Goal: Task Accomplishment & Management: Use online tool/utility

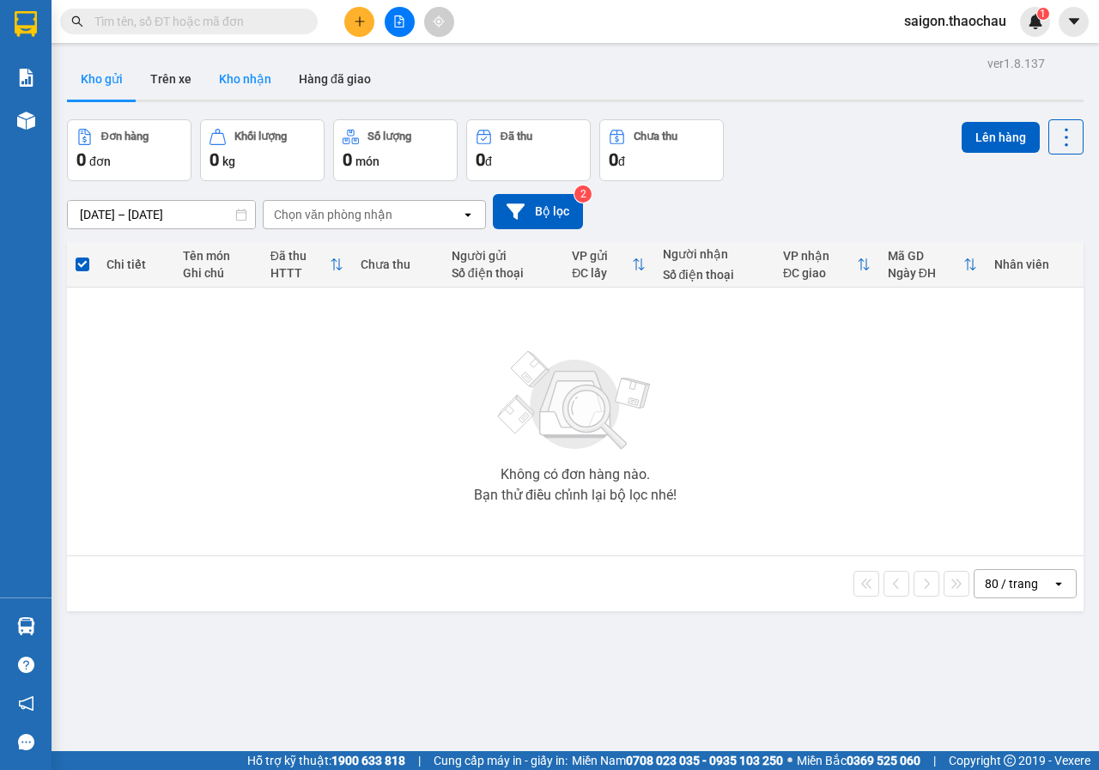
click at [243, 80] on button "Kho nhận" at bounding box center [245, 78] width 80 height 41
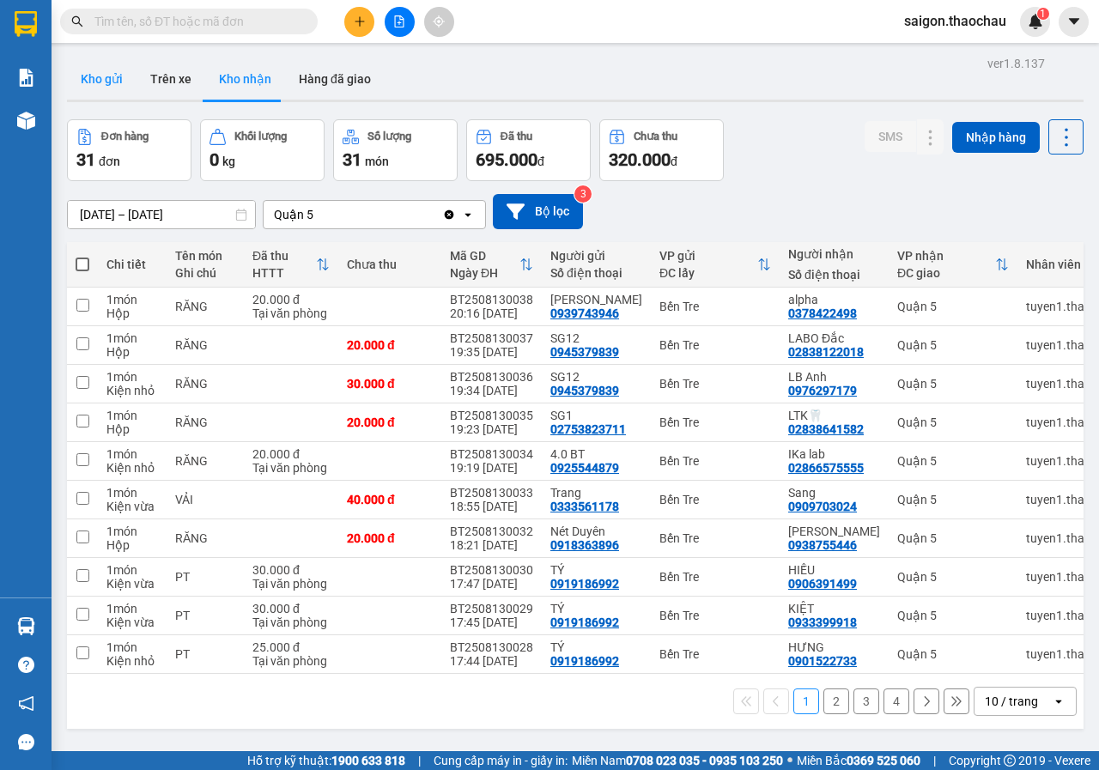
click at [111, 80] on button "Kho gửi" at bounding box center [102, 78] width 70 height 41
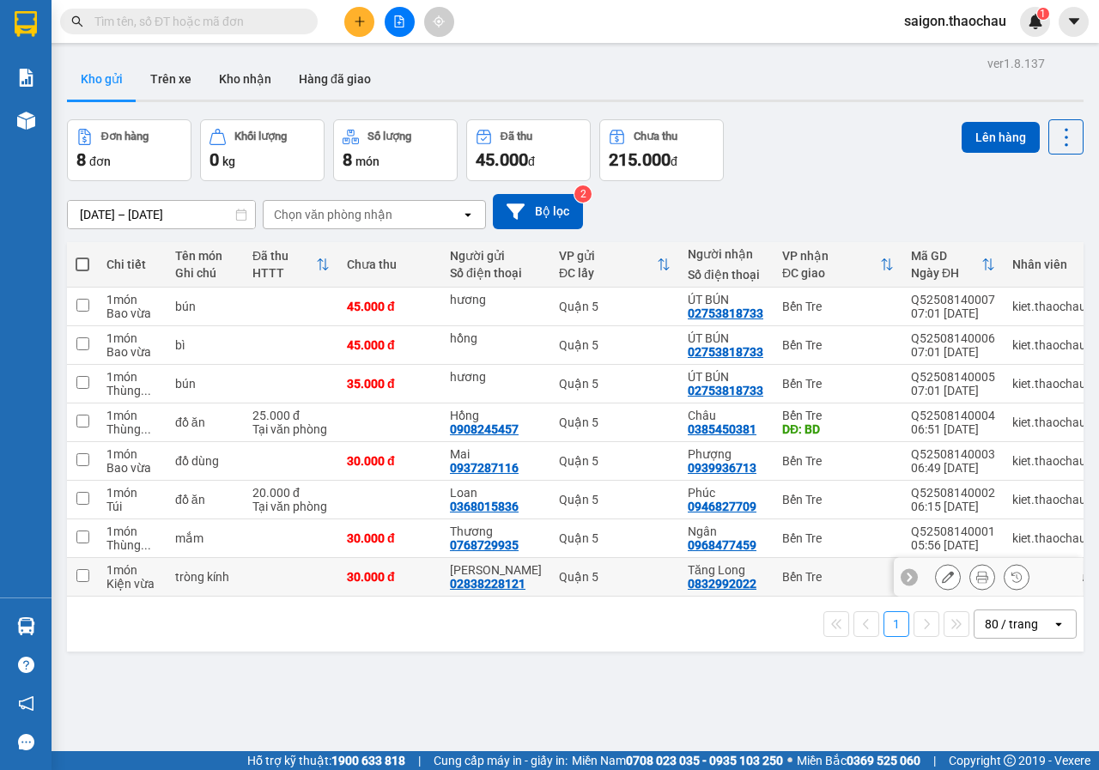
click at [82, 580] on input "checkbox" at bounding box center [82, 575] width 13 height 13
checkbox input "true"
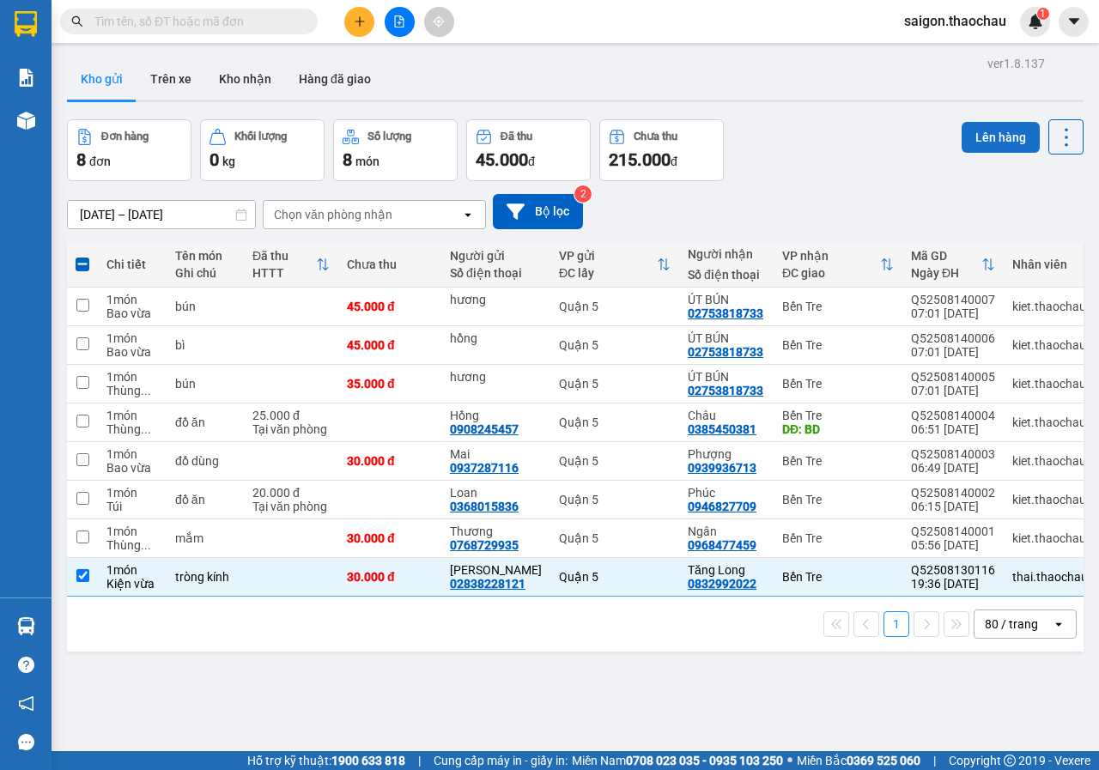
click at [999, 146] on button "Lên hàng" at bounding box center [1000, 137] width 78 height 31
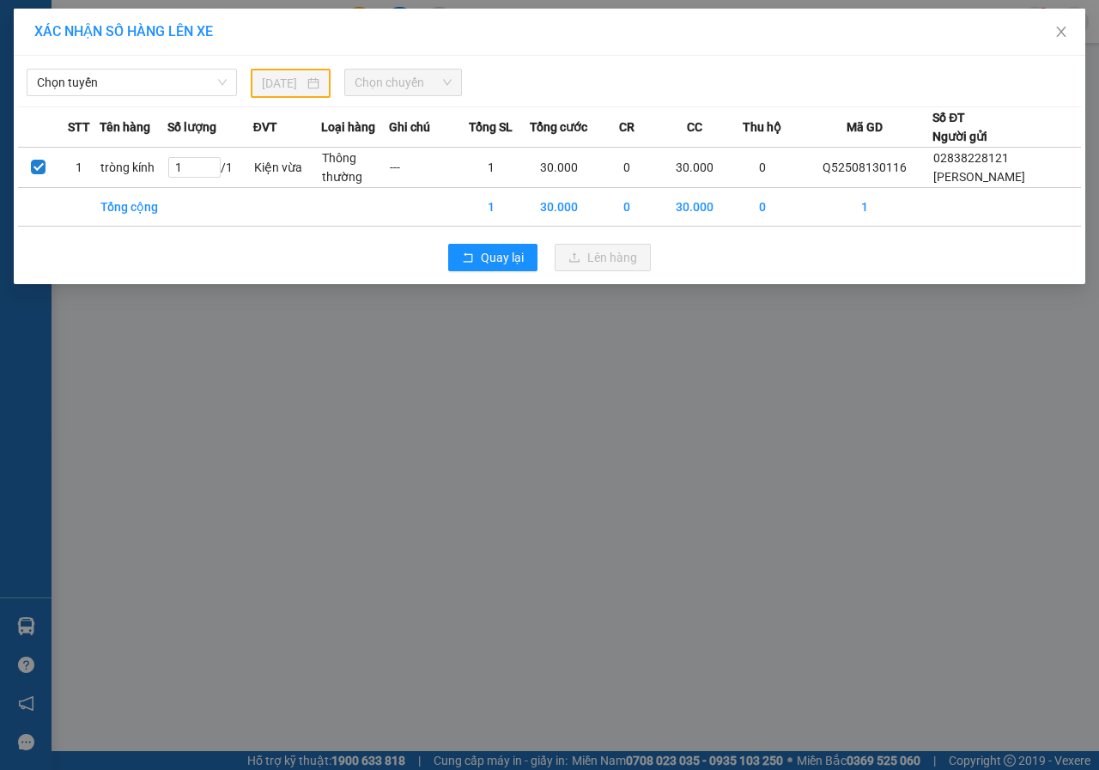
click at [167, 109] on th "Tên hàng" at bounding box center [134, 127] width 68 height 40
click at [153, 82] on span "Chọn tuyến" at bounding box center [132, 83] width 190 height 26
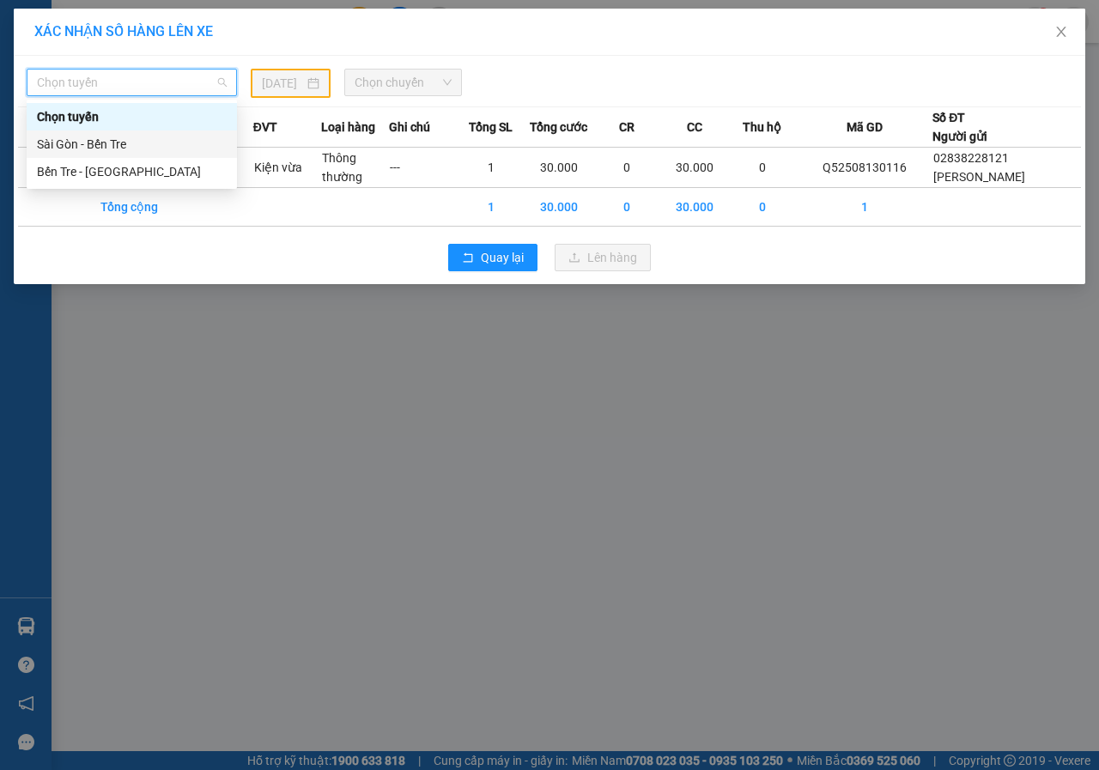
click at [94, 142] on div "Sài Gòn - Bến Tre" at bounding box center [132, 144] width 190 height 19
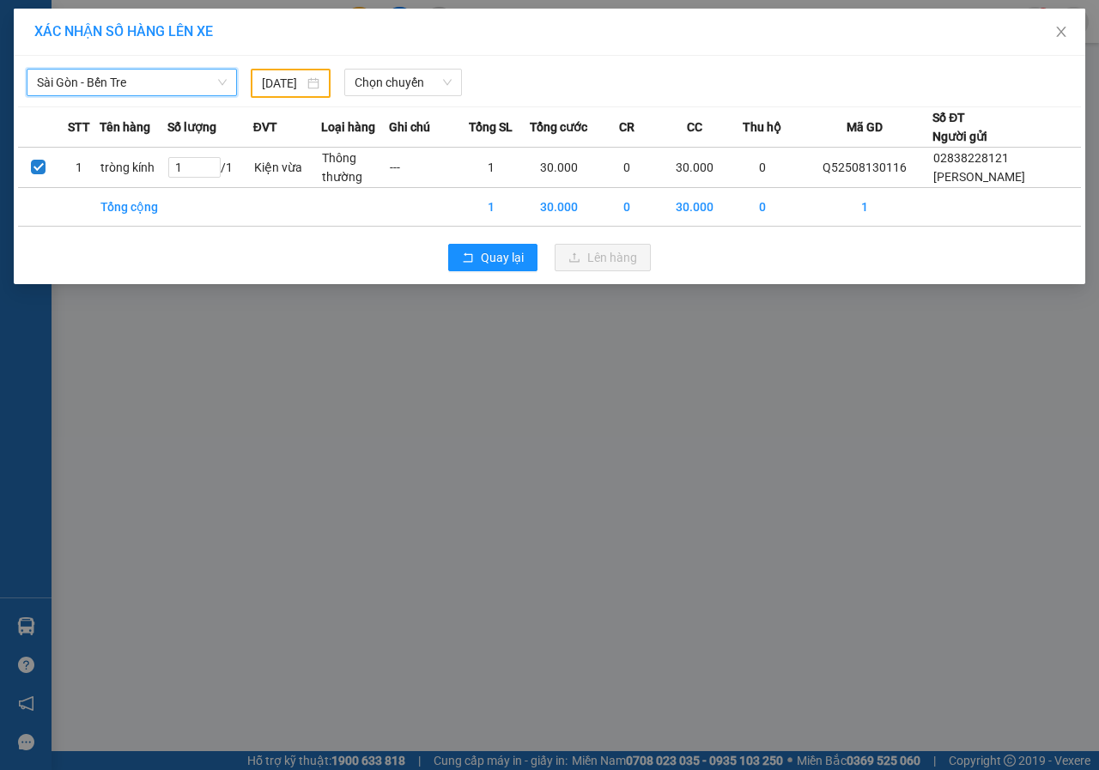
click at [283, 84] on input "[DATE]" at bounding box center [283, 83] width 42 height 19
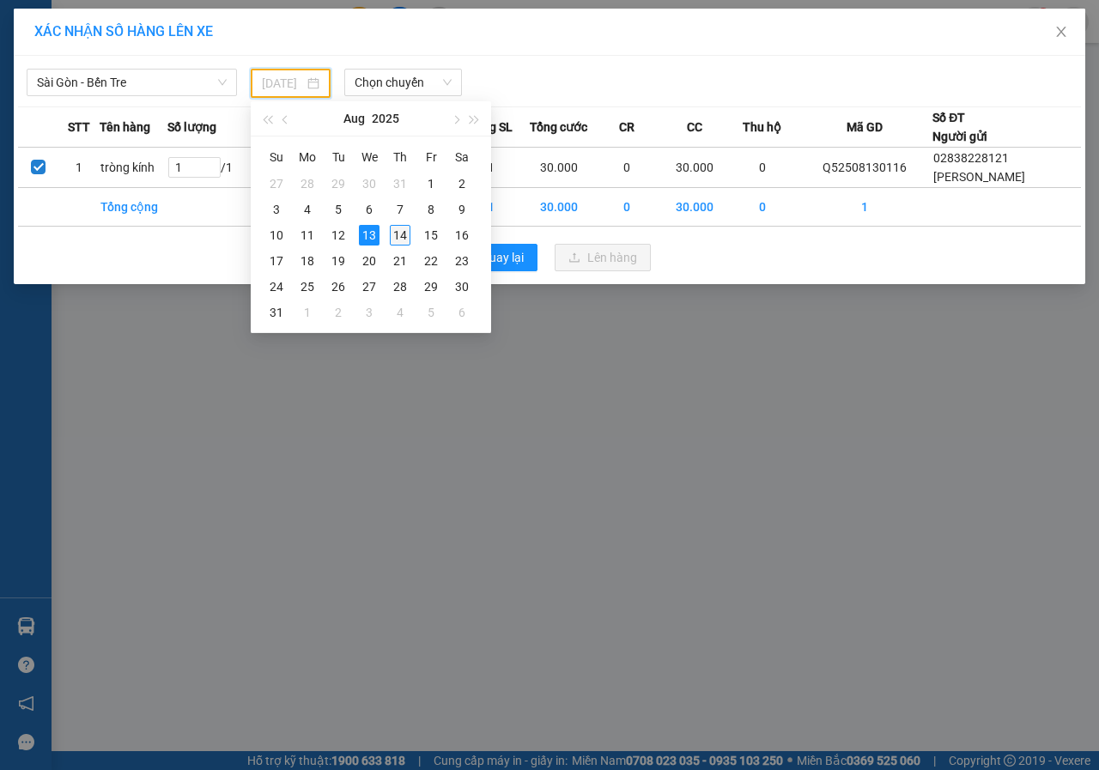
click at [394, 231] on div "14" at bounding box center [400, 235] width 21 height 21
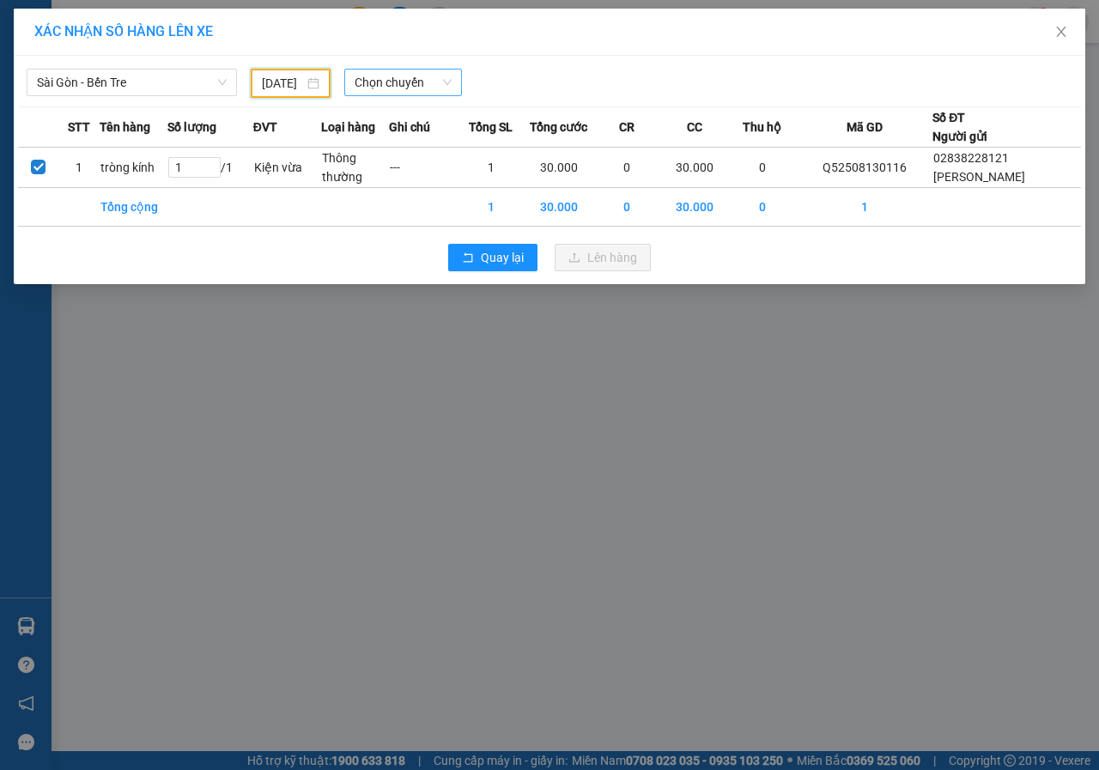
type input "[DATE]"
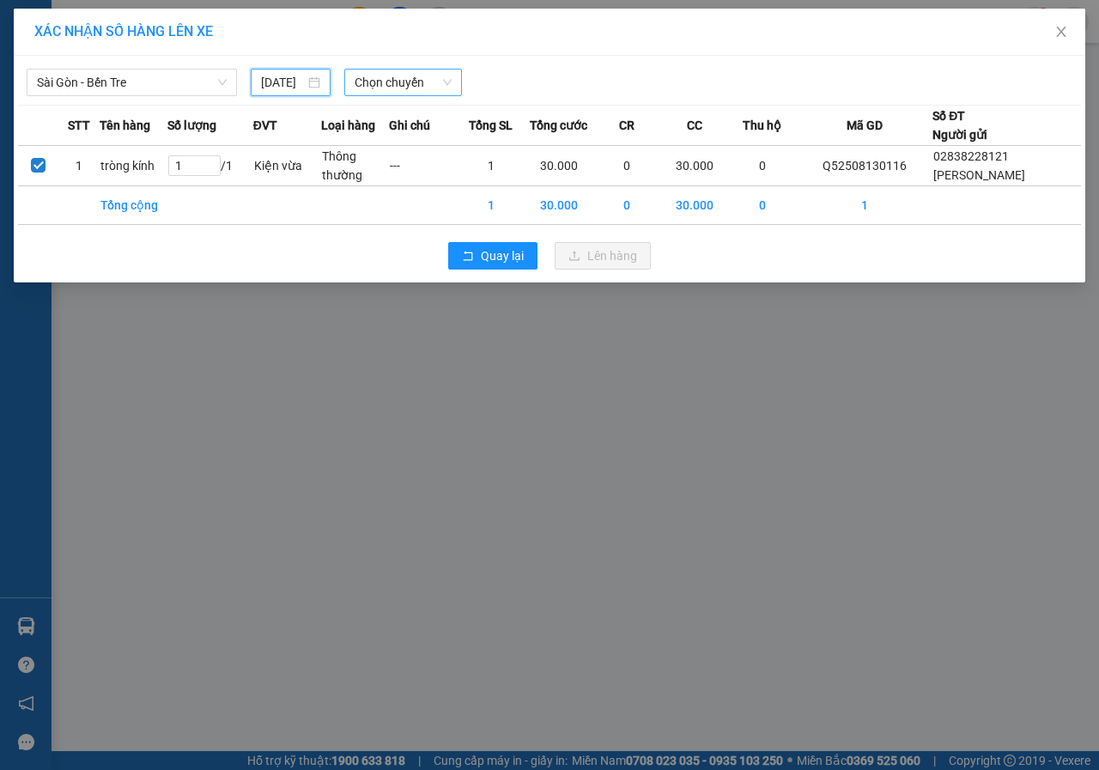
click at [401, 87] on span "Chọn chuyến" at bounding box center [402, 83] width 96 height 26
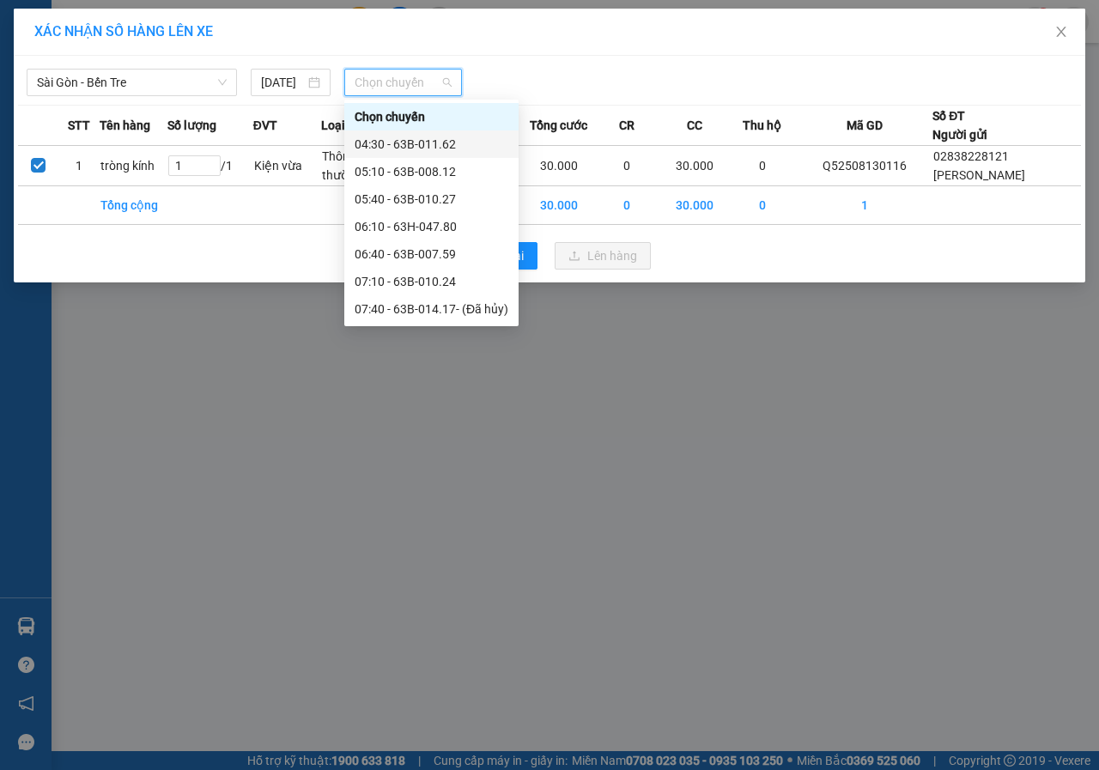
click at [418, 142] on div "04:30 - 63B-011.62" at bounding box center [431, 144] width 154 height 19
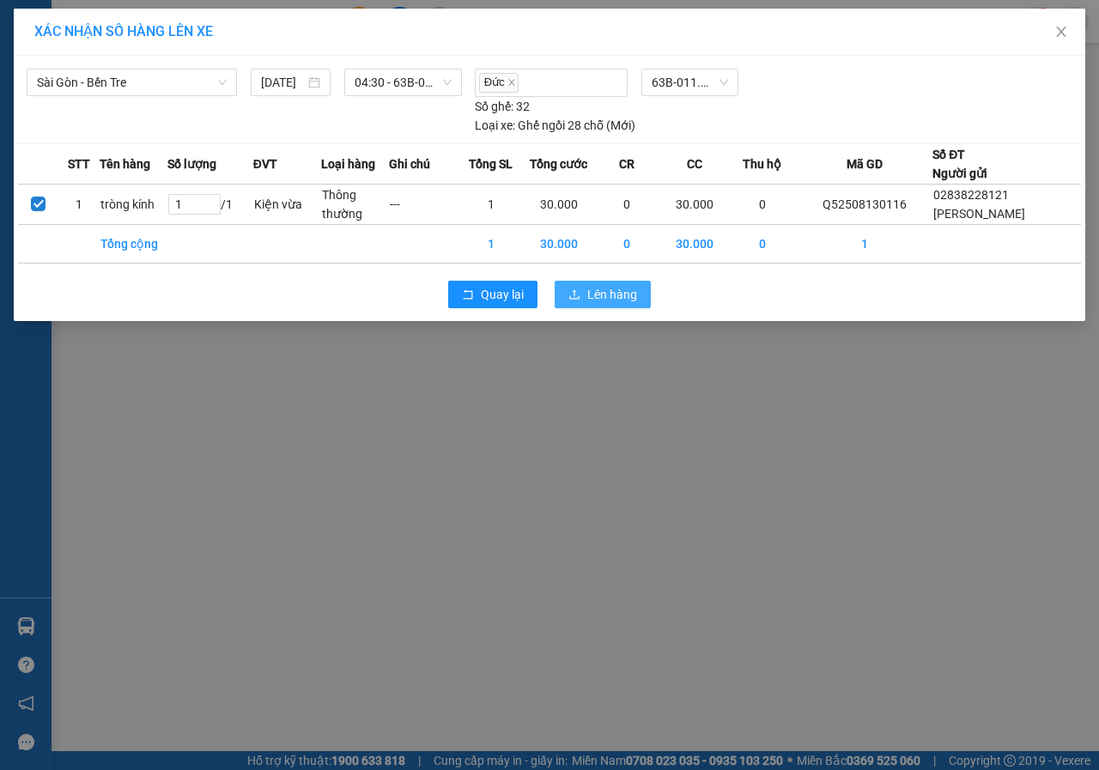
click at [600, 307] on button "Lên hàng" at bounding box center [602, 294] width 96 height 27
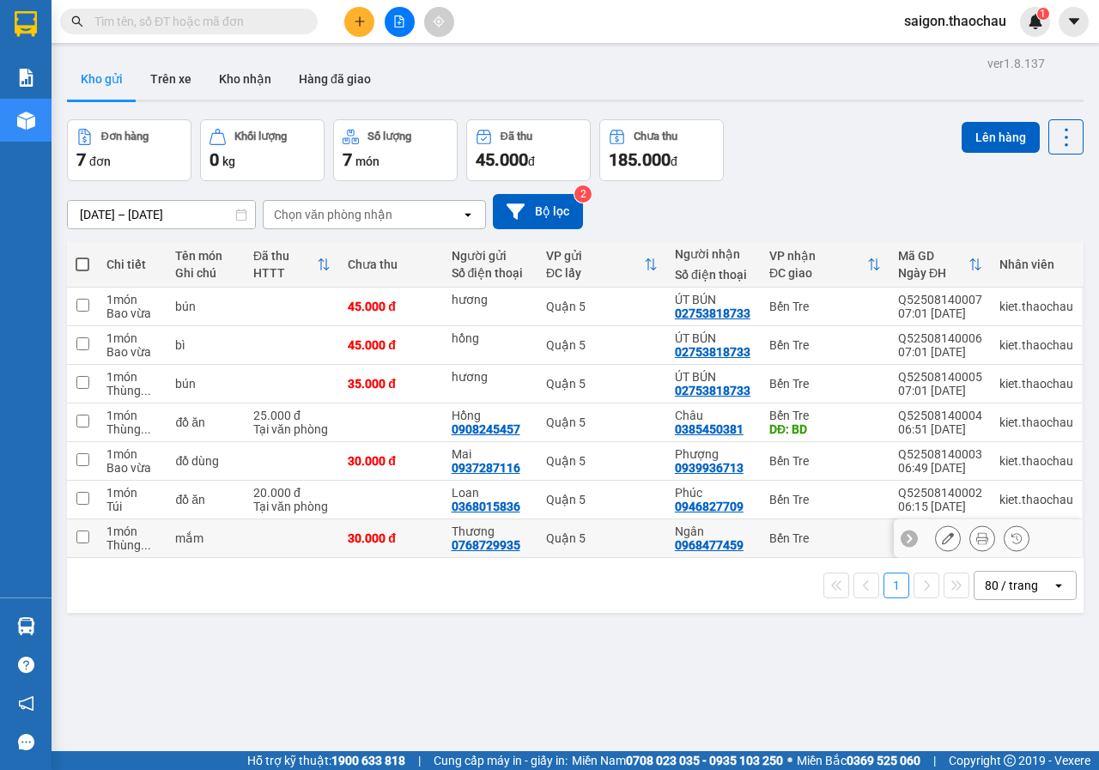
click at [976, 538] on icon at bounding box center [982, 538] width 12 height 12
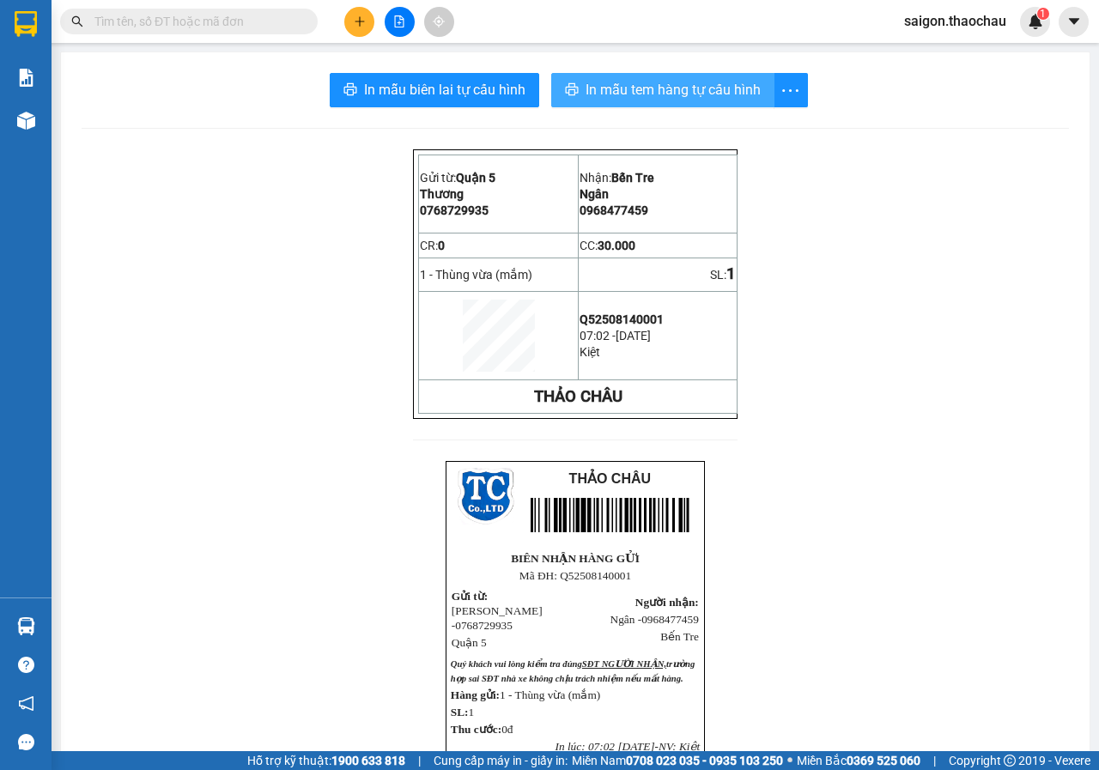
click at [660, 88] on span "In mẫu tem hàng tự cấu hình" at bounding box center [672, 89] width 175 height 21
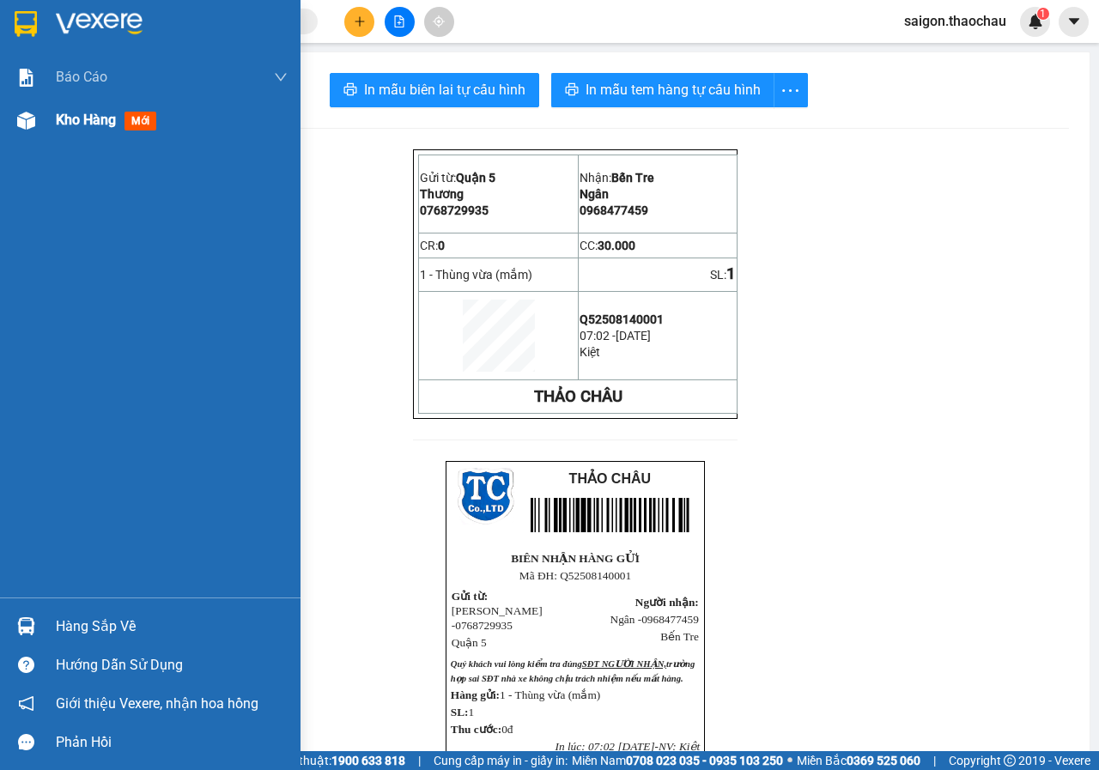
click at [48, 119] on div "Kho hàng mới" at bounding box center [150, 120] width 300 height 43
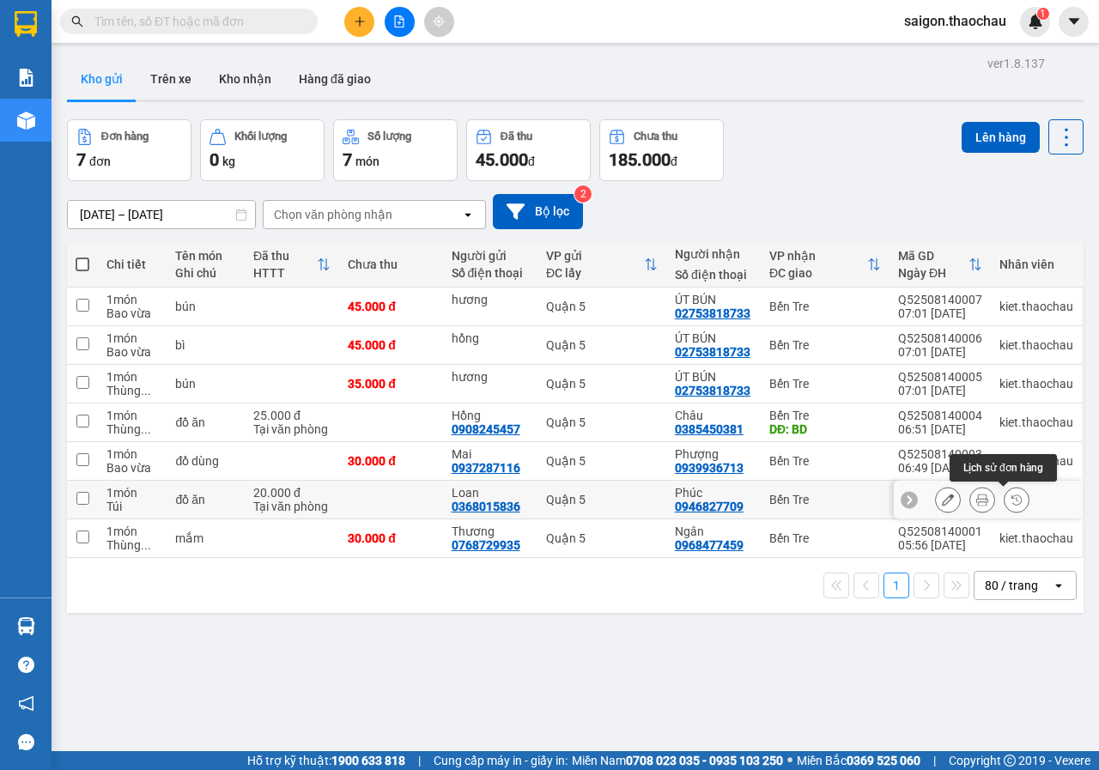
click at [976, 504] on icon at bounding box center [982, 499] width 12 height 12
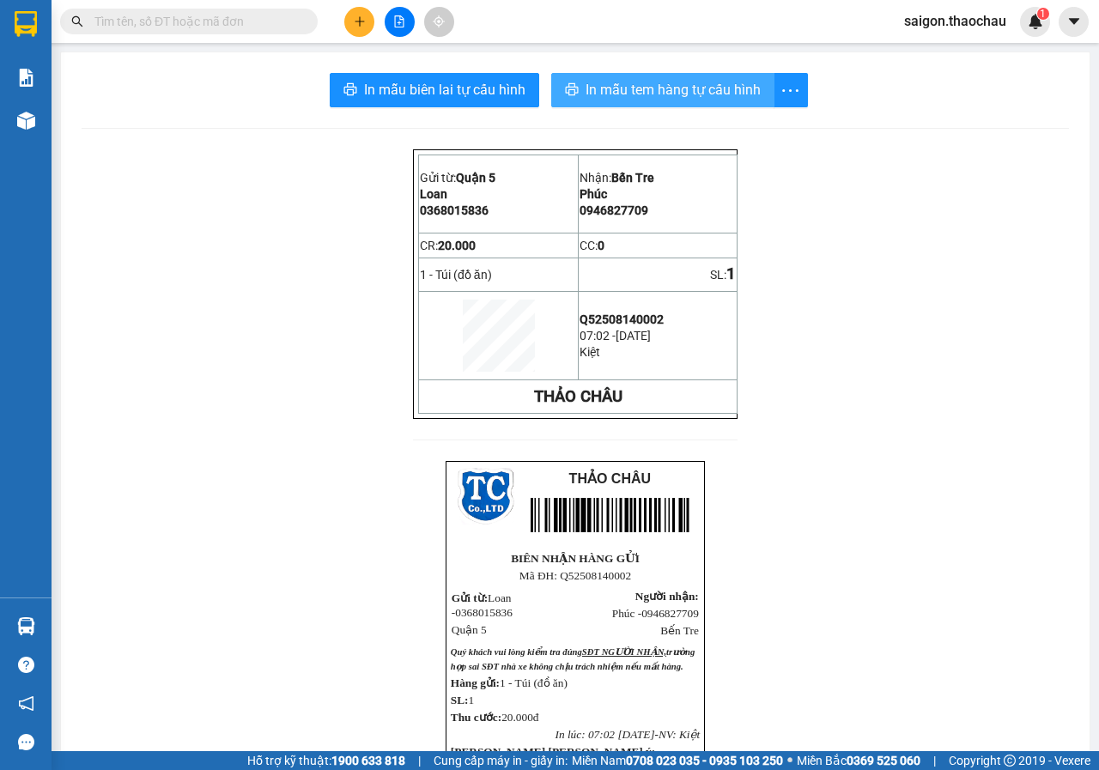
click at [647, 92] on span "In mẫu tem hàng tự cấu hình" at bounding box center [672, 89] width 175 height 21
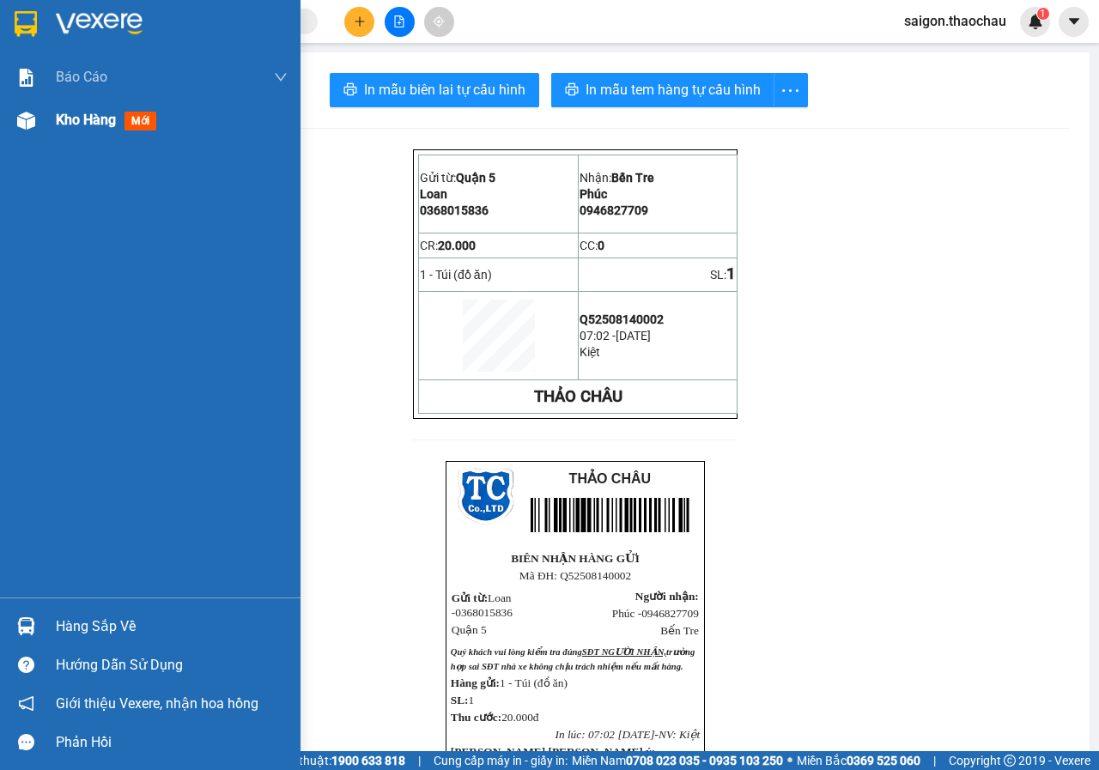
click at [17, 122] on img at bounding box center [26, 121] width 18 height 18
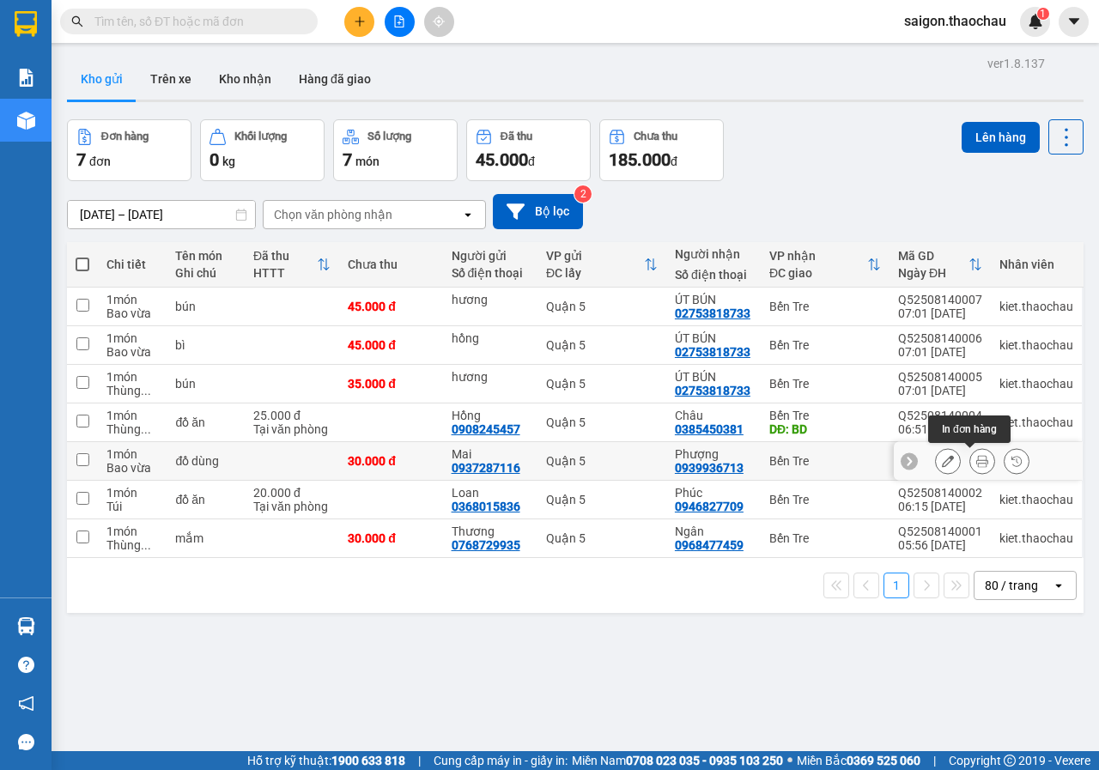
click at [970, 464] on button at bounding box center [982, 461] width 24 height 30
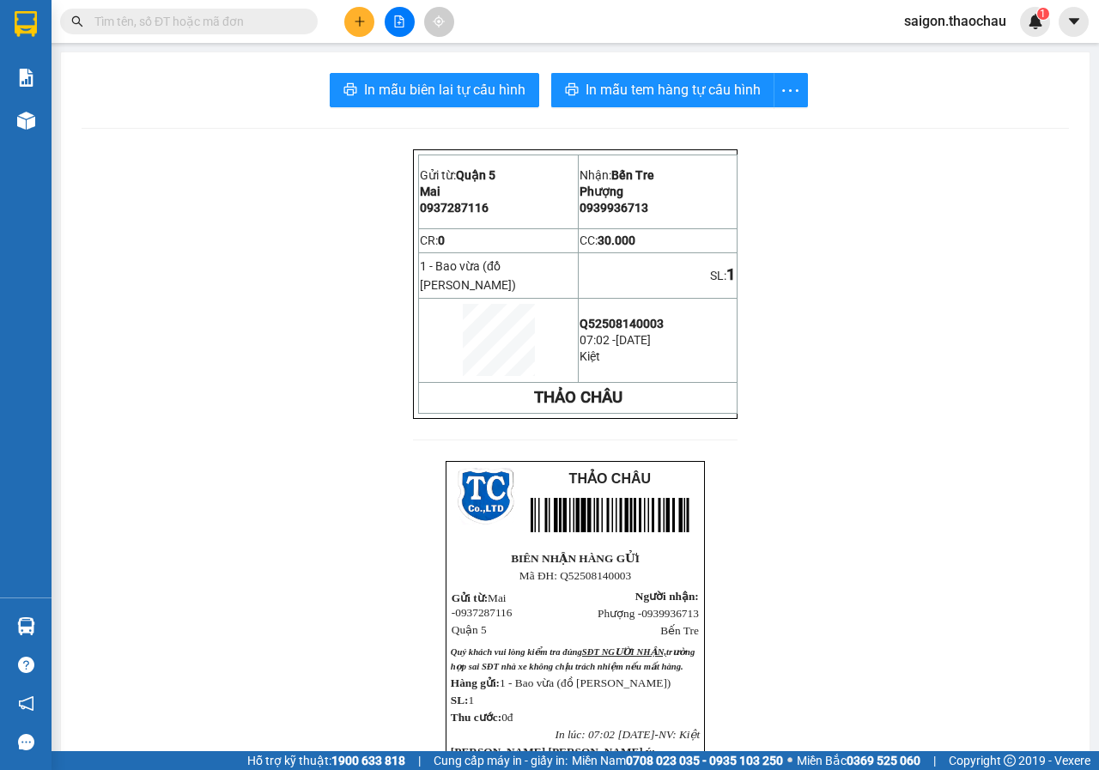
click at [651, 70] on div "In mẫu biên lai tự [PERSON_NAME] In [PERSON_NAME] tem hàng tự [PERSON_NAME] Gử…" at bounding box center [575, 583] width 1028 height 1063
click at [644, 82] on span "In mẫu tem hàng tự cấu hình" at bounding box center [672, 89] width 175 height 21
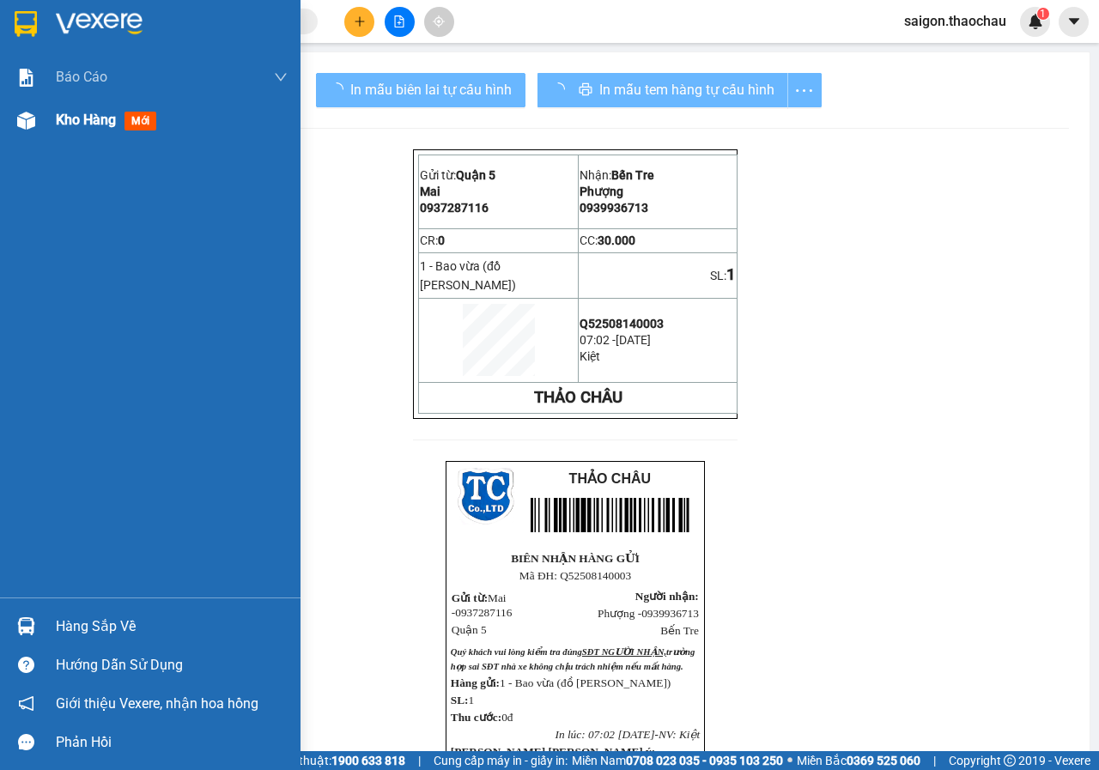
click at [7, 130] on div "Kho hàng mới" at bounding box center [150, 120] width 300 height 43
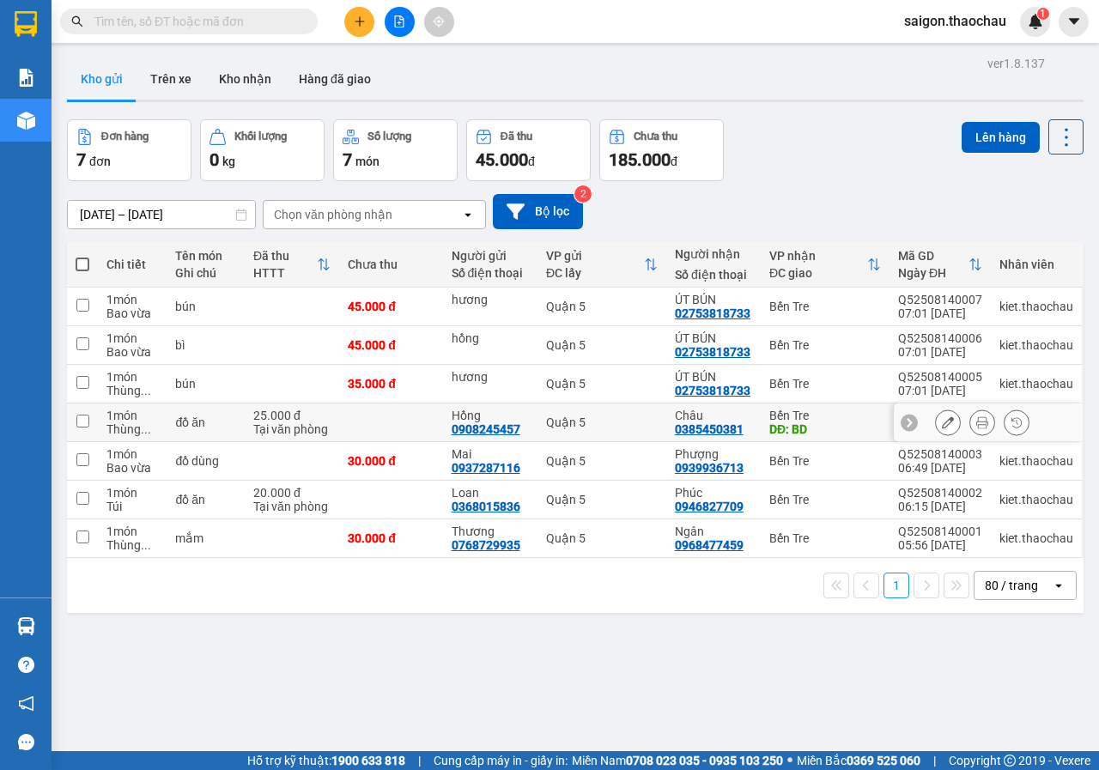
click at [976, 425] on icon at bounding box center [982, 422] width 12 height 12
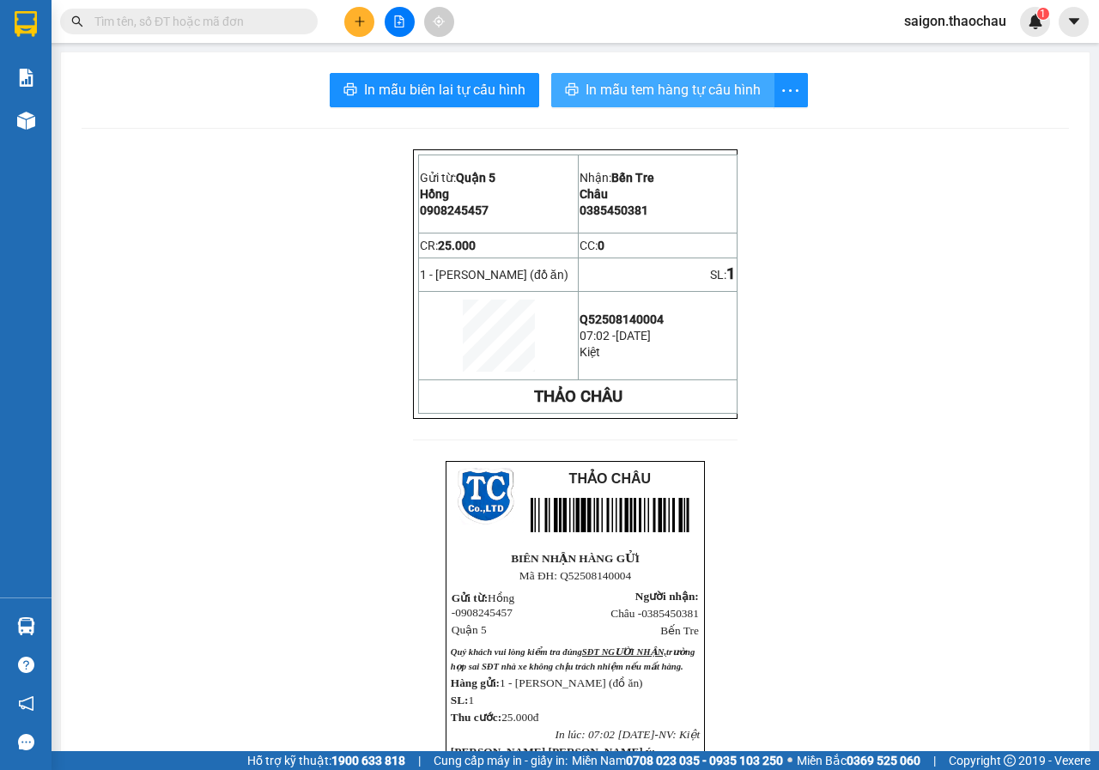
click at [640, 86] on span "In mẫu tem hàng tự cấu hình" at bounding box center [672, 89] width 175 height 21
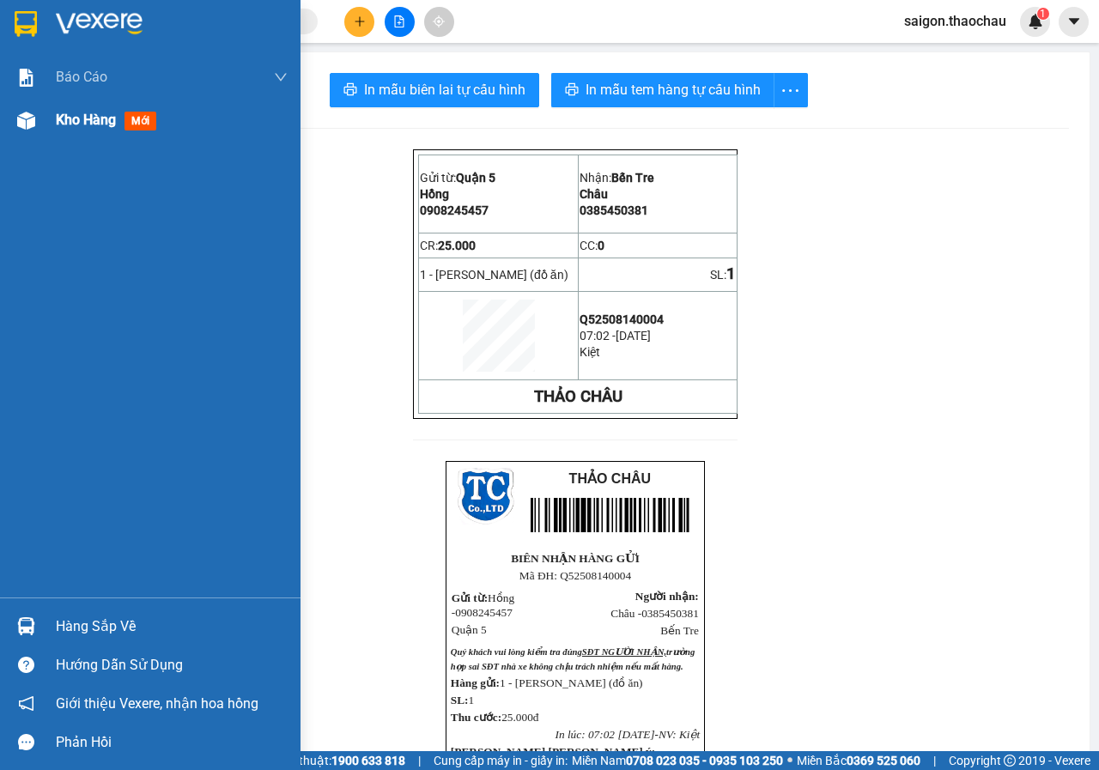
click at [8, 115] on div "Kho hàng mới" at bounding box center [150, 120] width 300 height 43
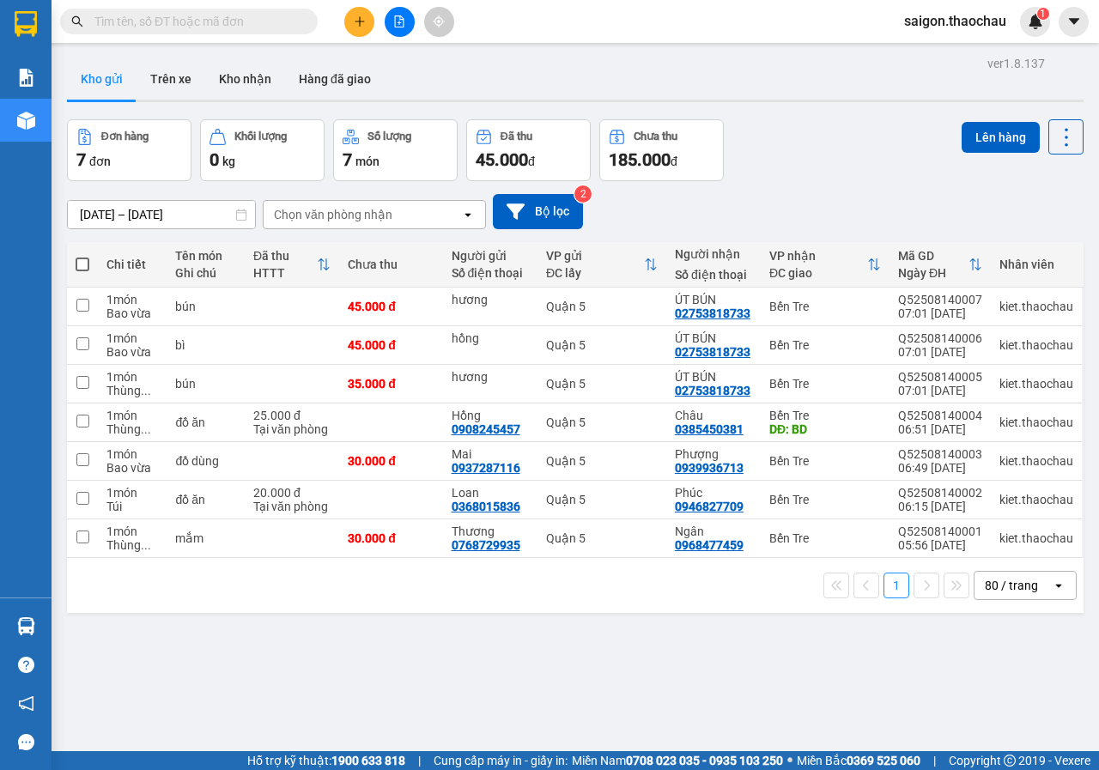
click at [83, 262] on span at bounding box center [83, 264] width 14 height 14
click at [82, 256] on input "checkbox" at bounding box center [82, 256] width 0 height 0
checkbox input "true"
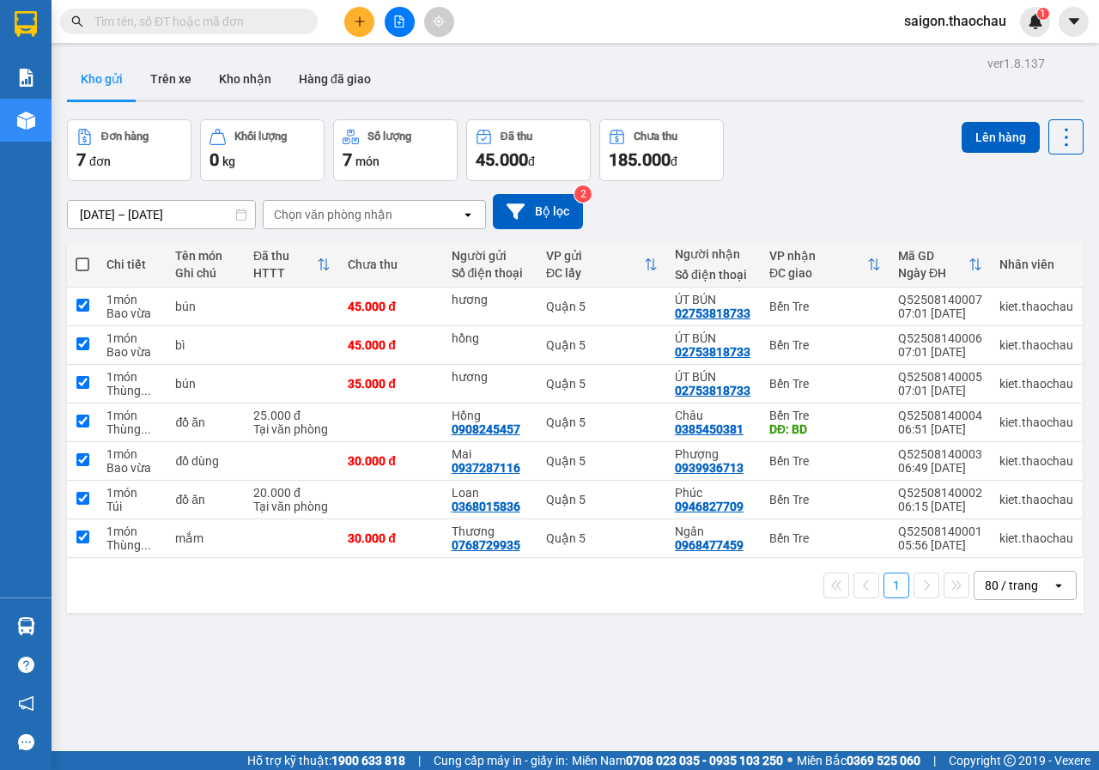
checkbox input "true"
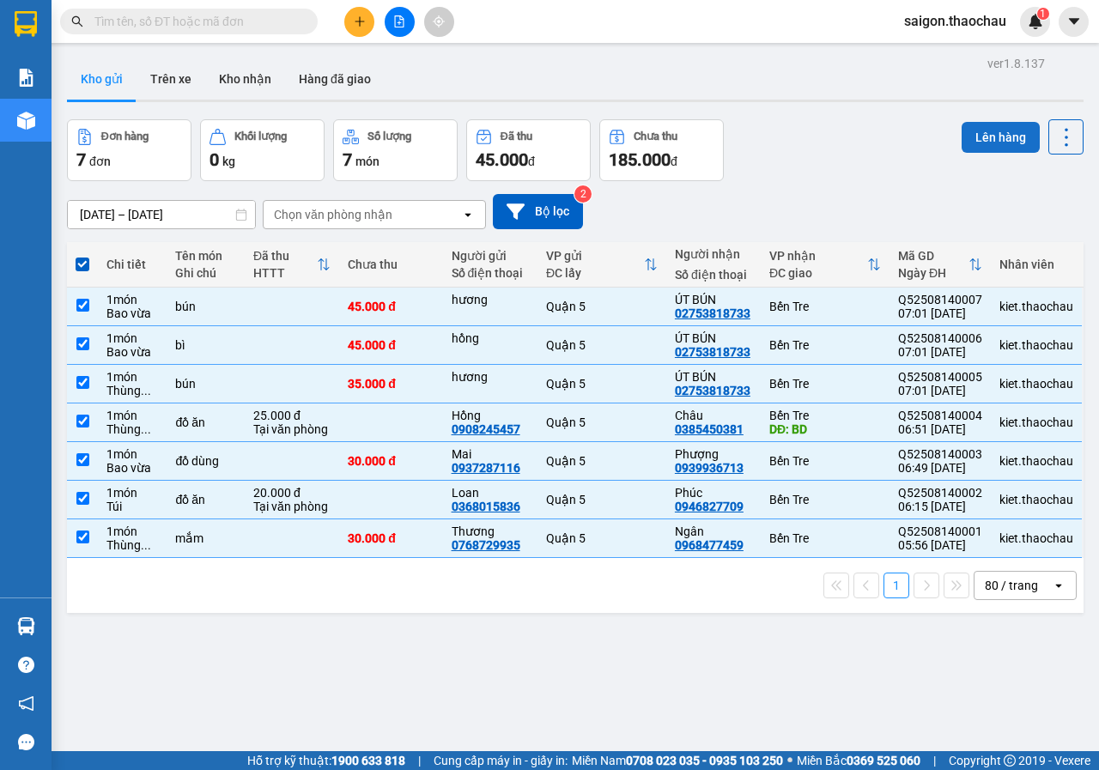
click at [1011, 141] on button "Lên hàng" at bounding box center [1000, 137] width 78 height 31
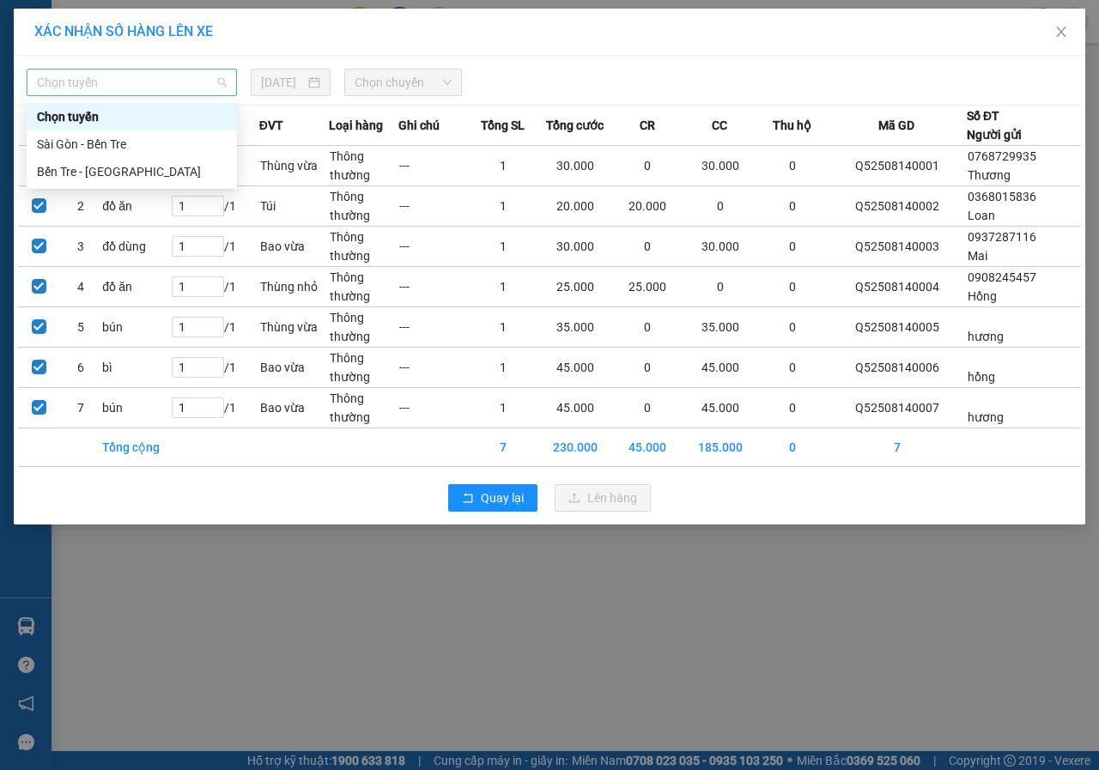
click at [122, 77] on span "Chọn tuyến" at bounding box center [132, 83] width 190 height 26
click at [112, 142] on div "Sài Gòn - Bến Tre" at bounding box center [132, 144] width 190 height 19
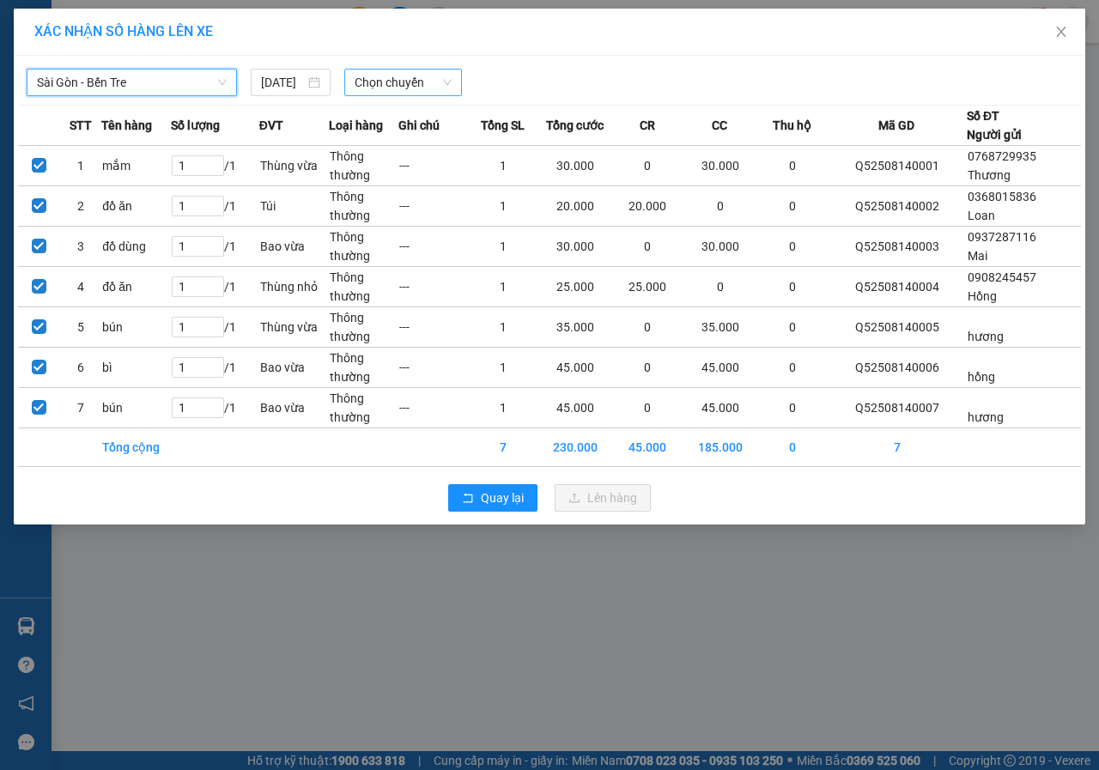
click at [383, 80] on span "Chọn chuyến" at bounding box center [402, 83] width 96 height 26
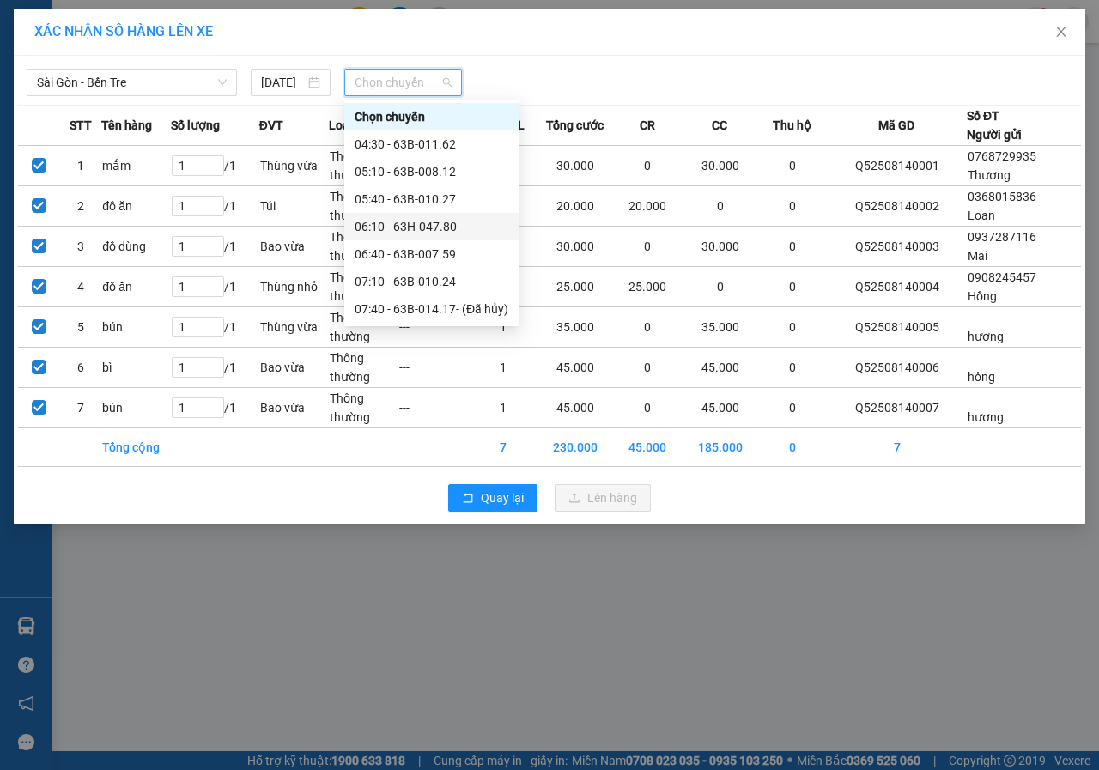
click at [412, 221] on div "06:10 - 63H-047.80" at bounding box center [431, 226] width 154 height 19
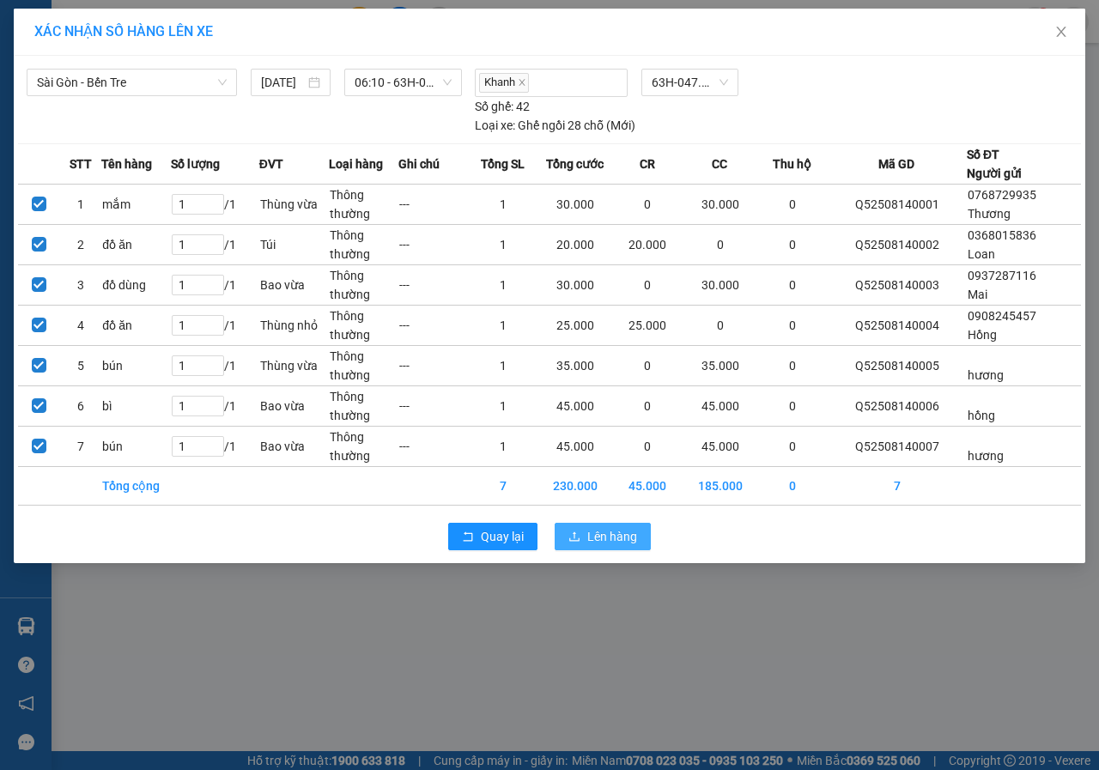
click at [629, 540] on span "Lên hàng" at bounding box center [612, 536] width 50 height 19
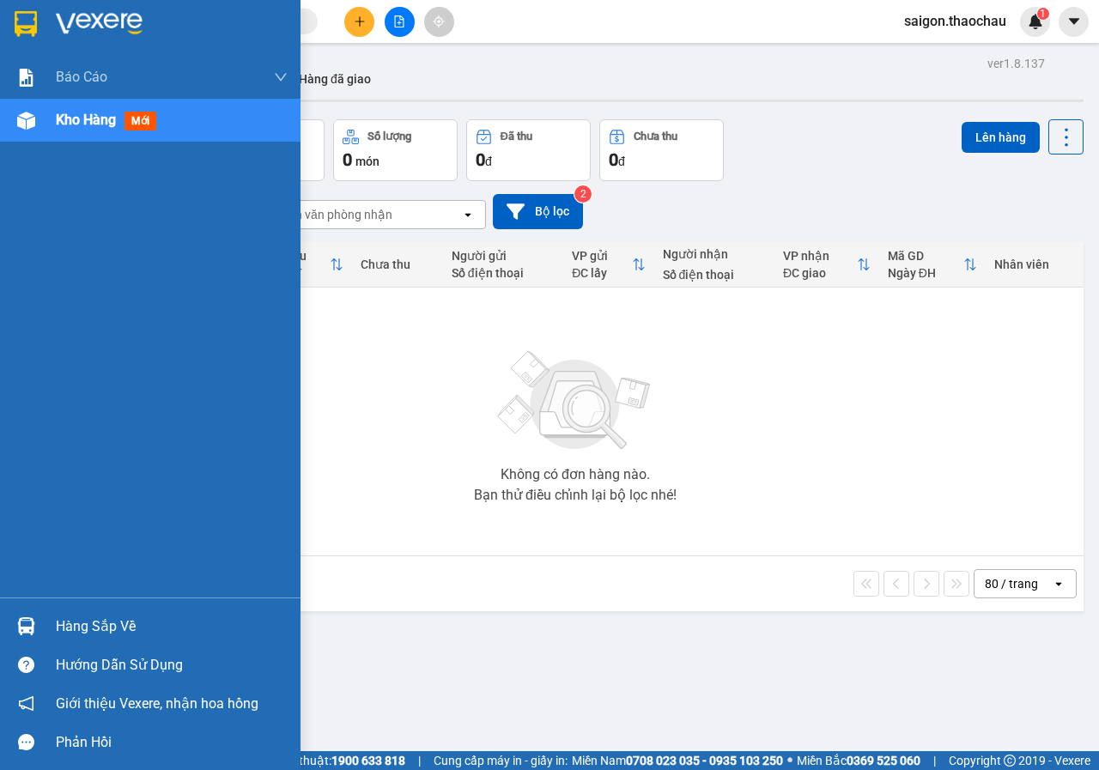
click at [39, 629] on div at bounding box center [26, 626] width 30 height 30
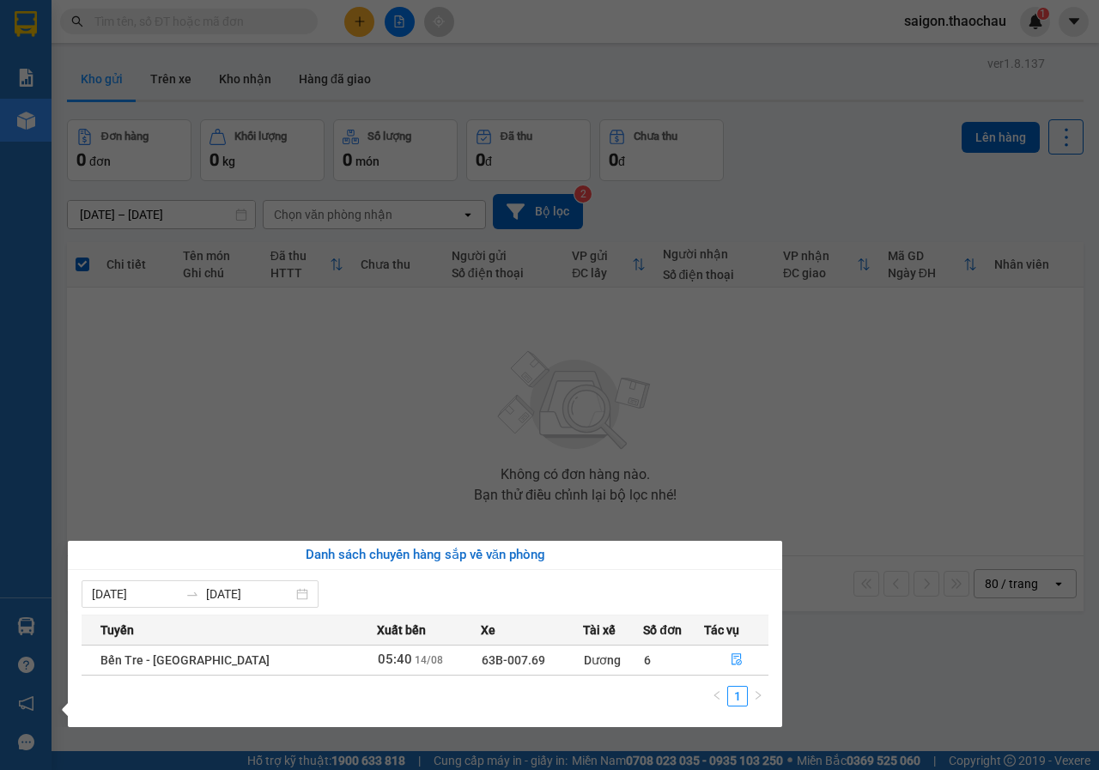
click at [727, 489] on section "Kết quả [PERSON_NAME] ( 0 ) Bộ lọc No Data saigon.thaochau 1 [PERSON_NAME] [PER…" at bounding box center [549, 385] width 1099 height 770
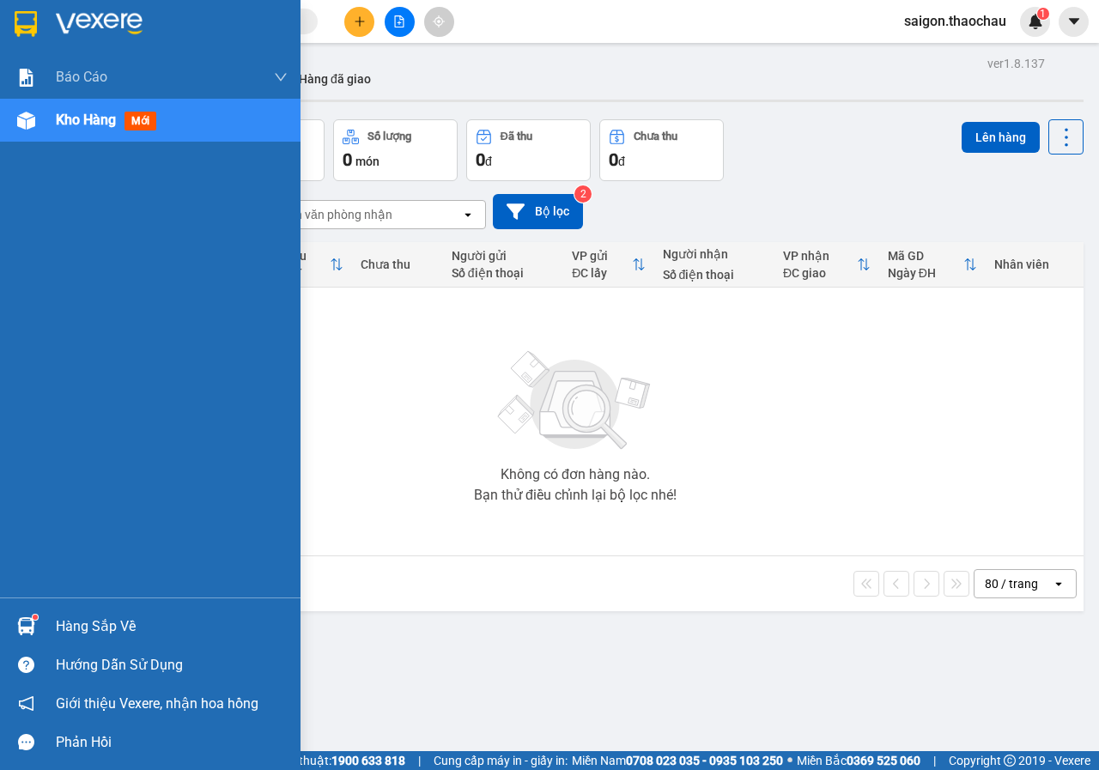
click at [30, 639] on div at bounding box center [26, 626] width 30 height 30
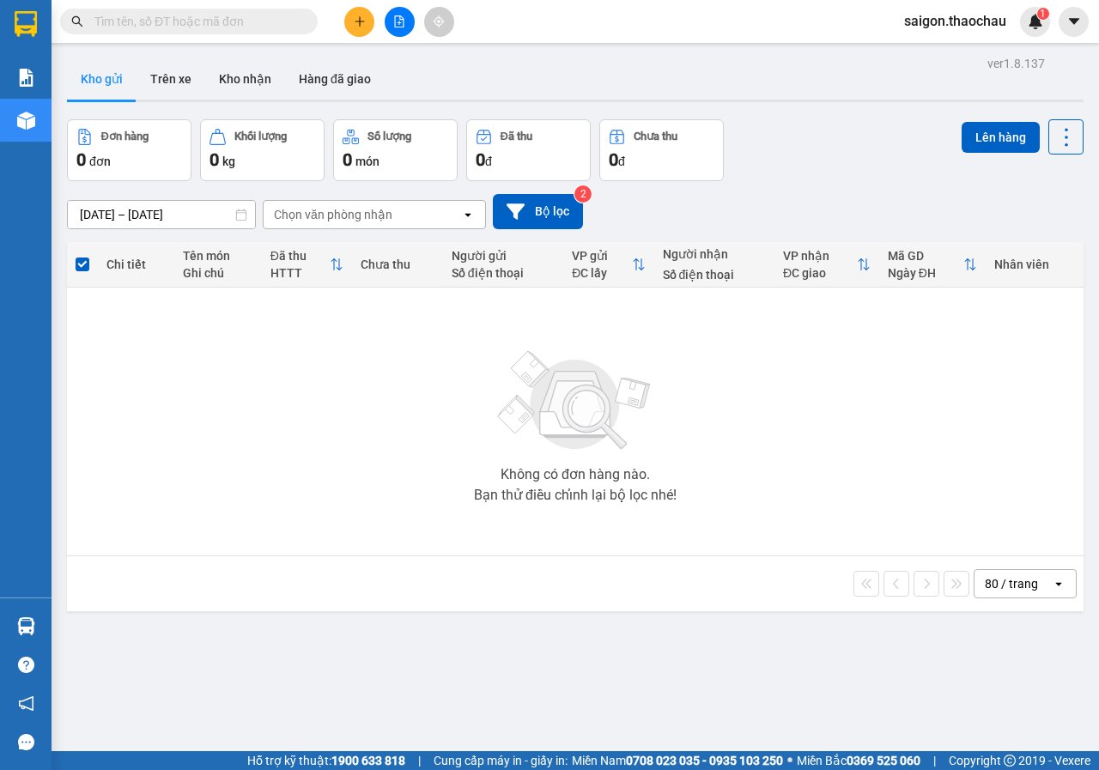
click at [788, 394] on section "Kết quả [PERSON_NAME] ( 0 ) Bộ lọc No Data saigon.thaochau 1 [PERSON_NAME] [PER…" at bounding box center [549, 385] width 1099 height 770
click at [253, 65] on button "Kho nhận" at bounding box center [245, 78] width 80 height 41
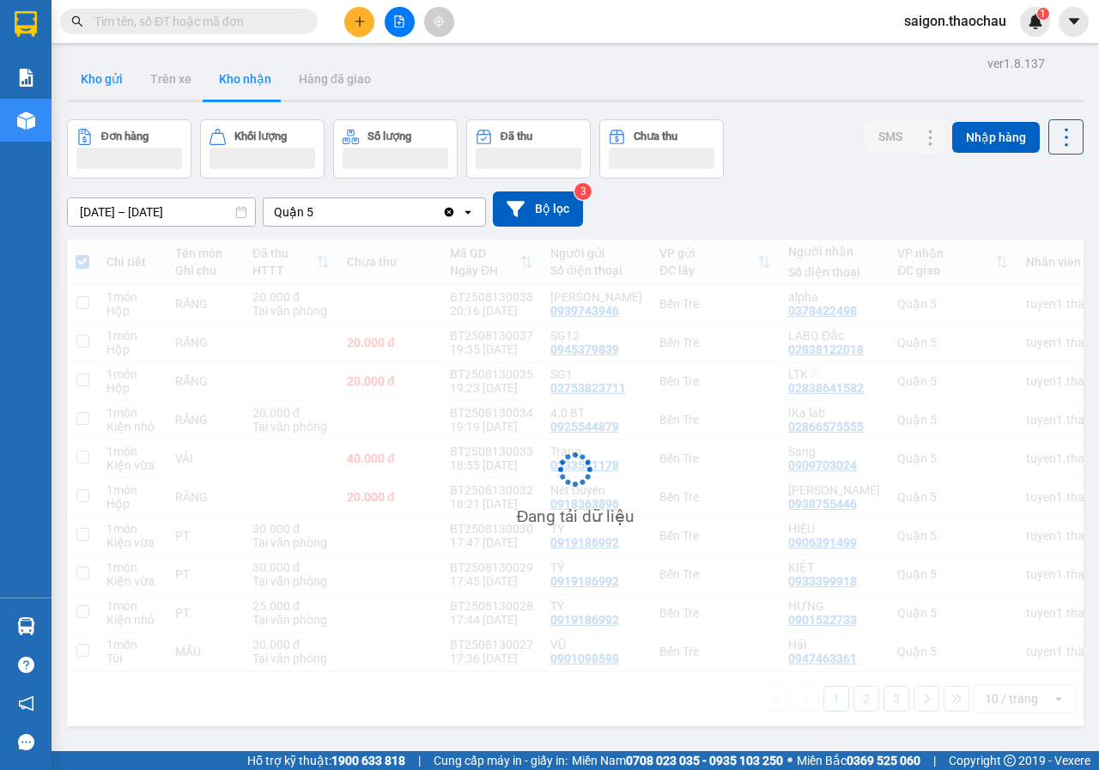
click at [103, 93] on button "Kho gửi" at bounding box center [102, 78] width 70 height 41
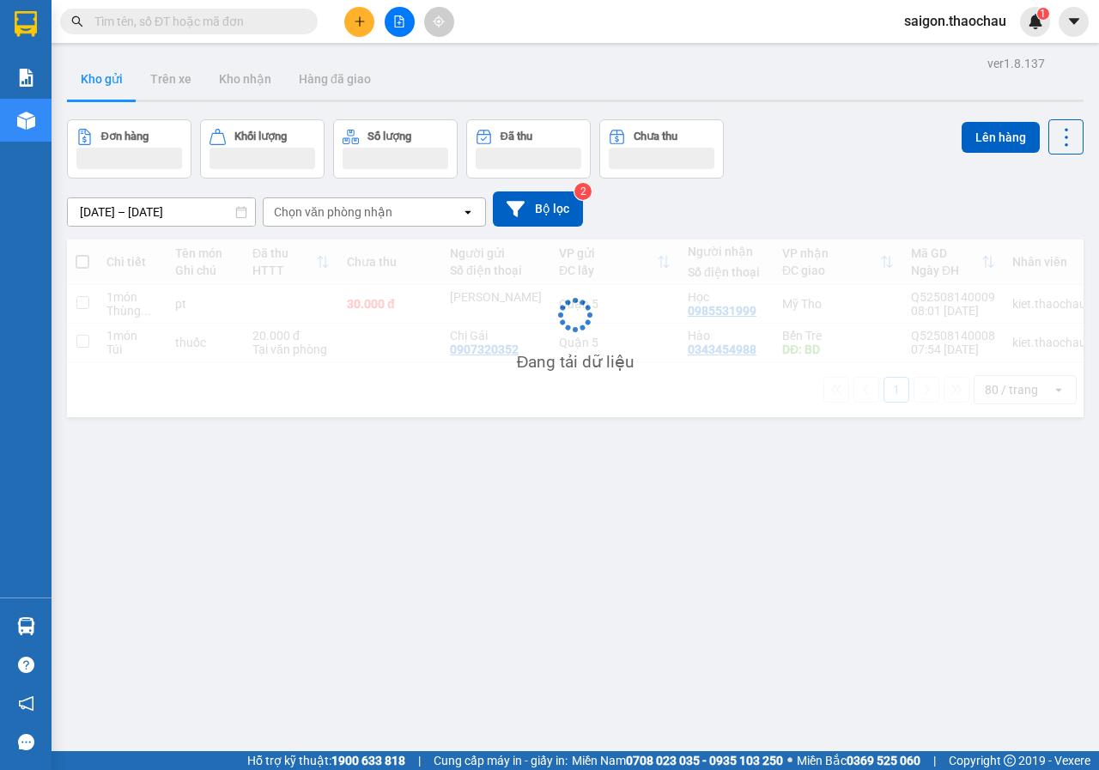
click at [103, 93] on button "Kho gửi" at bounding box center [102, 78] width 70 height 41
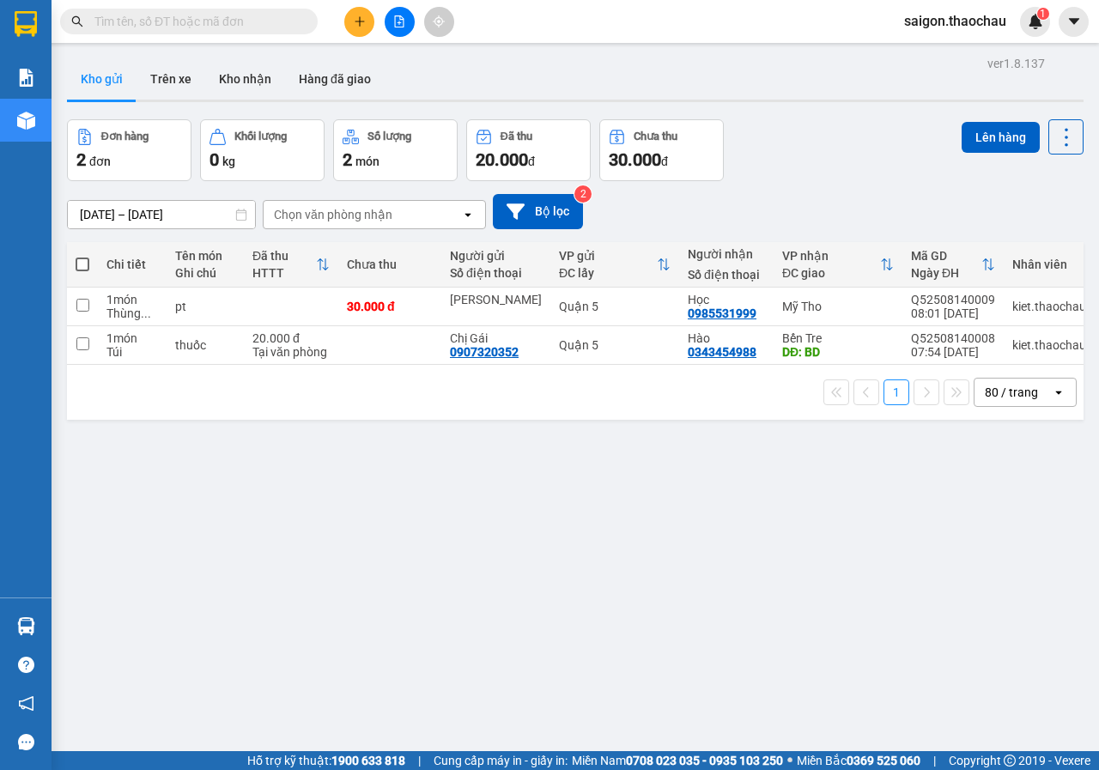
click at [103, 93] on button "Kho gửi" at bounding box center [102, 78] width 70 height 41
click at [970, 306] on button at bounding box center [982, 307] width 24 height 30
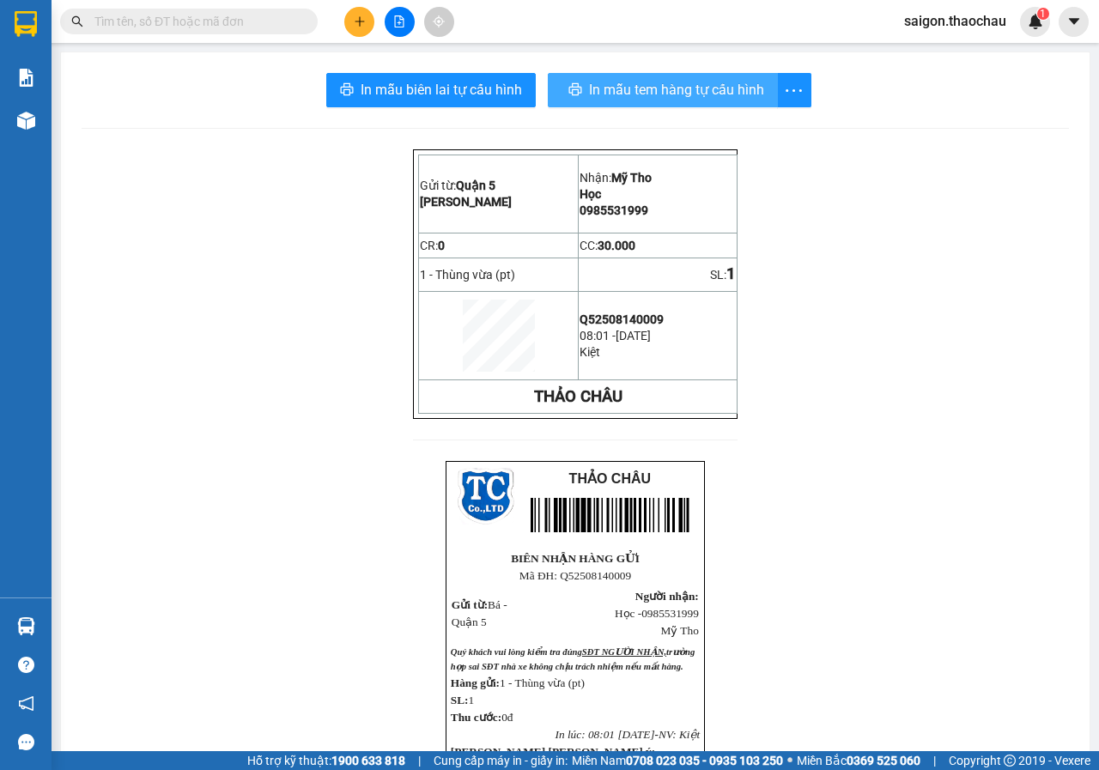
click at [691, 94] on span "In mẫu tem hàng tự cấu hình" at bounding box center [676, 89] width 175 height 21
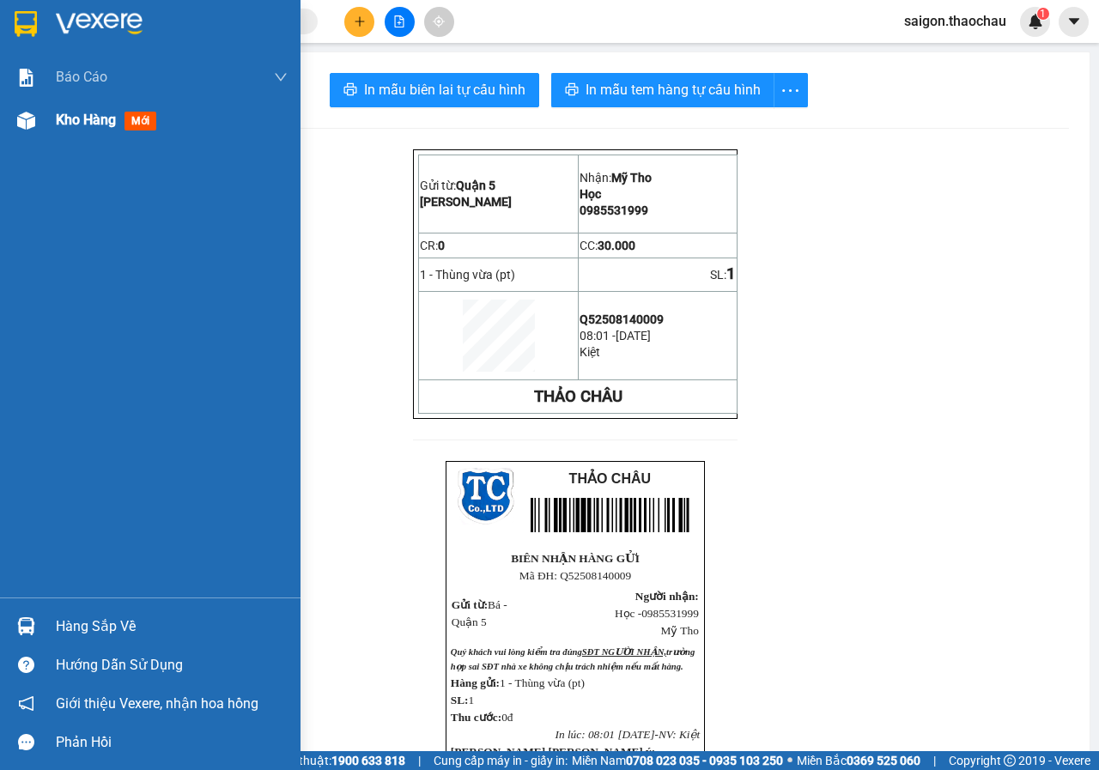
click at [51, 131] on div "Kho hàng mới" at bounding box center [150, 120] width 300 height 43
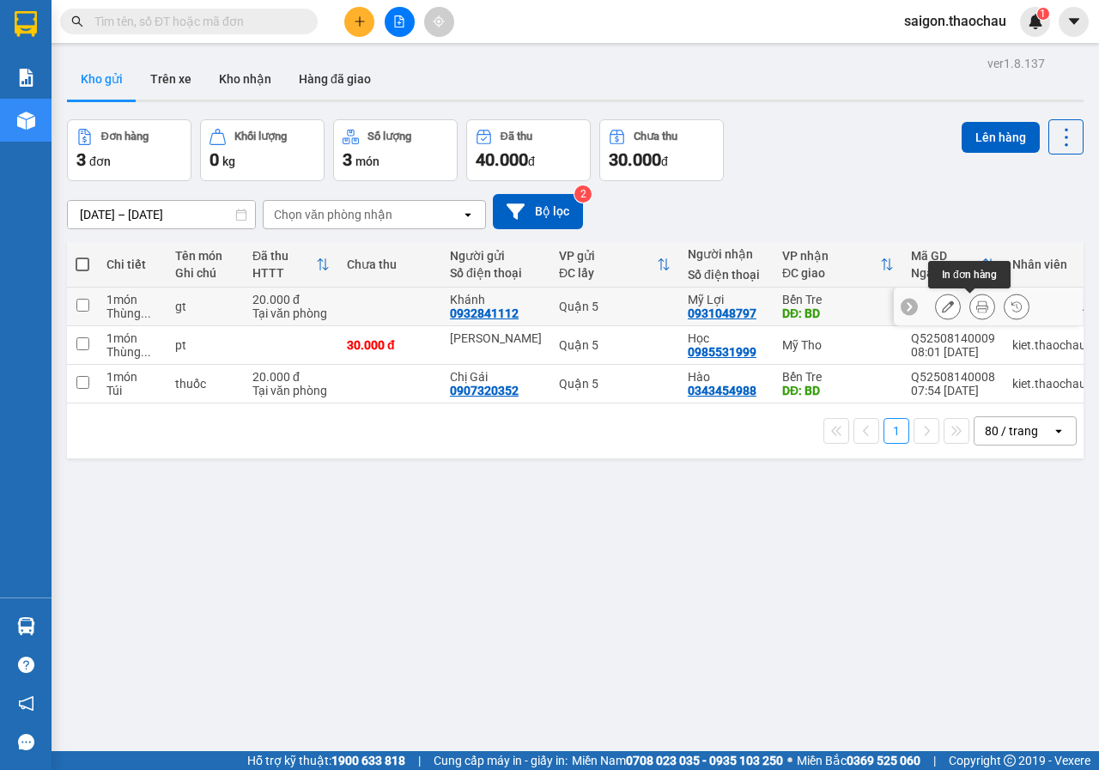
click at [976, 304] on icon at bounding box center [982, 306] width 12 height 12
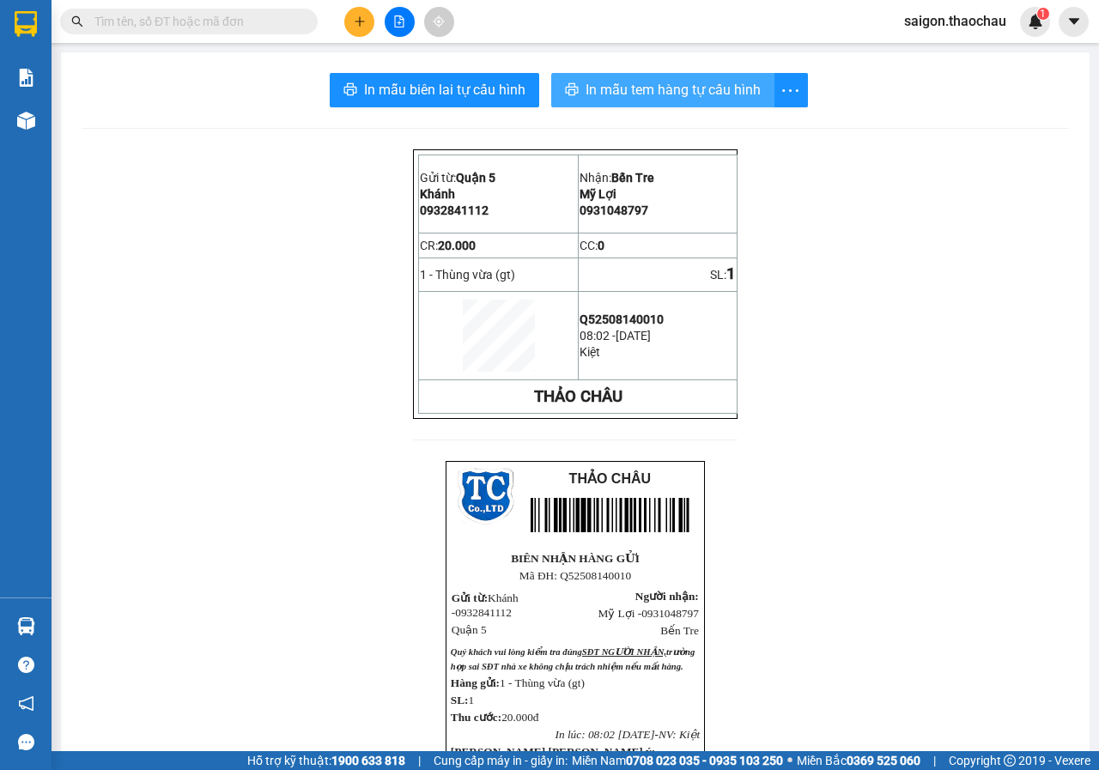
click at [693, 94] on span "In mẫu tem hàng tự cấu hình" at bounding box center [672, 89] width 175 height 21
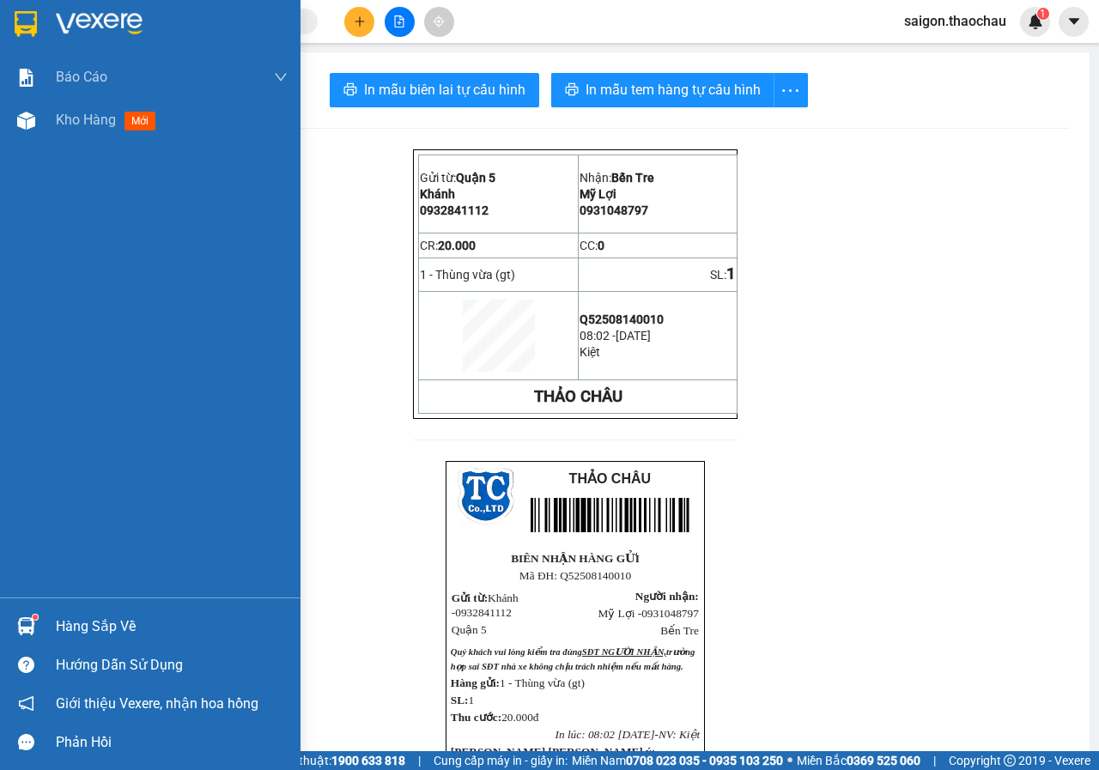
click at [64, 618] on div "Hàng sắp về" at bounding box center [172, 627] width 232 height 26
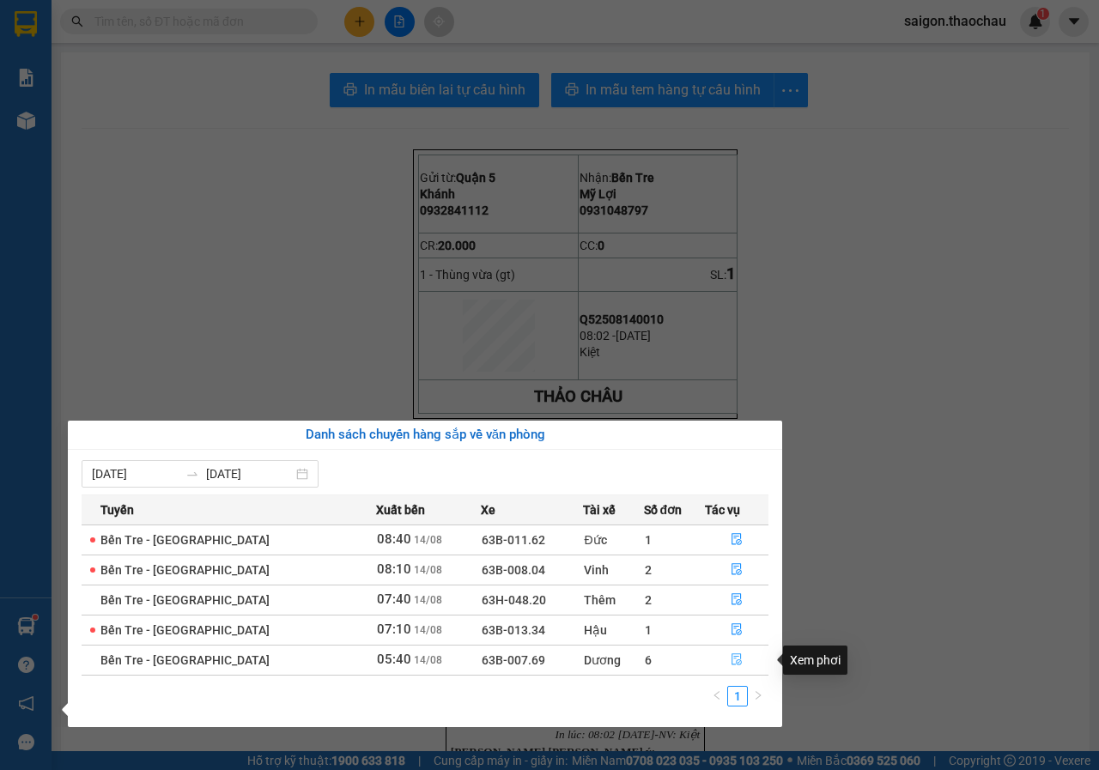
click at [736, 669] on button "button" at bounding box center [736, 659] width 63 height 27
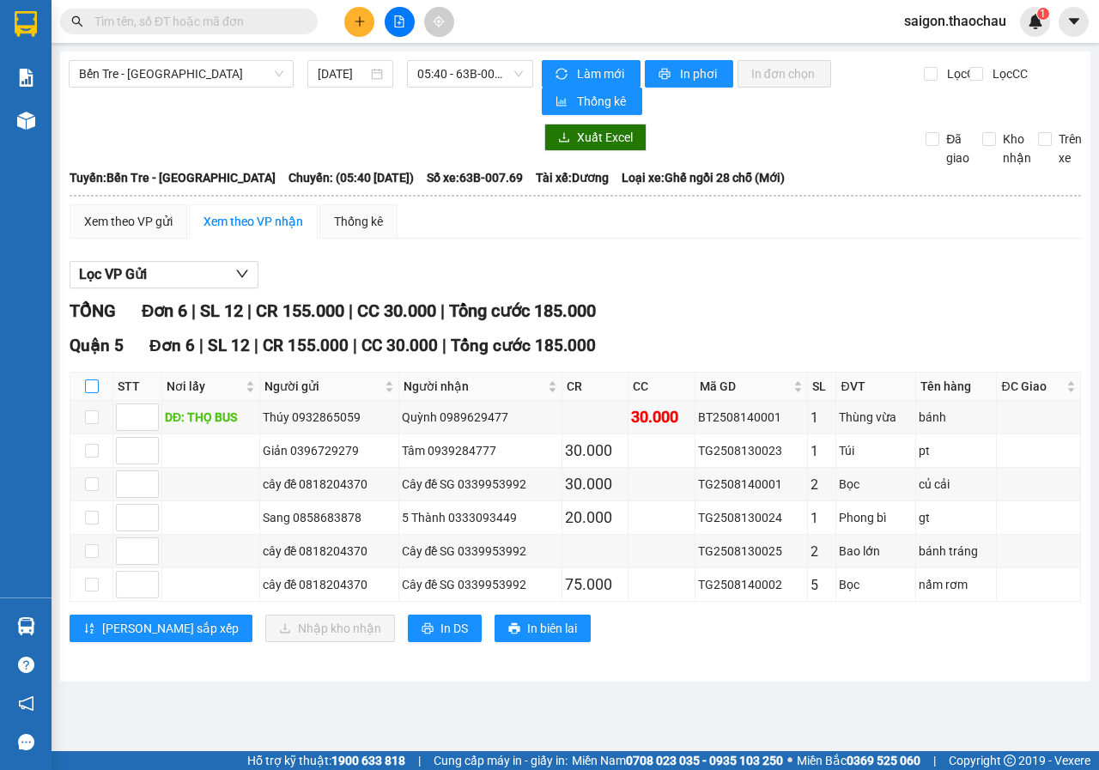
click at [88, 385] on input "checkbox" at bounding box center [92, 386] width 14 height 14
checkbox input "true"
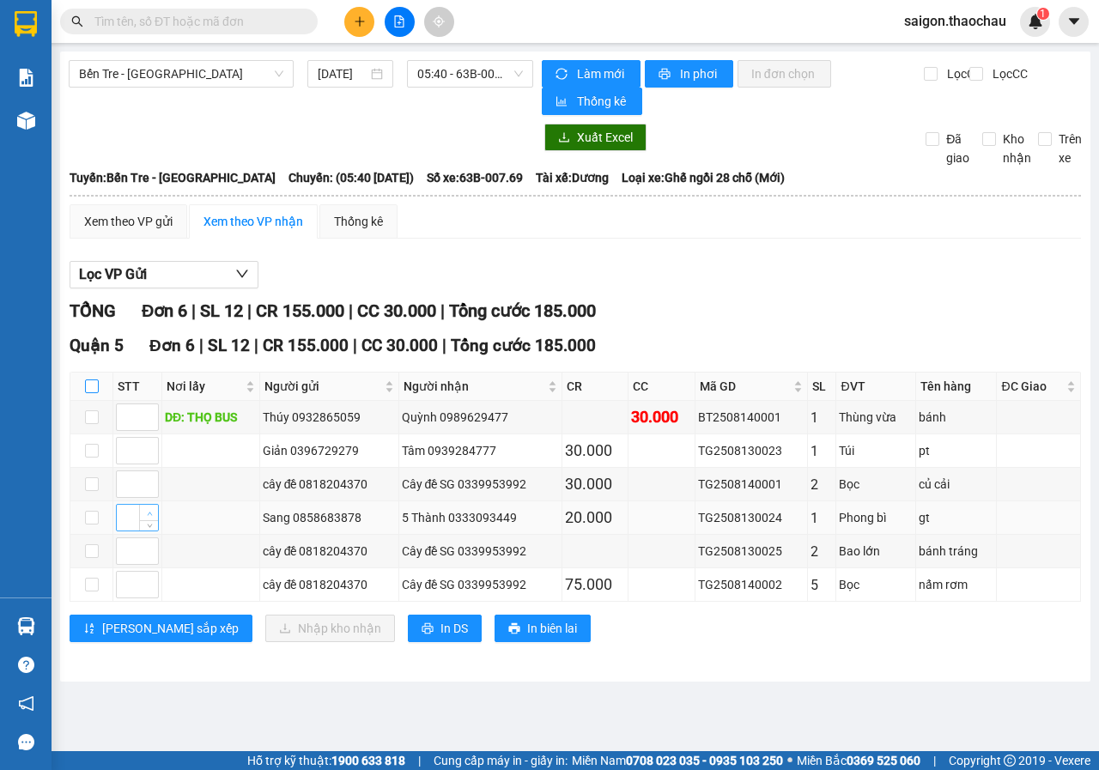
checkbox input "true"
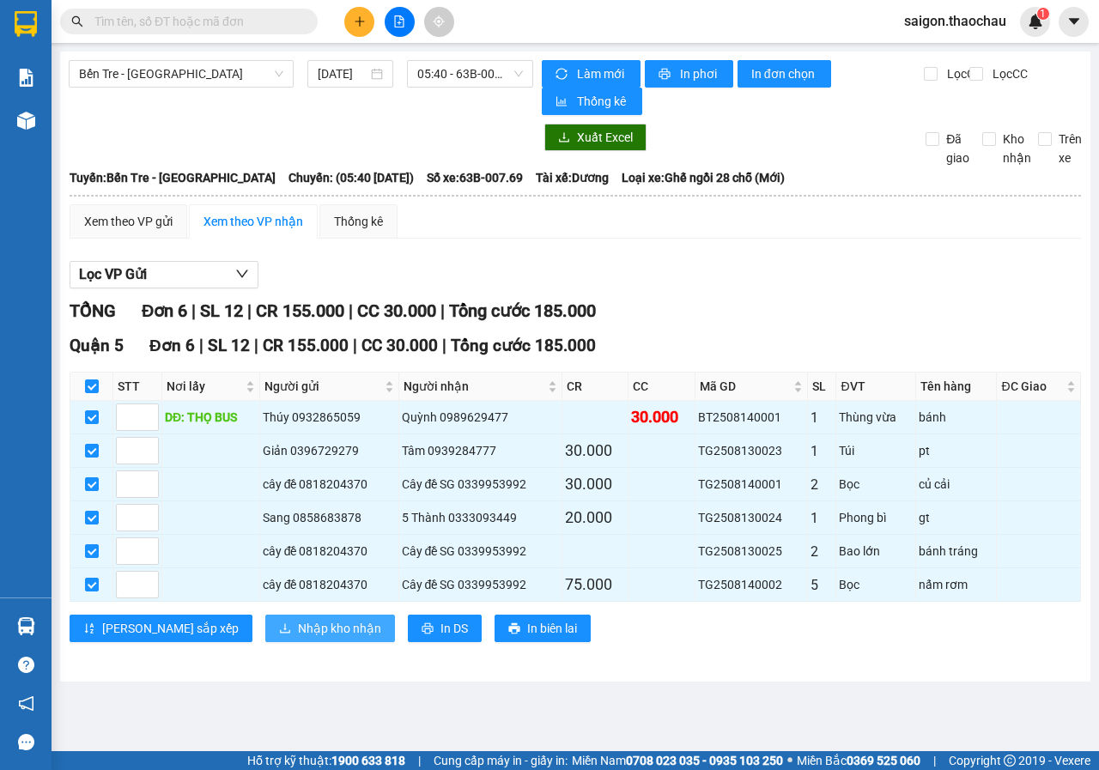
click at [265, 638] on button "Nhập kho nhận" at bounding box center [330, 628] width 130 height 27
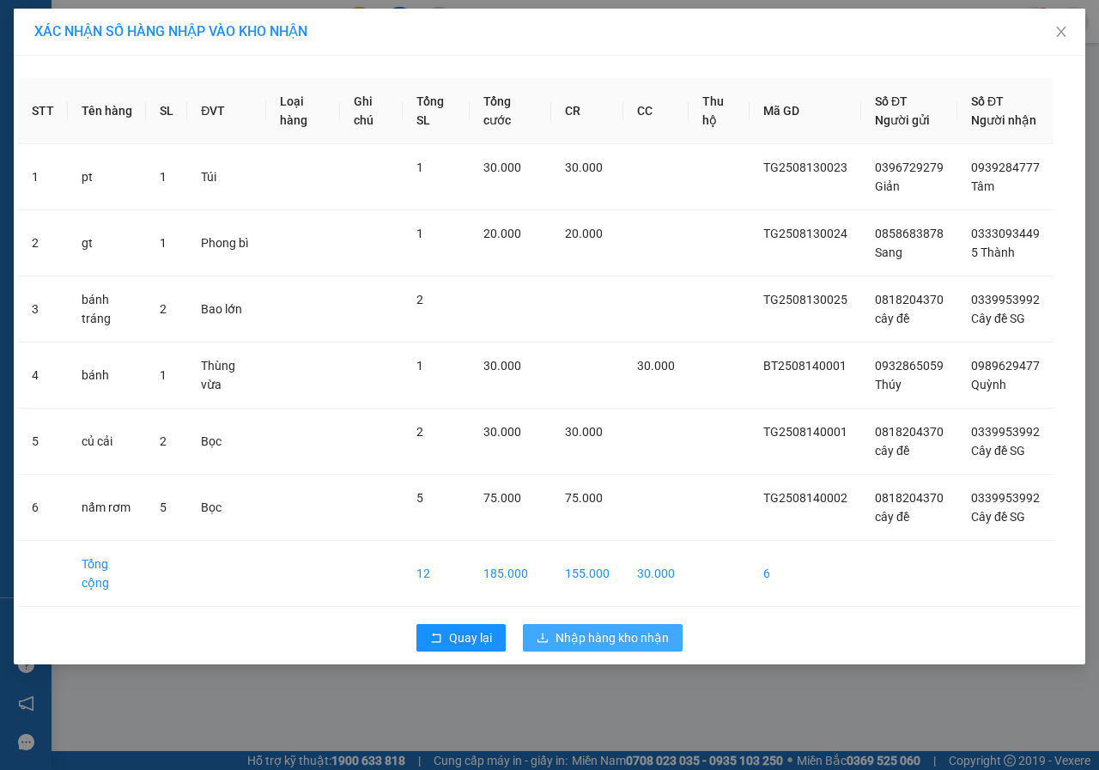
click at [639, 651] on button "Nhập hàng kho nhận" at bounding box center [603, 637] width 160 height 27
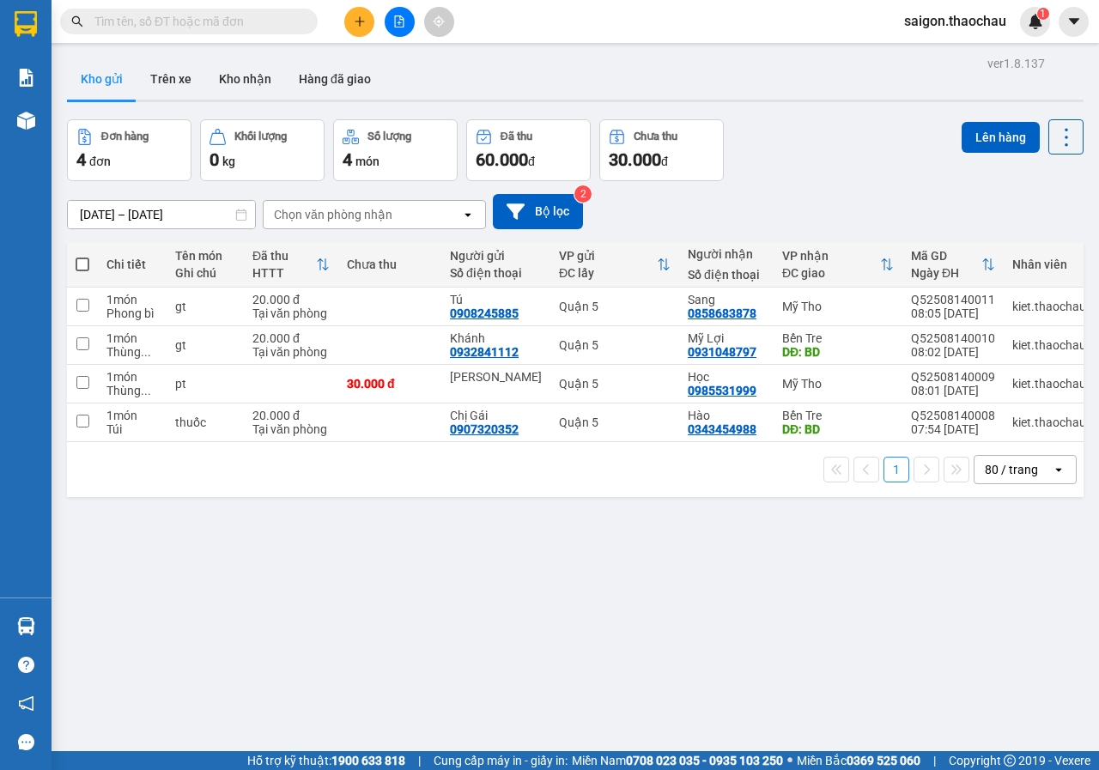
click at [89, 260] on th at bounding box center [82, 264] width 31 height 45
click at [82, 269] on span at bounding box center [83, 264] width 14 height 14
click at [82, 256] on input "checkbox" at bounding box center [82, 256] width 0 height 0
checkbox input "true"
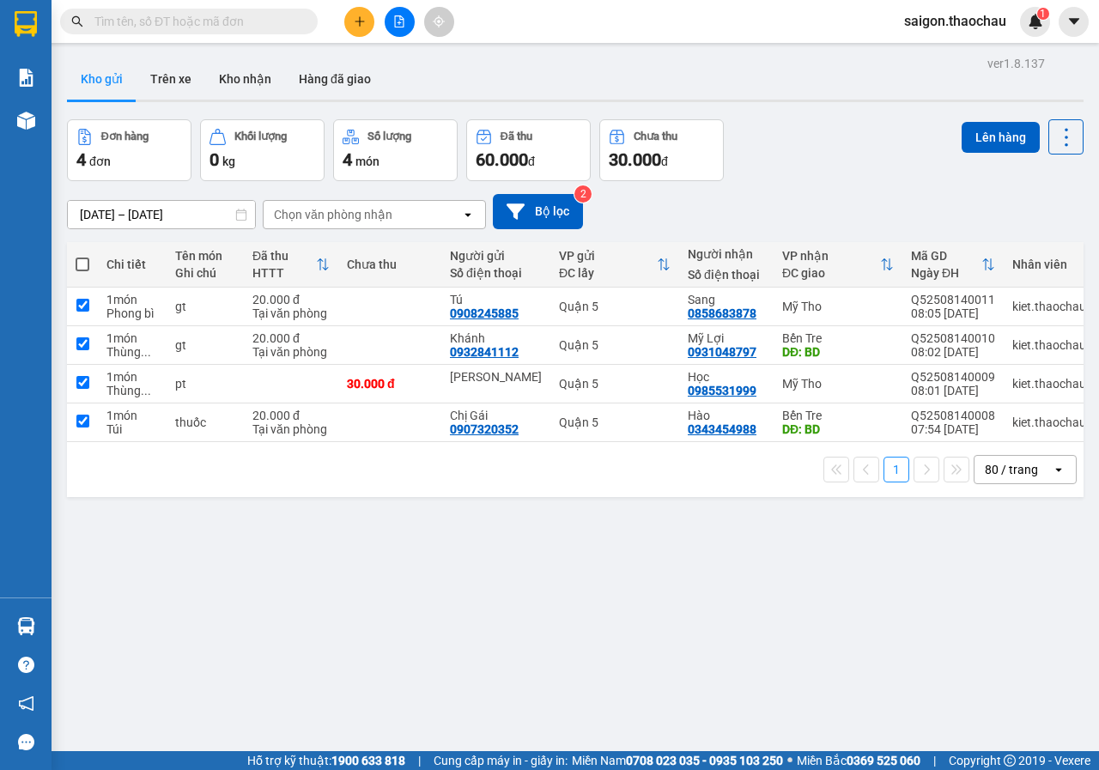
checkbox input "true"
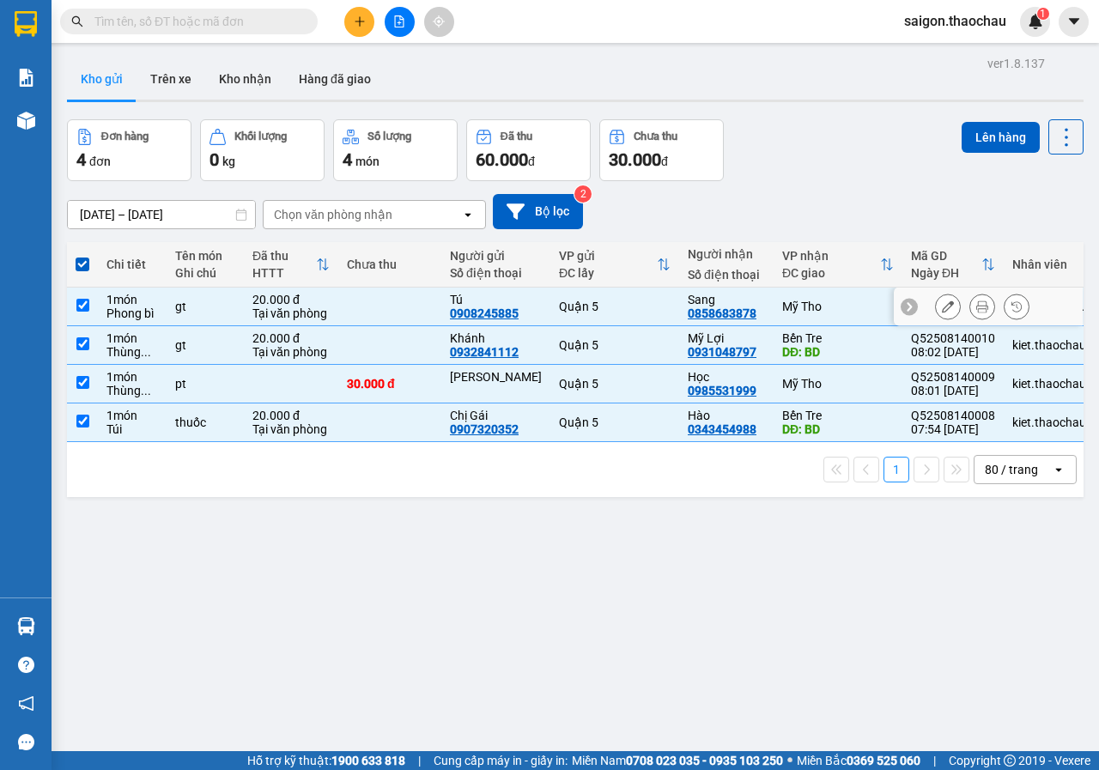
click at [78, 307] on input "checkbox" at bounding box center [82, 305] width 13 height 13
checkbox input "false"
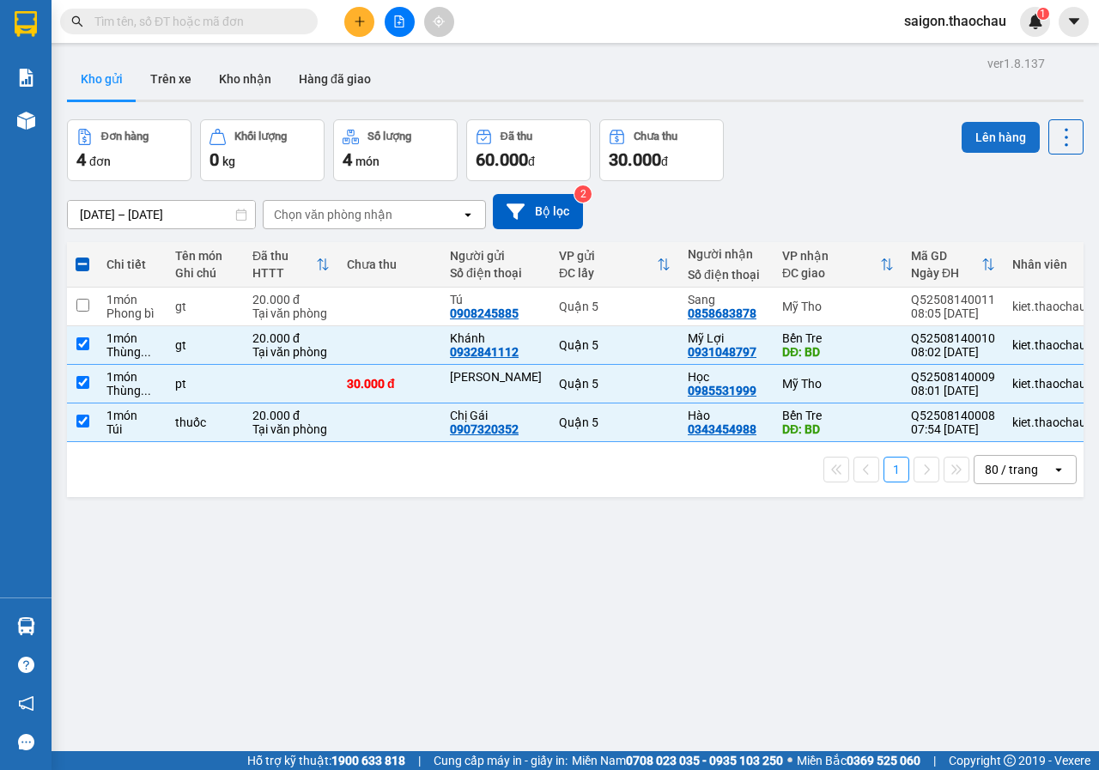
click at [1014, 128] on button "Lên hàng" at bounding box center [1000, 137] width 78 height 31
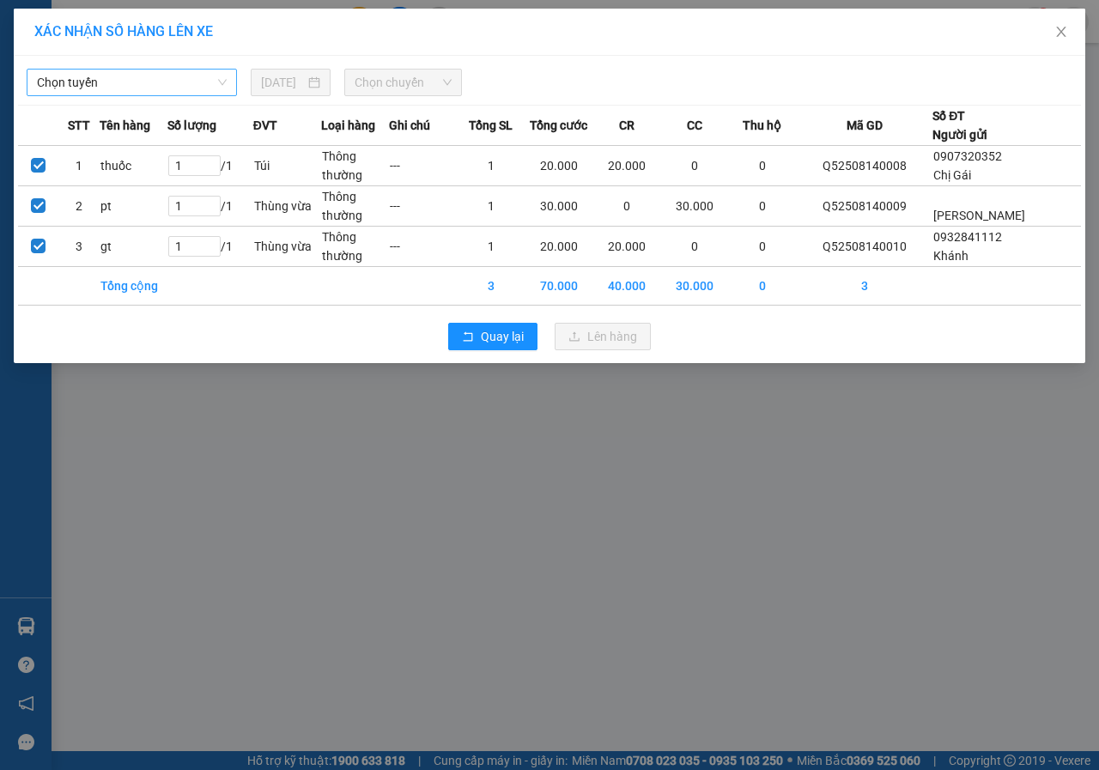
click at [188, 88] on span "Chọn tuyến" at bounding box center [132, 83] width 190 height 26
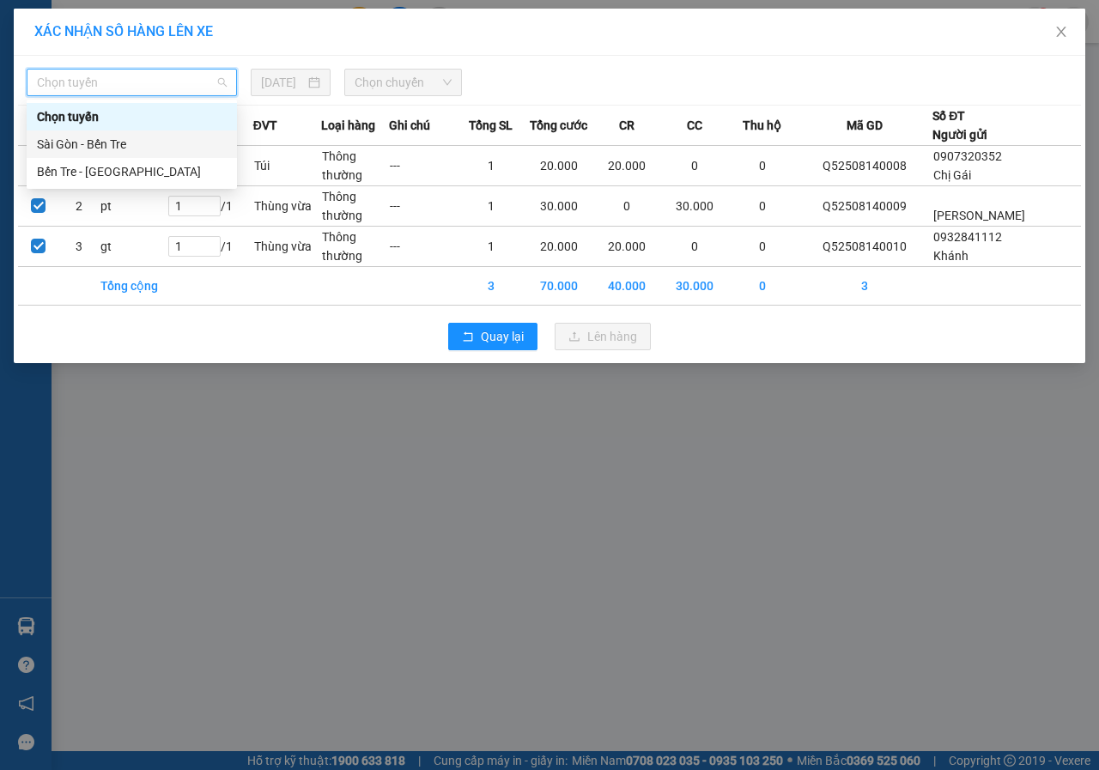
drag, startPoint x: 130, startPoint y: 137, endPoint x: 221, endPoint y: 125, distance: 91.8
click at [130, 139] on div "Sài Gòn - Bến Tre" at bounding box center [132, 144] width 190 height 19
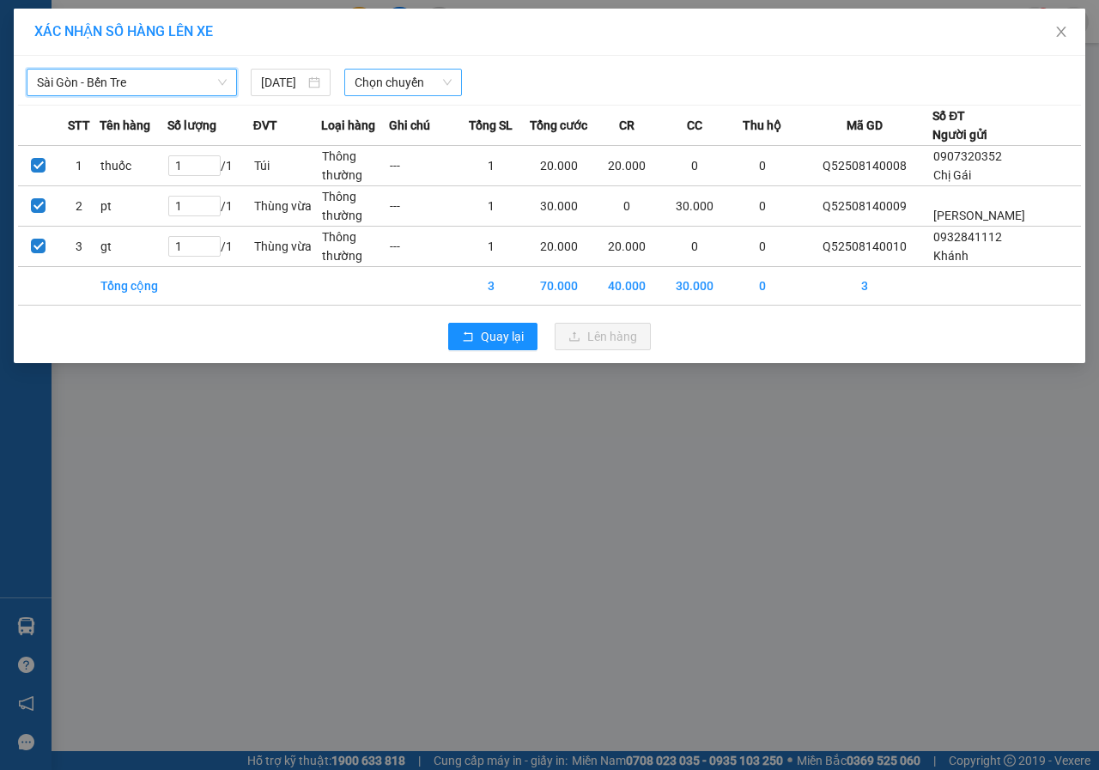
click at [405, 75] on span "Chọn chuyến" at bounding box center [402, 83] width 96 height 26
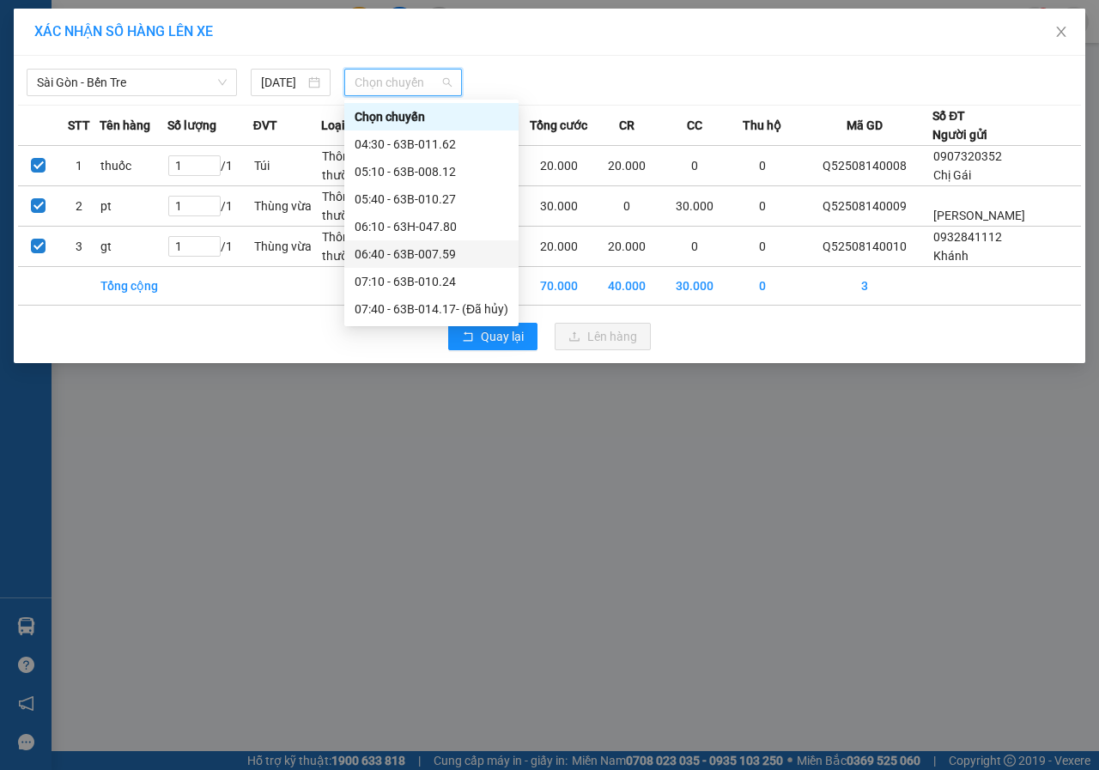
scroll to position [86, 0]
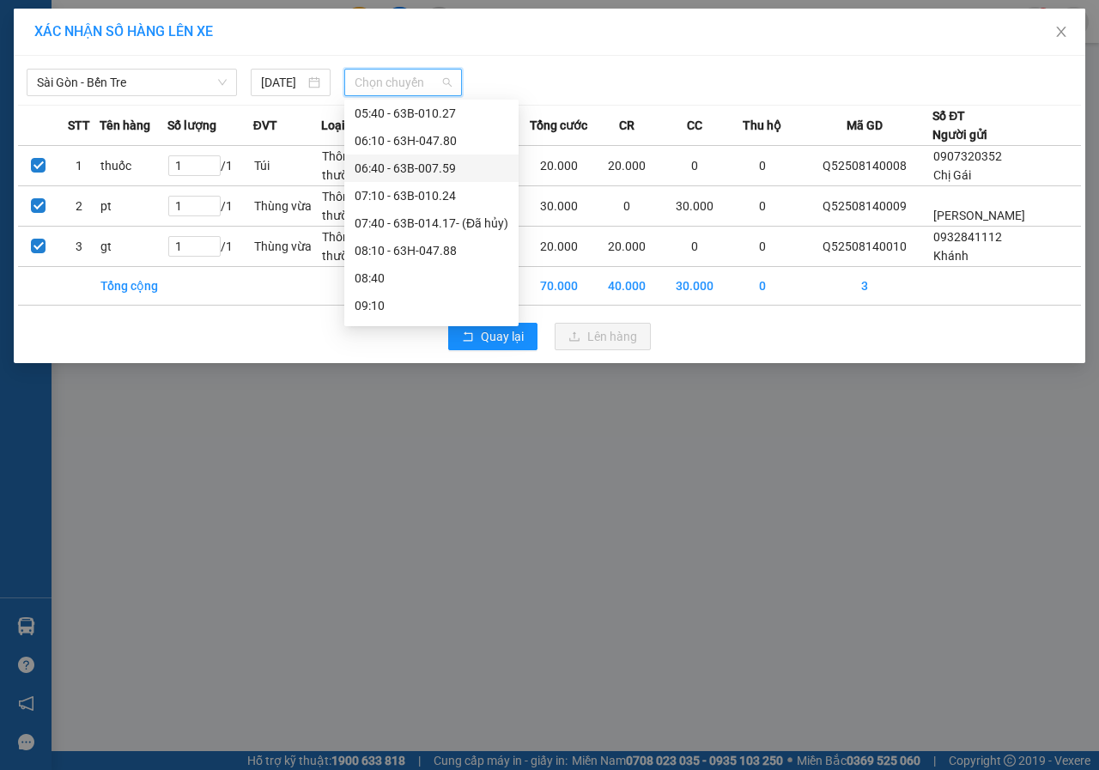
click at [373, 246] on div "08:10 - 63H-047.88" at bounding box center [431, 250] width 154 height 19
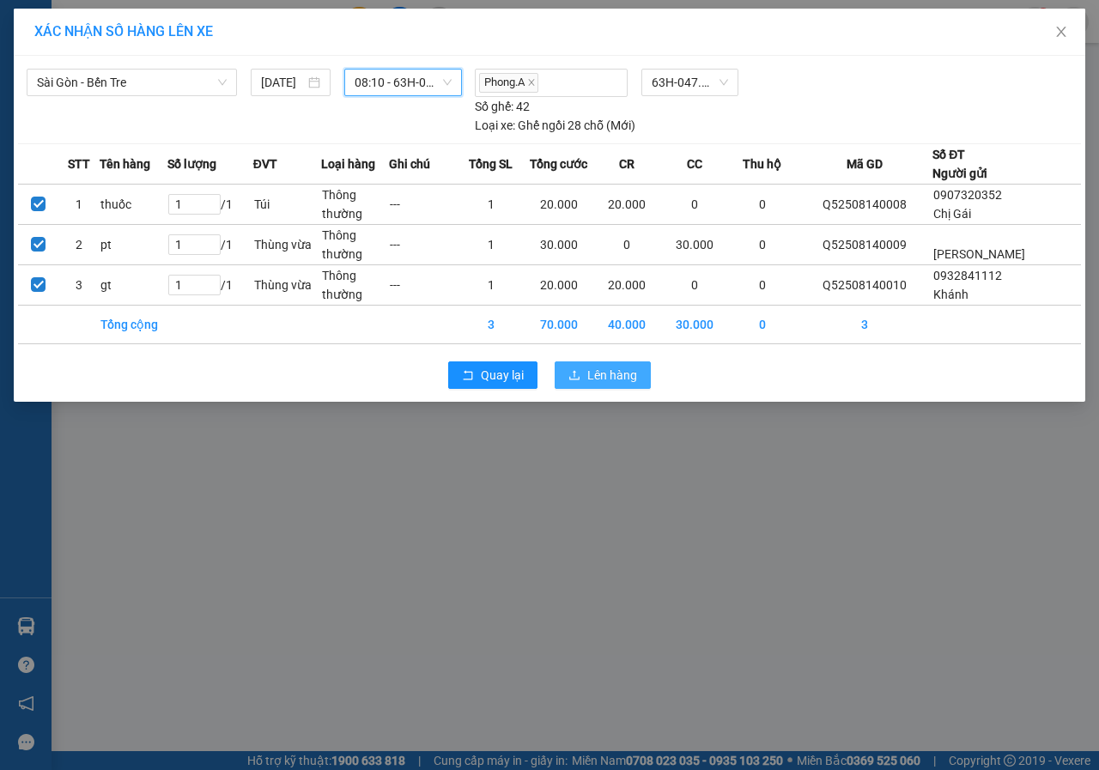
click at [621, 361] on button "Lên hàng" at bounding box center [602, 374] width 96 height 27
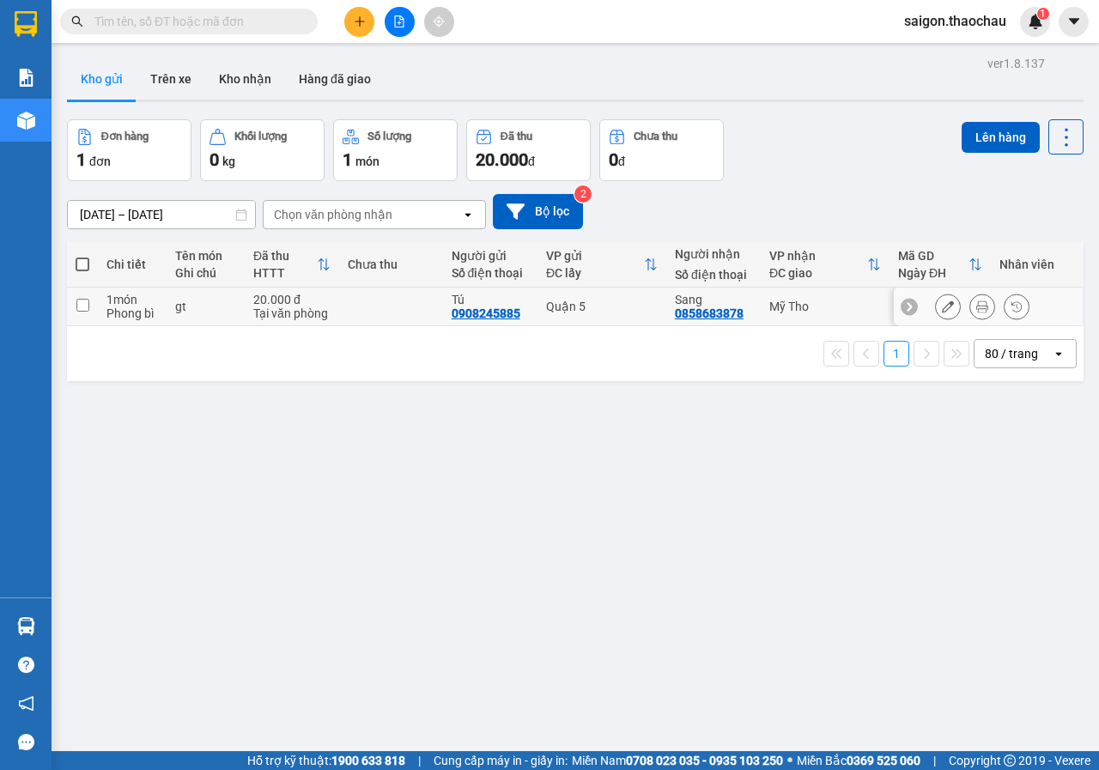
click at [86, 301] on input "checkbox" at bounding box center [82, 305] width 13 height 13
checkbox input "true"
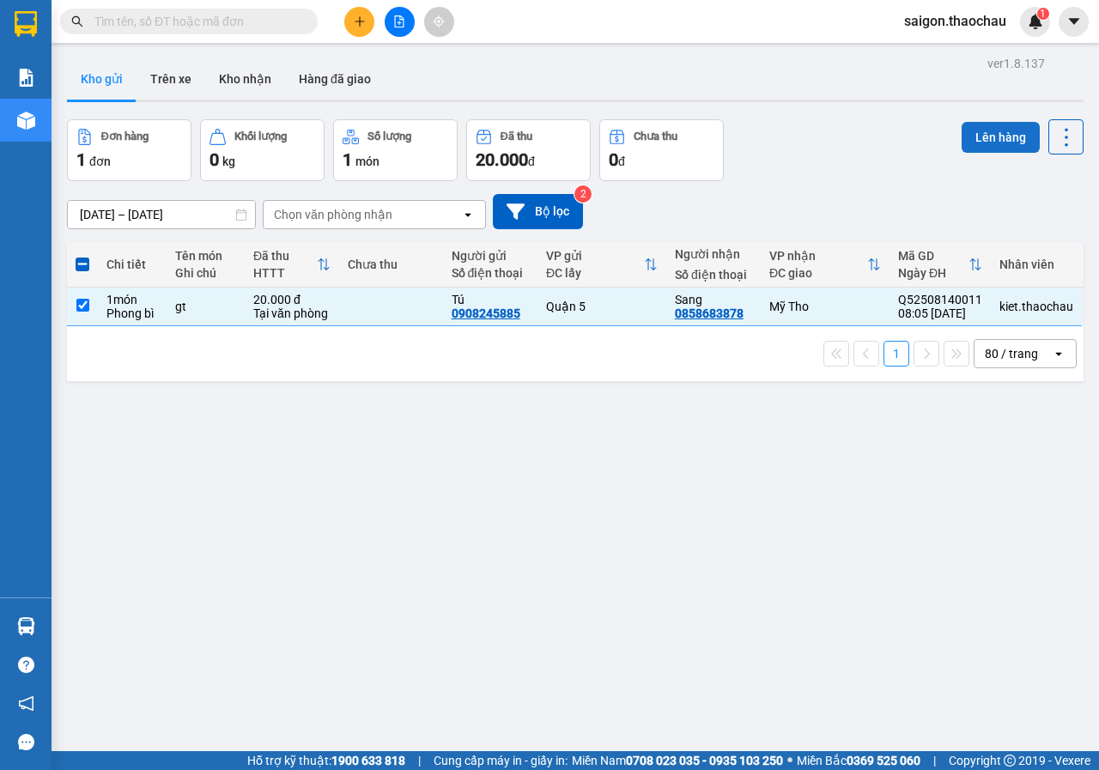
click at [961, 133] on button "Lên hàng" at bounding box center [1000, 137] width 78 height 31
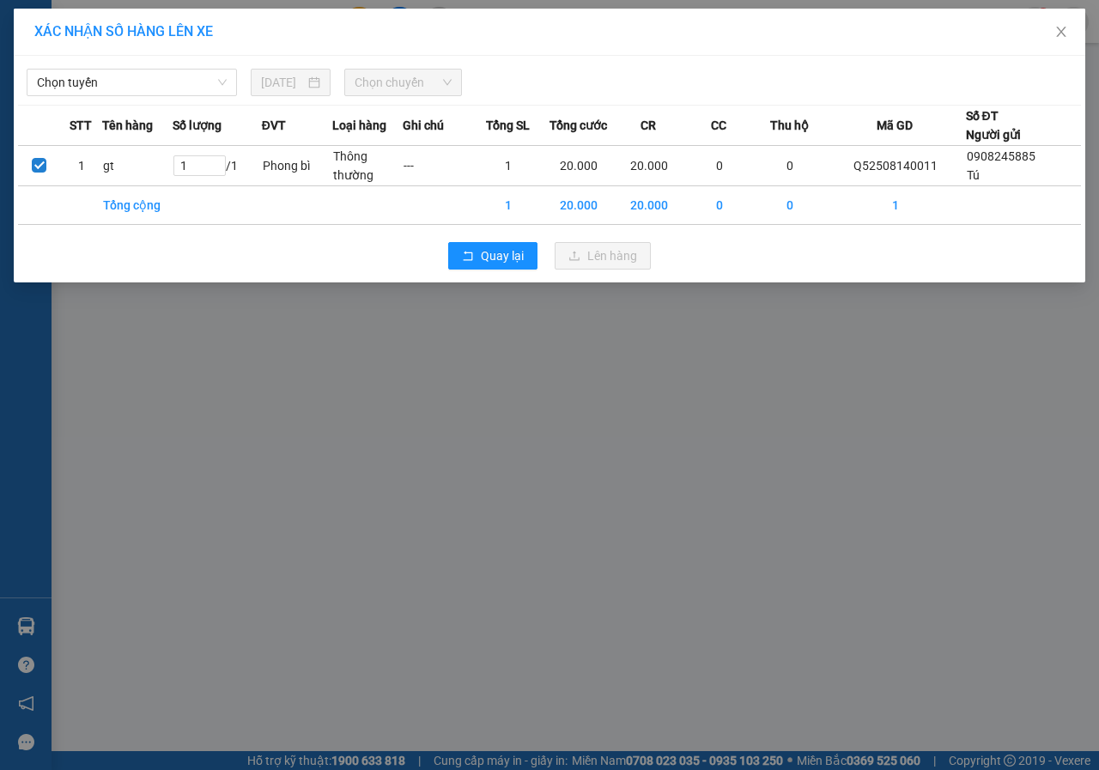
click at [93, 62] on div "[PERSON_NAME] [DATE] [PERSON_NAME]" at bounding box center [549, 78] width 1063 height 36
click at [94, 75] on span "Chọn tuyến" at bounding box center [132, 83] width 190 height 26
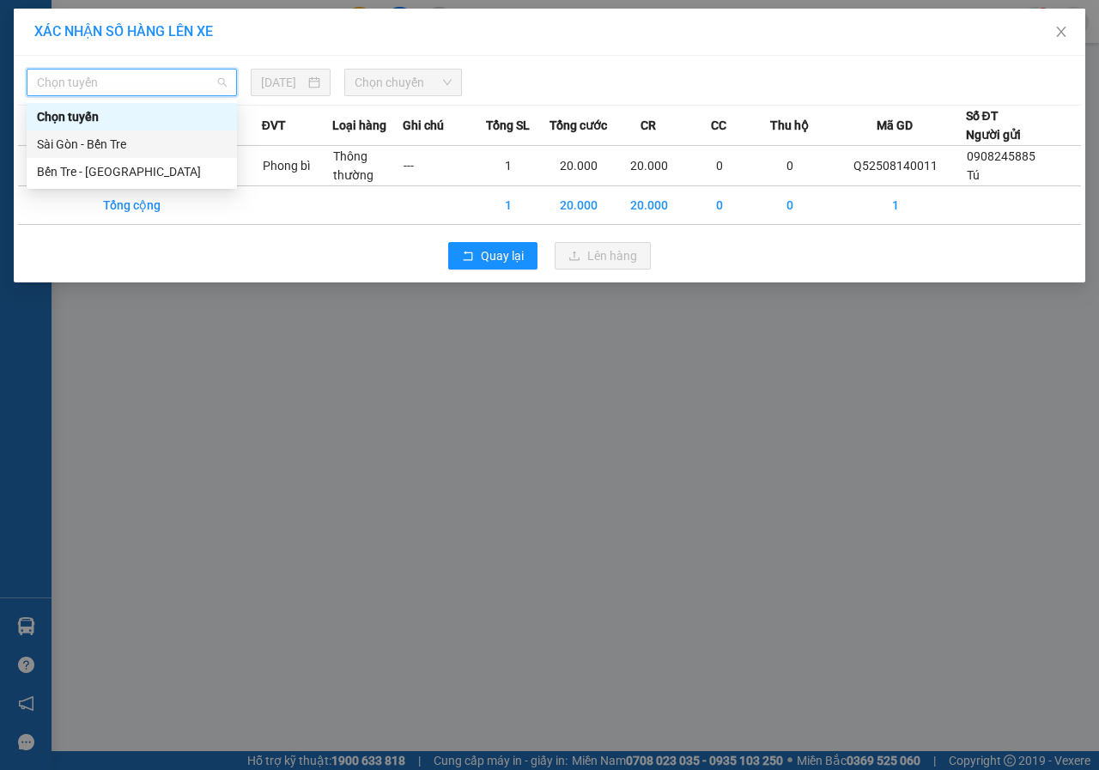
click at [81, 139] on div "Sài Gòn - Bến Tre" at bounding box center [132, 144] width 190 height 19
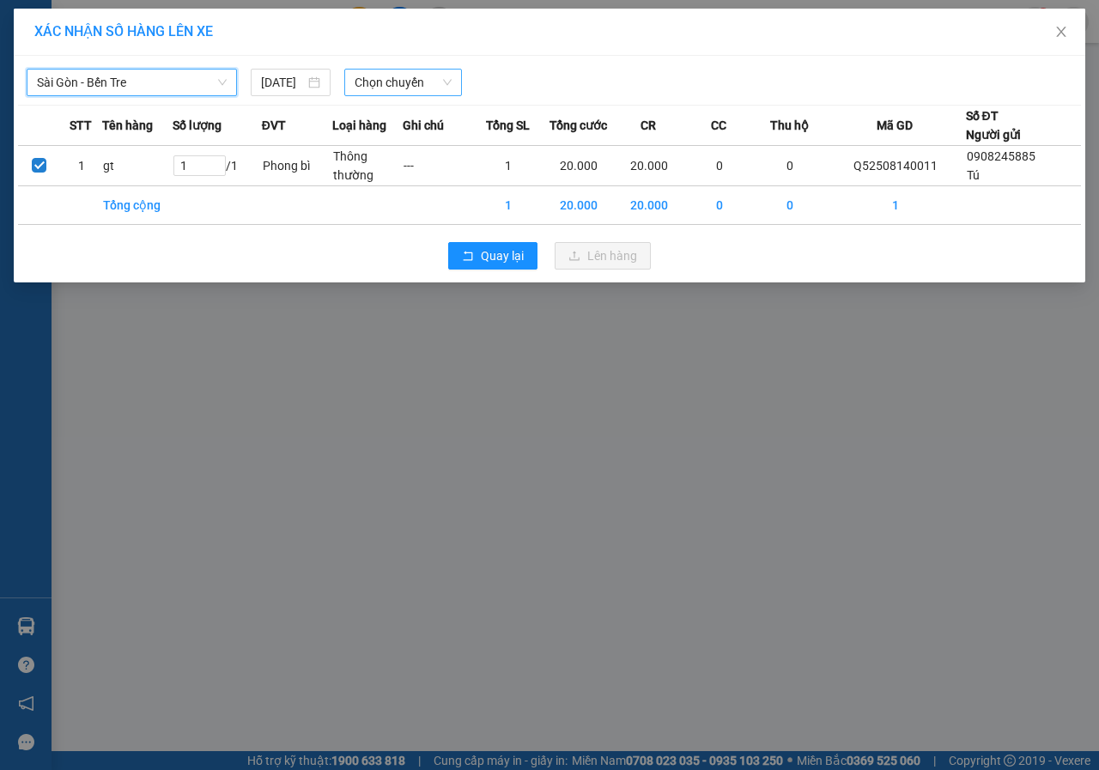
click at [405, 84] on span "Chọn chuyến" at bounding box center [402, 83] width 96 height 26
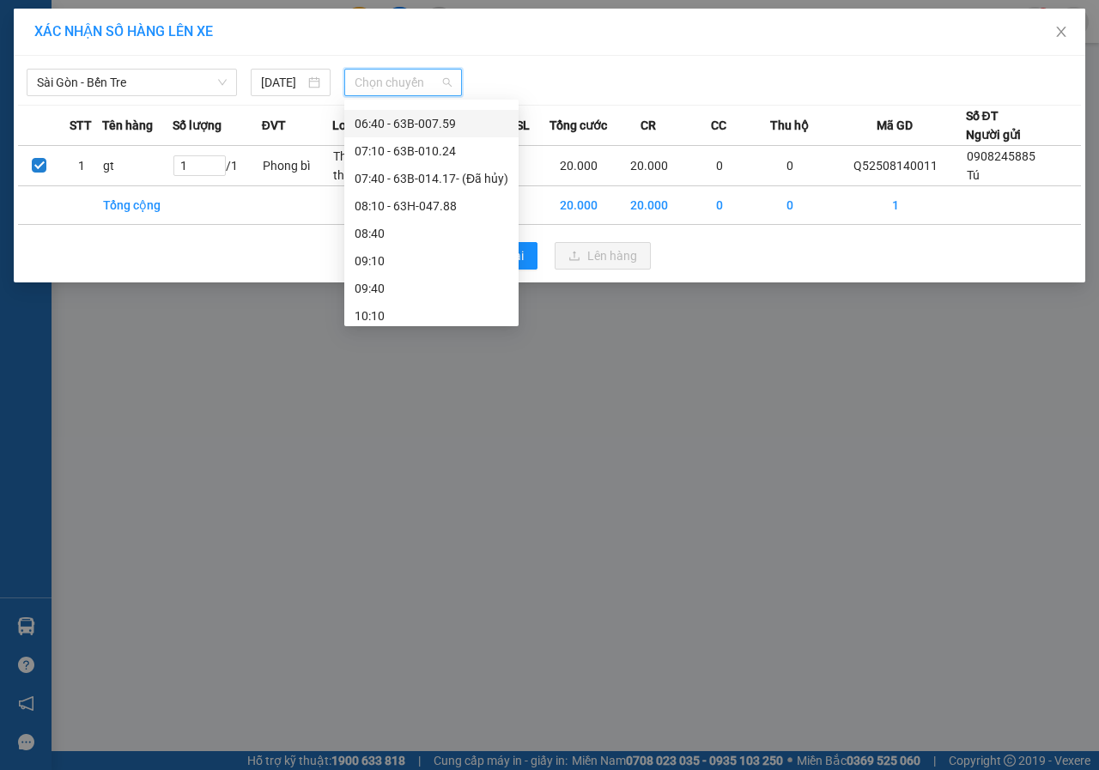
scroll to position [172, 0]
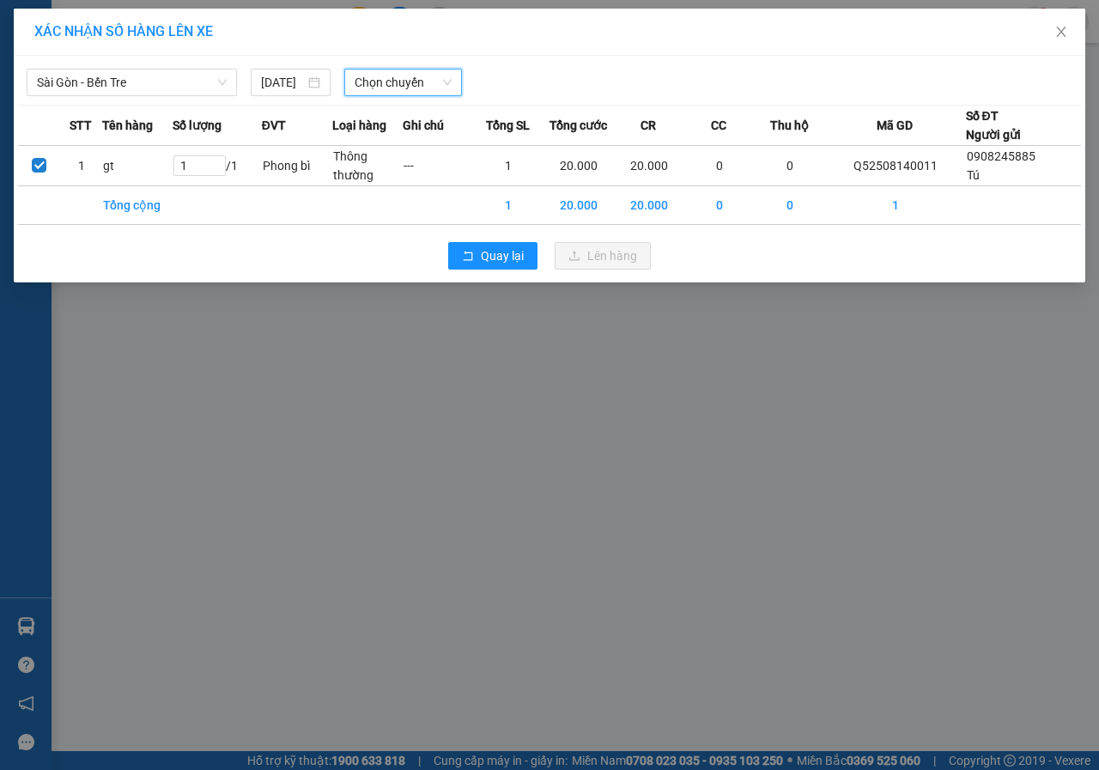
click at [665, 245] on div "Quay lại Lên hàng" at bounding box center [549, 255] width 1063 height 45
click at [496, 255] on span "Quay lại" at bounding box center [502, 255] width 43 height 19
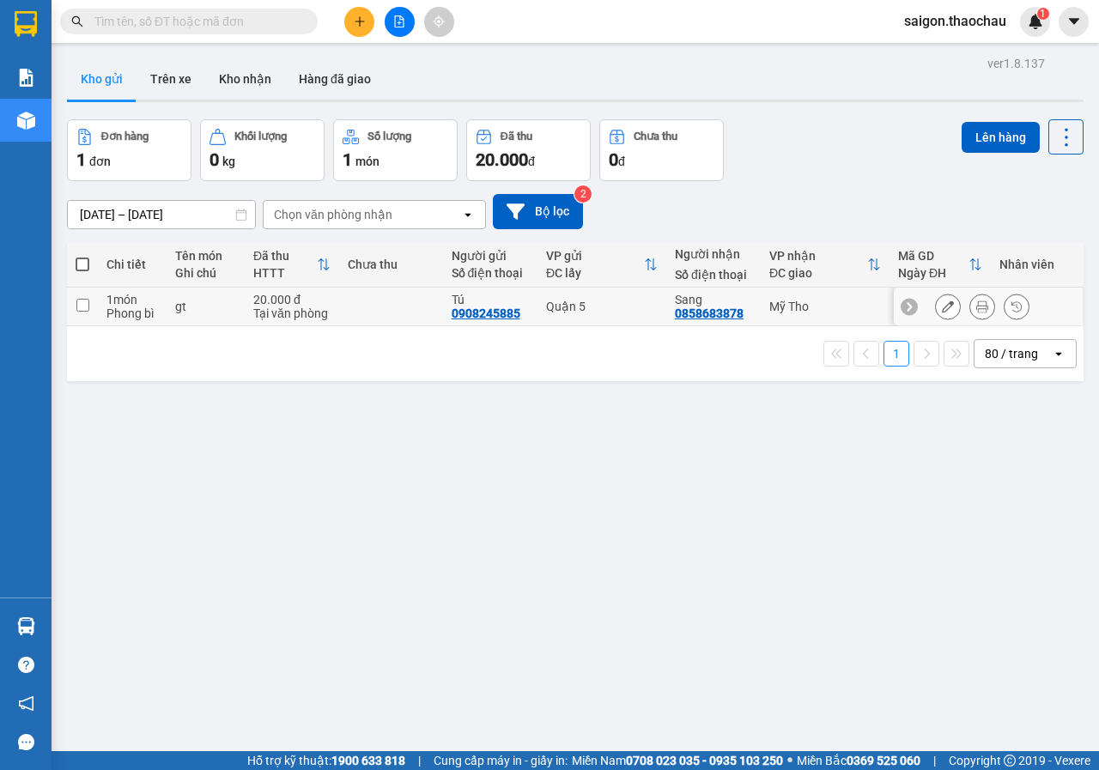
click at [976, 302] on icon at bounding box center [982, 306] width 12 height 12
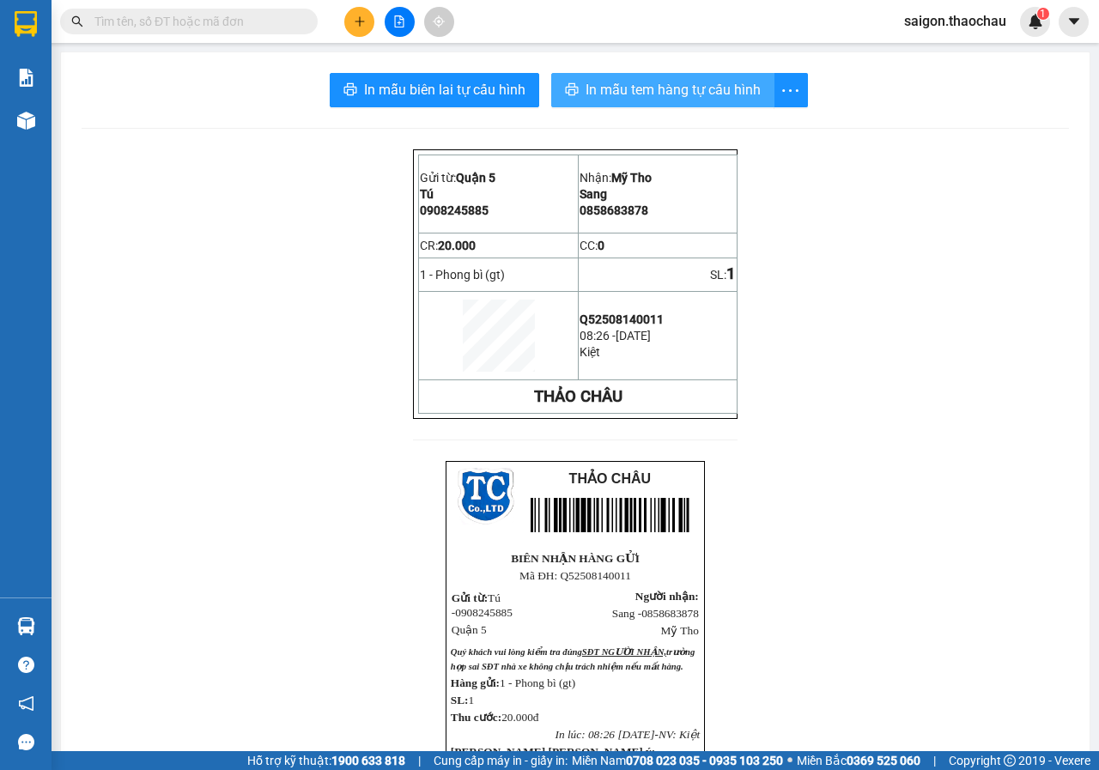
click at [623, 94] on span "In mẫu tem hàng tự cấu hình" at bounding box center [672, 89] width 175 height 21
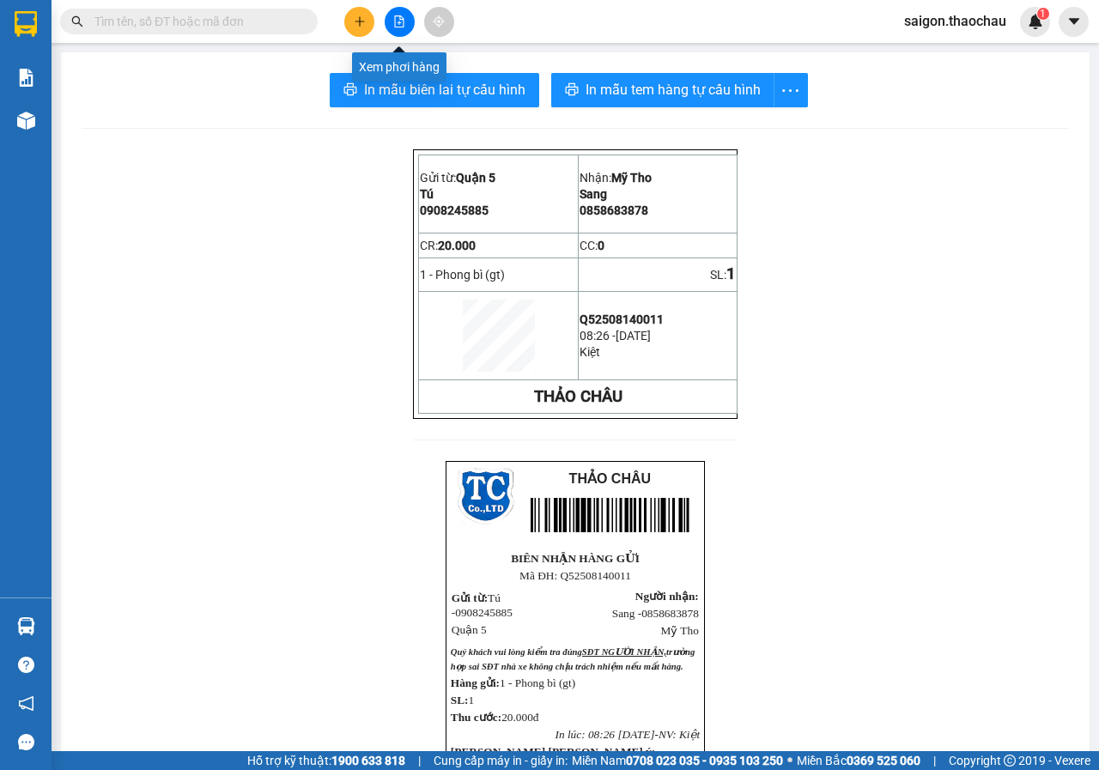
click at [403, 22] on icon "file-add" at bounding box center [399, 21] width 9 height 12
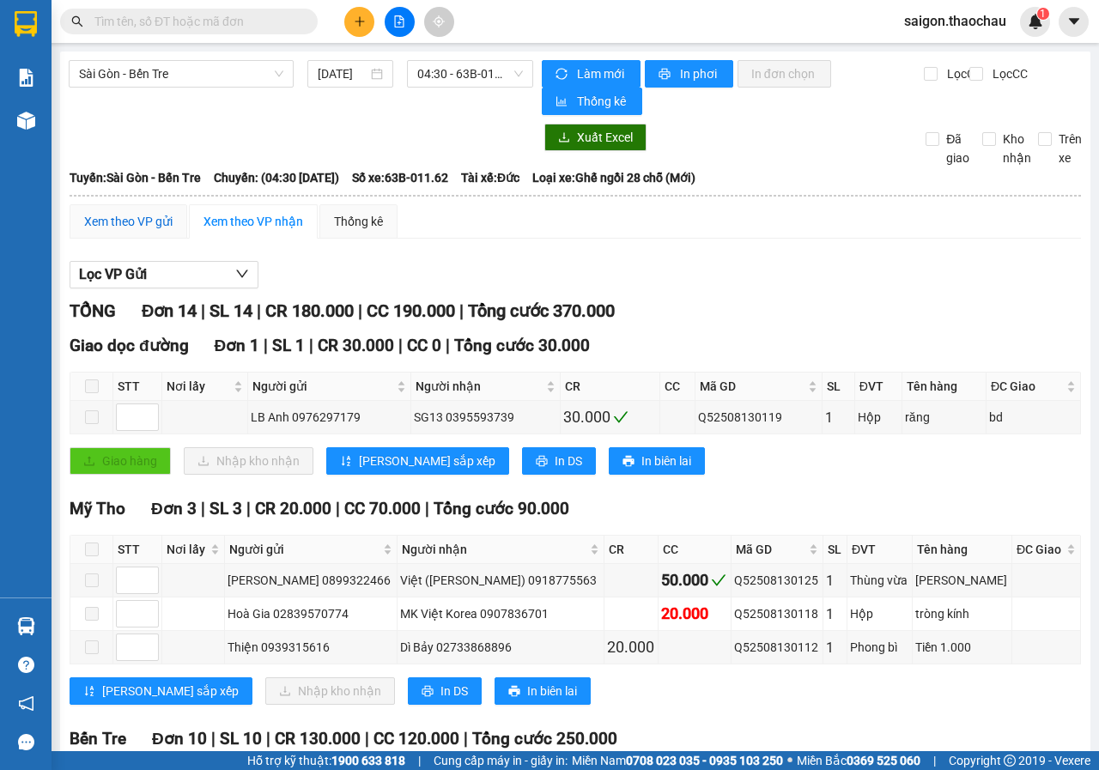
click at [127, 218] on div "Xem theo VP gửi" at bounding box center [128, 221] width 88 height 19
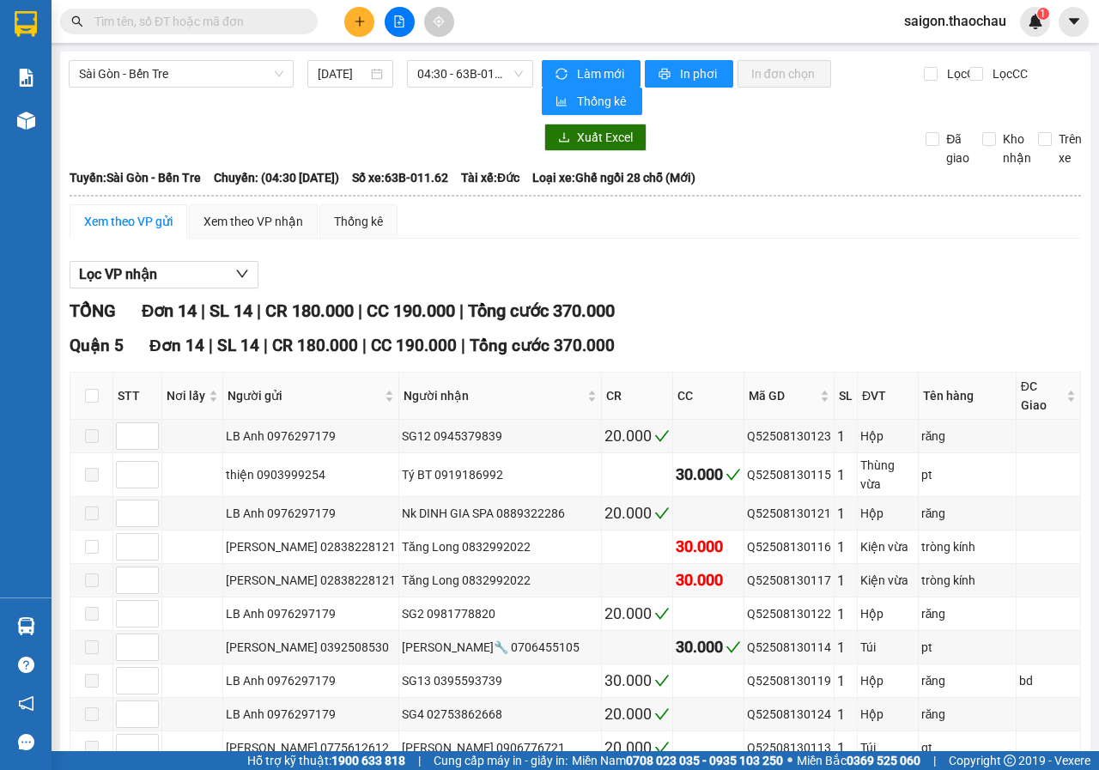
click at [102, 387] on th at bounding box center [91, 395] width 43 height 47
click at [93, 389] on input "checkbox" at bounding box center [92, 396] width 14 height 14
checkbox input "true"
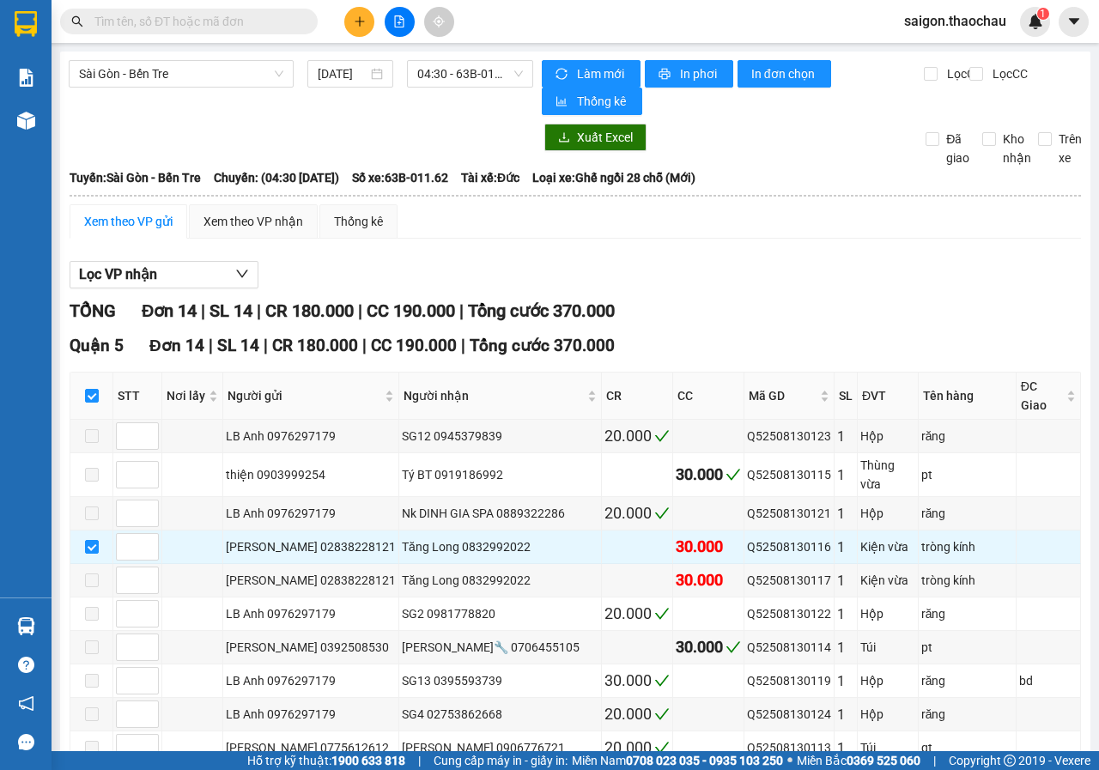
scroll to position [172, 0]
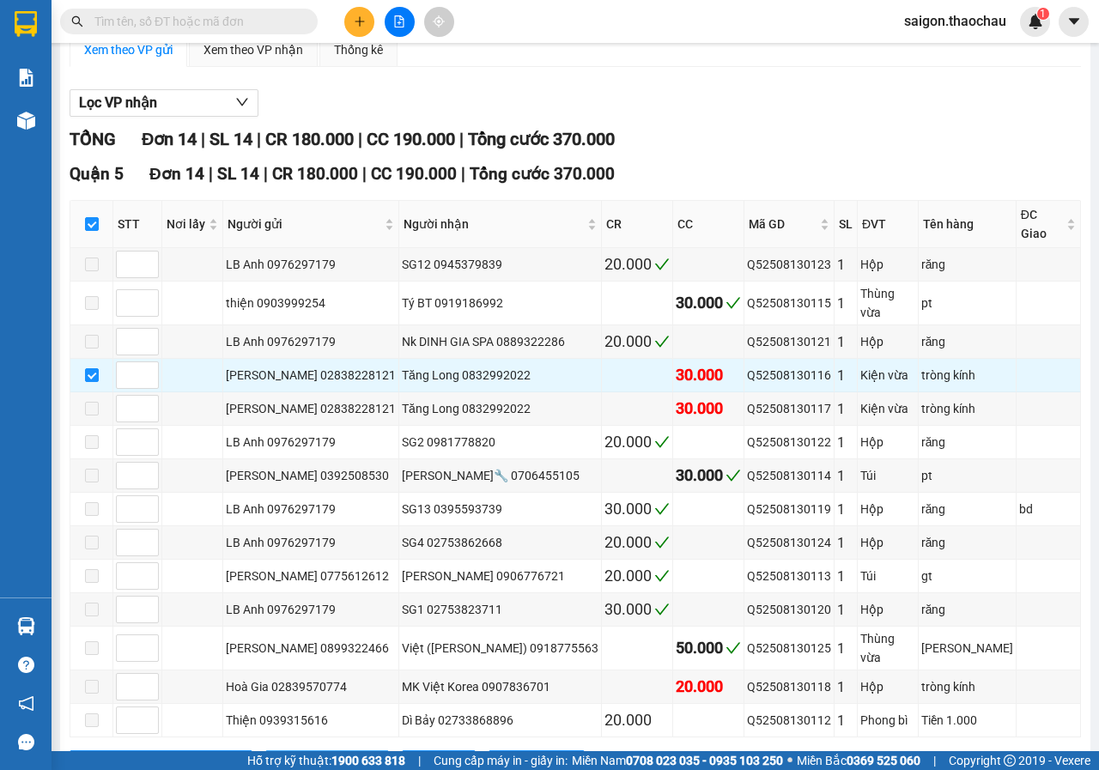
click at [298, 754] on span "Xuống kho gửi" at bounding box center [336, 763] width 77 height 19
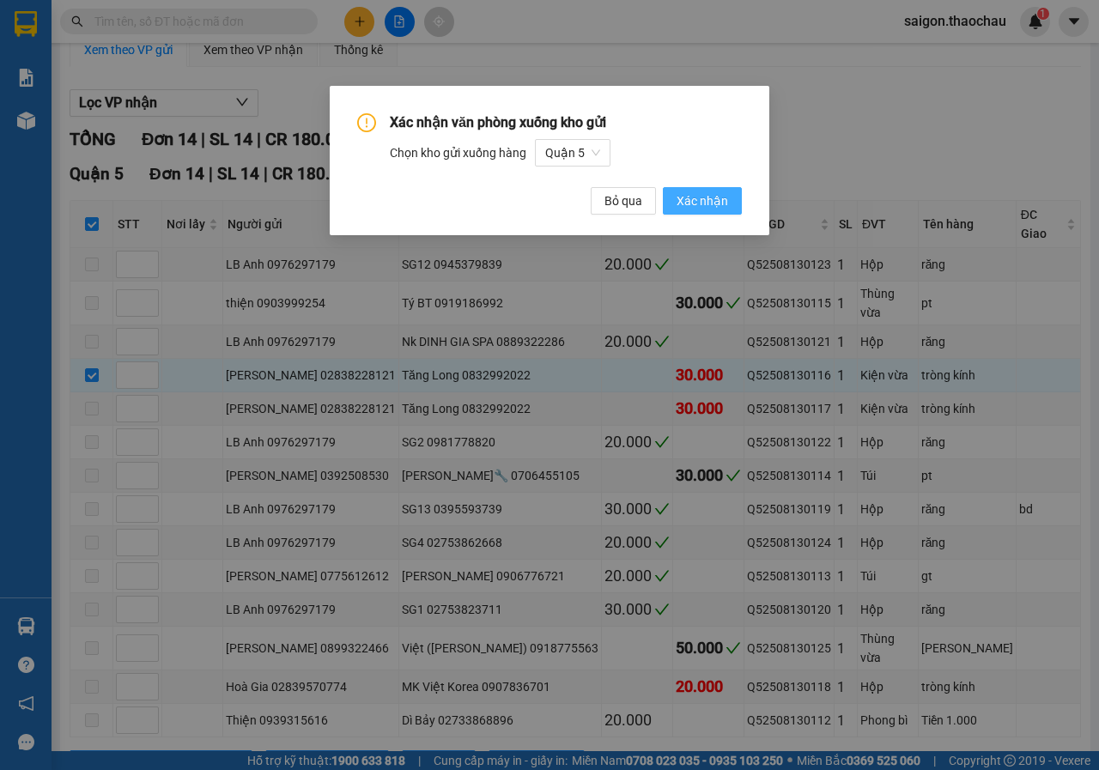
click at [686, 200] on span "Xác nhận" at bounding box center [701, 200] width 51 height 19
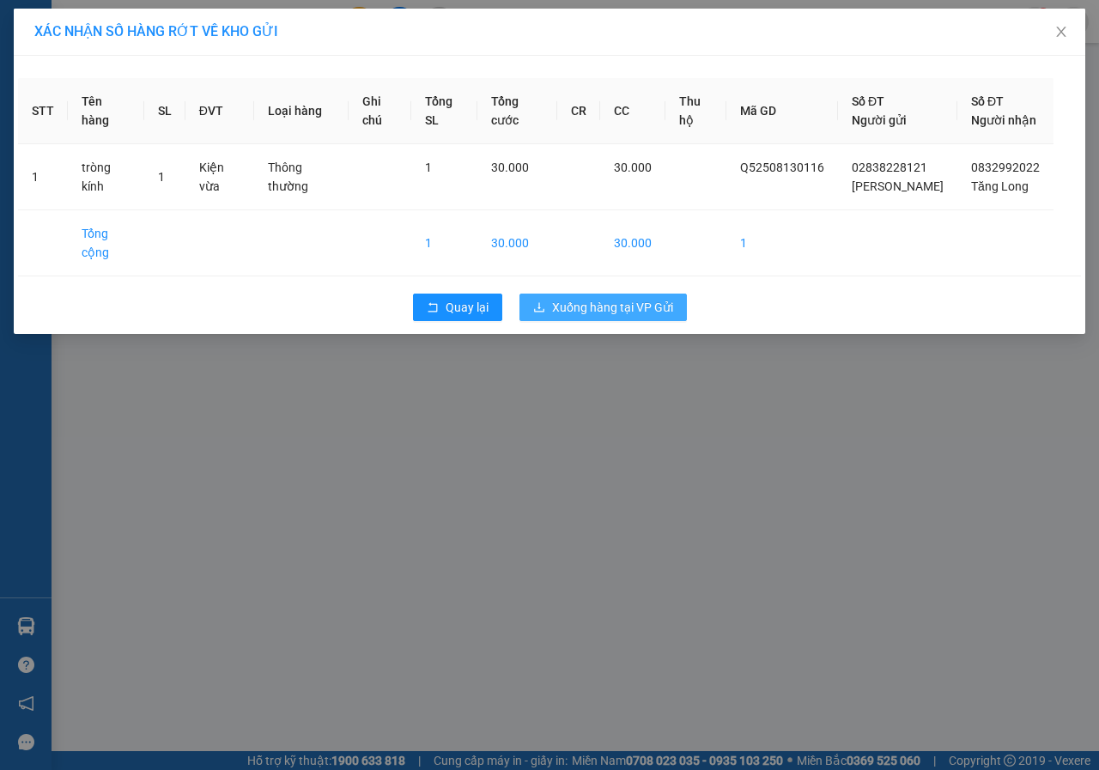
click at [590, 312] on span "Xuống hàng tại VP Gửi" at bounding box center [612, 307] width 121 height 19
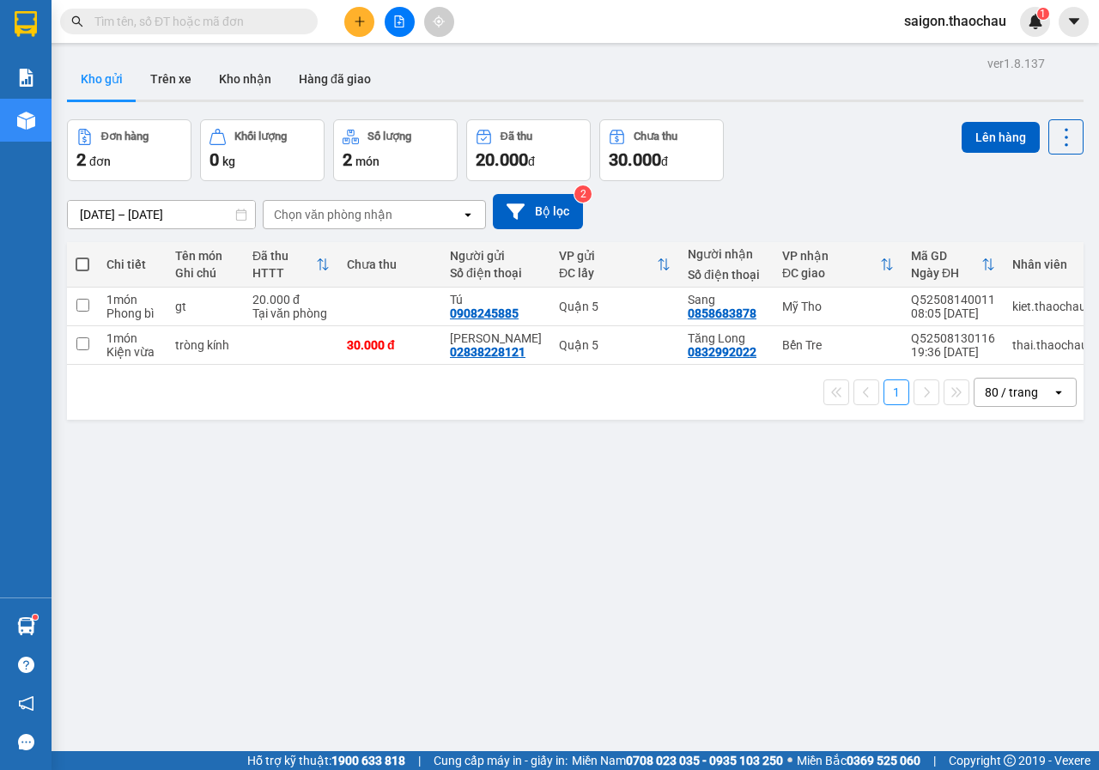
click at [43, 622] on div "Hàng sắp về" at bounding box center [25, 626] width 51 height 39
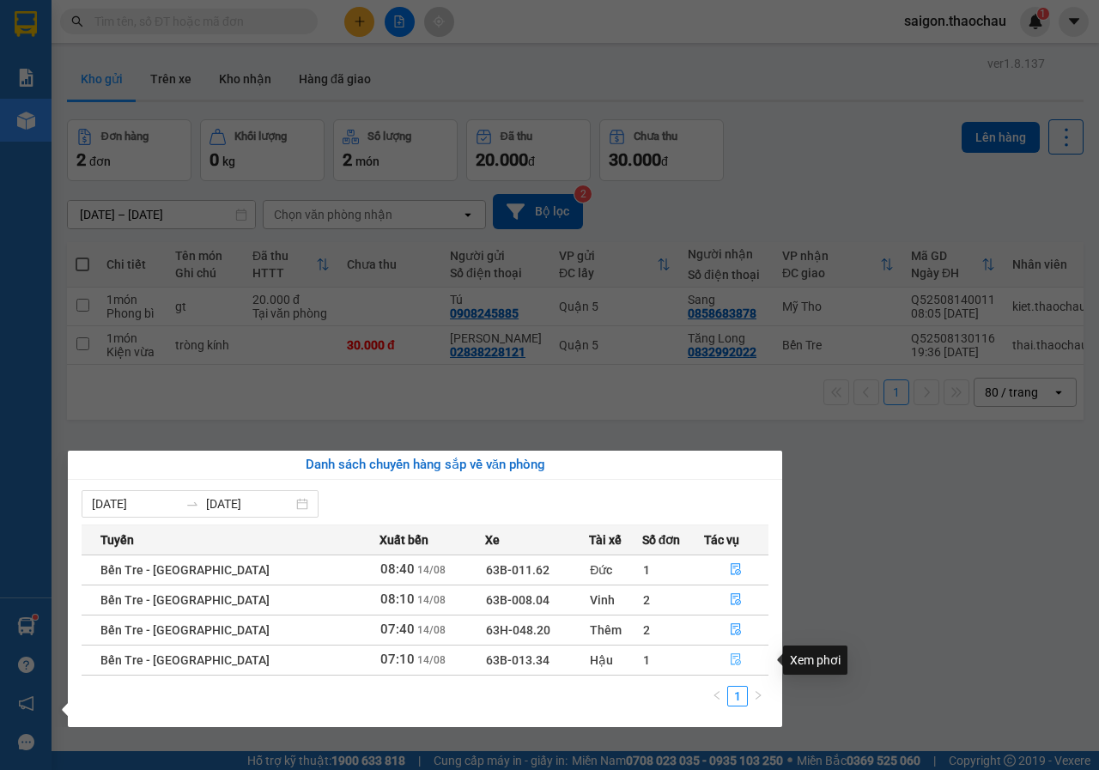
click at [730, 664] on icon "file-done" at bounding box center [736, 659] width 12 height 12
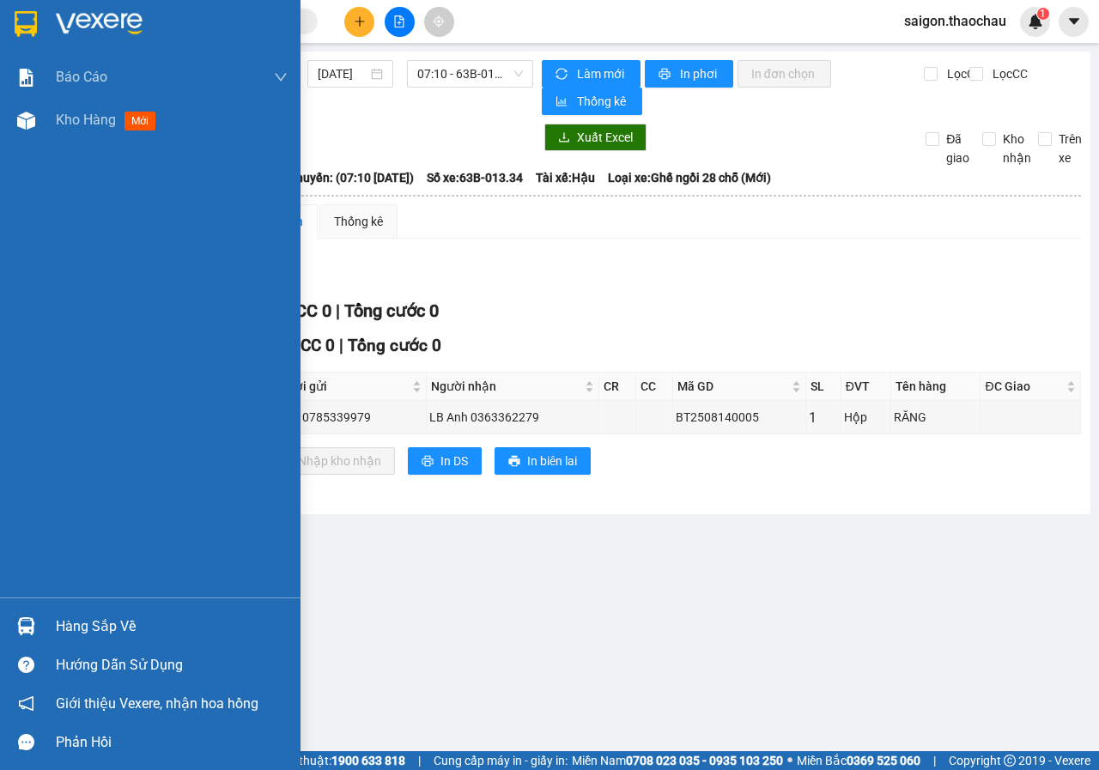
drag, startPoint x: 0, startPoint y: 632, endPoint x: 3, endPoint y: 616, distance: 15.8
click at [3, 616] on div "Hàng sắp về" at bounding box center [150, 626] width 300 height 39
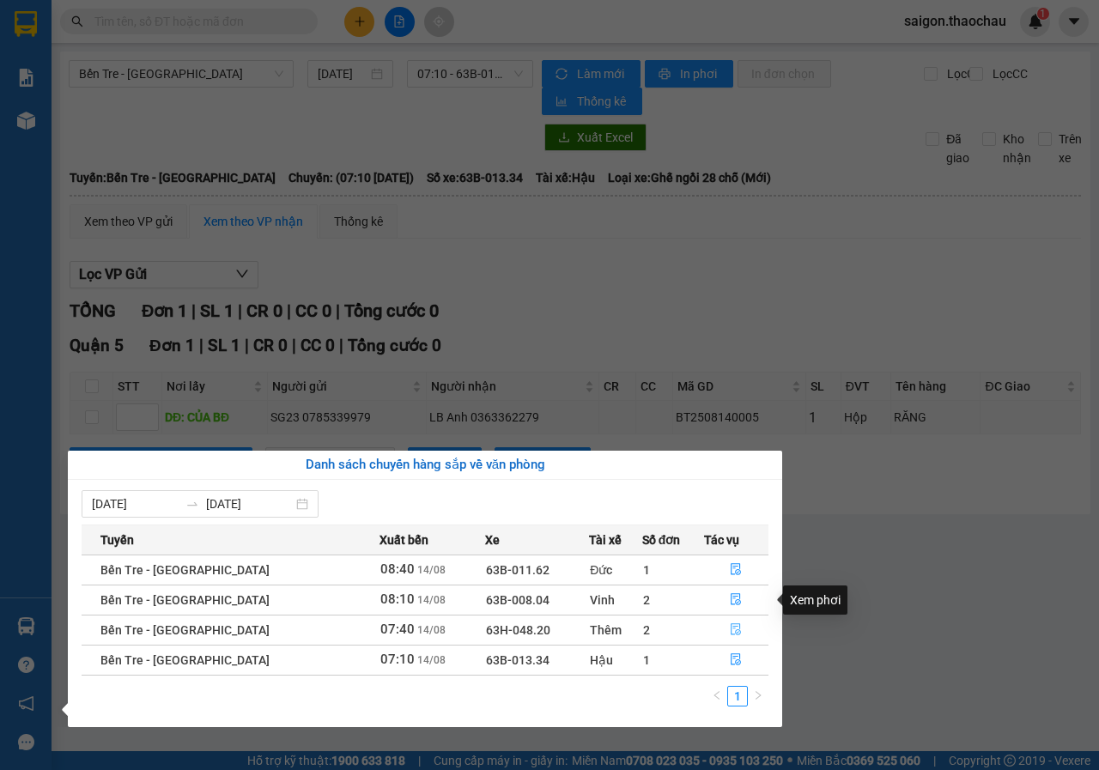
click at [722, 634] on button "button" at bounding box center [737, 629] width 64 height 27
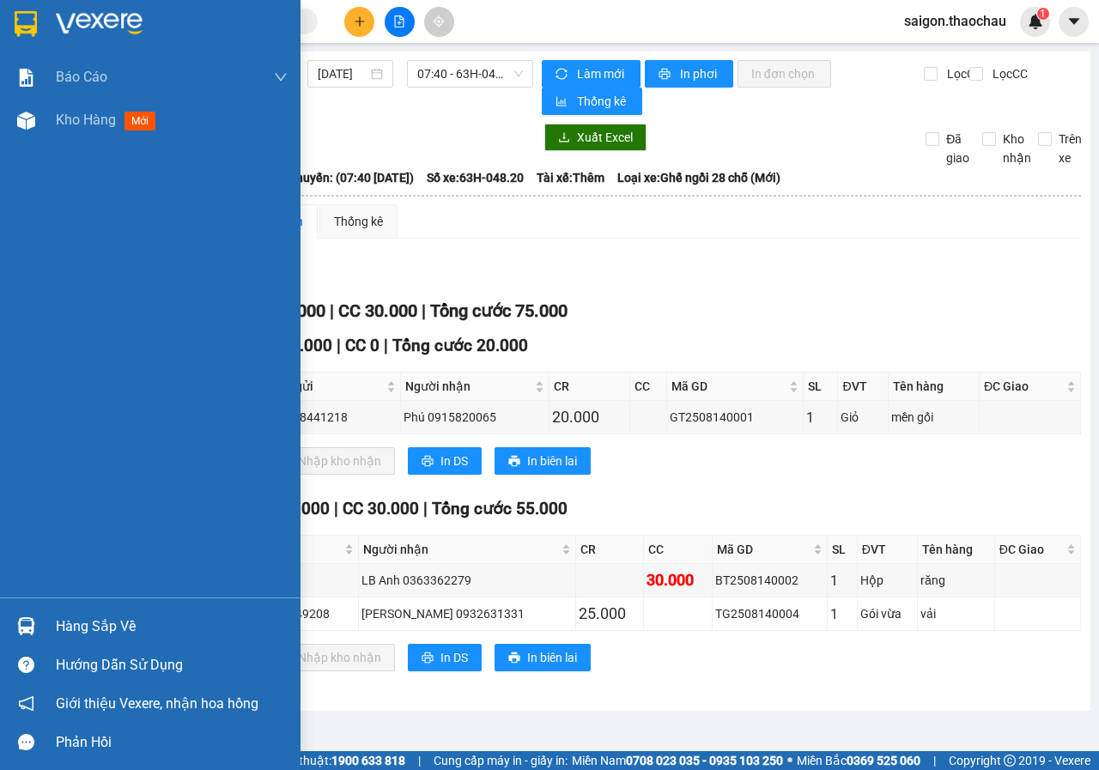
click at [37, 621] on div at bounding box center [26, 626] width 30 height 30
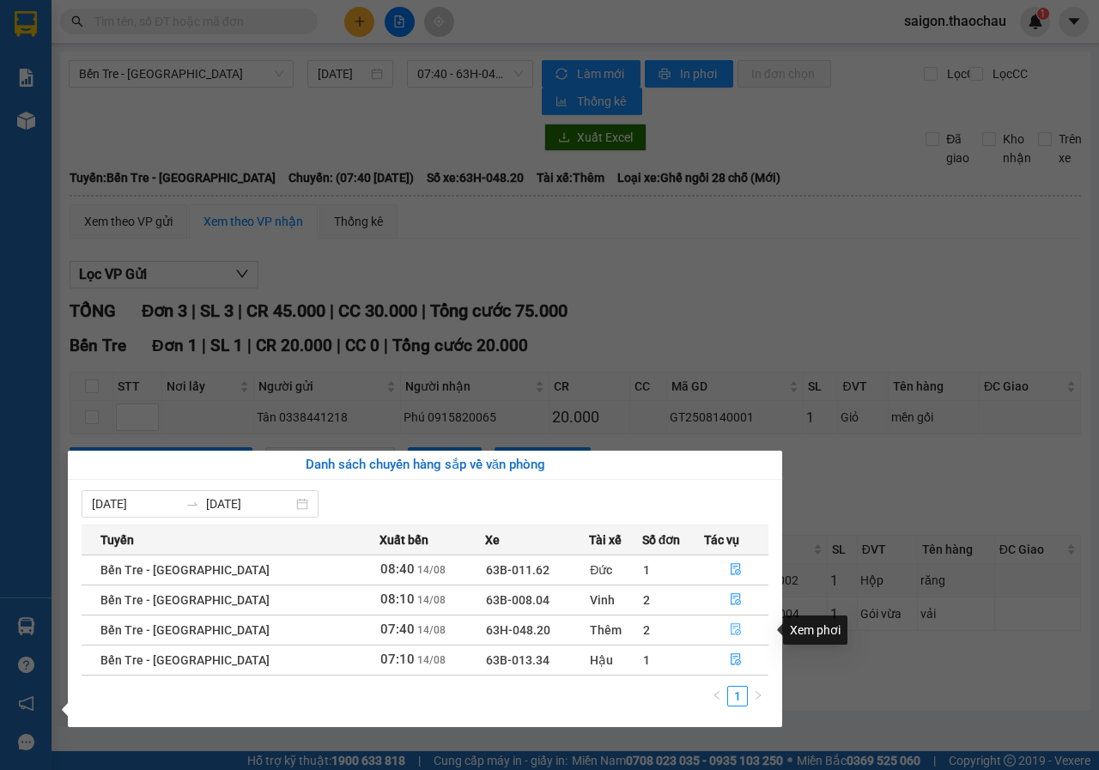
click at [730, 637] on span "file-done" at bounding box center [736, 630] width 12 height 14
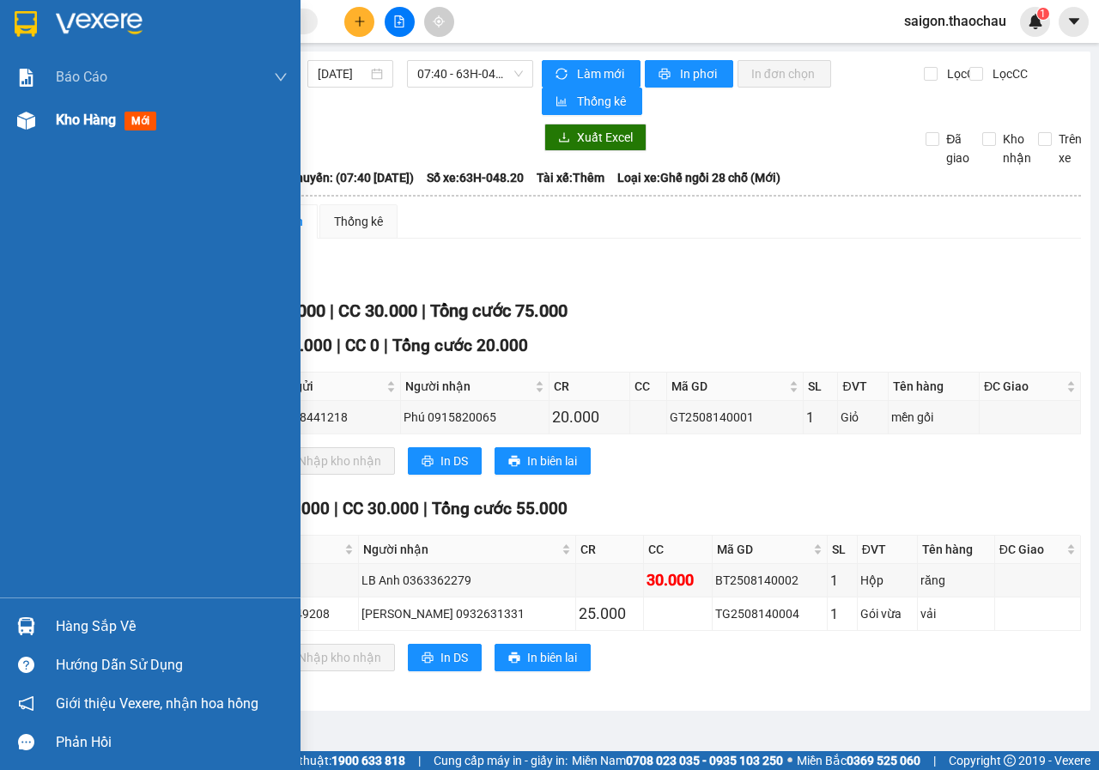
click at [82, 124] on span "Kho hàng" at bounding box center [86, 120] width 60 height 16
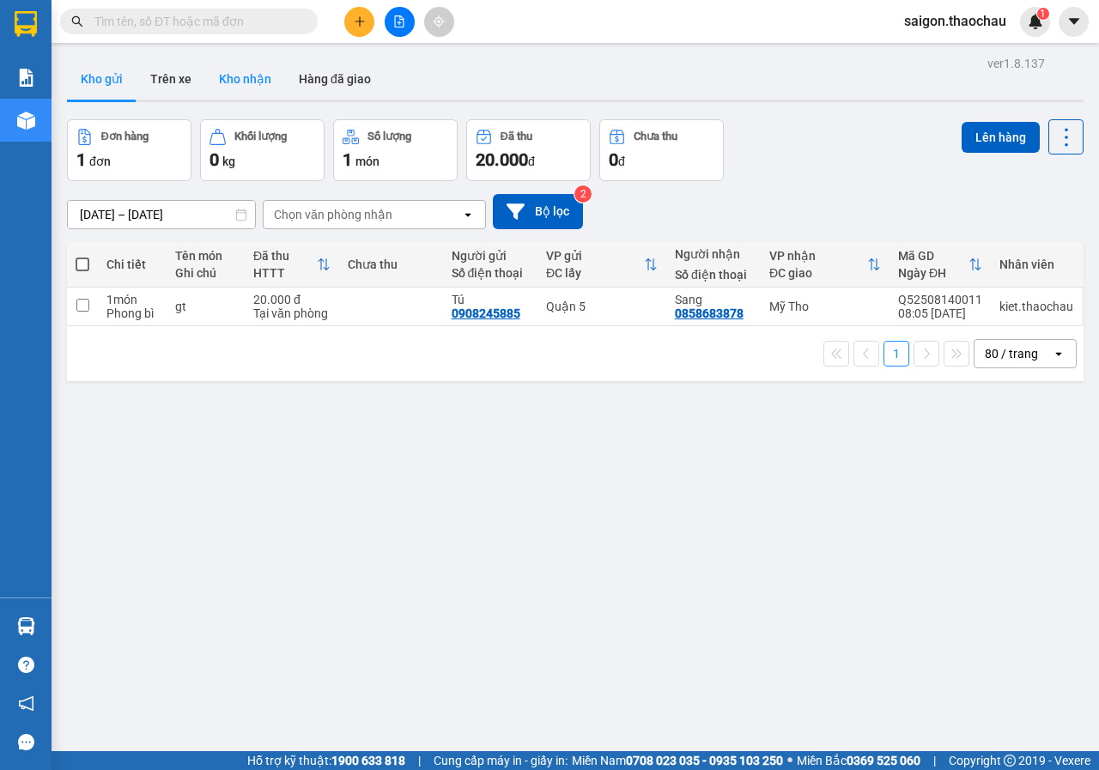
click at [273, 75] on button "Kho nhận" at bounding box center [245, 78] width 80 height 41
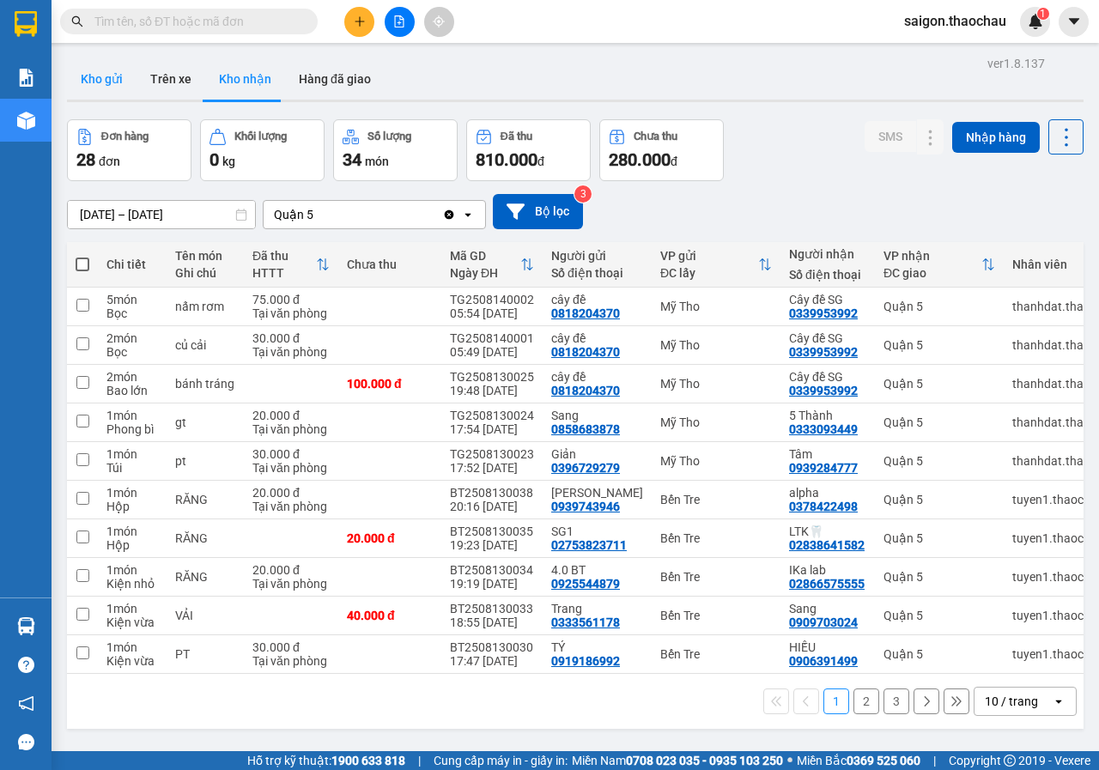
click at [106, 74] on button "Kho gửi" at bounding box center [102, 78] width 70 height 41
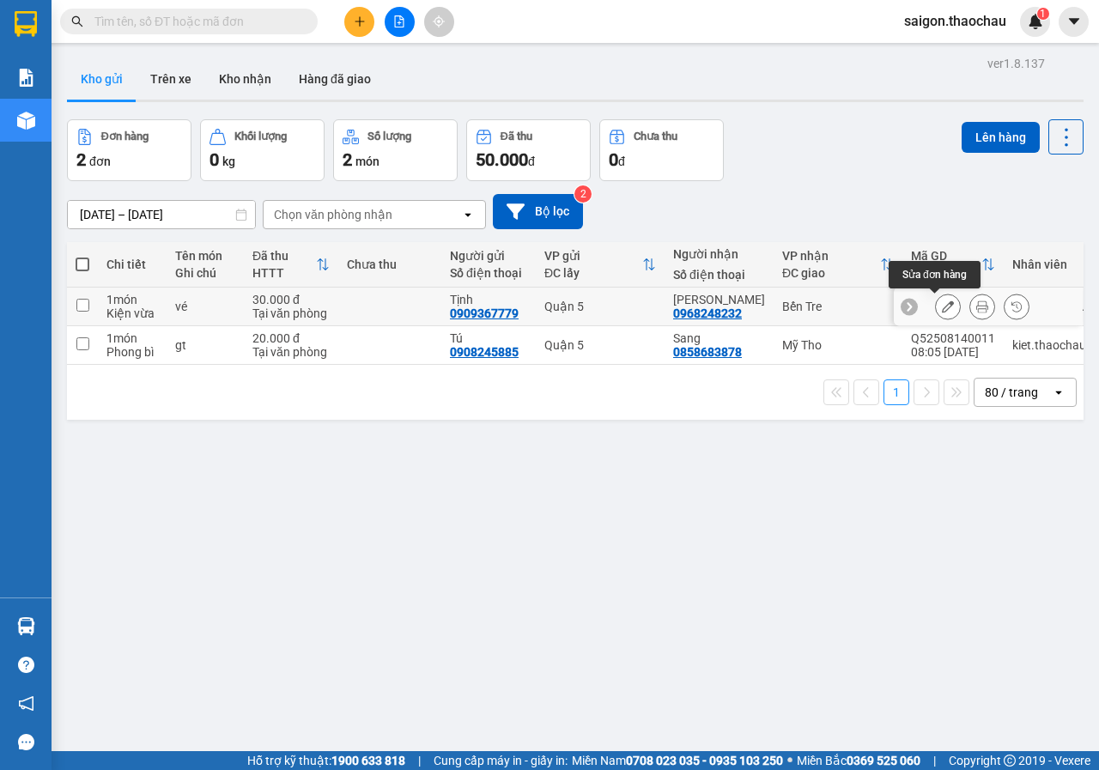
click at [970, 314] on button at bounding box center [982, 307] width 24 height 30
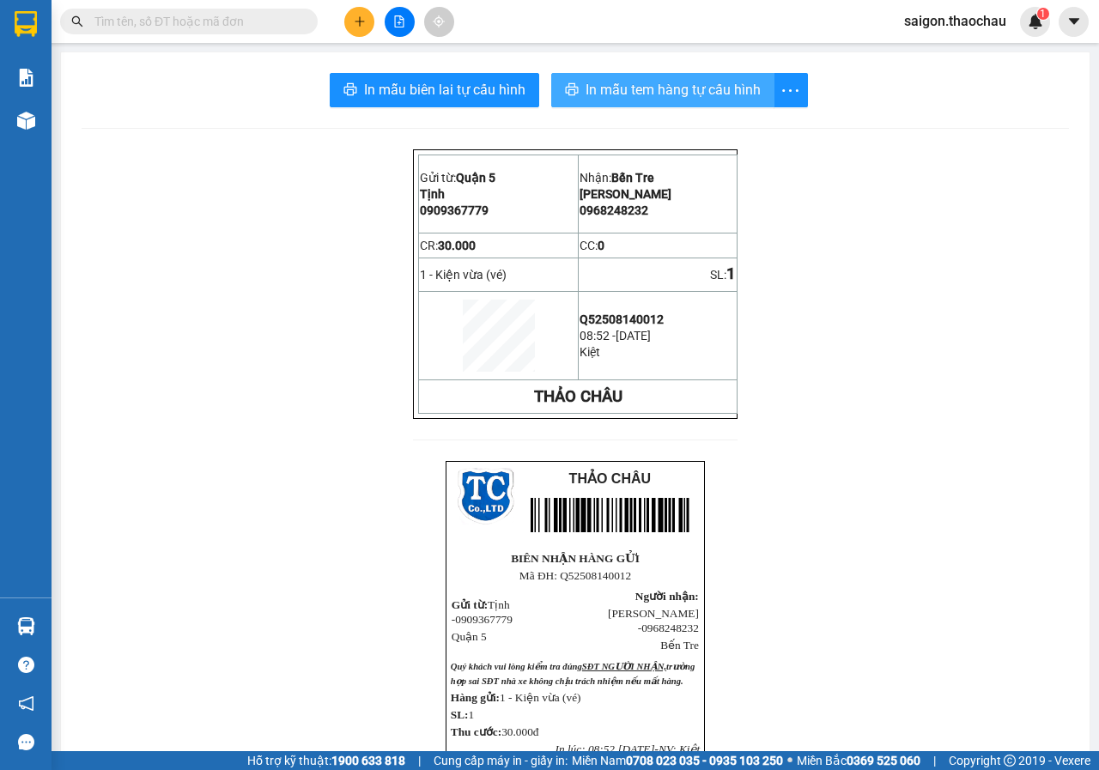
click at [714, 94] on span "In mẫu tem hàng tự cấu hình" at bounding box center [672, 89] width 175 height 21
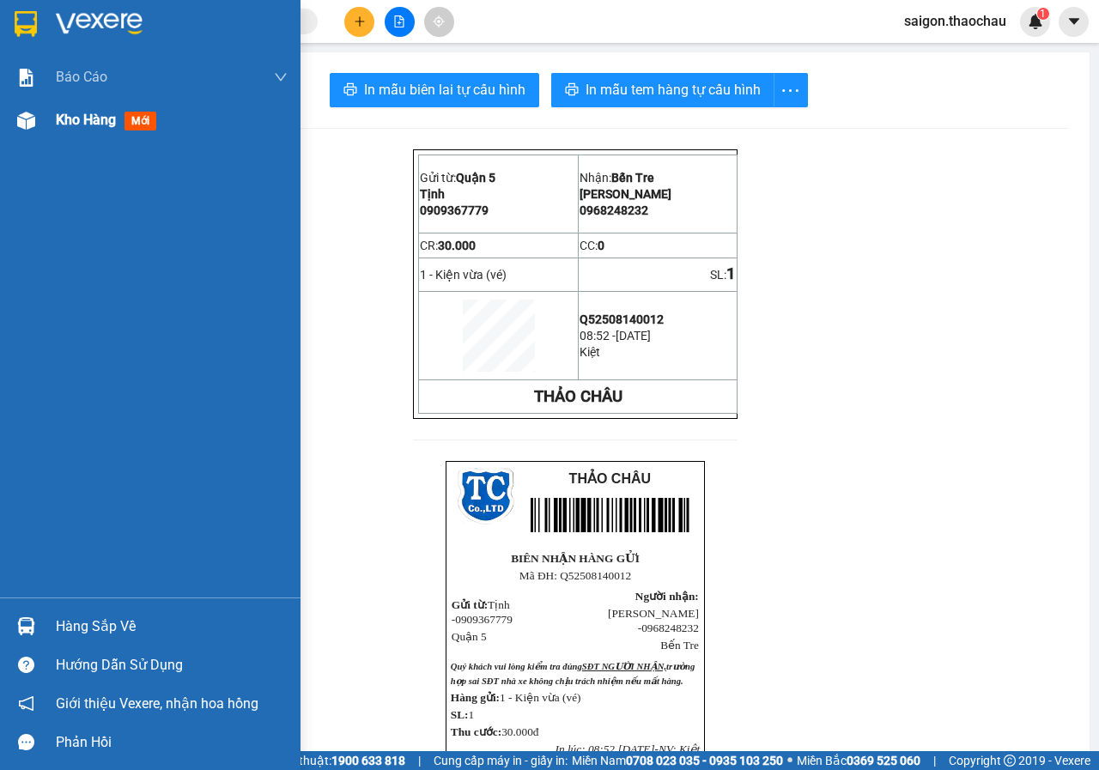
click at [52, 121] on div "Kho hàng mới" at bounding box center [150, 120] width 300 height 43
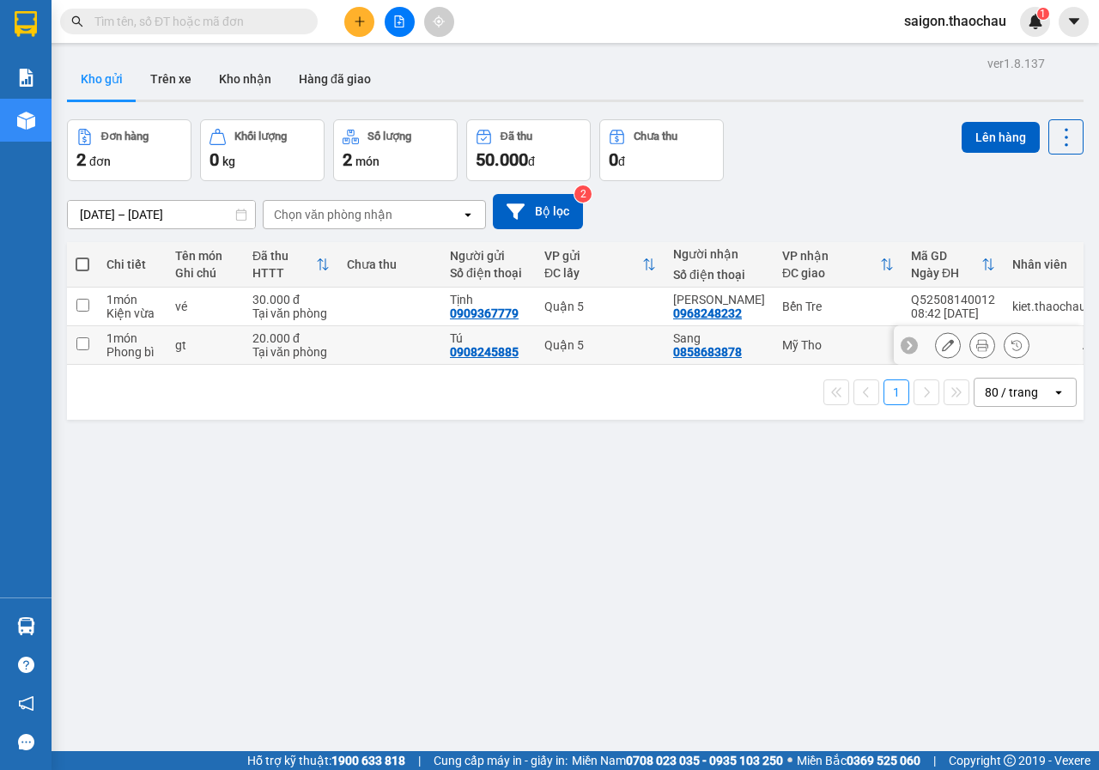
click at [83, 349] on input "checkbox" at bounding box center [82, 343] width 13 height 13
checkbox input "true"
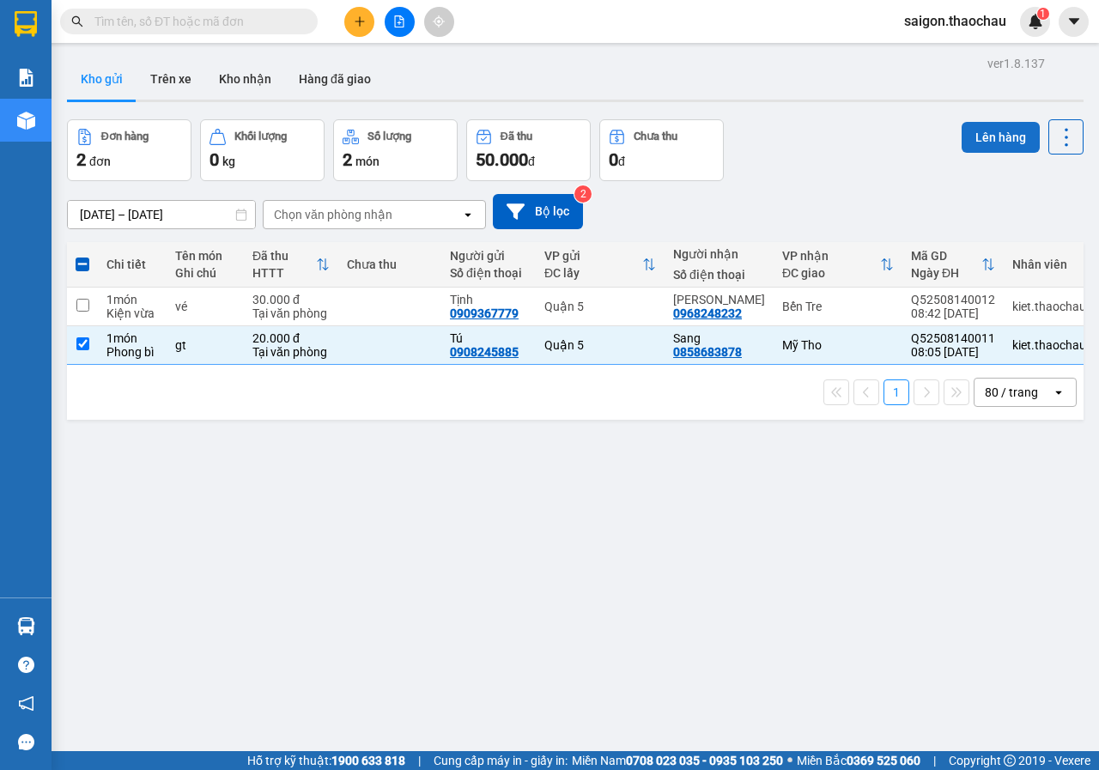
click at [1021, 141] on button "Lên hàng" at bounding box center [1000, 137] width 78 height 31
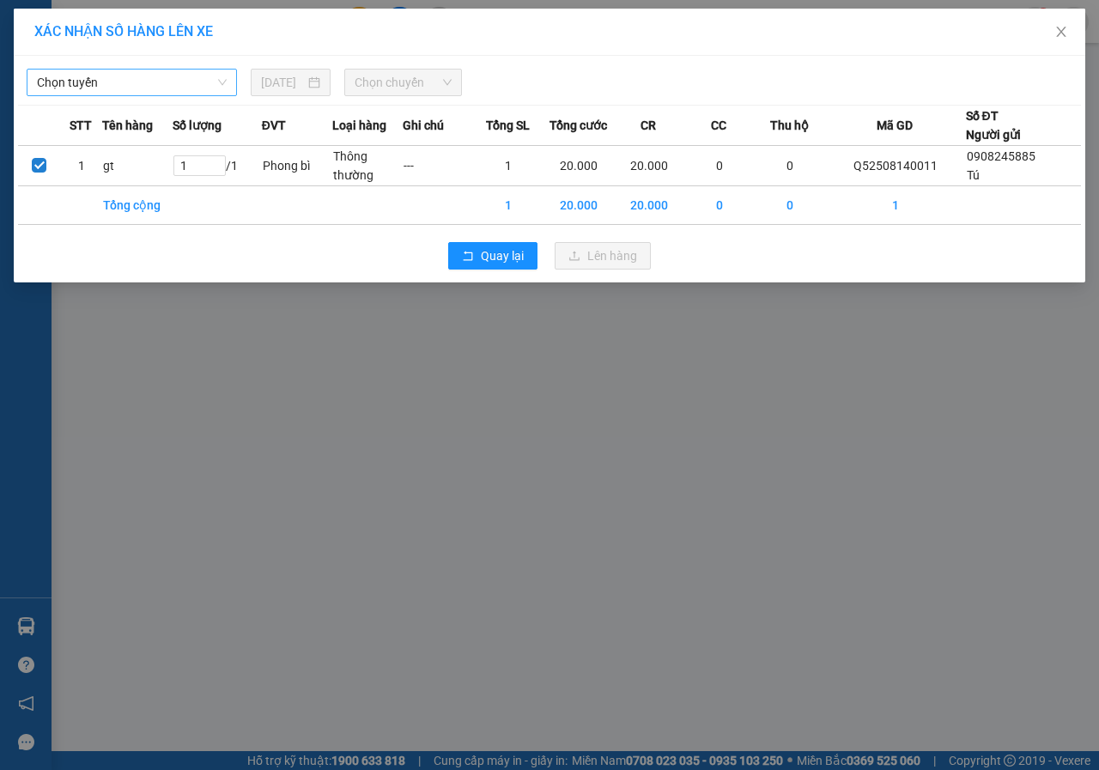
click at [185, 76] on span "Chọn tuyến" at bounding box center [132, 83] width 190 height 26
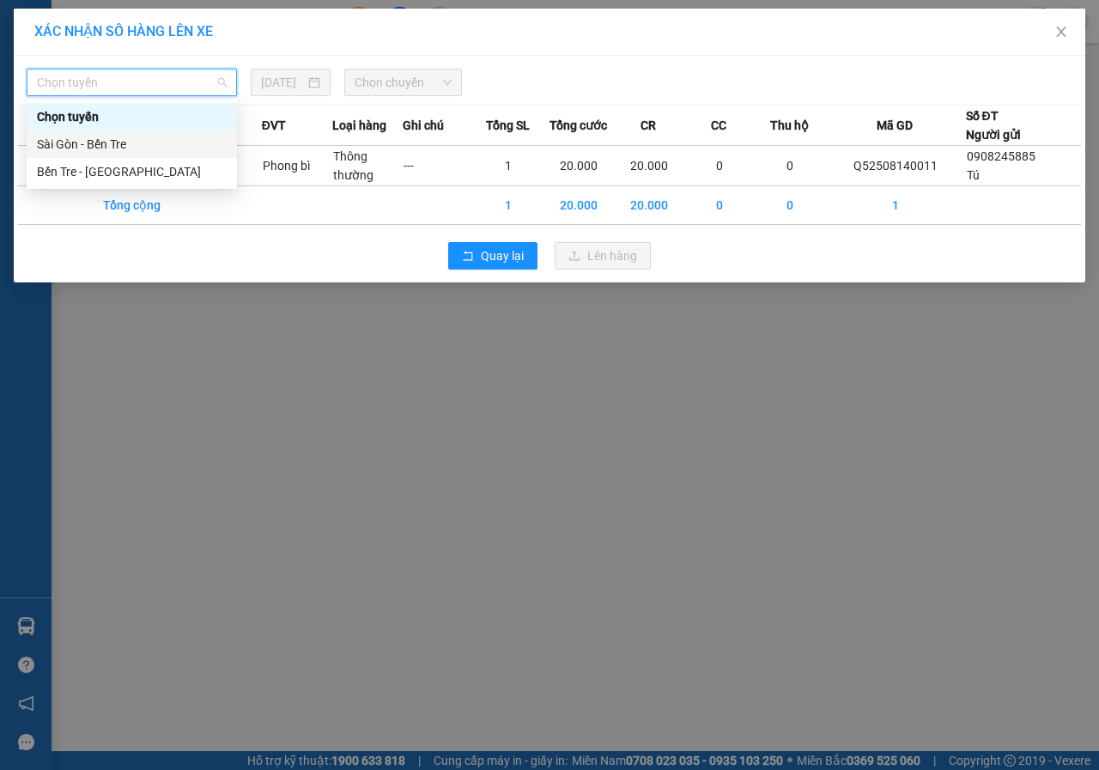
click at [130, 135] on div "Sài Gòn - Bến Tre" at bounding box center [132, 144] width 190 height 19
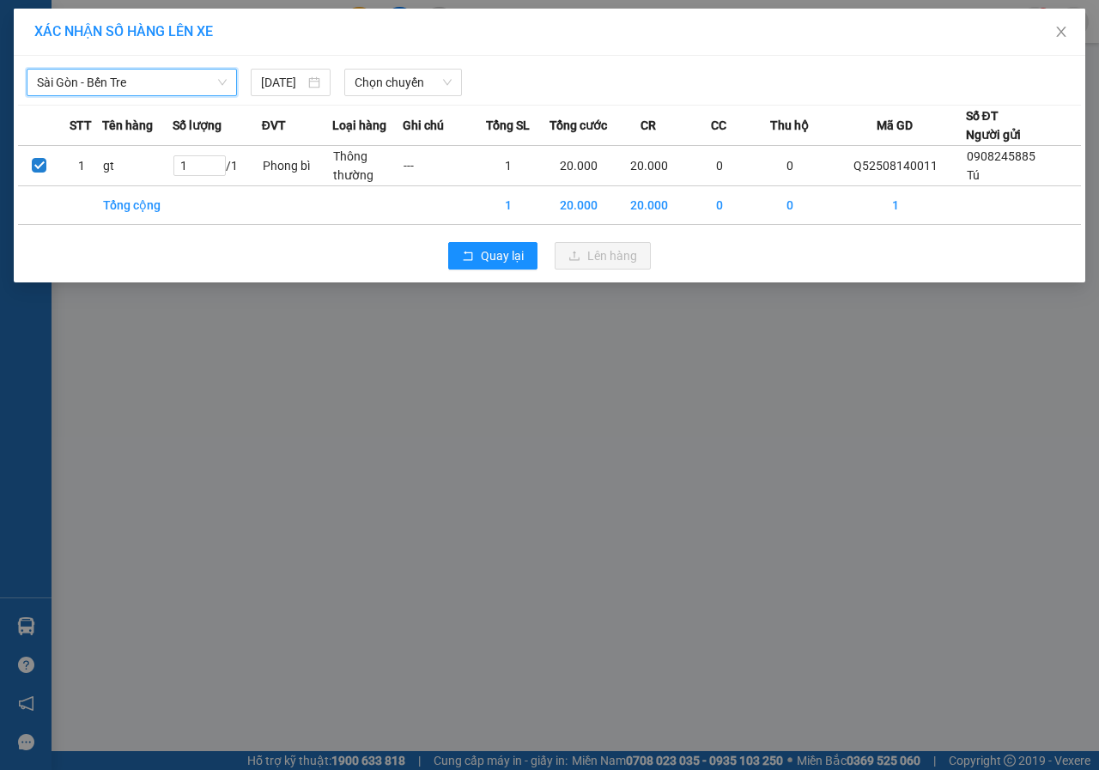
click at [361, 84] on span "Chọn chuyến" at bounding box center [402, 83] width 96 height 26
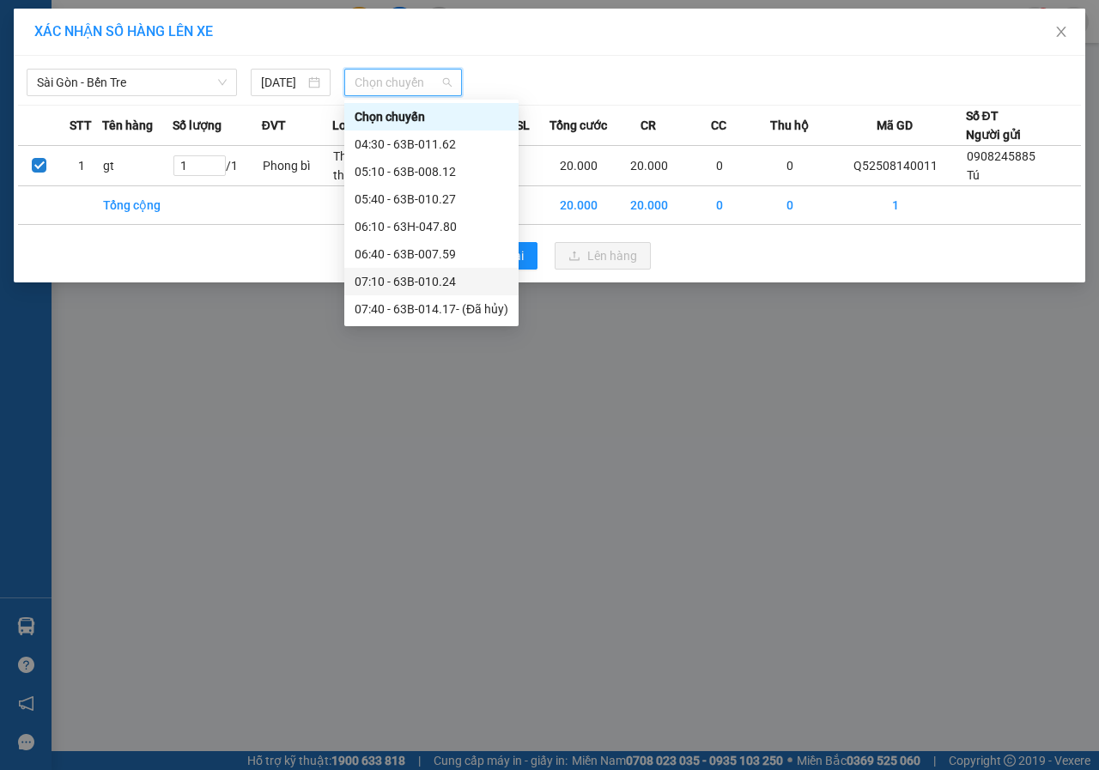
scroll to position [86, 0]
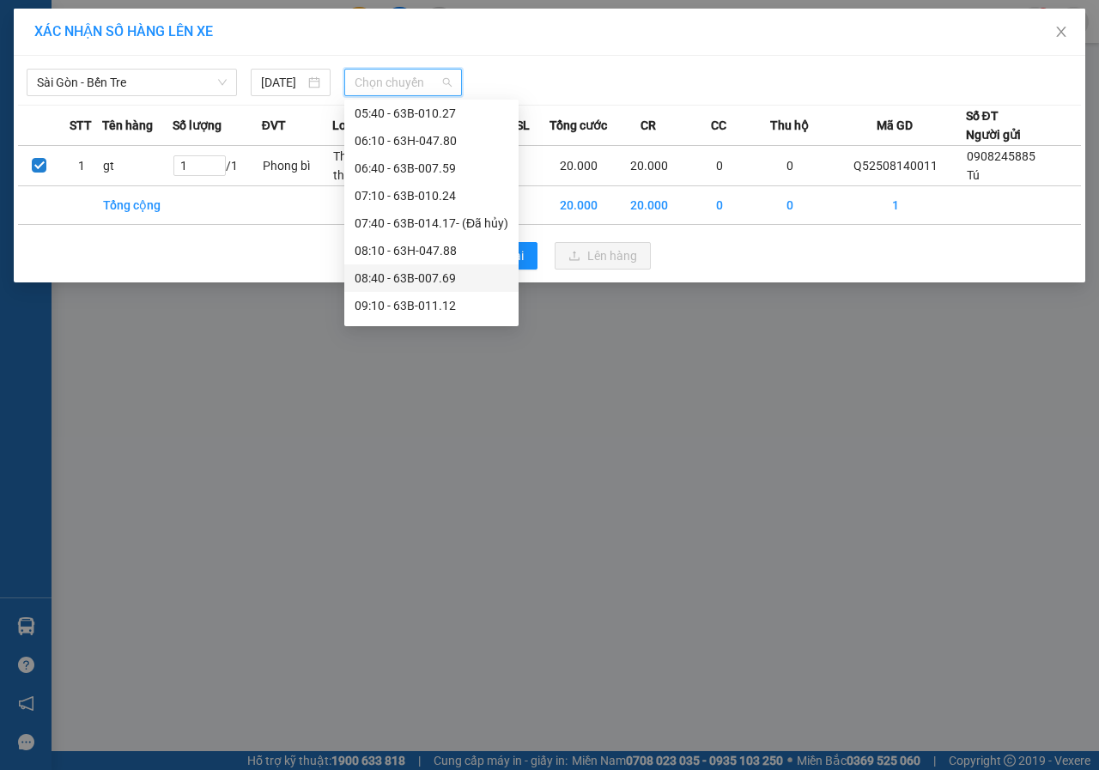
click at [422, 269] on div "08:40 - 63B-007.69" at bounding box center [431, 277] width 174 height 27
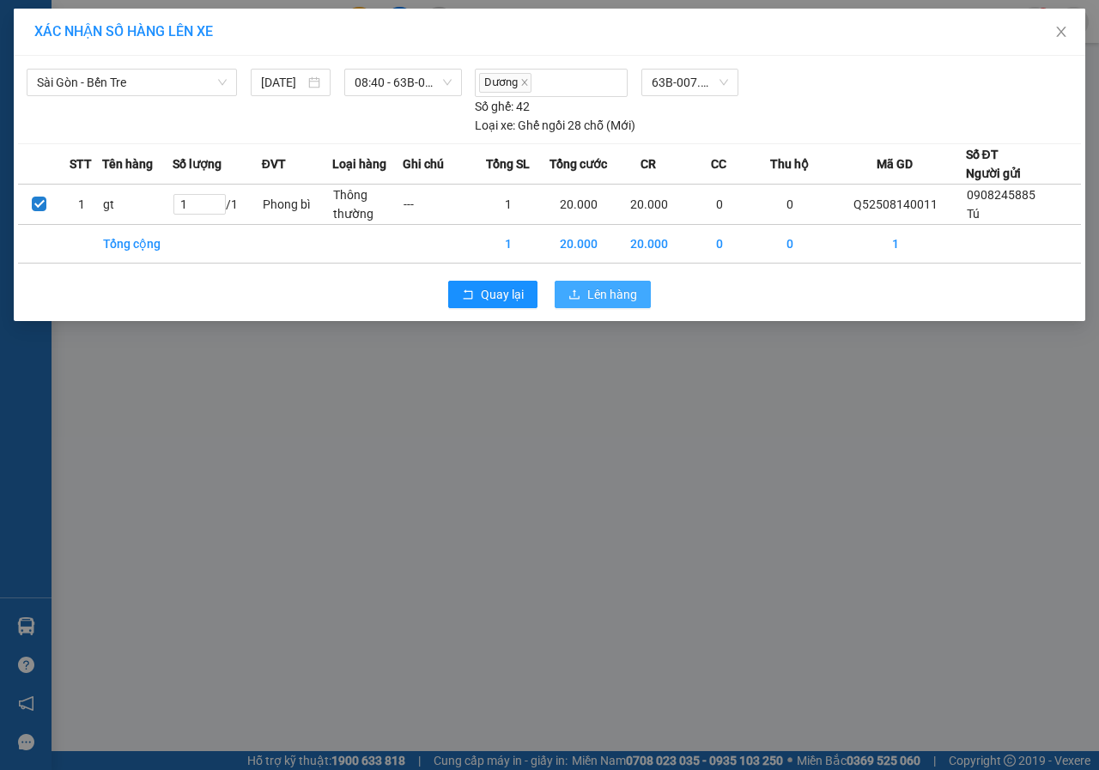
click at [615, 285] on span "Lên hàng" at bounding box center [612, 294] width 50 height 19
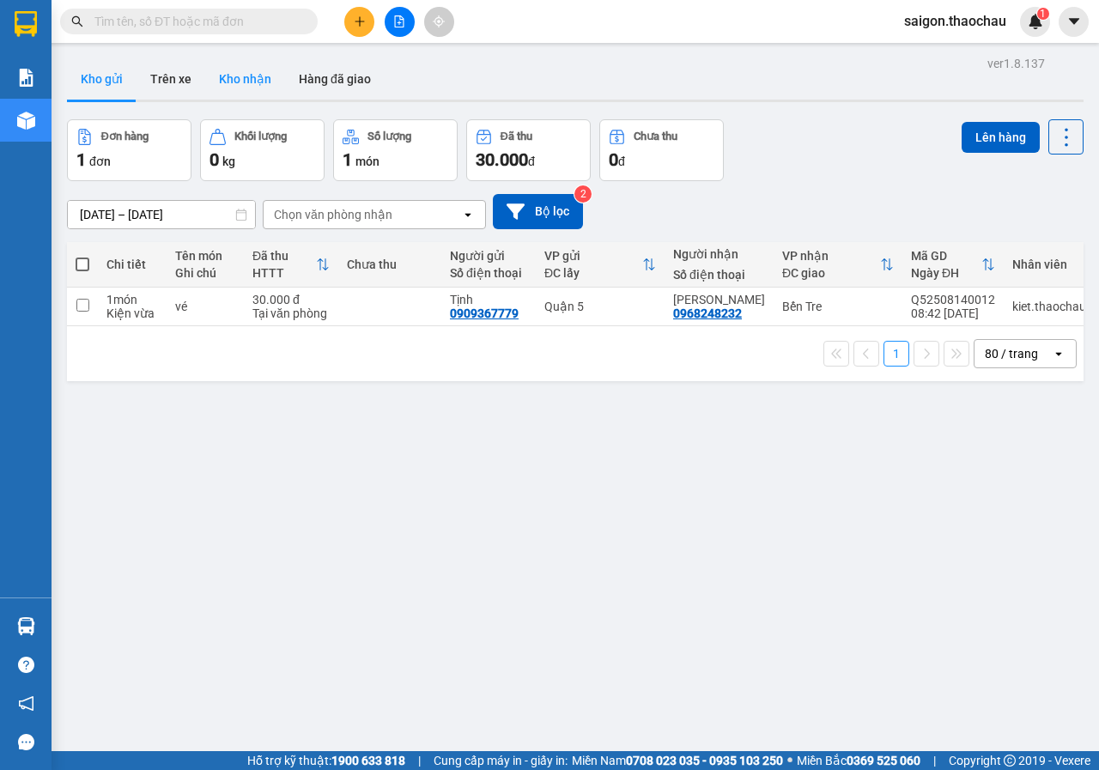
click at [218, 93] on button "Kho nhận" at bounding box center [245, 78] width 80 height 41
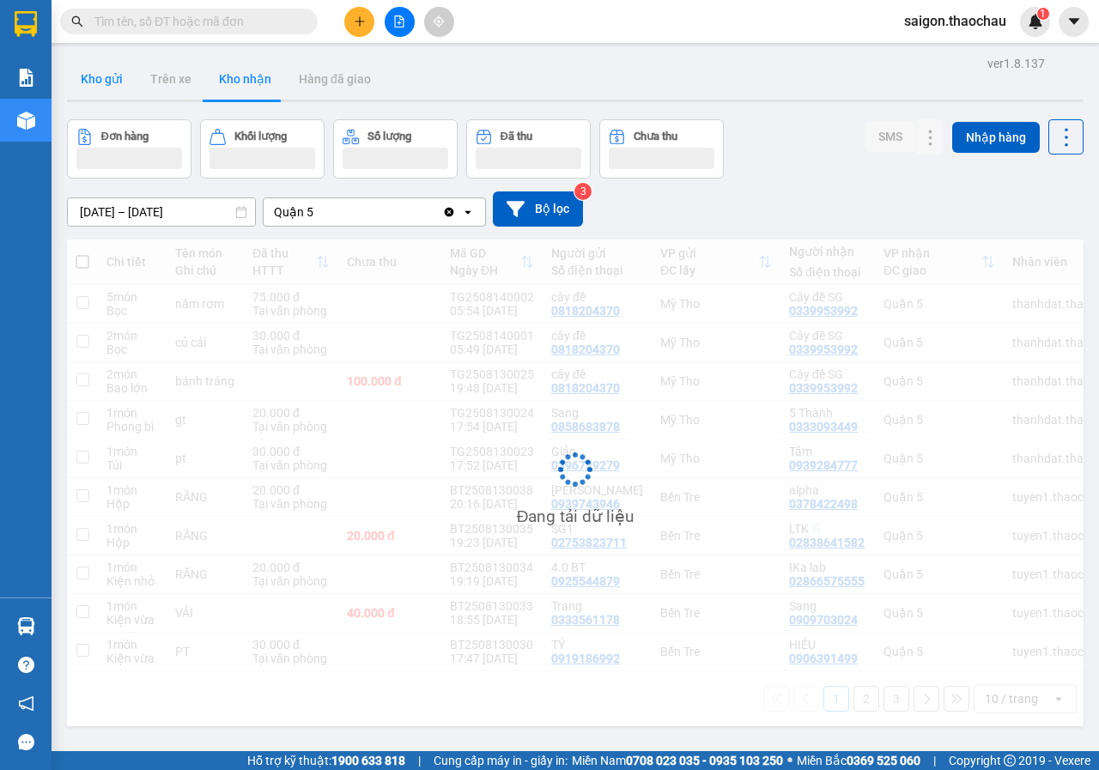
click at [110, 93] on button "Kho gửi" at bounding box center [102, 78] width 70 height 41
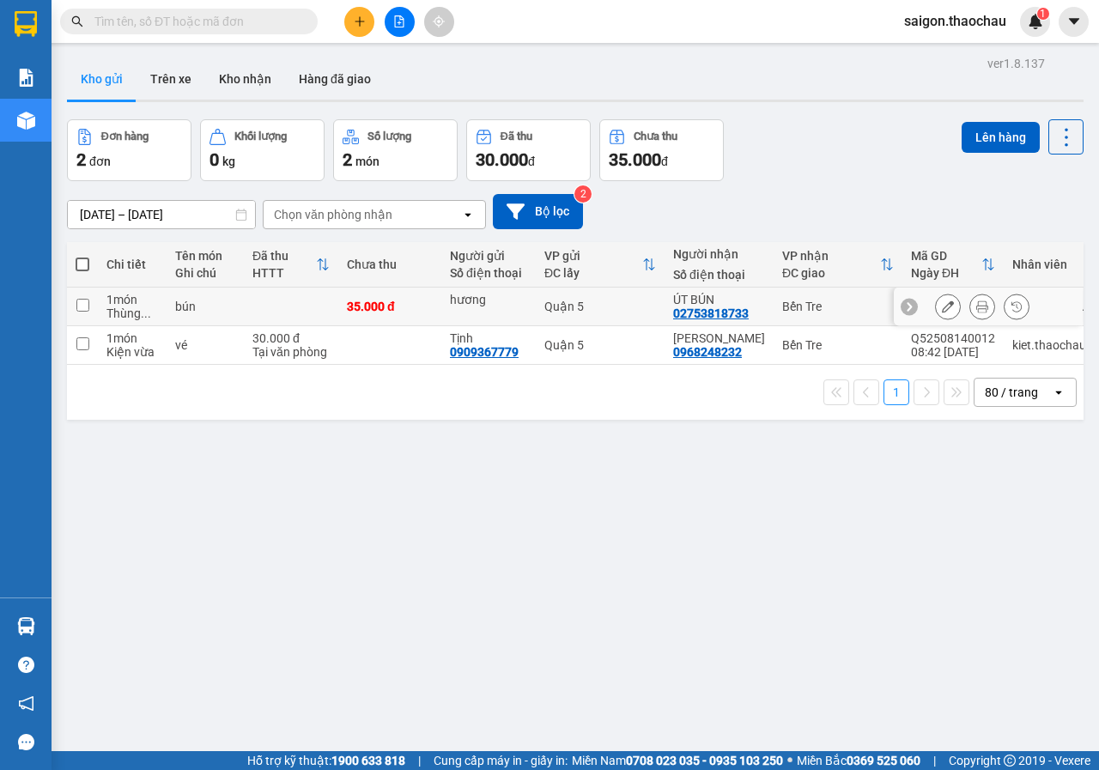
click at [975, 302] on button at bounding box center [982, 307] width 24 height 30
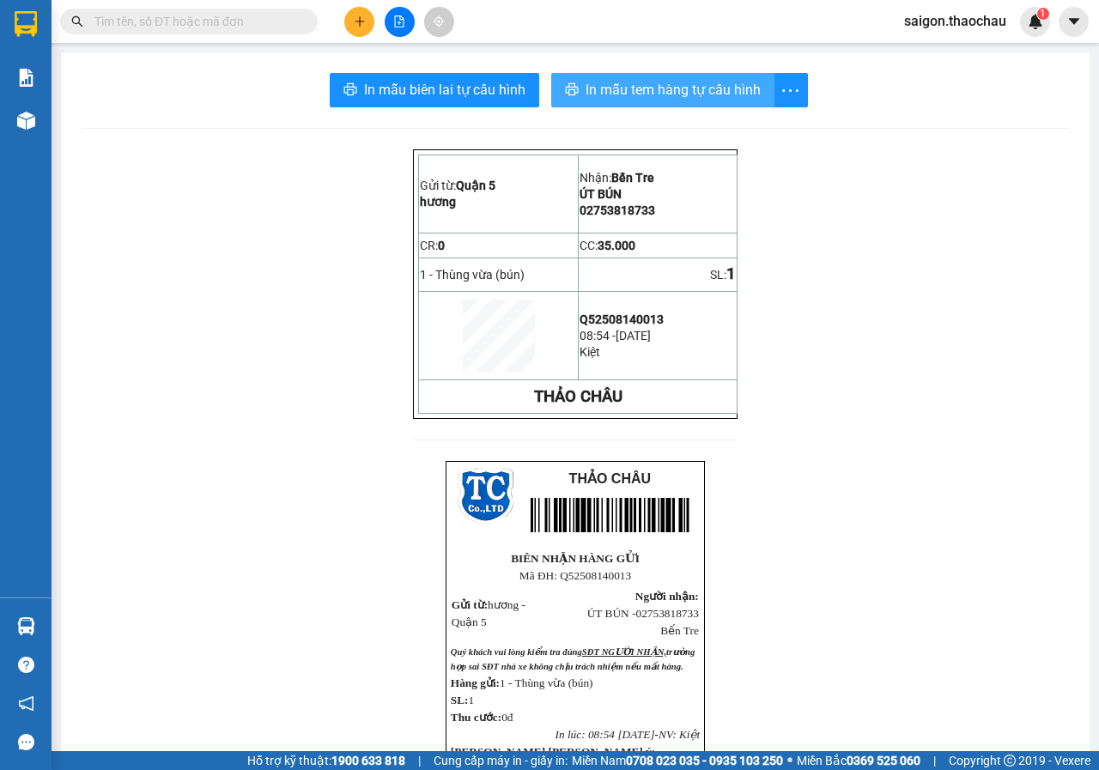
click at [631, 101] on button "In mẫu tem hàng tự cấu hình" at bounding box center [662, 90] width 223 height 34
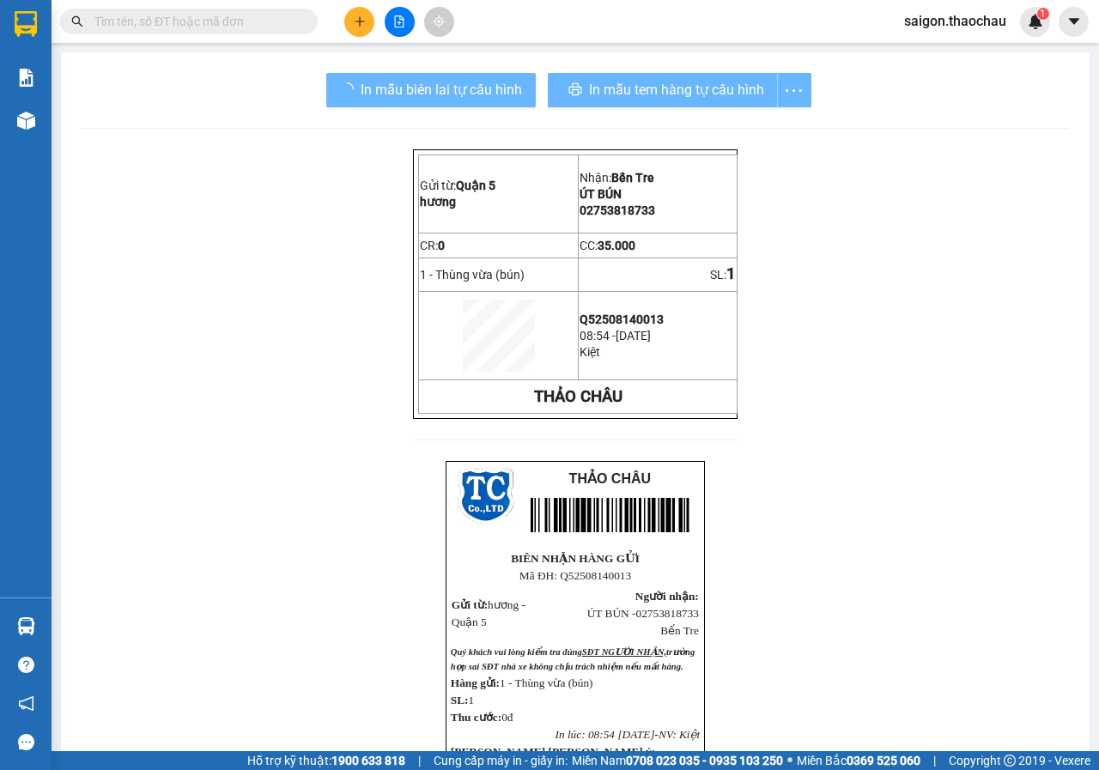
scroll to position [86, 0]
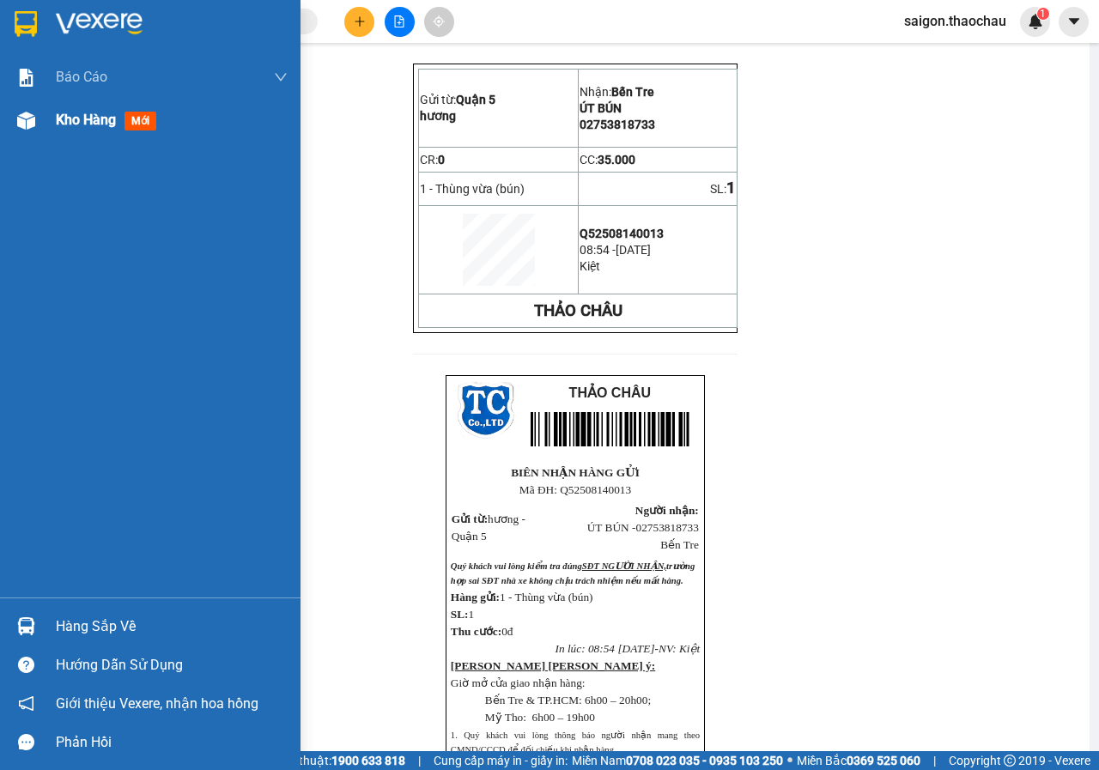
click at [23, 120] on img at bounding box center [26, 121] width 18 height 18
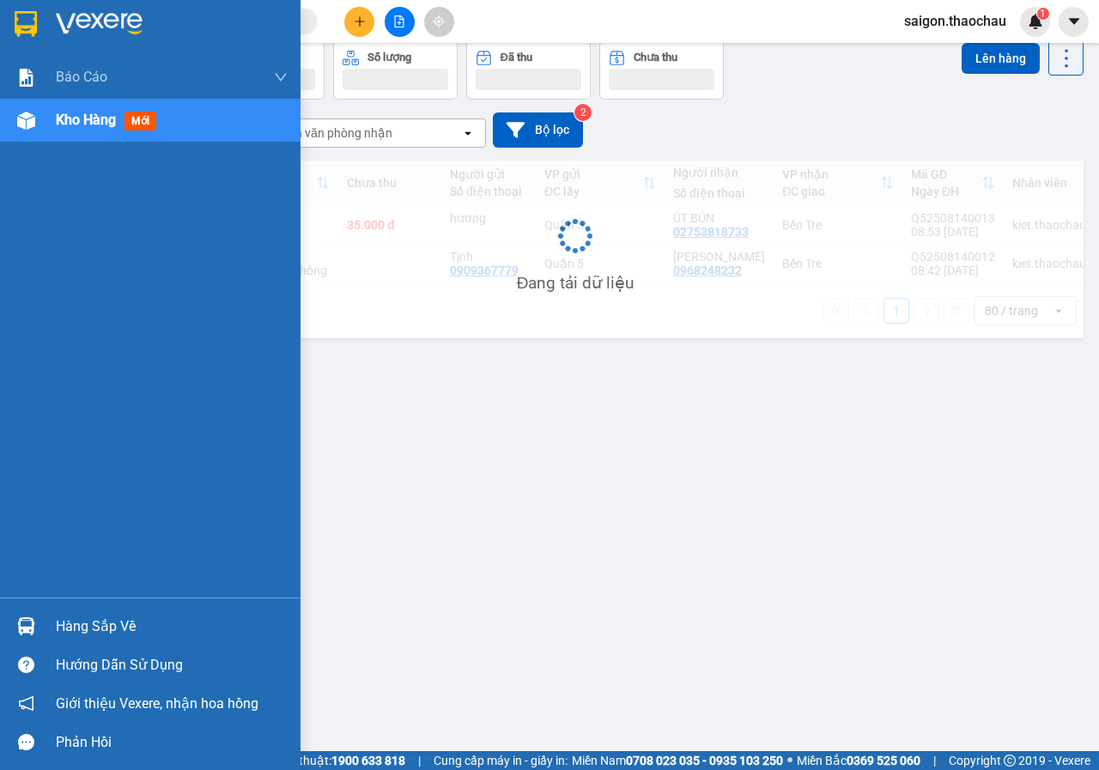
scroll to position [79, 0]
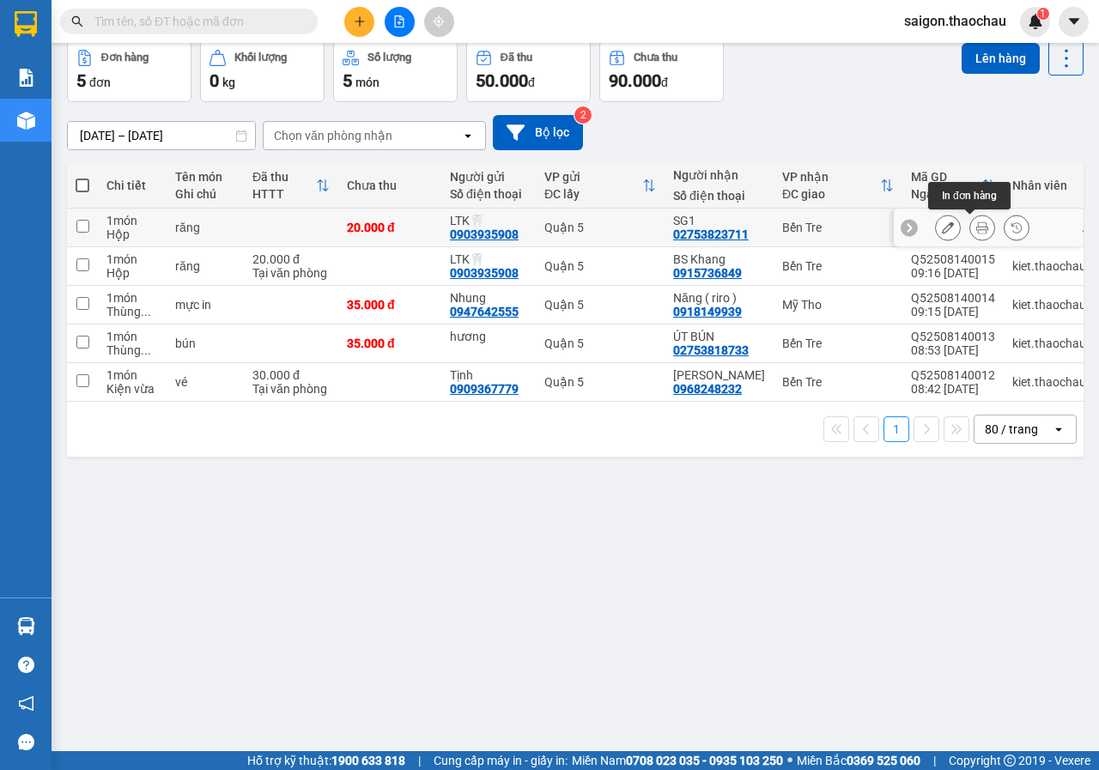
click at [976, 227] on icon at bounding box center [982, 227] width 12 height 12
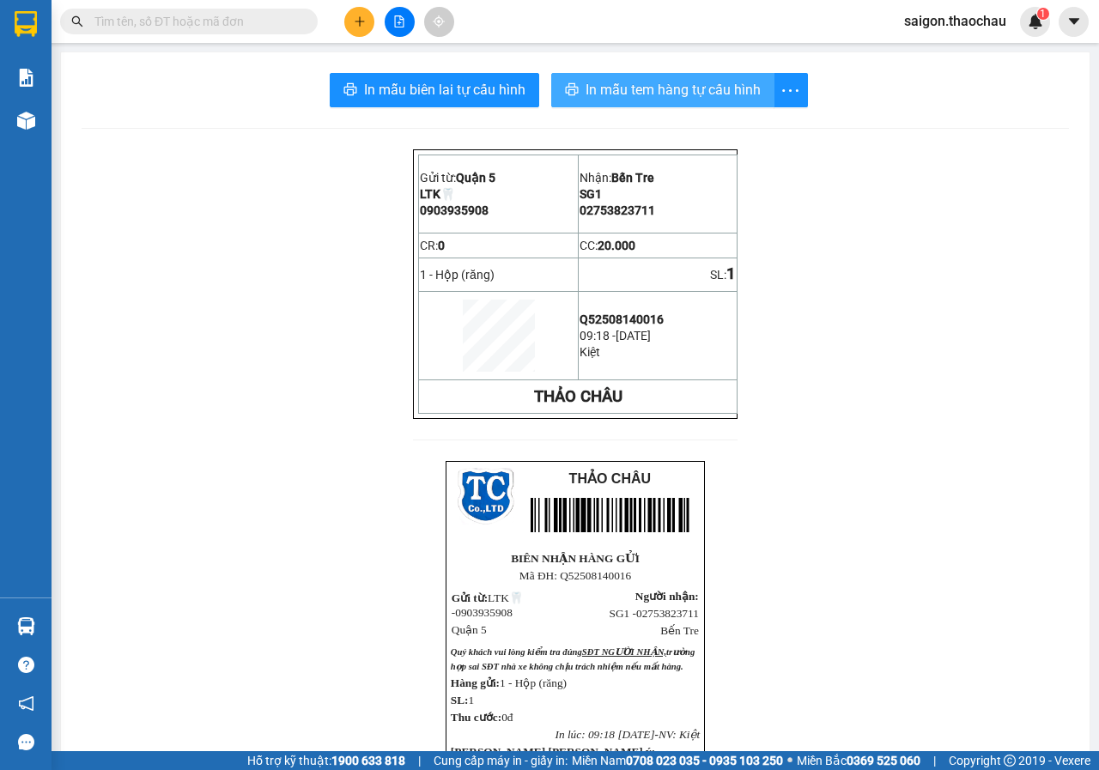
click at [681, 85] on span "In mẫu tem hàng tự cấu hình" at bounding box center [672, 89] width 175 height 21
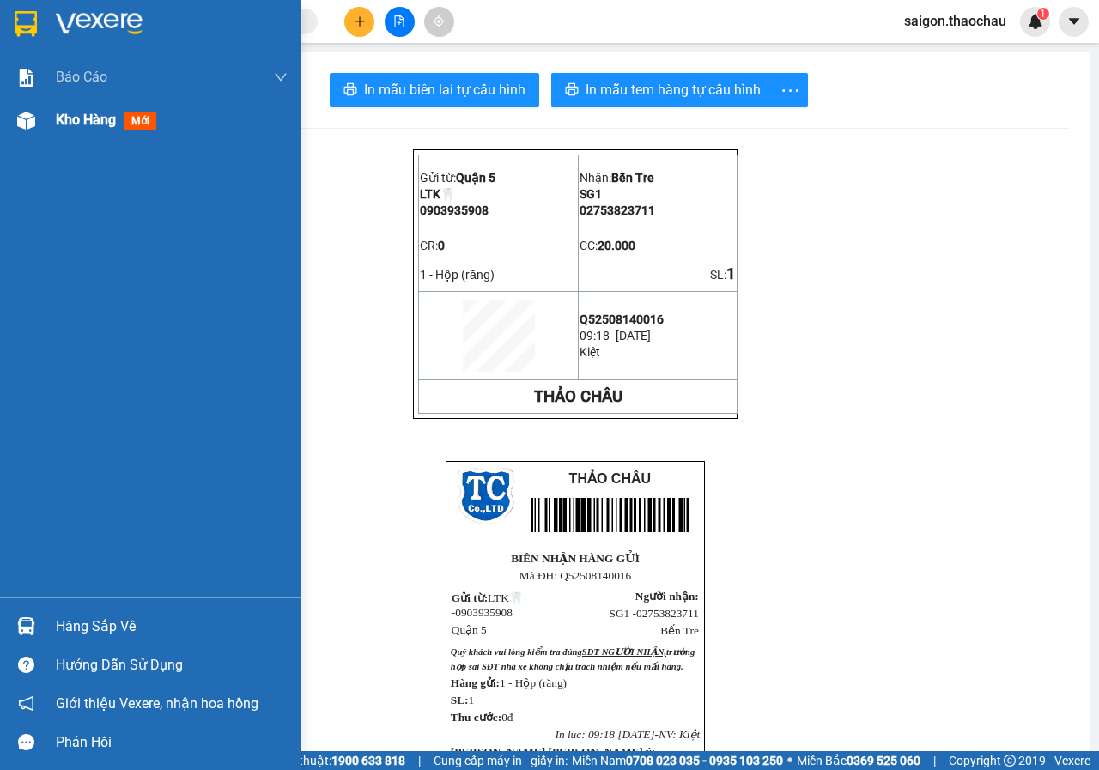
click at [39, 121] on div at bounding box center [26, 121] width 30 height 30
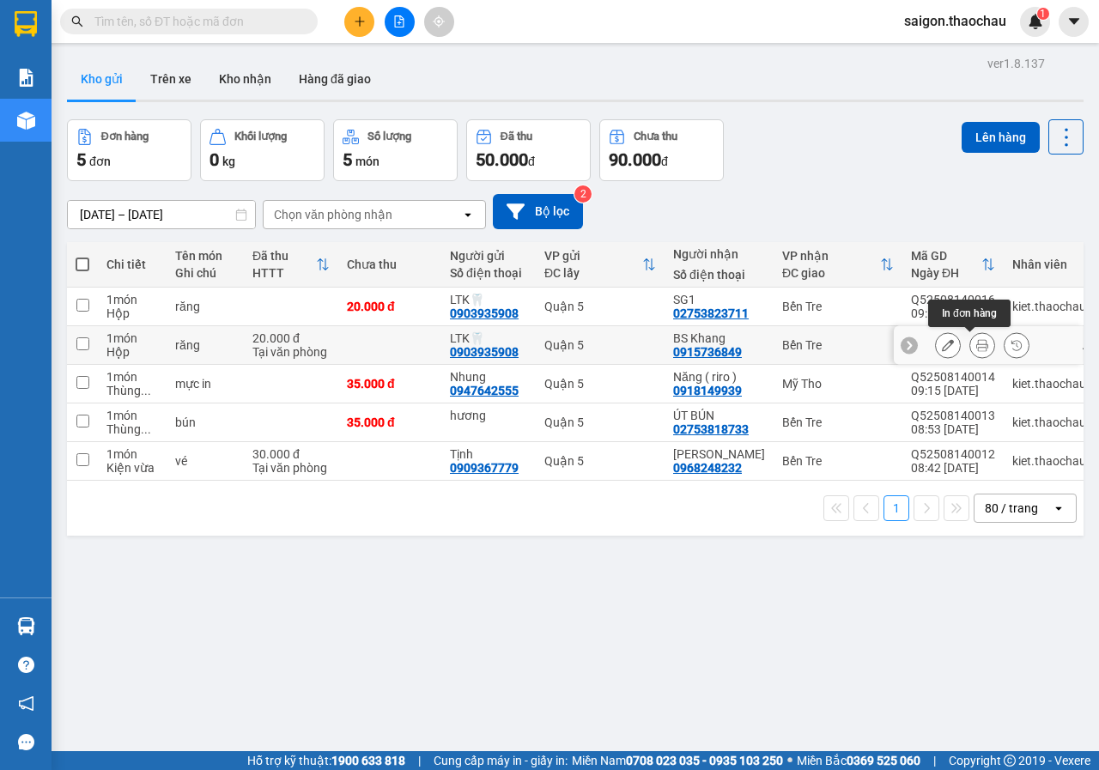
click at [976, 342] on icon at bounding box center [982, 345] width 12 height 12
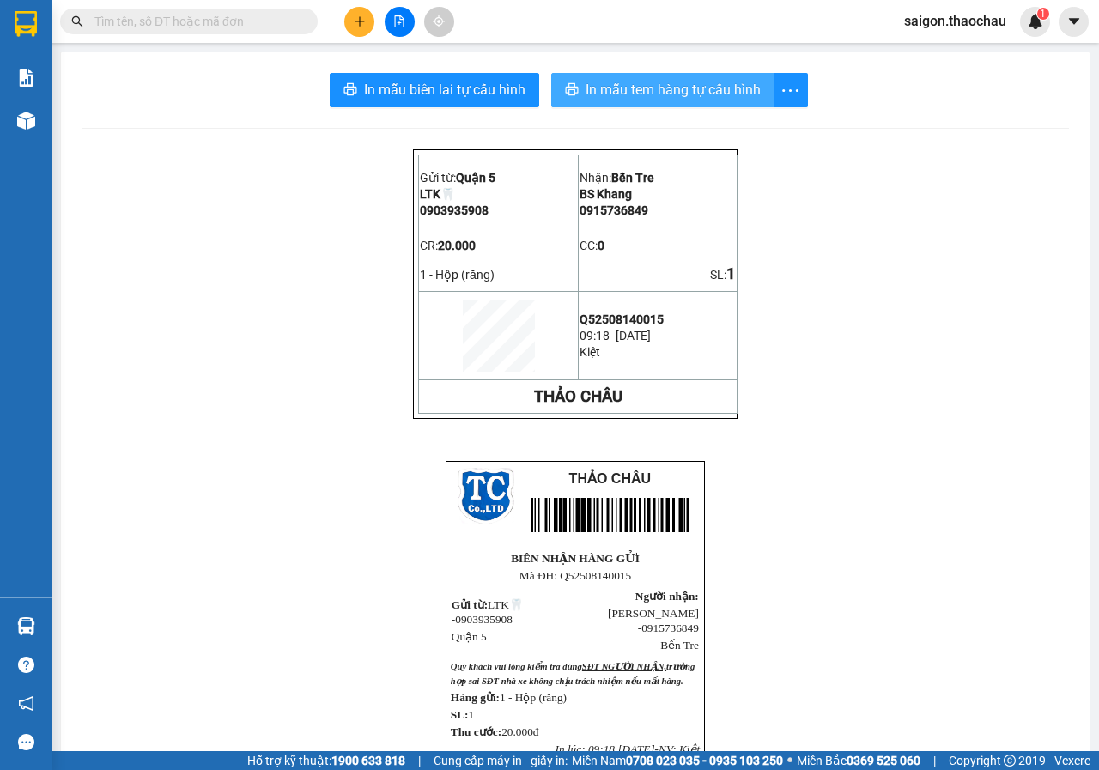
click at [602, 86] on span "In mẫu tem hàng tự cấu hình" at bounding box center [672, 89] width 175 height 21
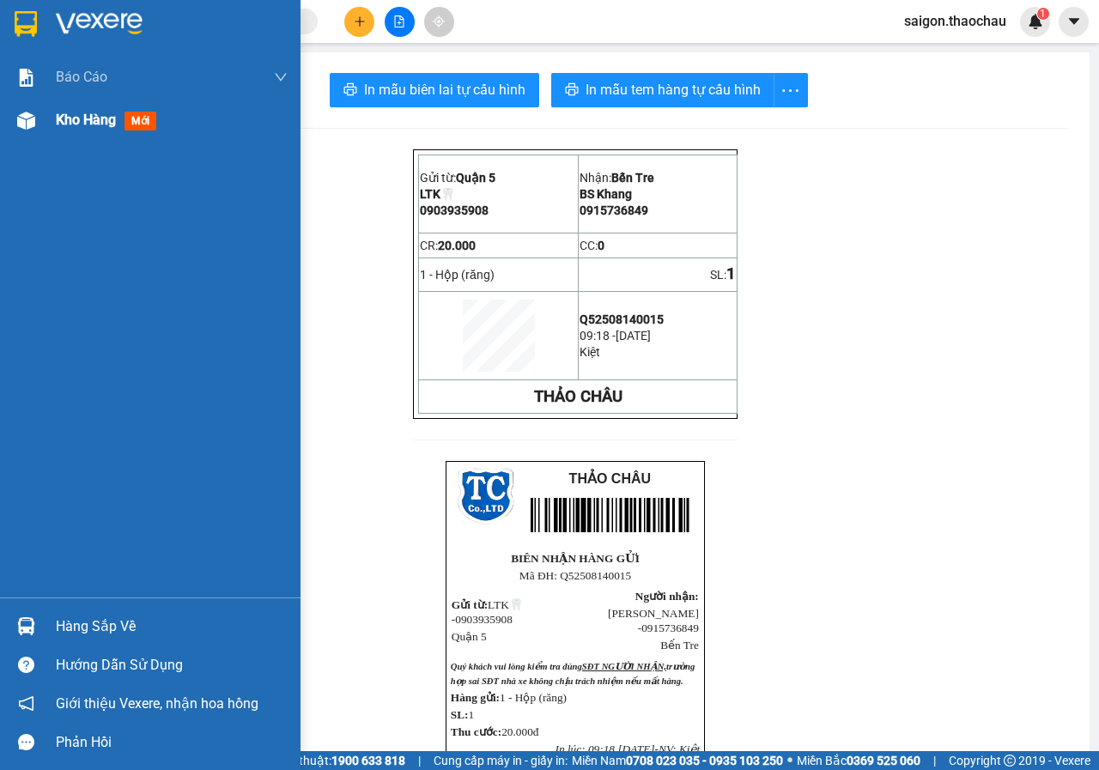
click at [31, 129] on img at bounding box center [26, 121] width 18 height 18
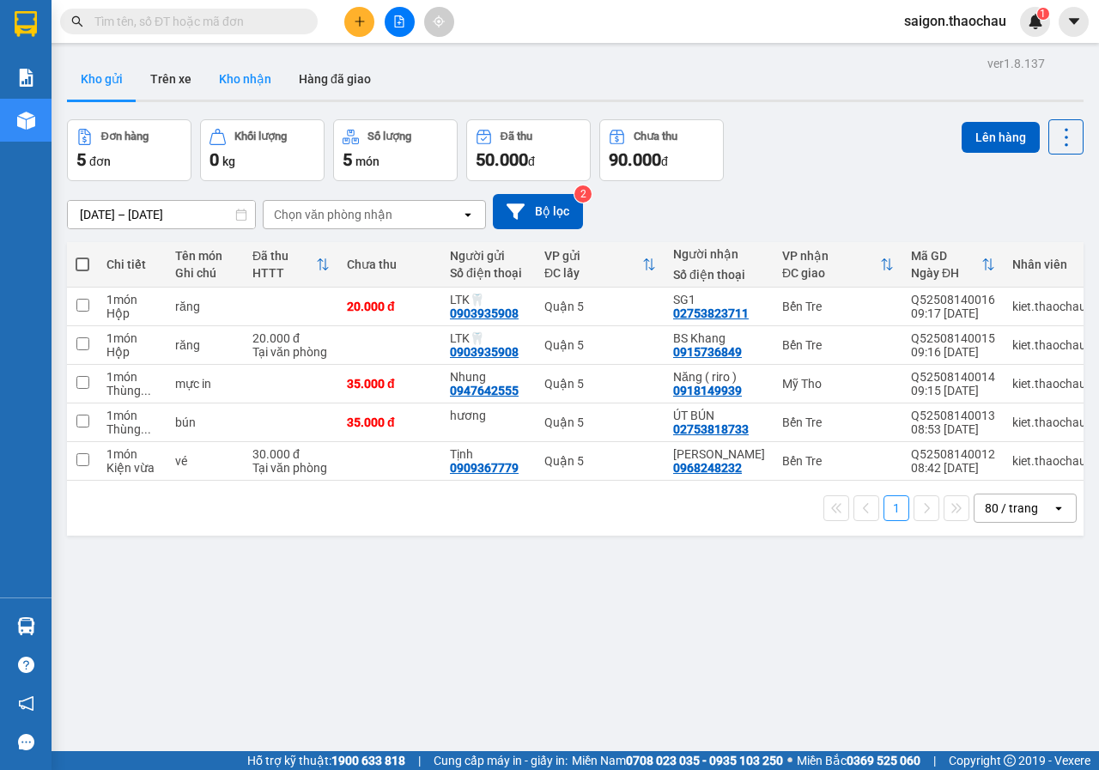
click at [240, 83] on button "Kho nhận" at bounding box center [245, 78] width 80 height 41
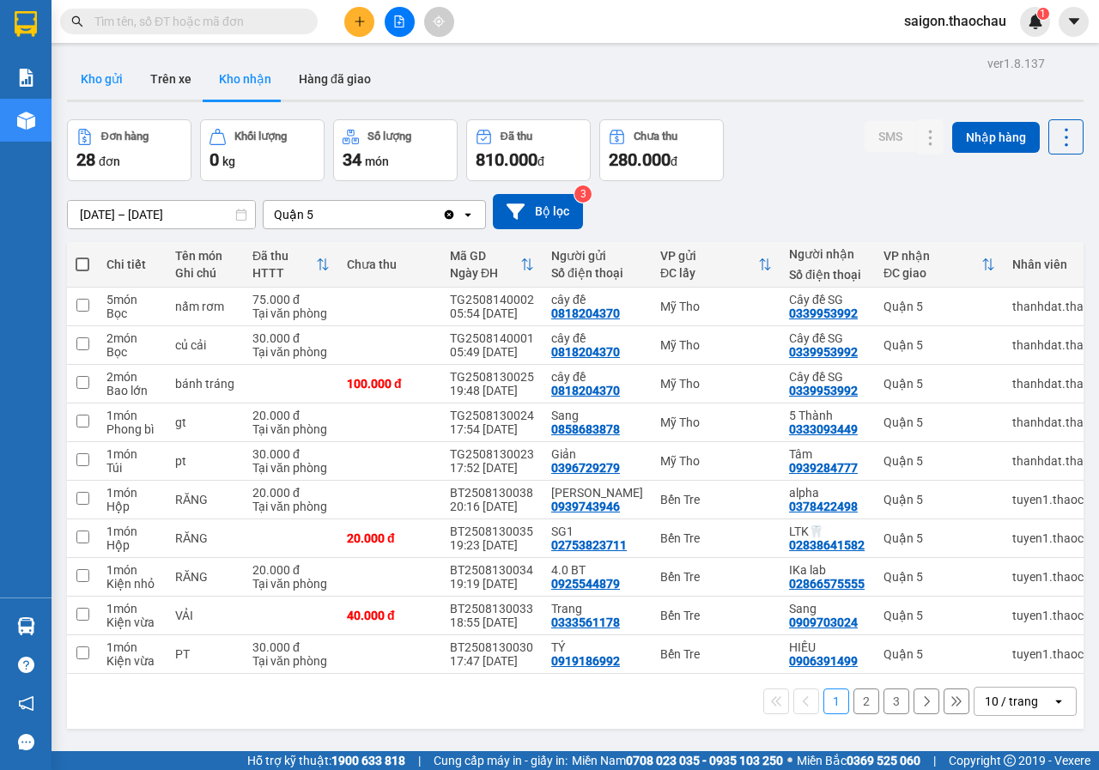
click at [102, 87] on button "Kho gửi" at bounding box center [102, 78] width 70 height 41
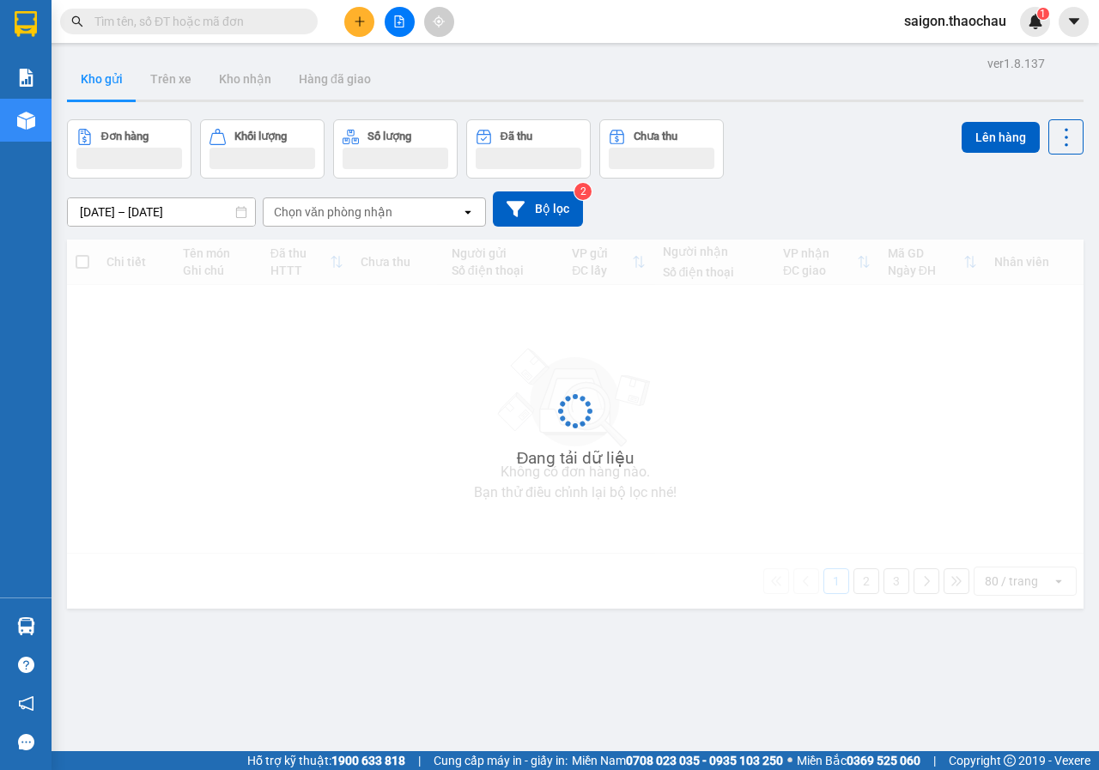
click at [102, 87] on button "Kho gửi" at bounding box center [102, 78] width 70 height 41
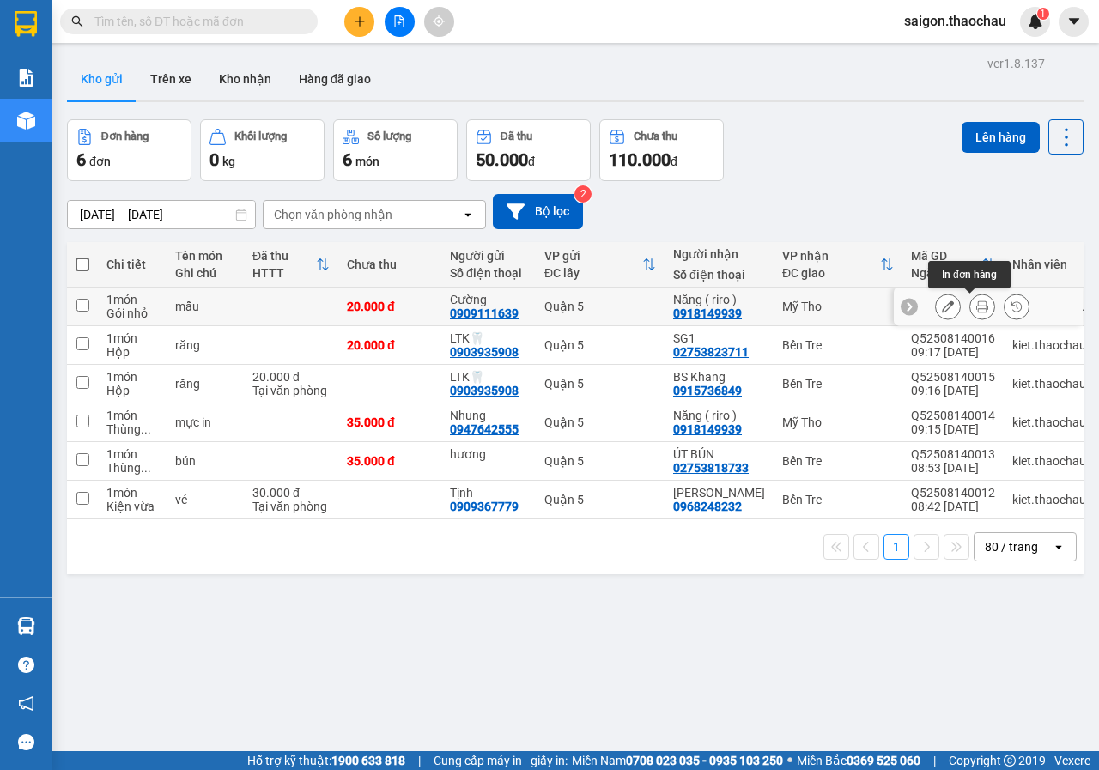
click at [970, 314] on button at bounding box center [982, 307] width 24 height 30
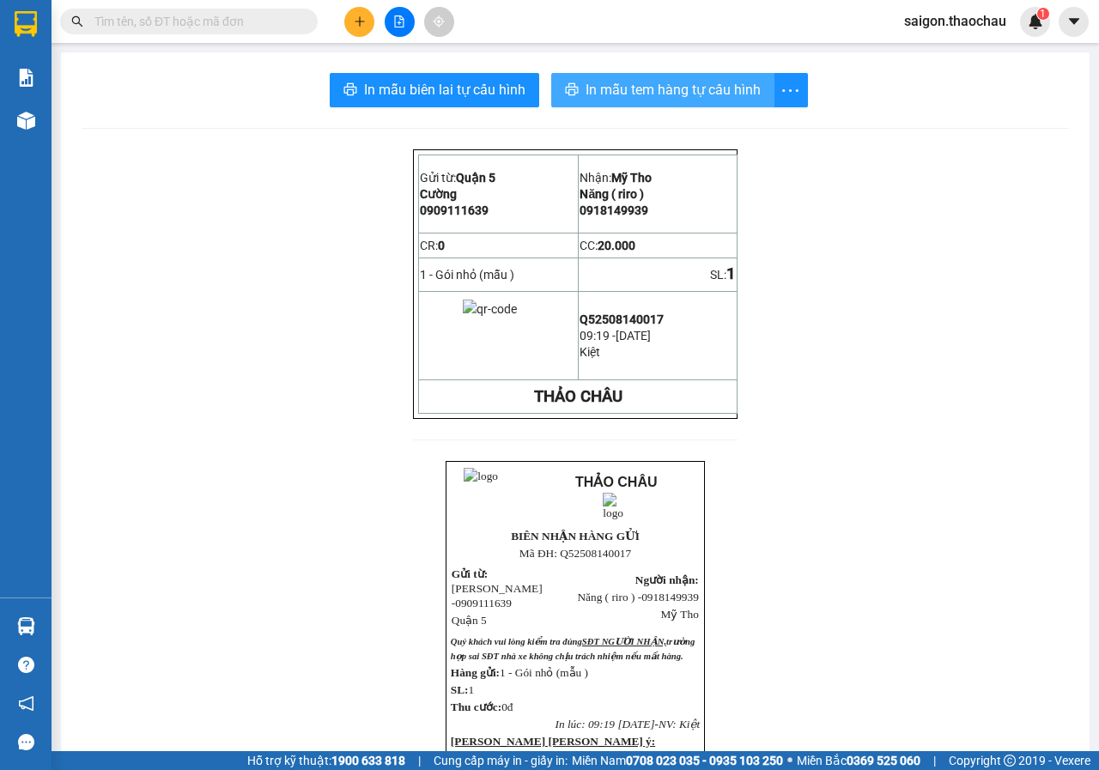
click at [661, 87] on span "In mẫu tem hàng tự cấu hình" at bounding box center [672, 89] width 175 height 21
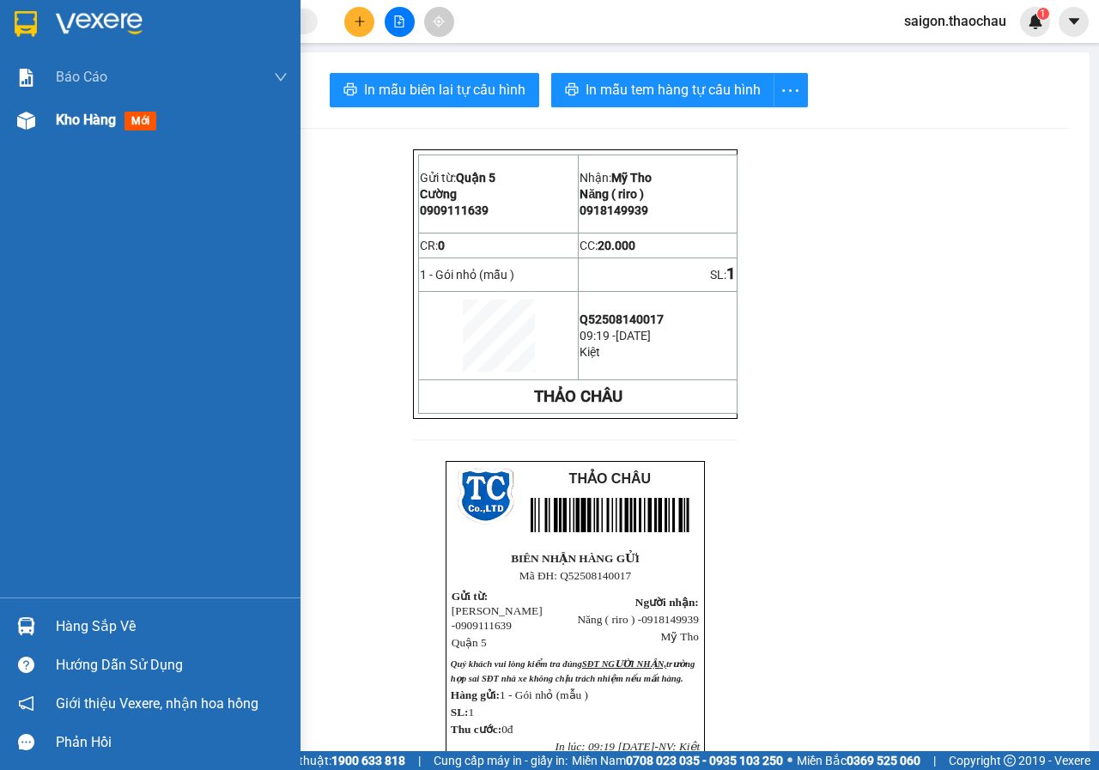
click at [22, 118] on img at bounding box center [26, 121] width 18 height 18
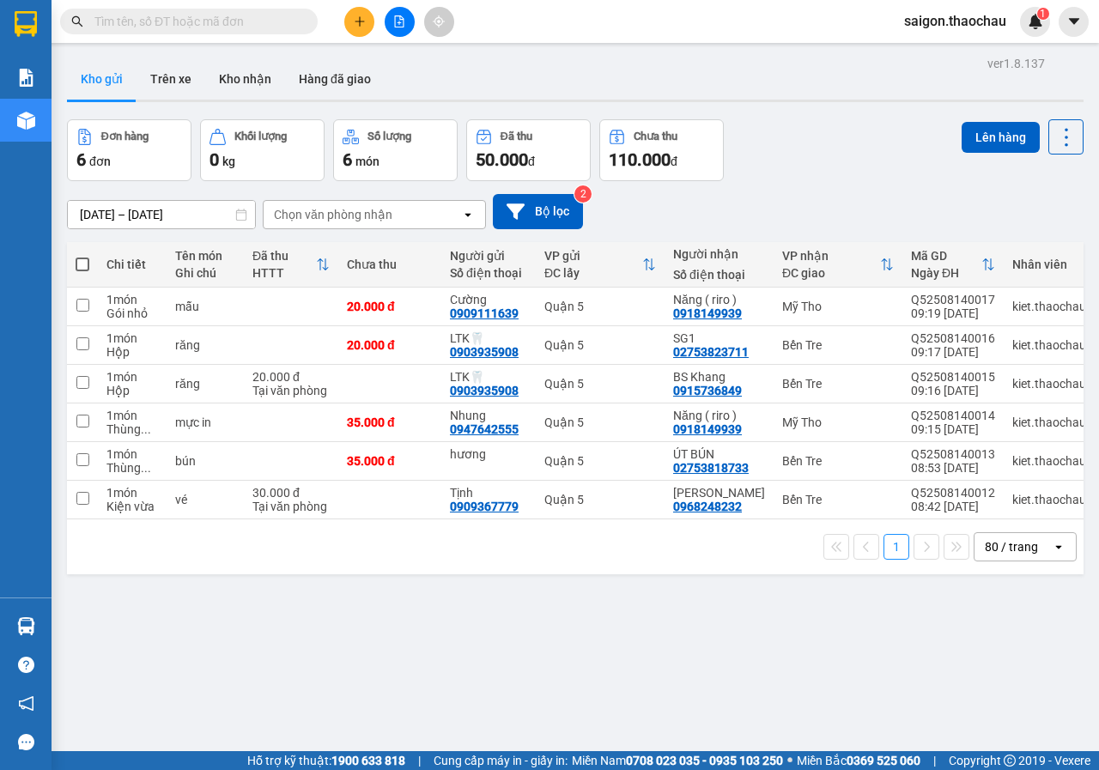
click at [75, 263] on th at bounding box center [82, 264] width 31 height 45
click at [82, 261] on span at bounding box center [83, 264] width 14 height 14
click at [82, 256] on input "checkbox" at bounding box center [82, 256] width 0 height 0
checkbox input "true"
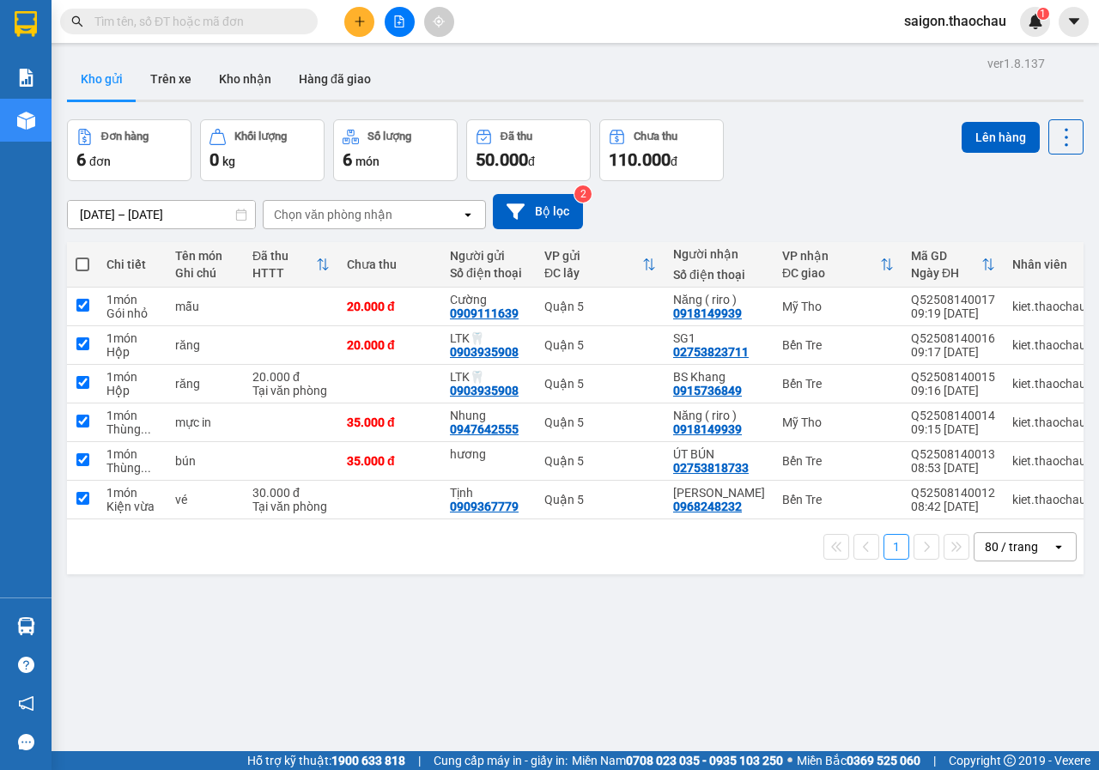
checkbox input "true"
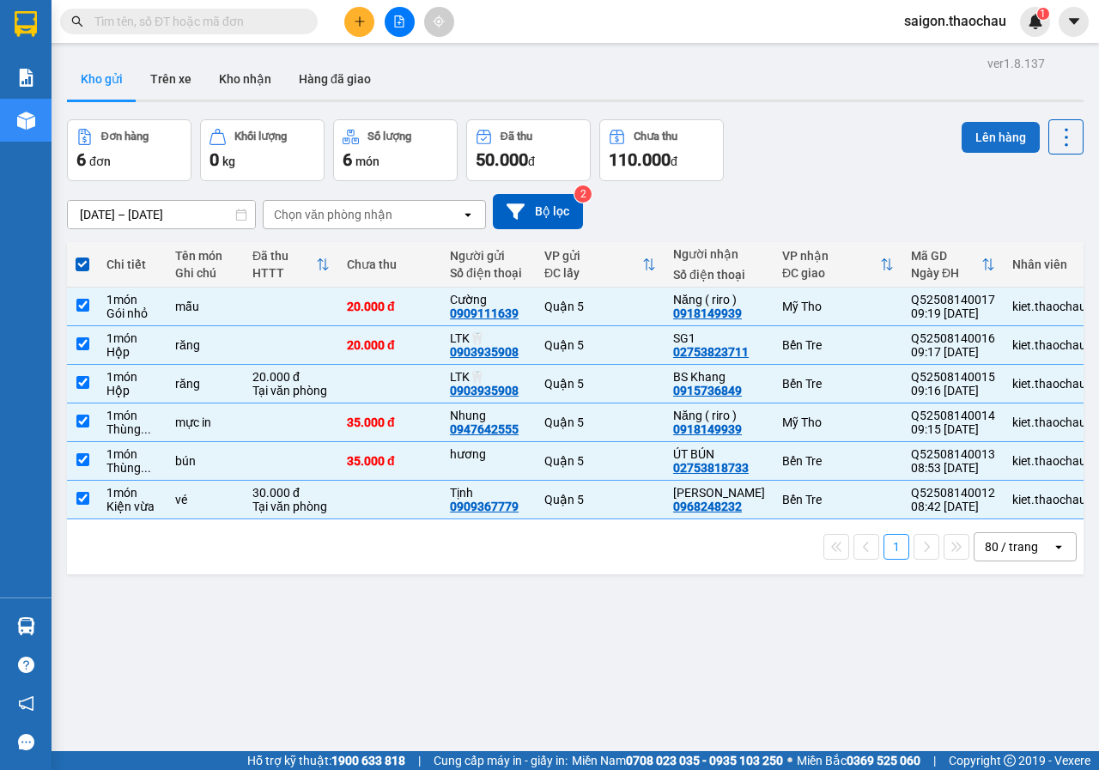
click at [969, 126] on button "Lên hàng" at bounding box center [1000, 137] width 78 height 31
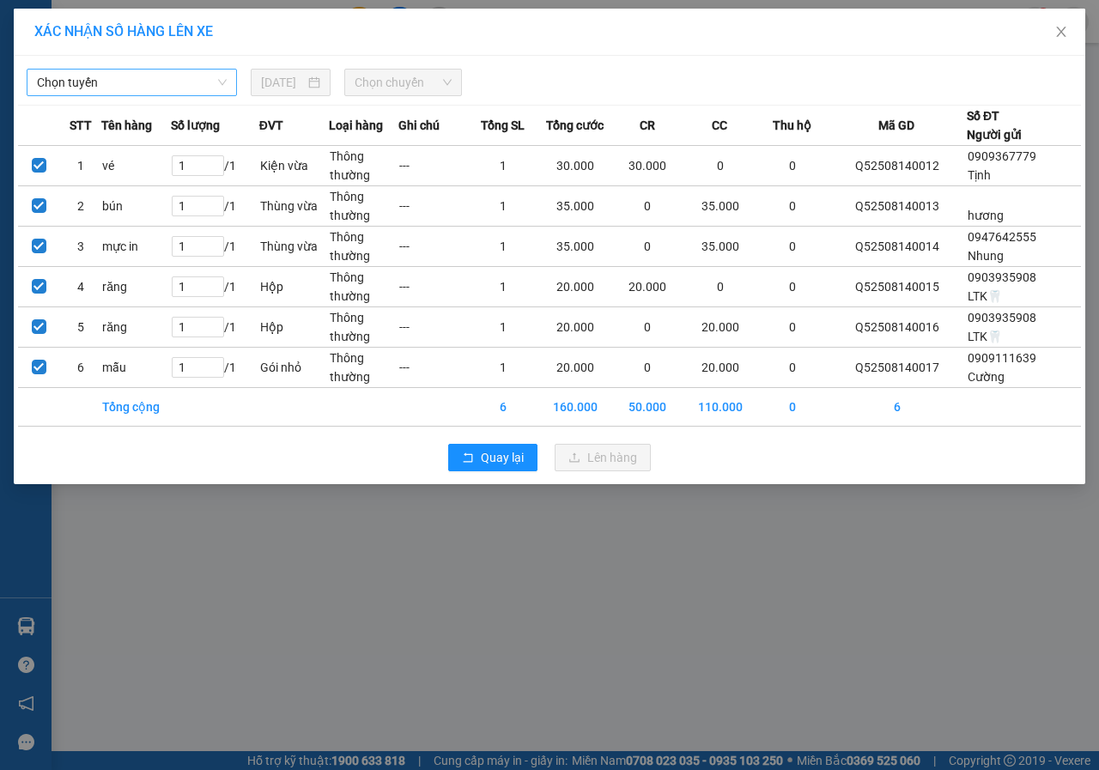
click at [64, 88] on span "Chọn tuyến" at bounding box center [132, 83] width 190 height 26
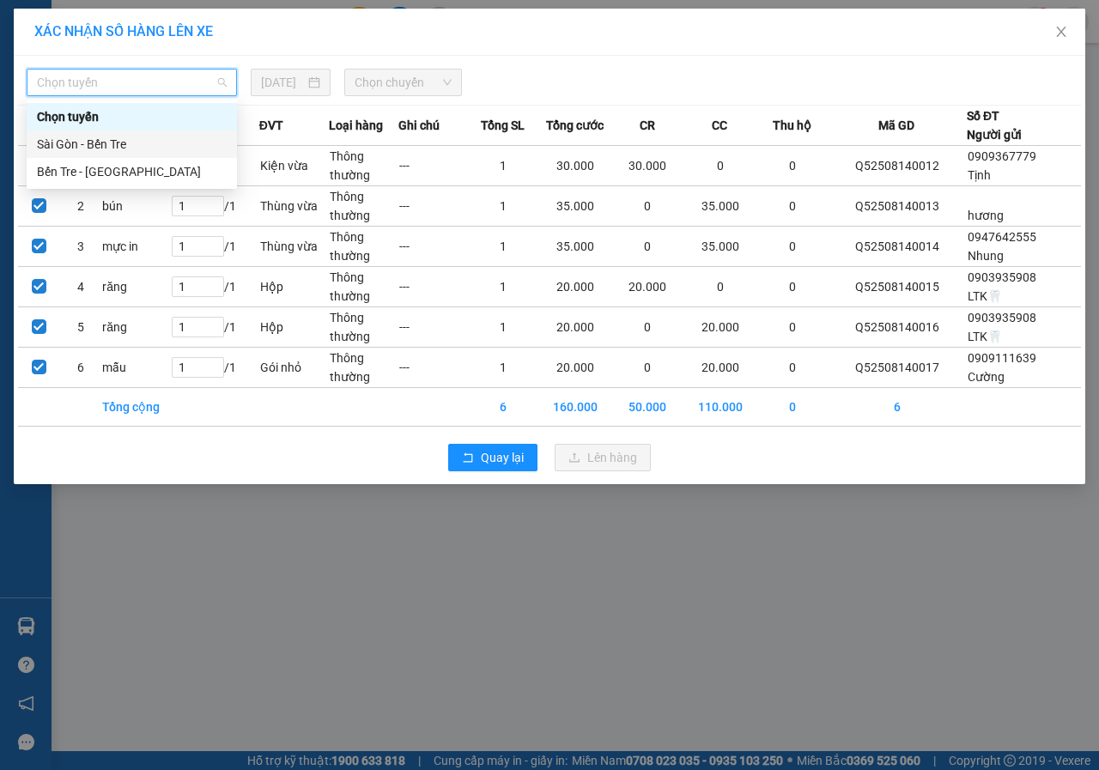
click at [77, 148] on div "Sài Gòn - Bến Tre" at bounding box center [132, 144] width 190 height 19
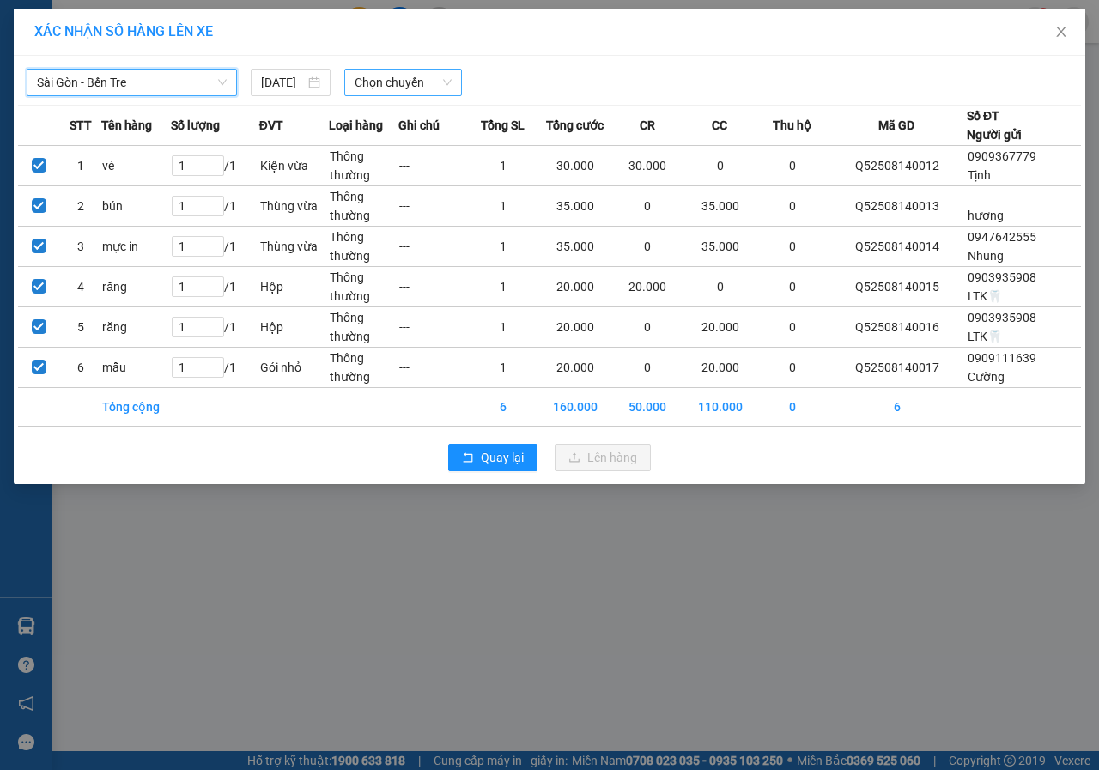
click at [361, 81] on span "Chọn chuyến" at bounding box center [402, 83] width 96 height 26
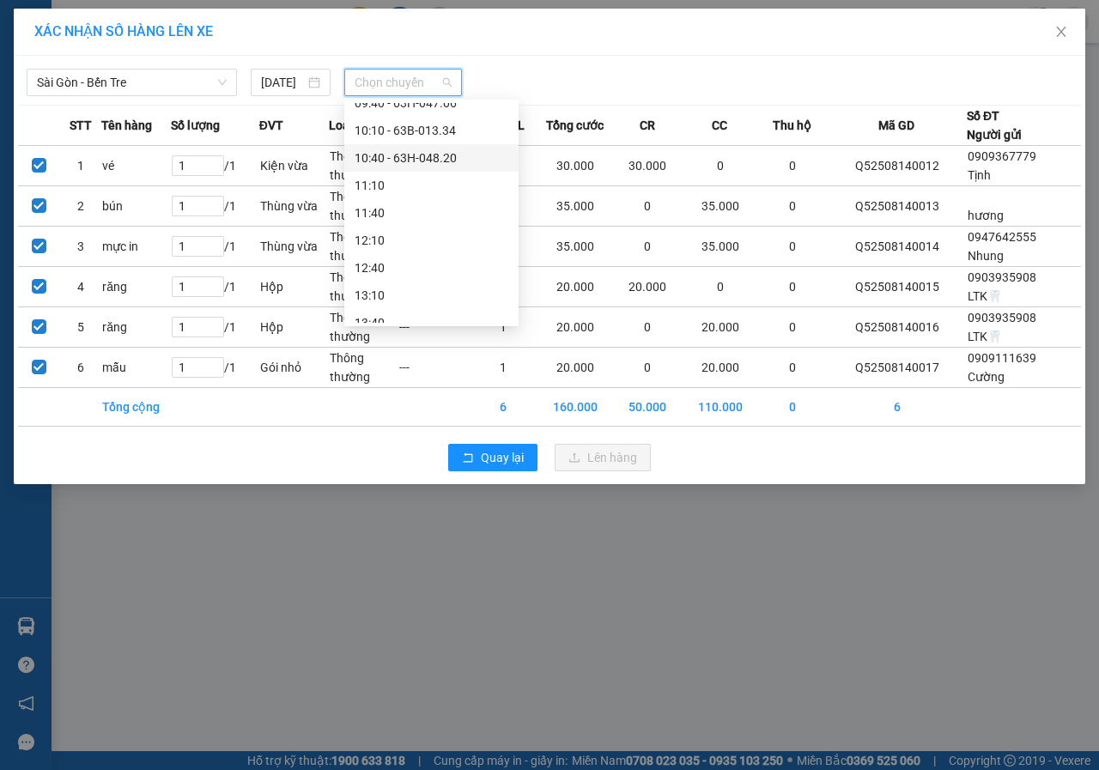
scroll to position [257, 0]
click at [413, 126] on div "09:10 - 63B-011.12" at bounding box center [431, 133] width 154 height 19
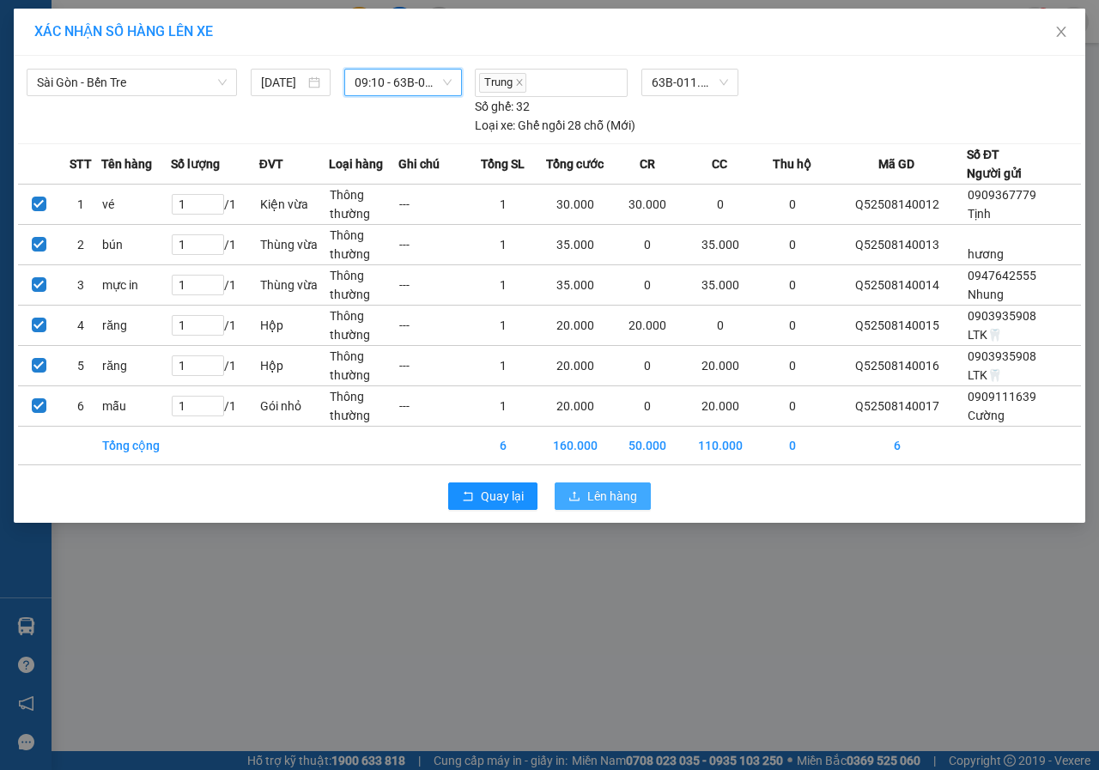
drag, startPoint x: 616, startPoint y: 489, endPoint x: 509, endPoint y: 434, distance: 120.5
click at [559, 451] on div "[GEOGRAPHIC_DATA] - Bến Tre [DATE] 09:10 09:10 - 63B-011.12 [PERSON_NAME] 63B-0…" at bounding box center [549, 289] width 1071 height 467
click at [591, 493] on button "Lên hàng" at bounding box center [602, 495] width 96 height 27
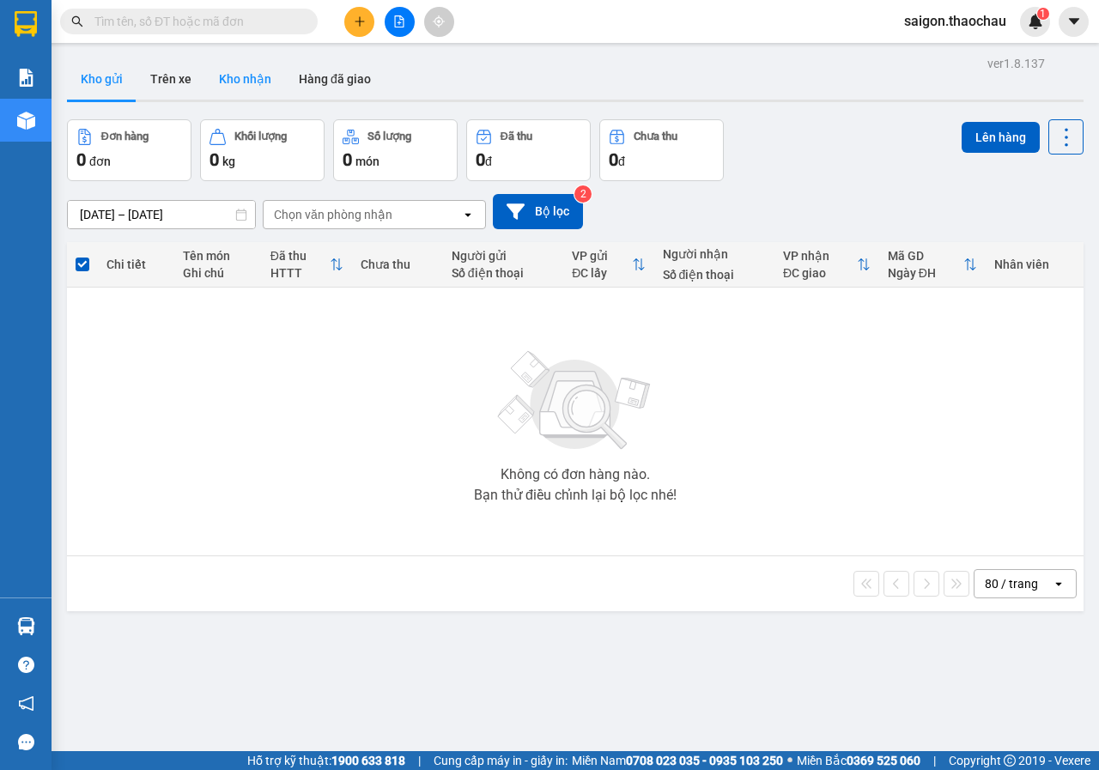
click at [248, 90] on button "Kho nhận" at bounding box center [245, 78] width 80 height 41
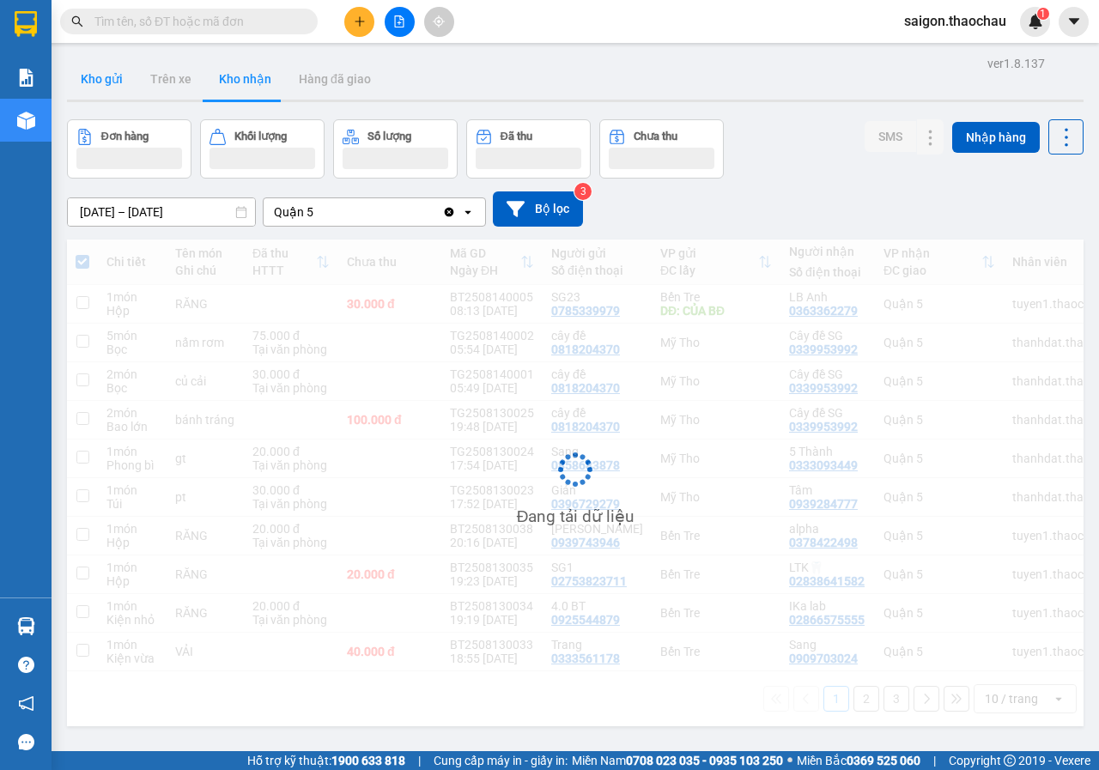
click at [88, 76] on button "Kho gửi" at bounding box center [102, 78] width 70 height 41
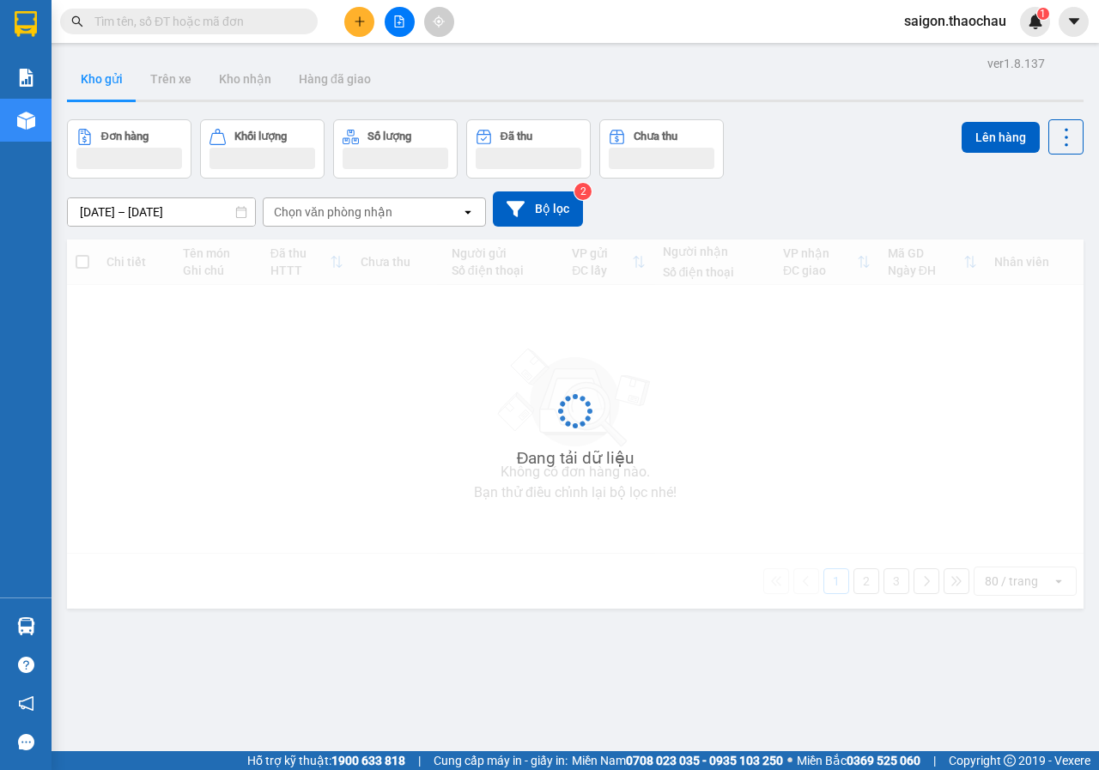
click at [86, 77] on button "Kho gửi" at bounding box center [102, 78] width 70 height 41
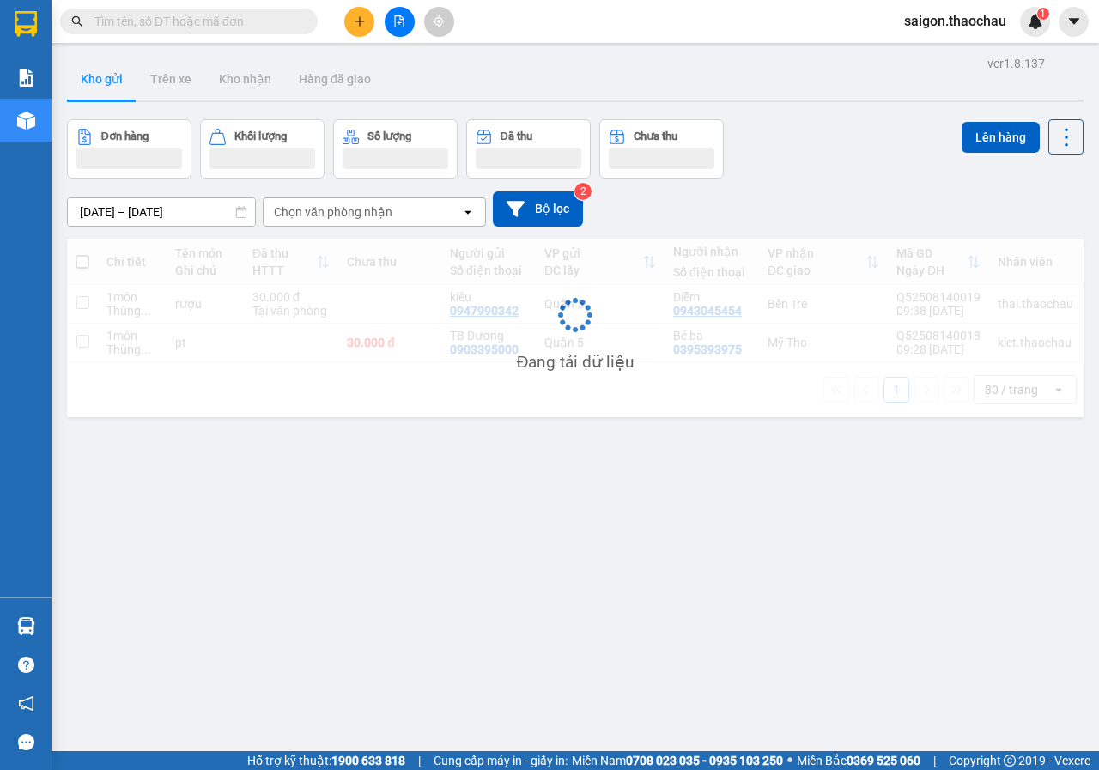
click at [86, 77] on button "Kho gửi" at bounding box center [102, 78] width 70 height 41
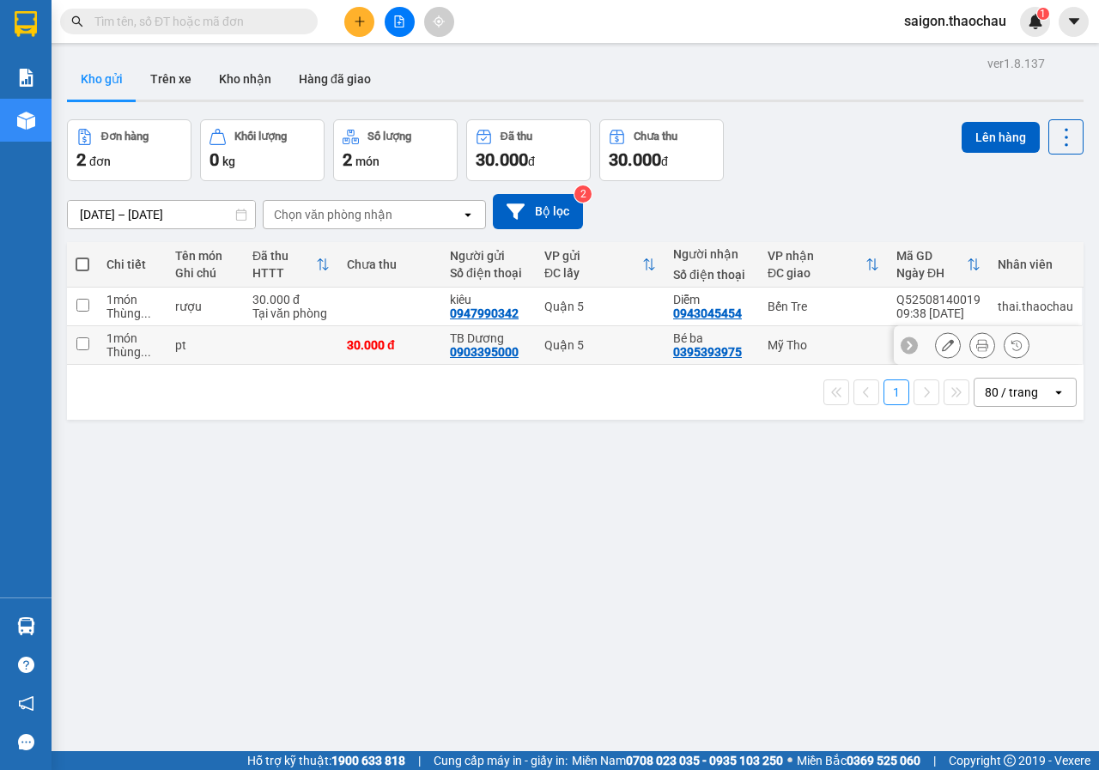
click at [84, 342] on input "checkbox" at bounding box center [82, 343] width 13 height 13
checkbox input "true"
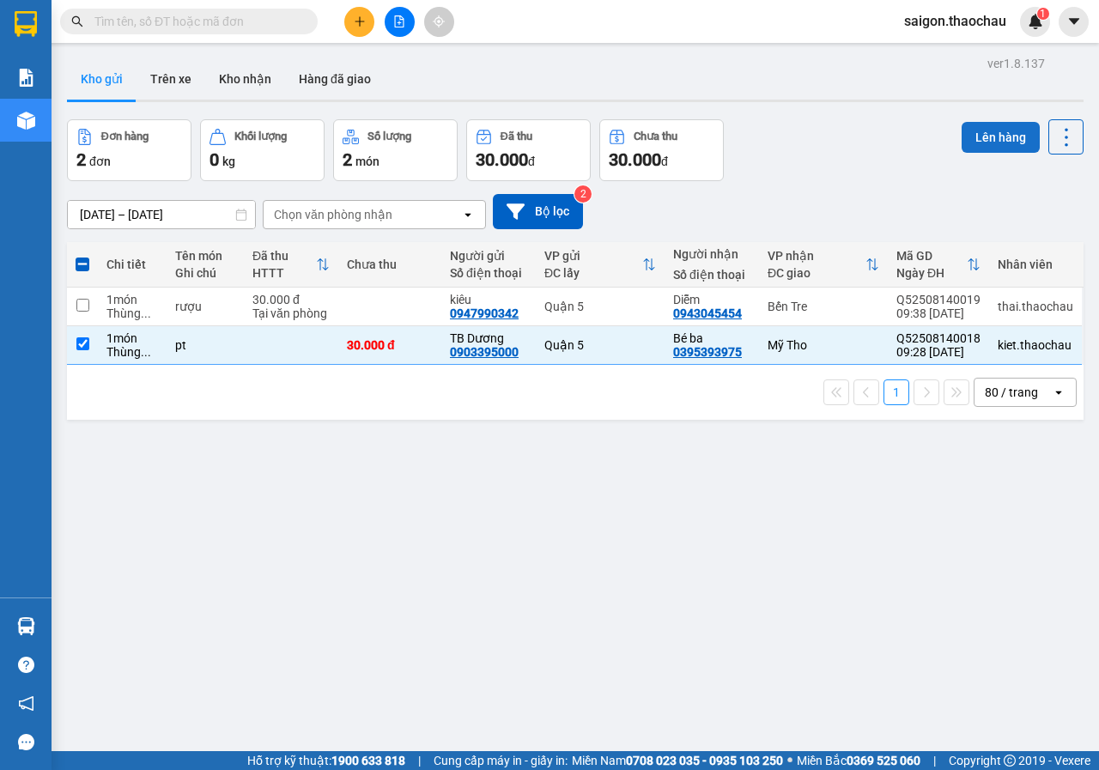
click at [994, 139] on button "Lên hàng" at bounding box center [1000, 137] width 78 height 31
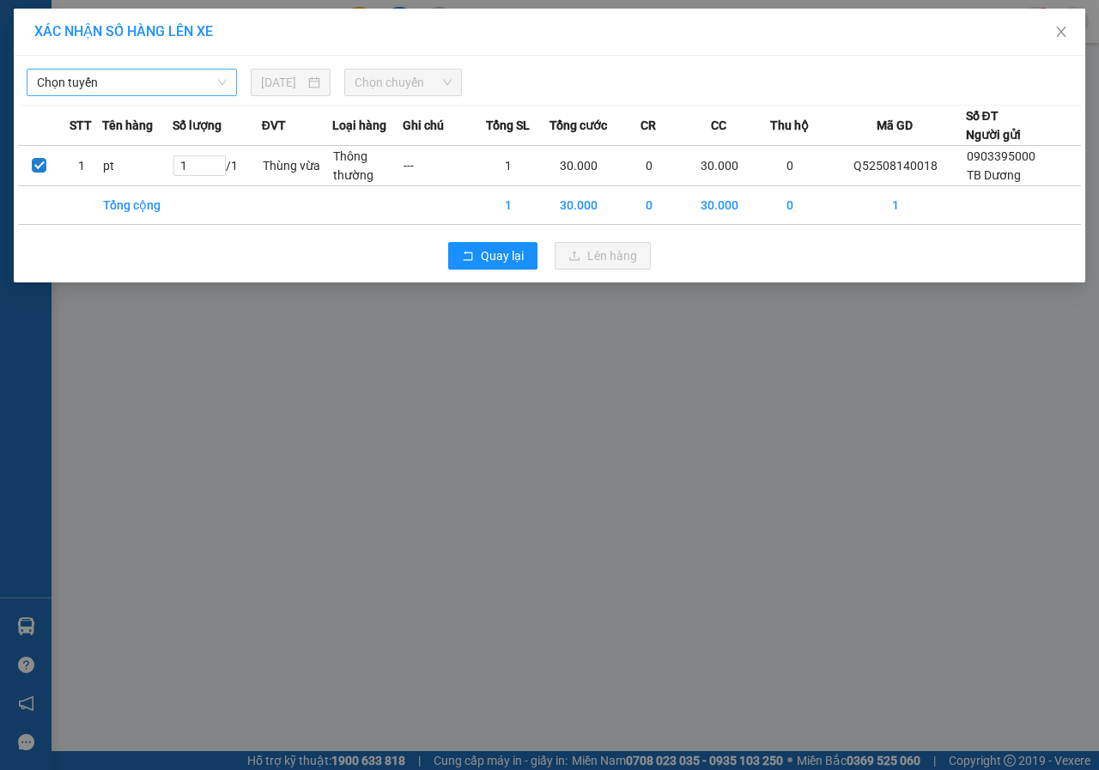
drag, startPoint x: 166, startPoint y: 64, endPoint x: 151, endPoint y: 70, distance: 15.8
click at [165, 64] on div "[PERSON_NAME] [DATE] [PERSON_NAME]" at bounding box center [549, 78] width 1063 height 36
click at [137, 83] on span "Chọn tuyến" at bounding box center [132, 83] width 190 height 26
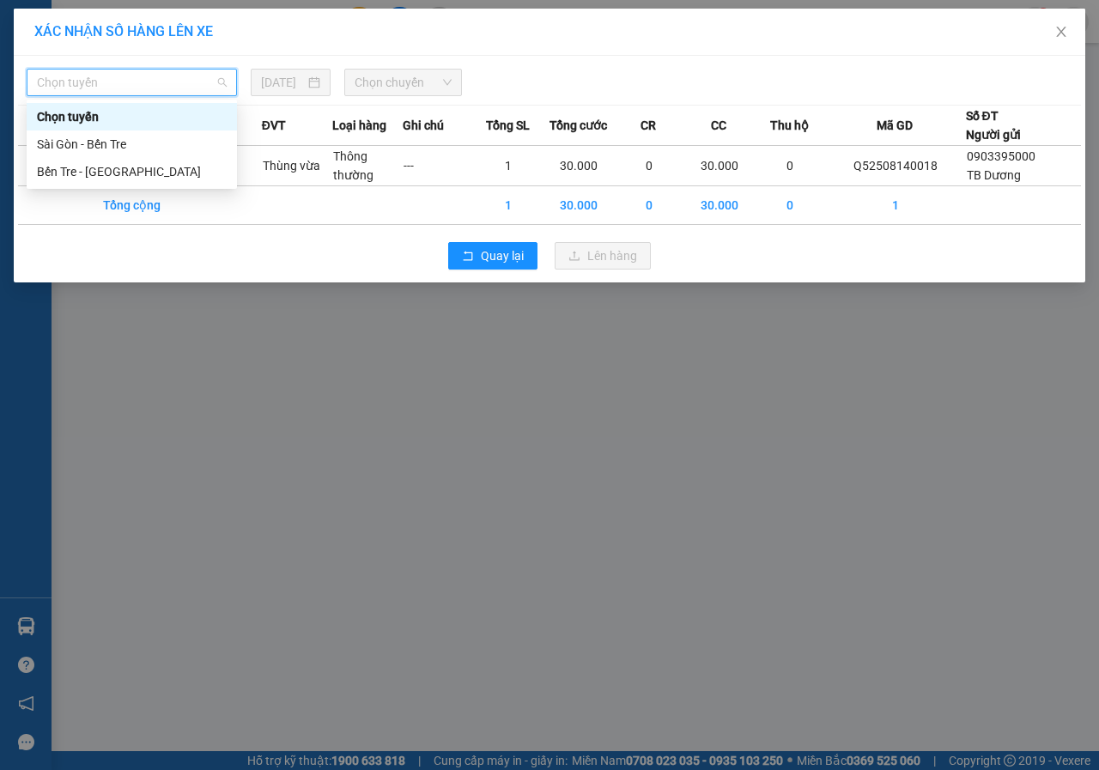
click at [101, 131] on div "Sài Gòn - Bến Tre" at bounding box center [132, 143] width 210 height 27
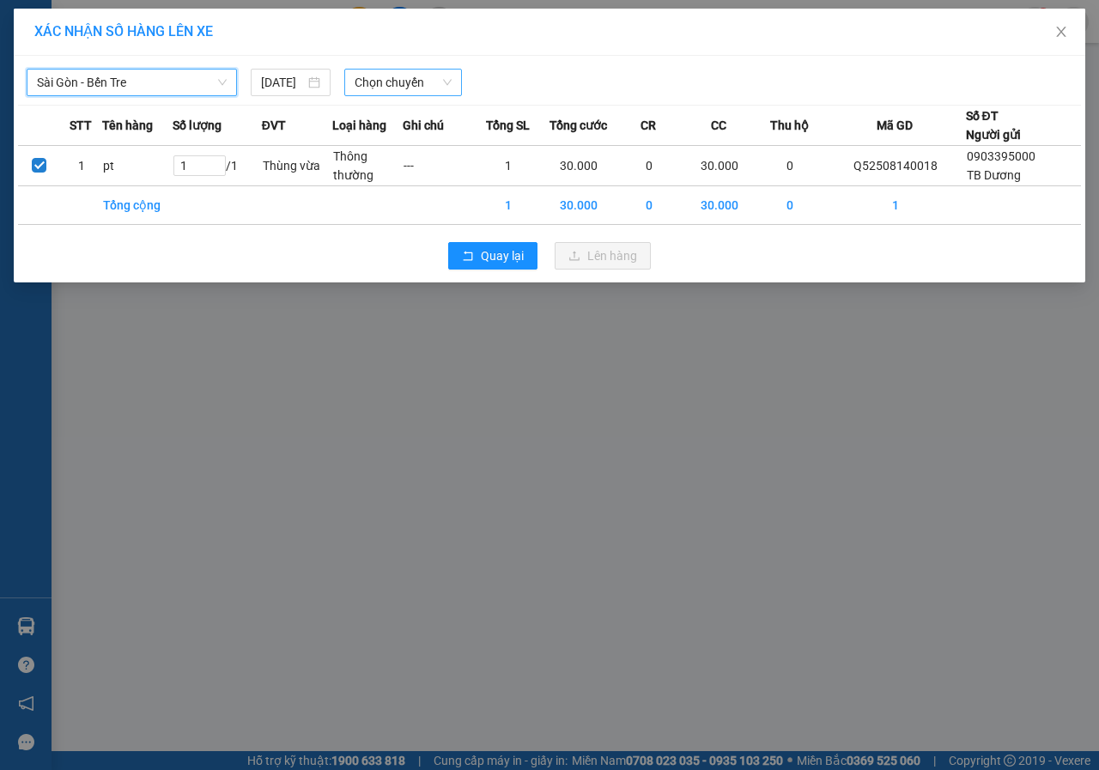
click at [390, 74] on span "Chọn chuyến" at bounding box center [402, 83] width 96 height 26
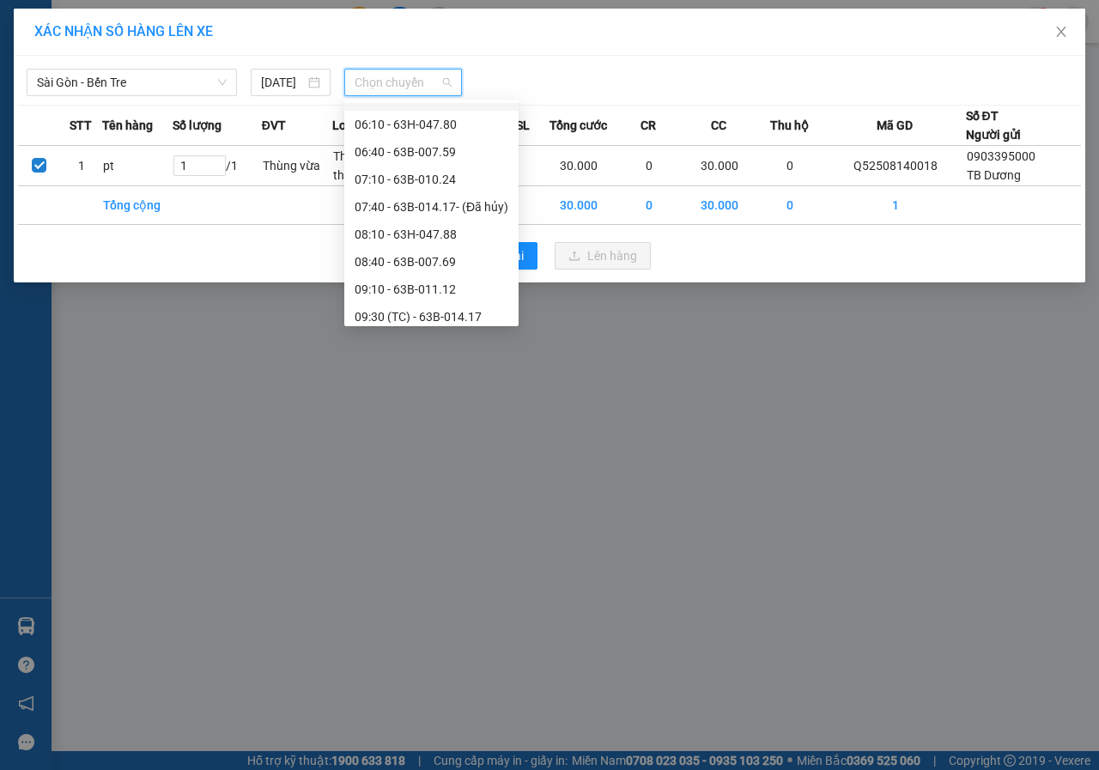
scroll to position [172, 0]
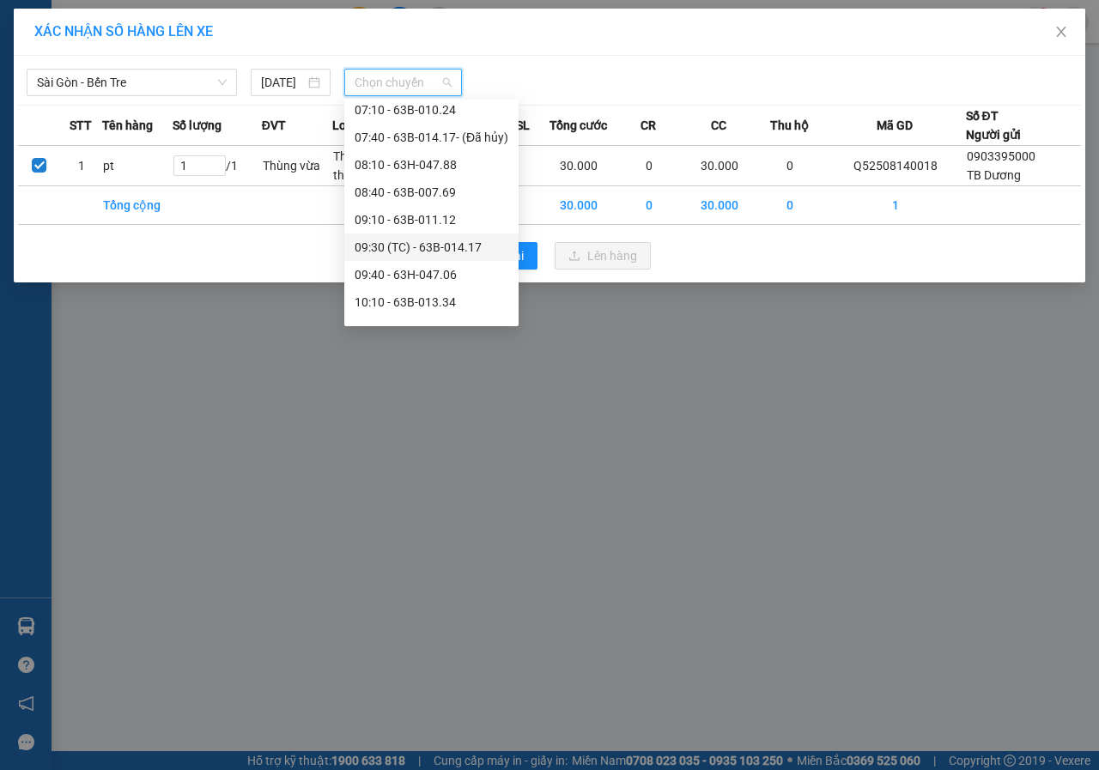
click at [401, 246] on div "09:30 (TC) - 63B-014.17" at bounding box center [431, 247] width 154 height 19
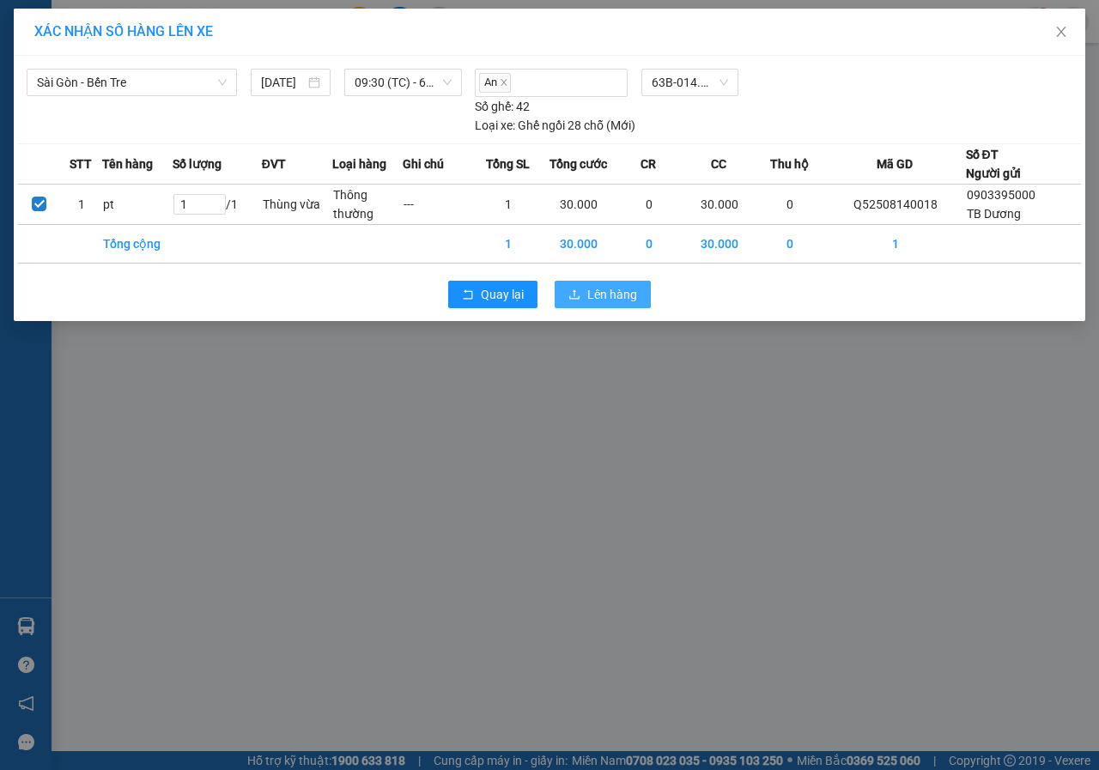
click at [584, 285] on button "Lên hàng" at bounding box center [602, 294] width 96 height 27
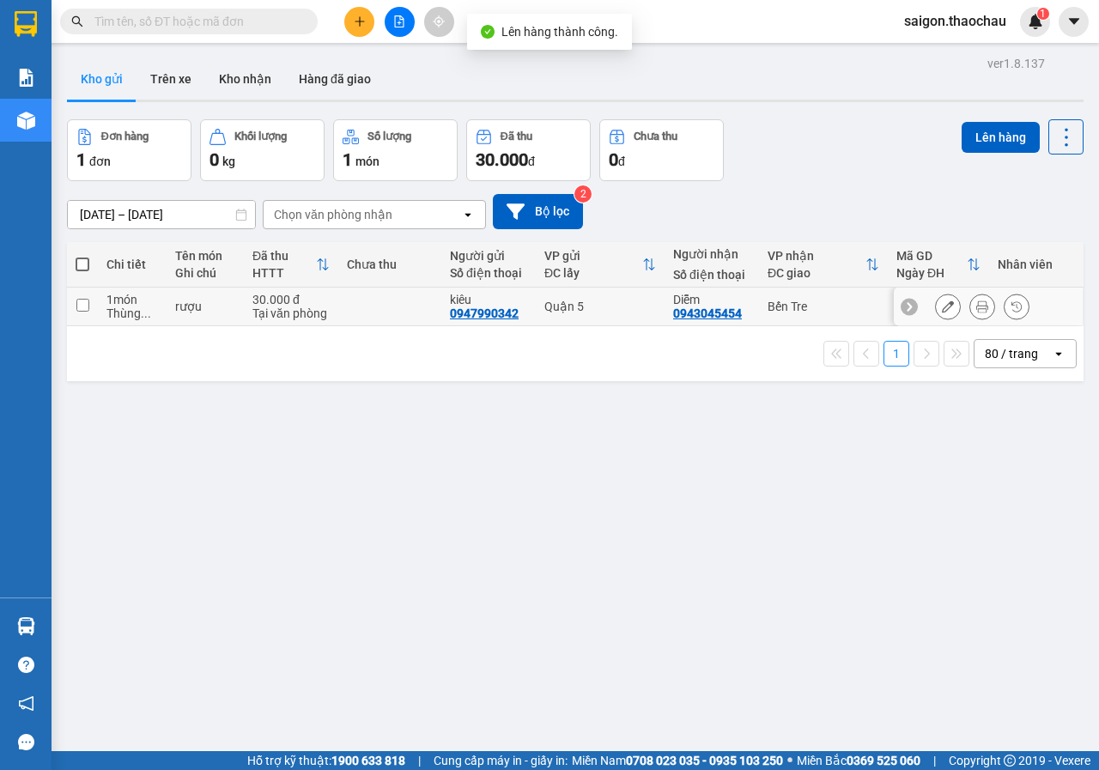
click at [82, 305] on input "checkbox" at bounding box center [82, 305] width 13 height 13
checkbox input "true"
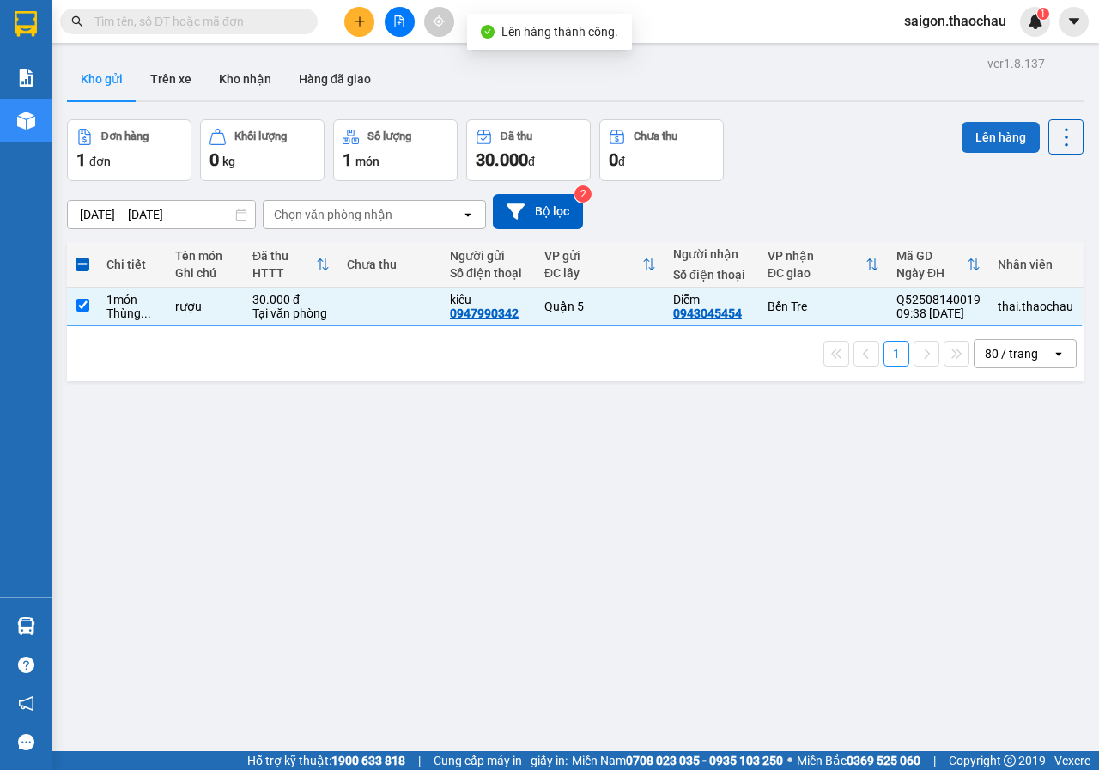
click at [1002, 139] on button "Lên hàng" at bounding box center [1000, 137] width 78 height 31
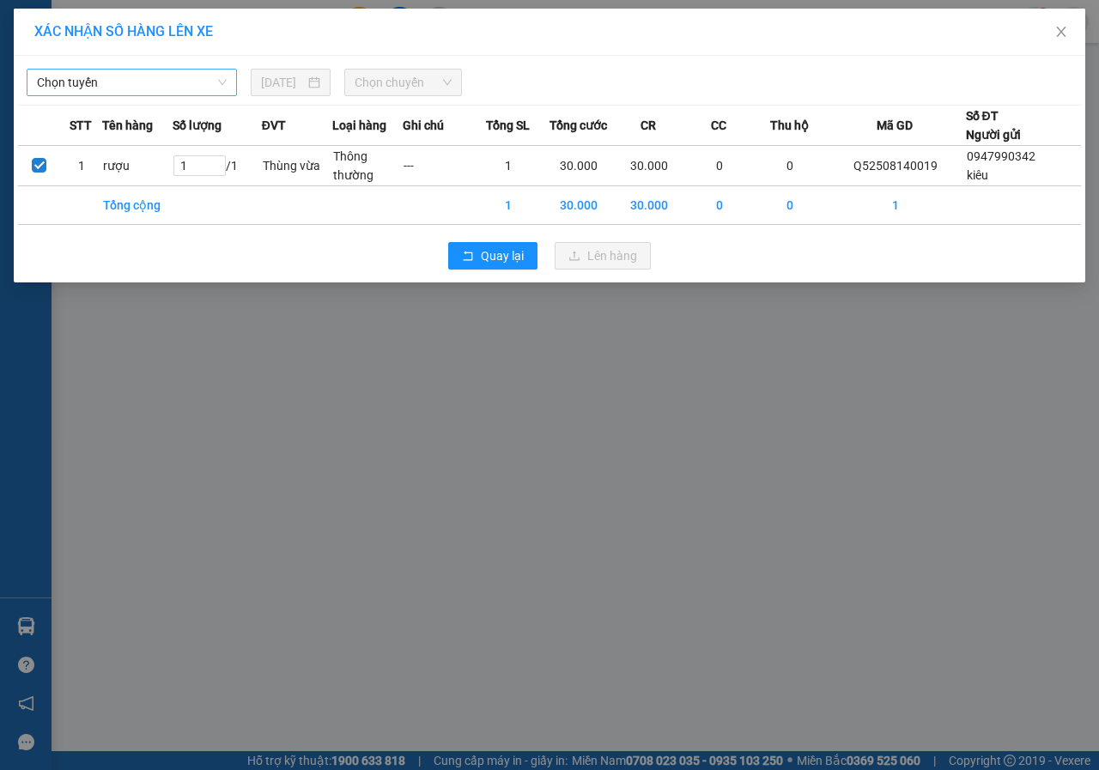
click at [207, 89] on span "Chọn tuyến" at bounding box center [132, 83] width 190 height 26
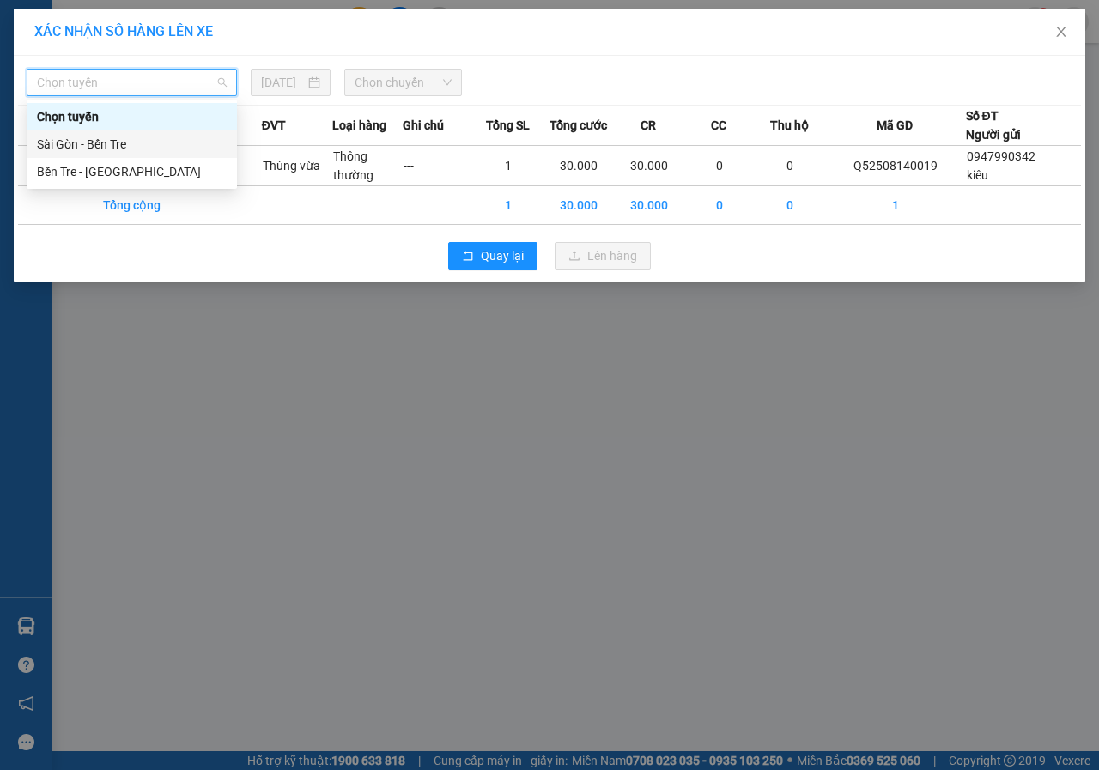
click at [135, 143] on div "Sài Gòn - Bến Tre" at bounding box center [132, 144] width 190 height 19
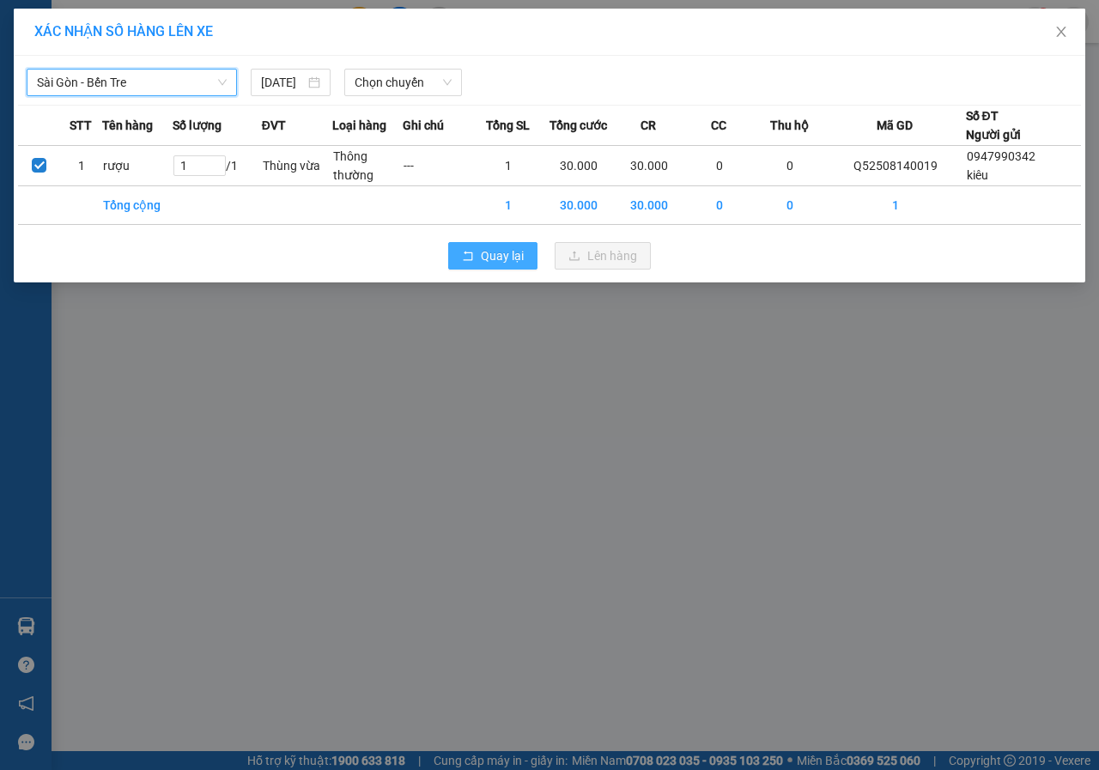
click at [512, 252] on span "Quay lại" at bounding box center [502, 255] width 43 height 19
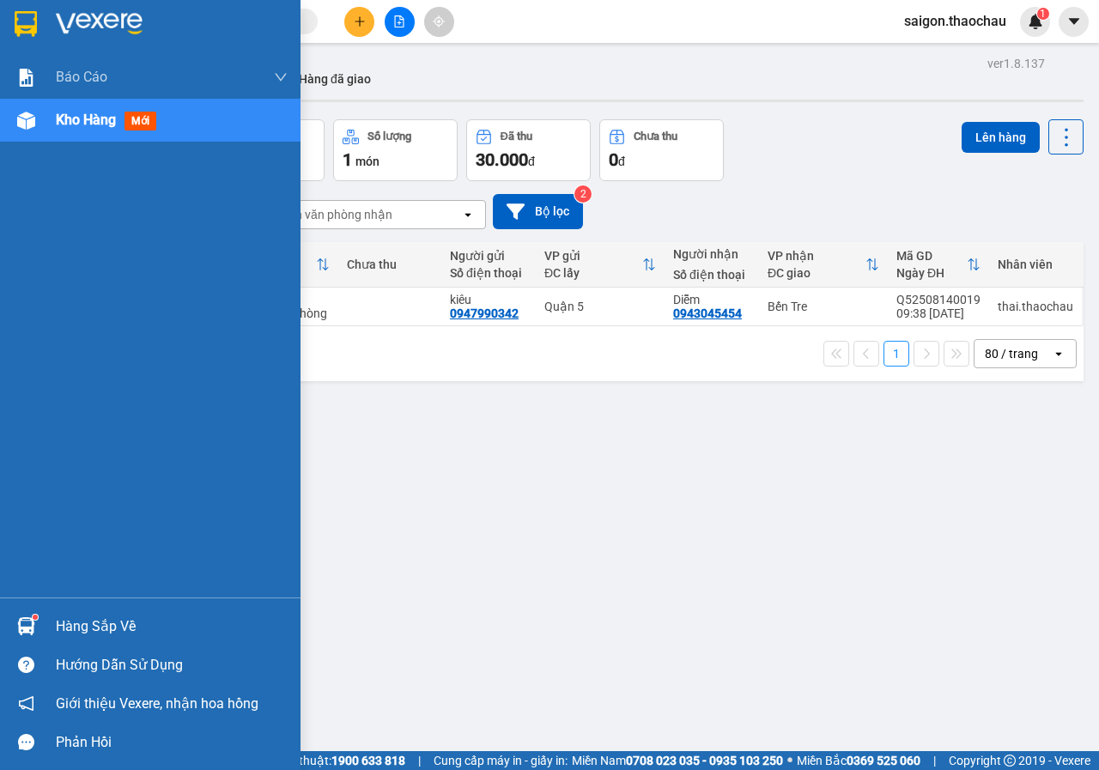
click at [30, 628] on img at bounding box center [26, 626] width 18 height 18
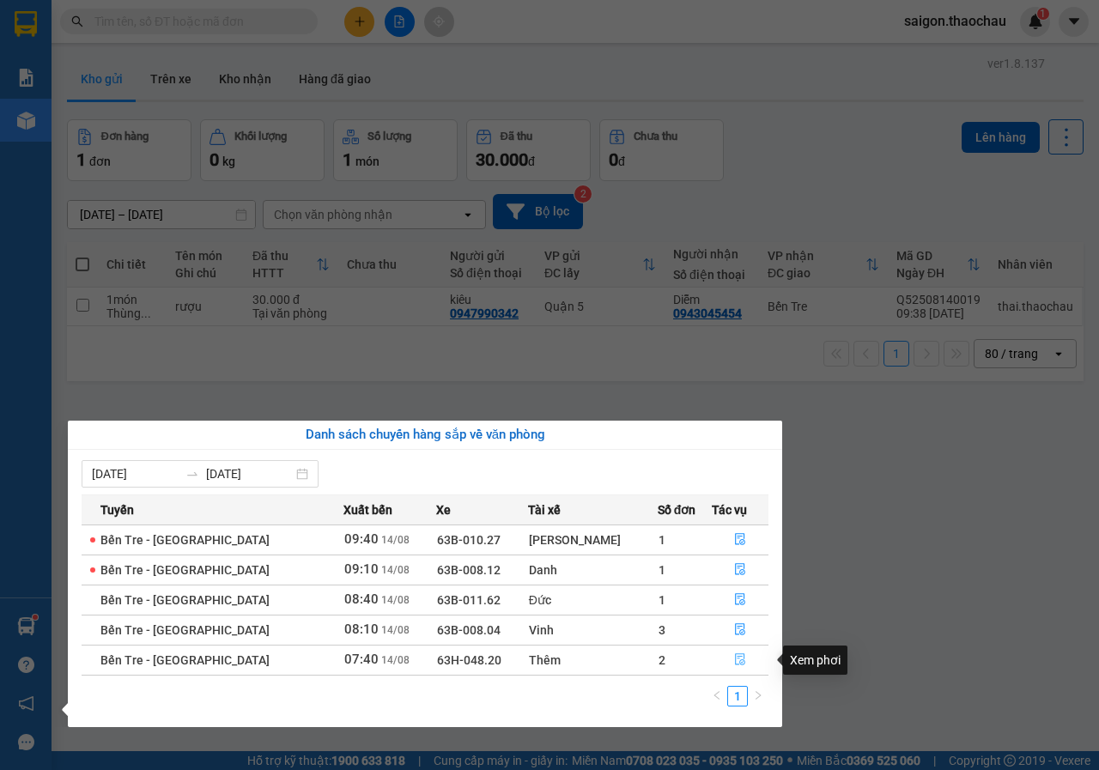
click at [735, 660] on icon "file-done" at bounding box center [740, 660] width 10 height 12
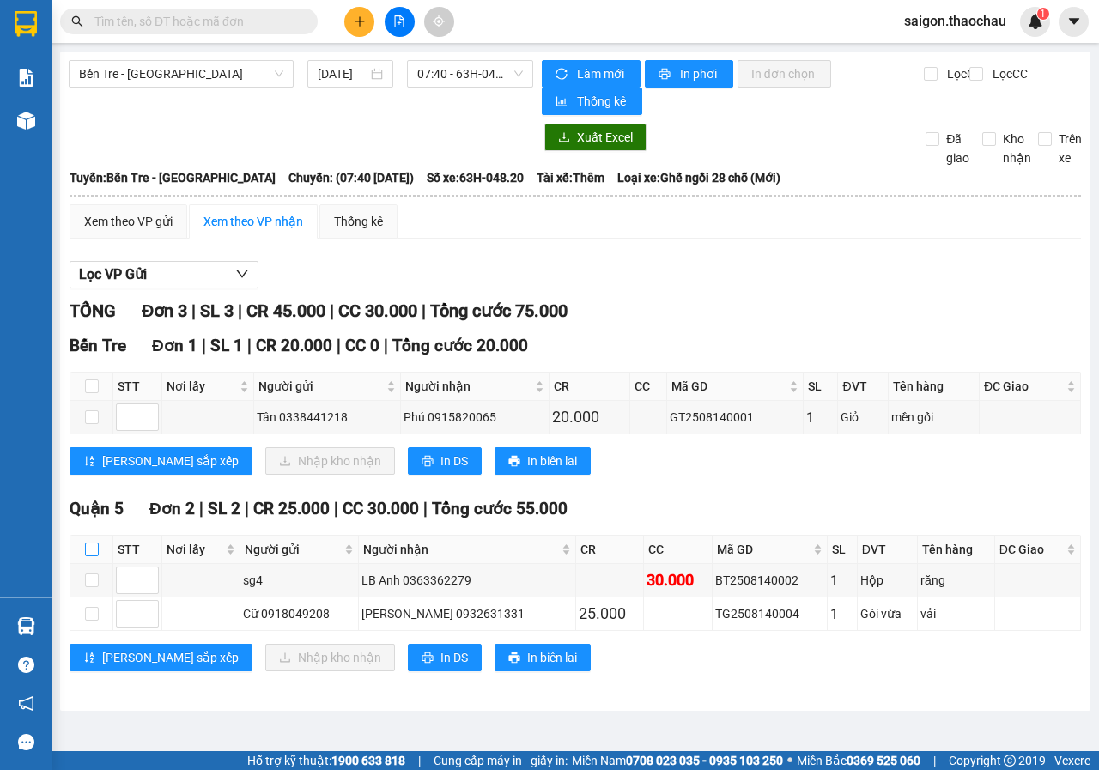
click at [95, 554] on input "checkbox" at bounding box center [92, 549] width 14 height 14
checkbox input "true"
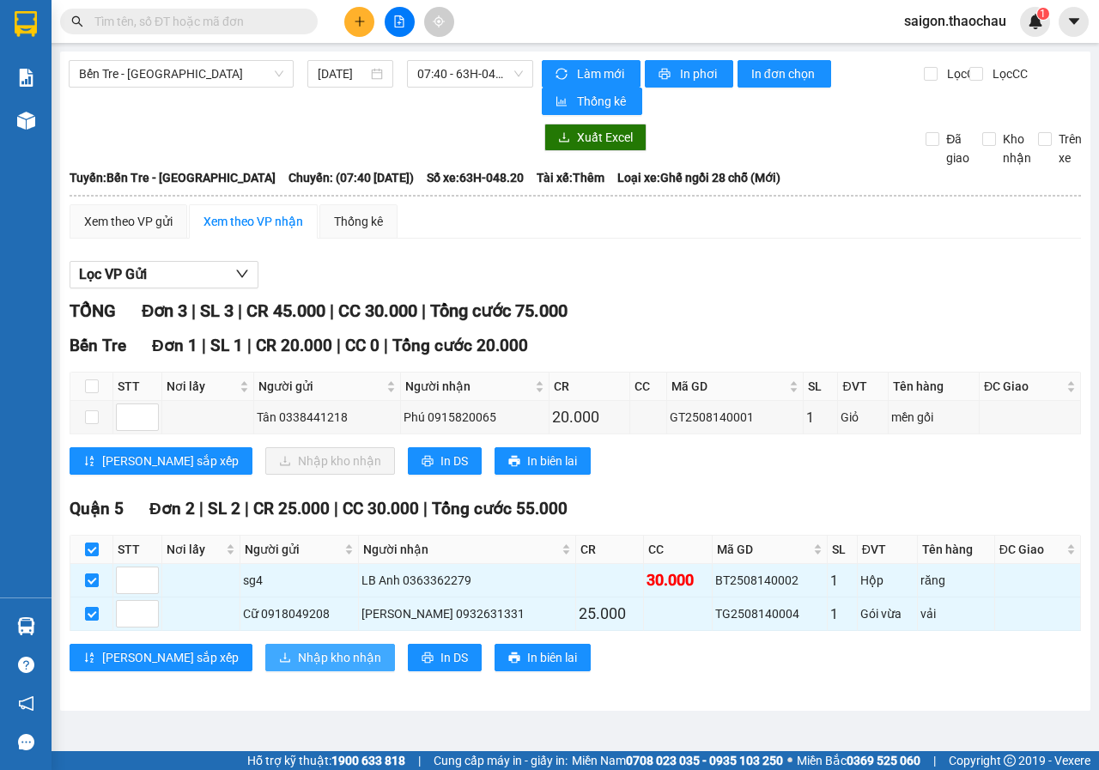
click at [298, 653] on span "Nhập kho nhận" at bounding box center [339, 657] width 83 height 19
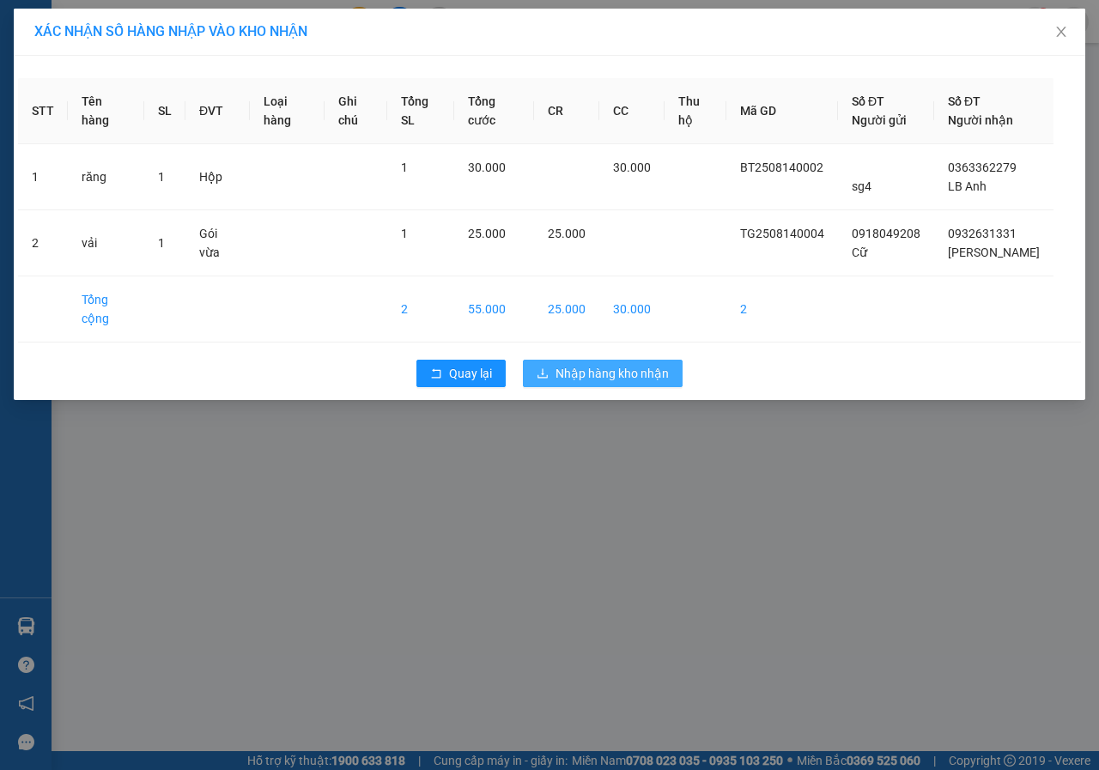
click at [608, 360] on button "Nhập hàng kho nhận" at bounding box center [603, 373] width 160 height 27
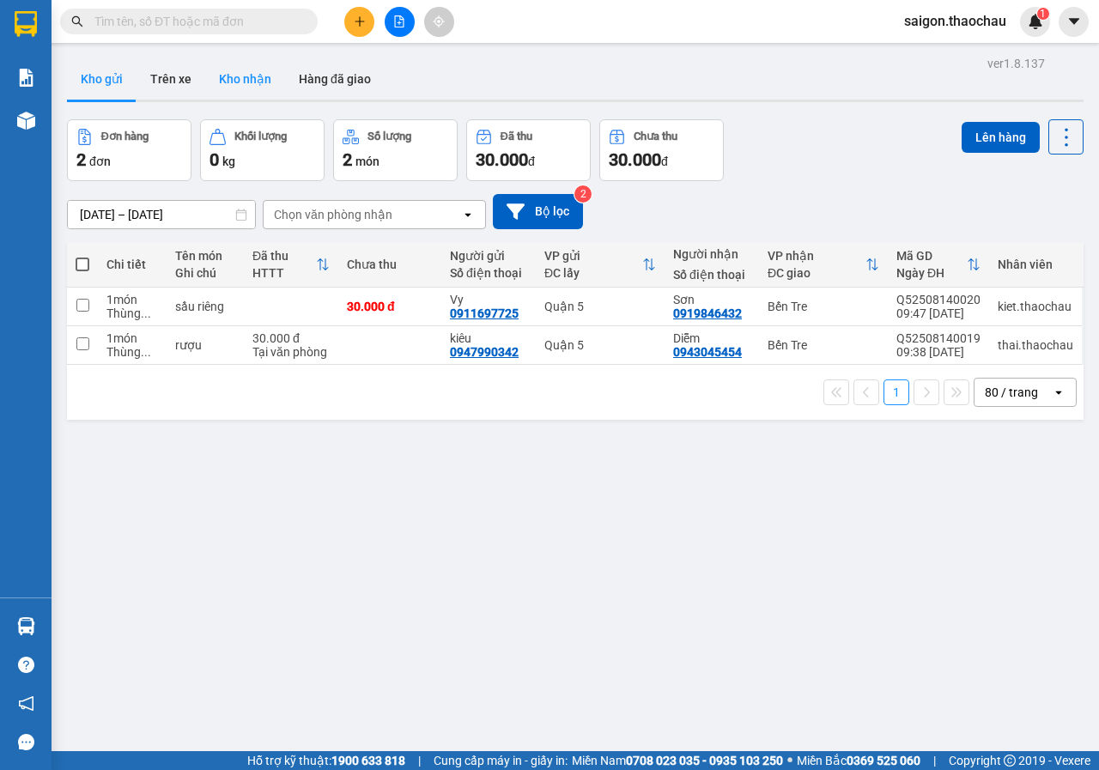
click at [251, 78] on button "Kho nhận" at bounding box center [245, 78] width 80 height 41
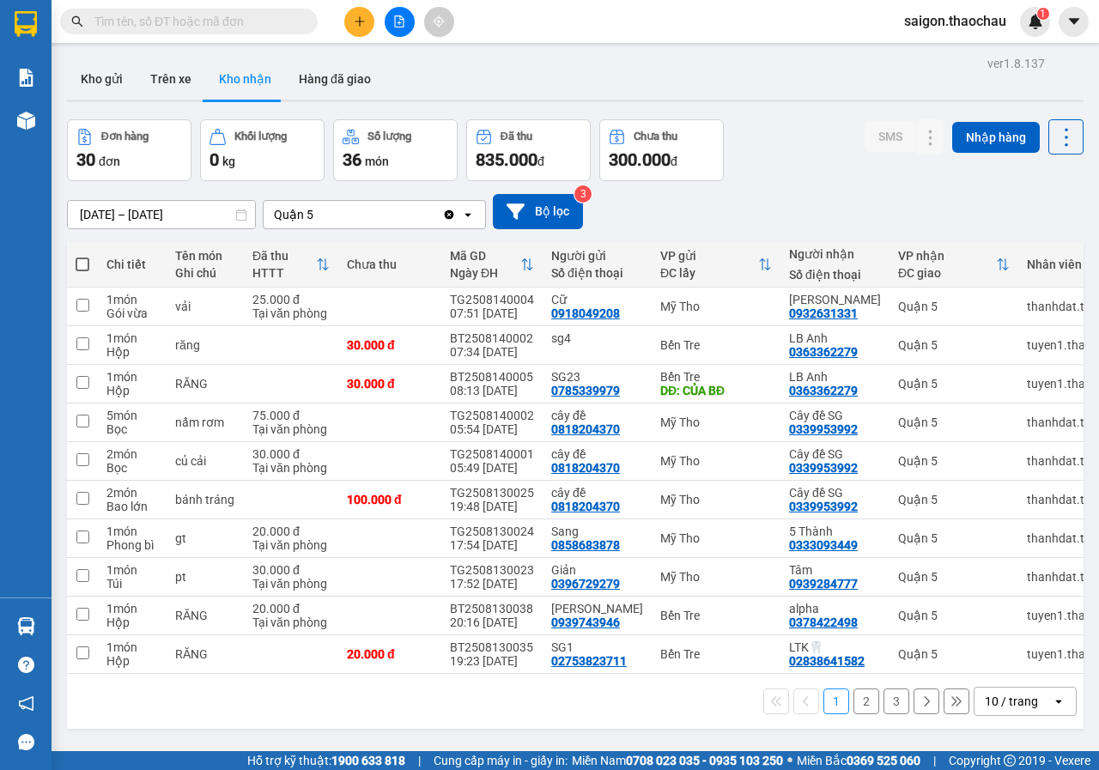
click at [1008, 704] on div "10 / trang" at bounding box center [1010, 701] width 53 height 17
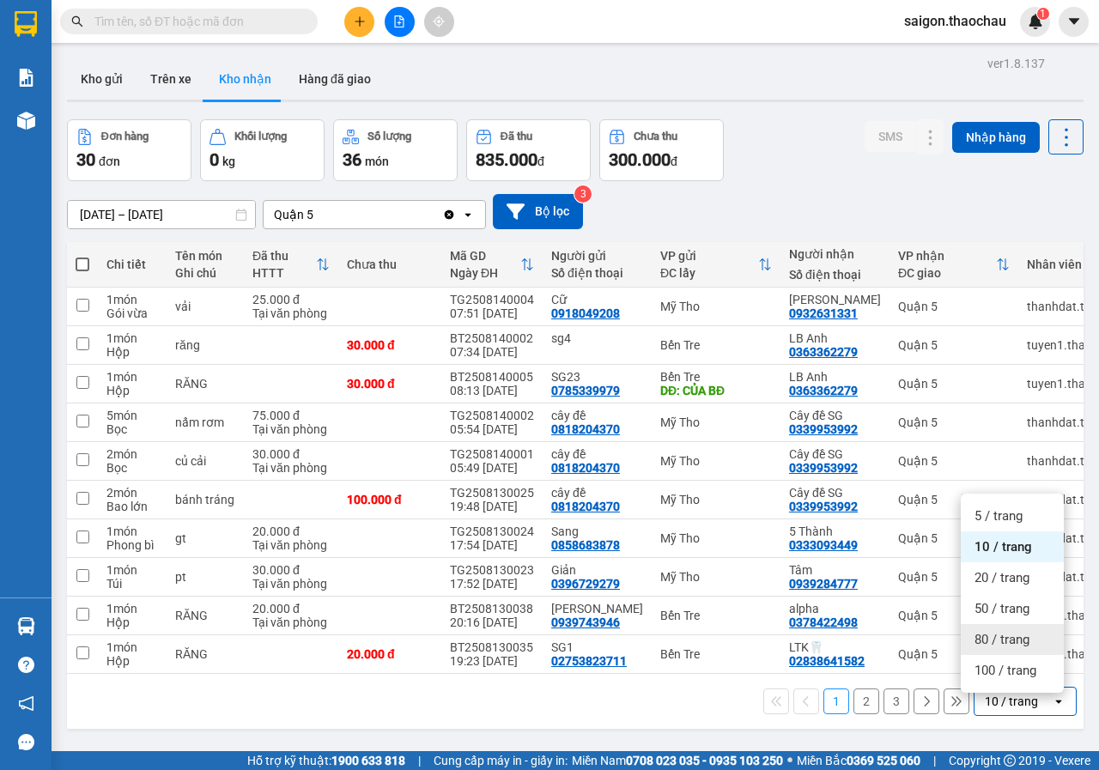
click at [999, 639] on span "80 / trang" at bounding box center [1001, 639] width 55 height 17
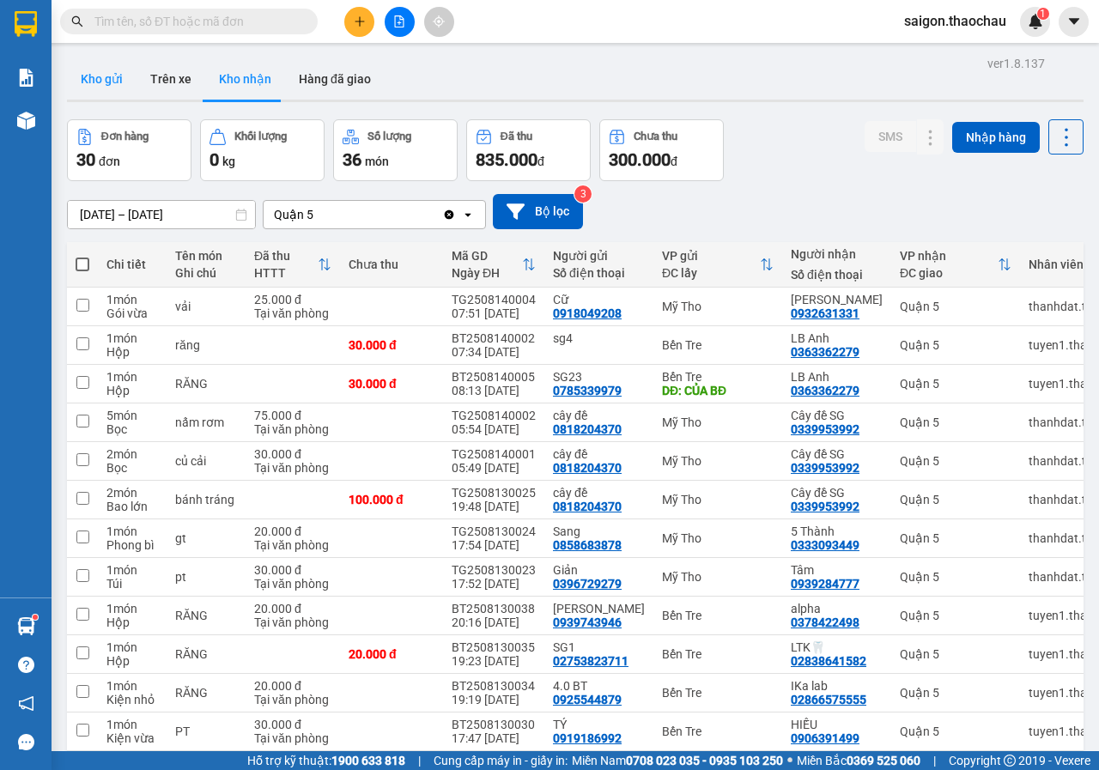
click at [115, 79] on button "Kho gửi" at bounding box center [102, 78] width 70 height 41
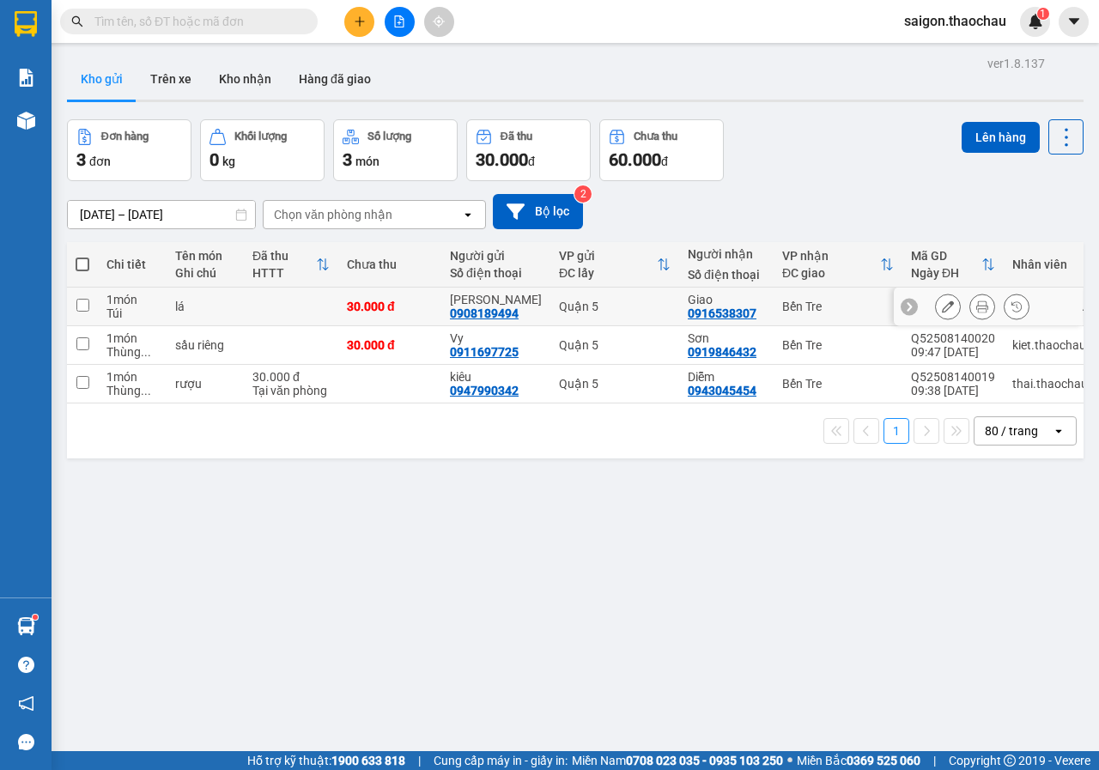
click at [976, 309] on button at bounding box center [982, 307] width 24 height 30
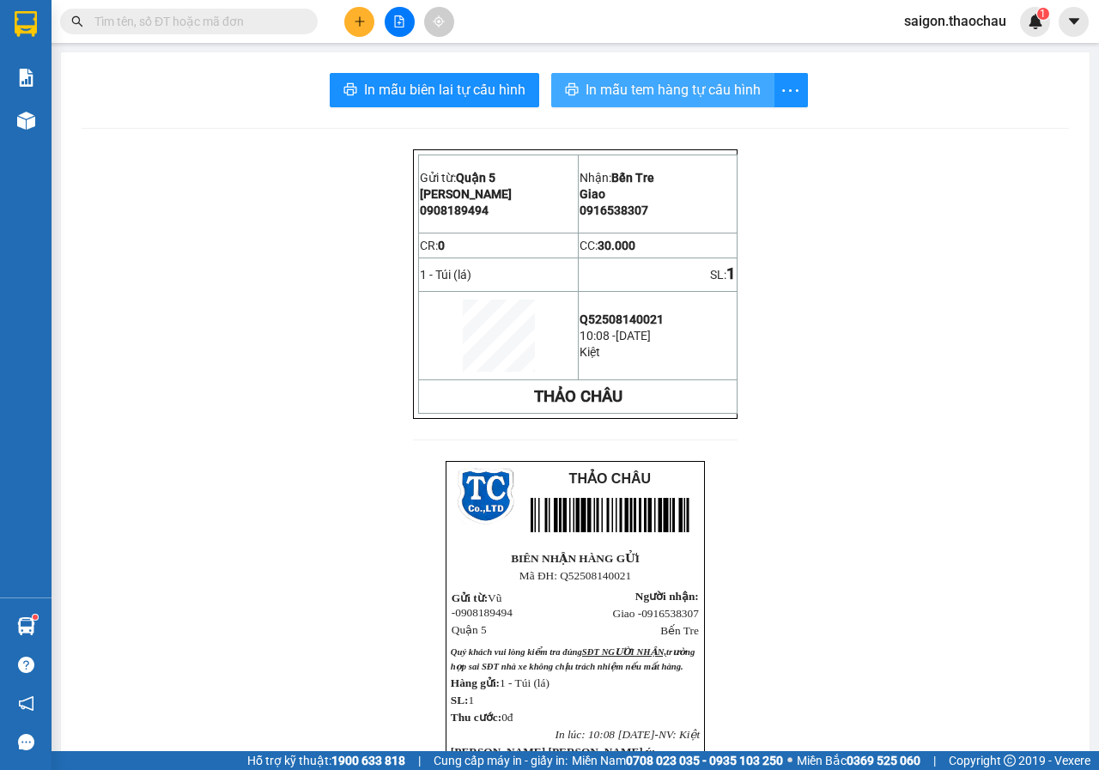
click at [630, 93] on span "In mẫu tem hàng tự cấu hình" at bounding box center [672, 89] width 175 height 21
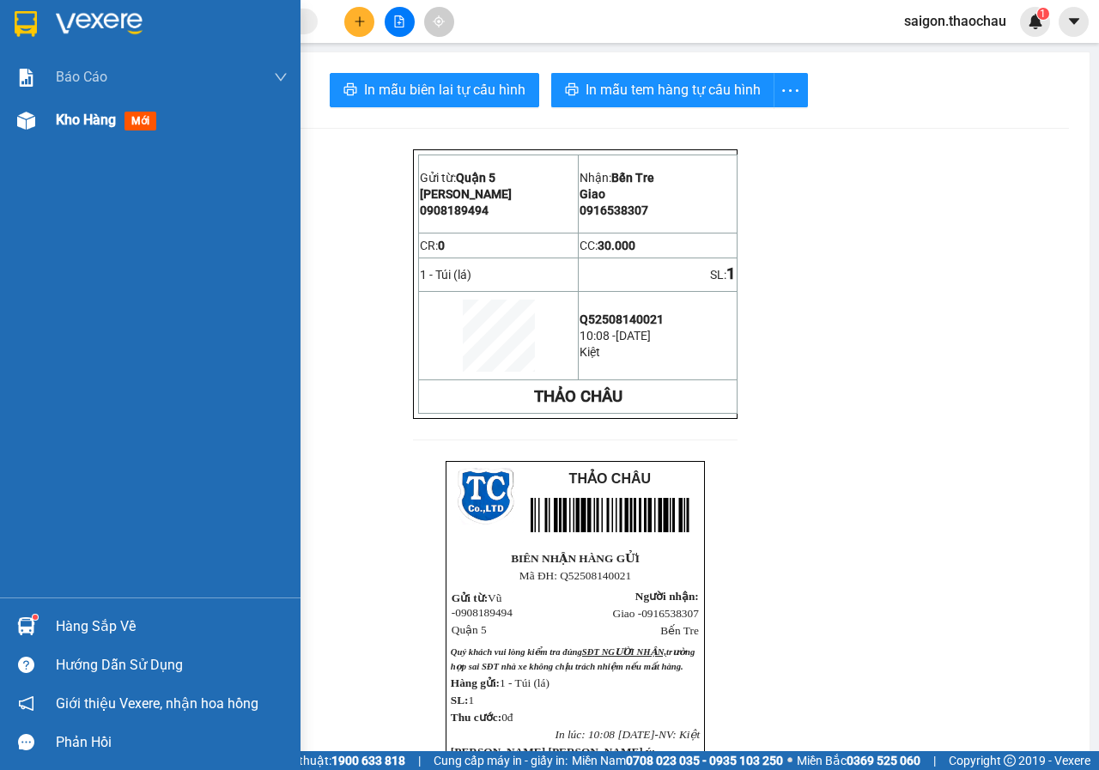
click at [85, 117] on span "Kho hàng" at bounding box center [86, 120] width 60 height 16
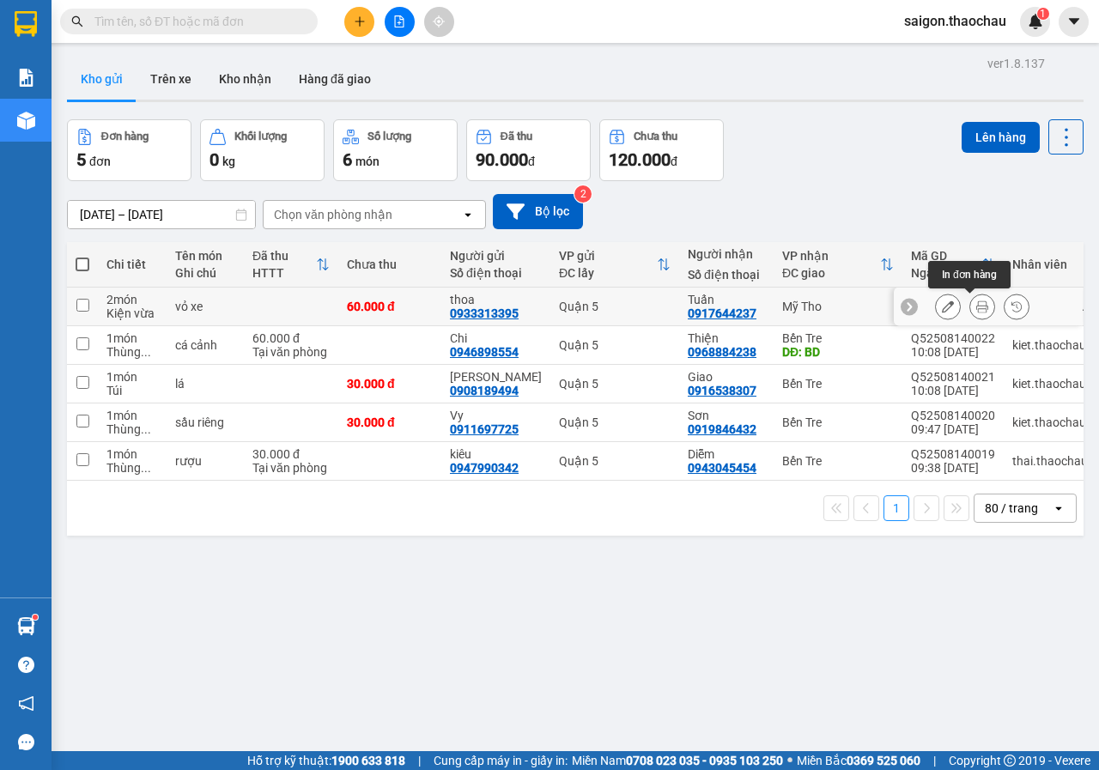
click at [976, 308] on icon at bounding box center [982, 306] width 12 height 12
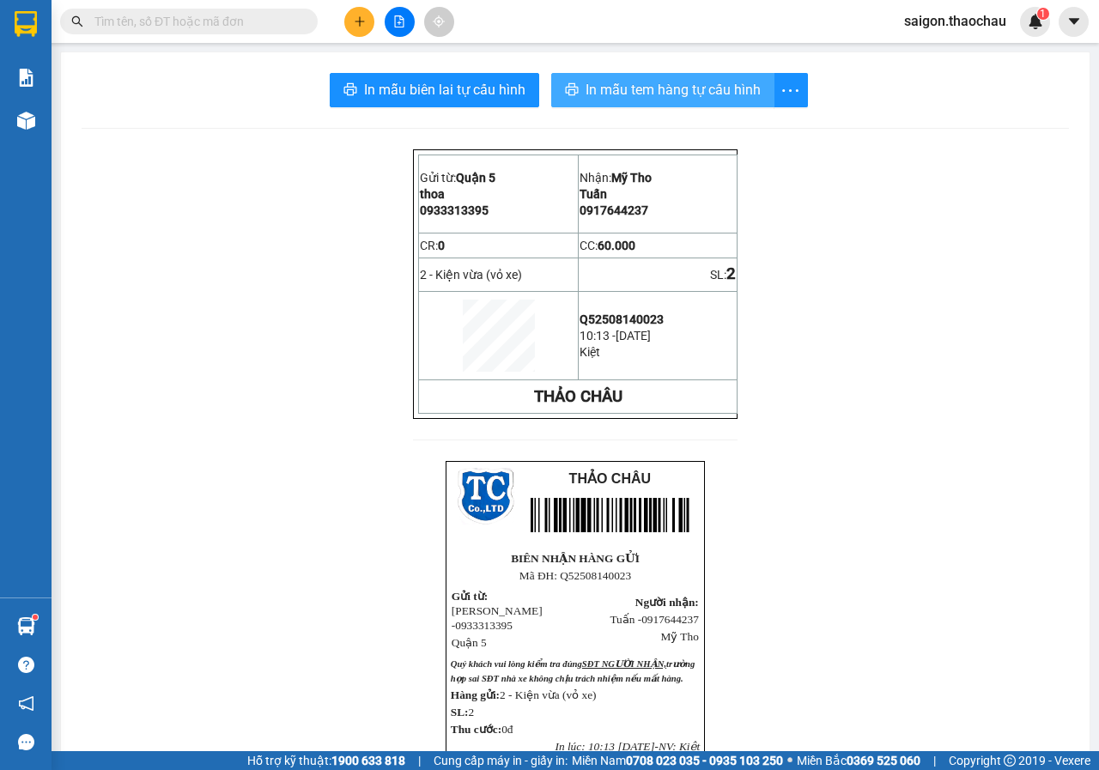
click at [646, 90] on span "In mẫu tem hàng tự cấu hình" at bounding box center [672, 89] width 175 height 21
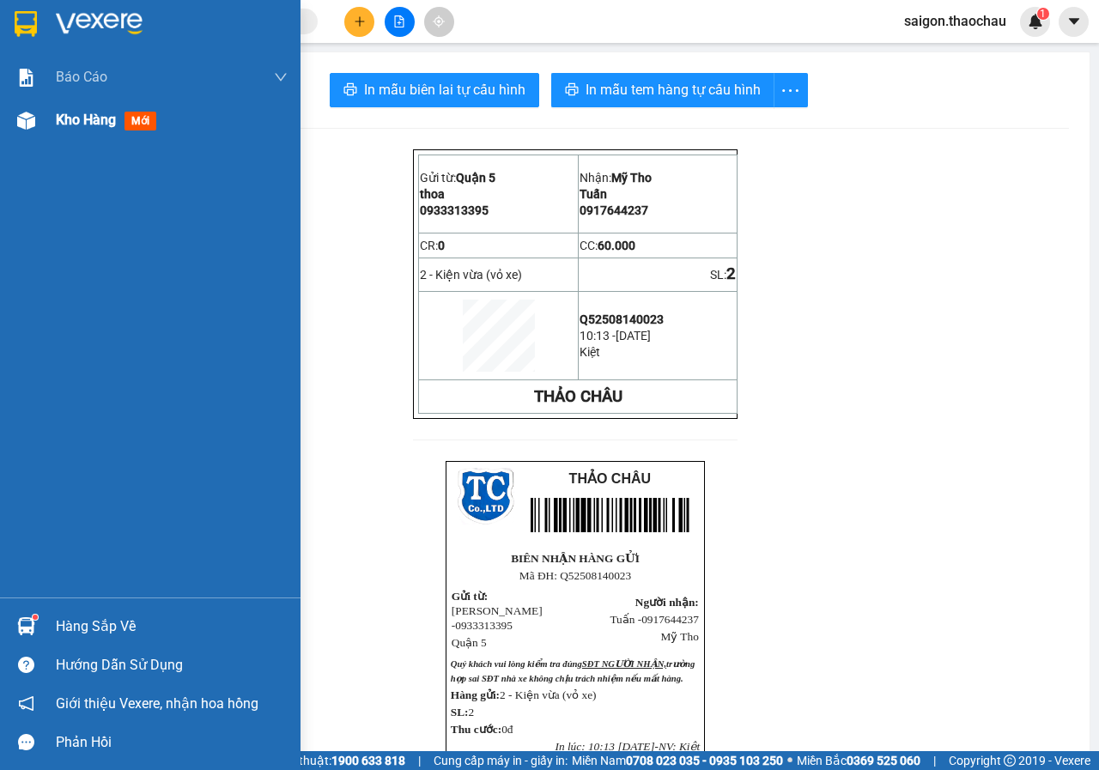
click at [67, 117] on span "Kho hàng" at bounding box center [86, 120] width 60 height 16
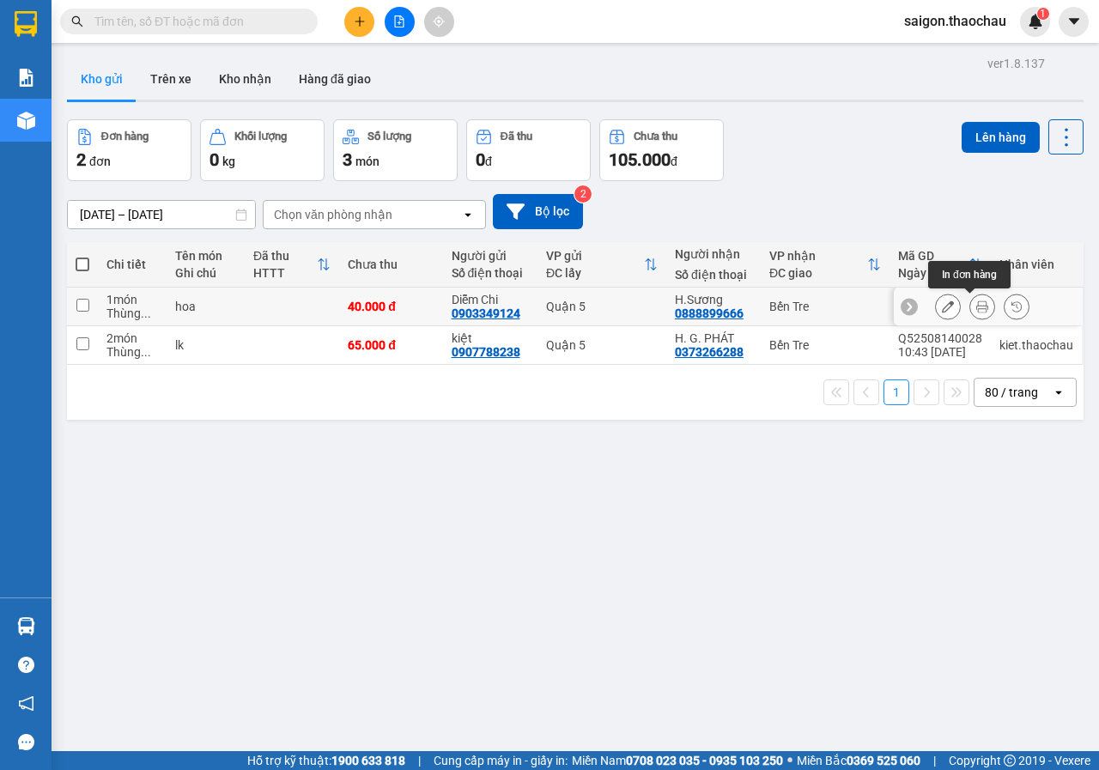
click at [976, 306] on icon at bounding box center [982, 306] width 12 height 12
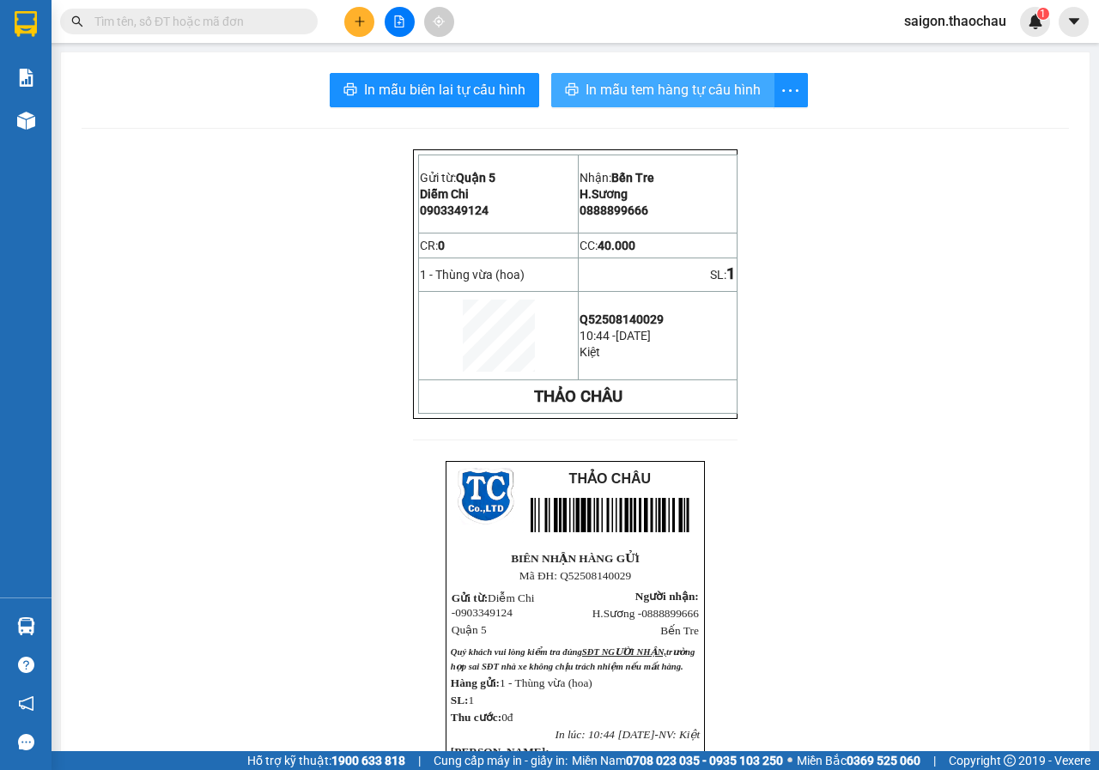
click at [623, 95] on span "In mẫu tem hàng tự cấu hình" at bounding box center [672, 89] width 175 height 21
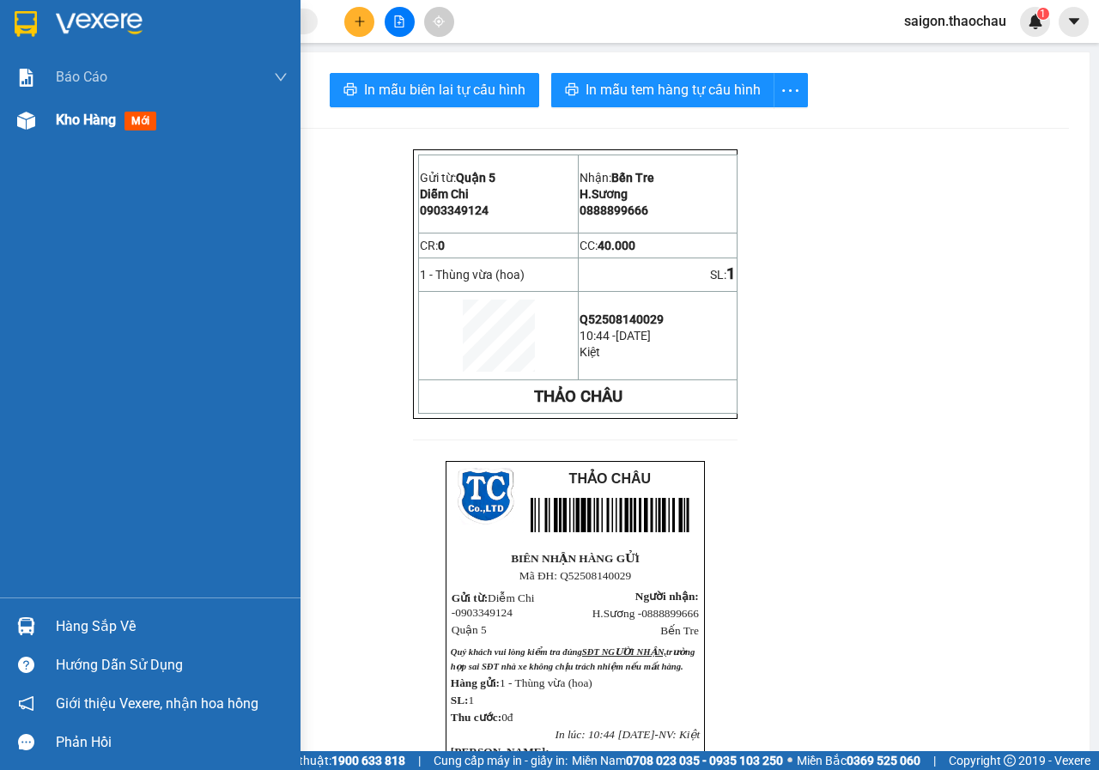
click at [89, 127] on span "Kho hàng" at bounding box center [86, 120] width 60 height 16
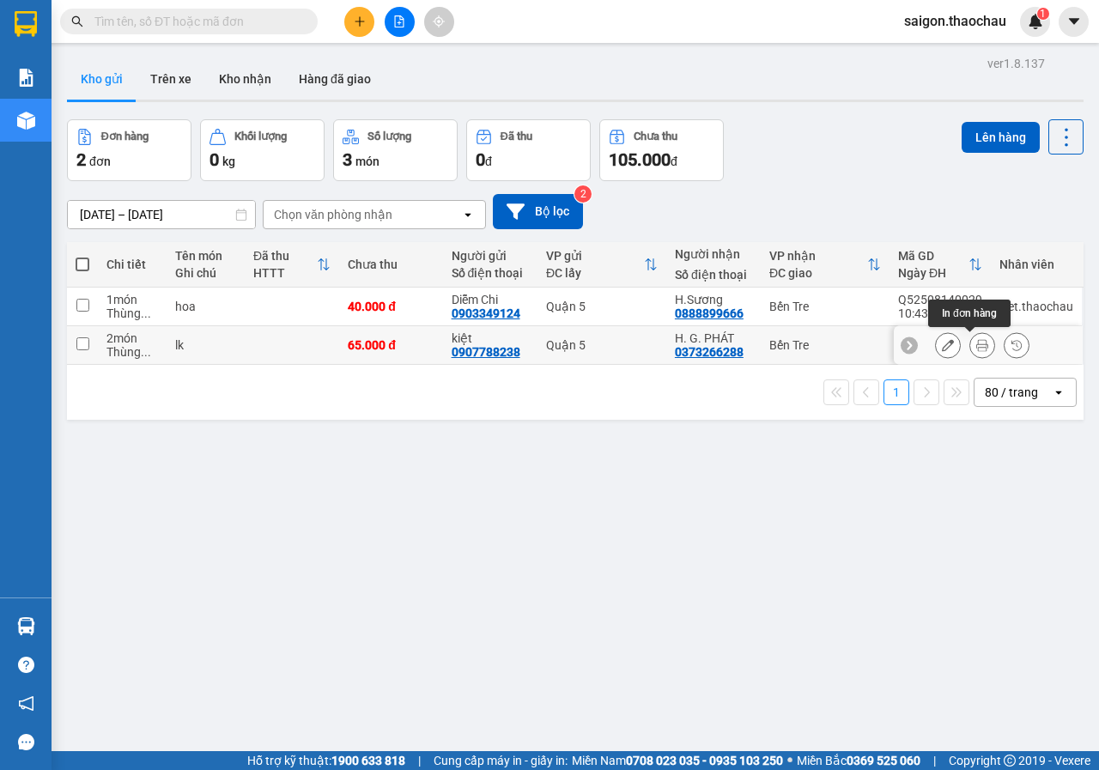
click at [977, 342] on button at bounding box center [982, 345] width 24 height 30
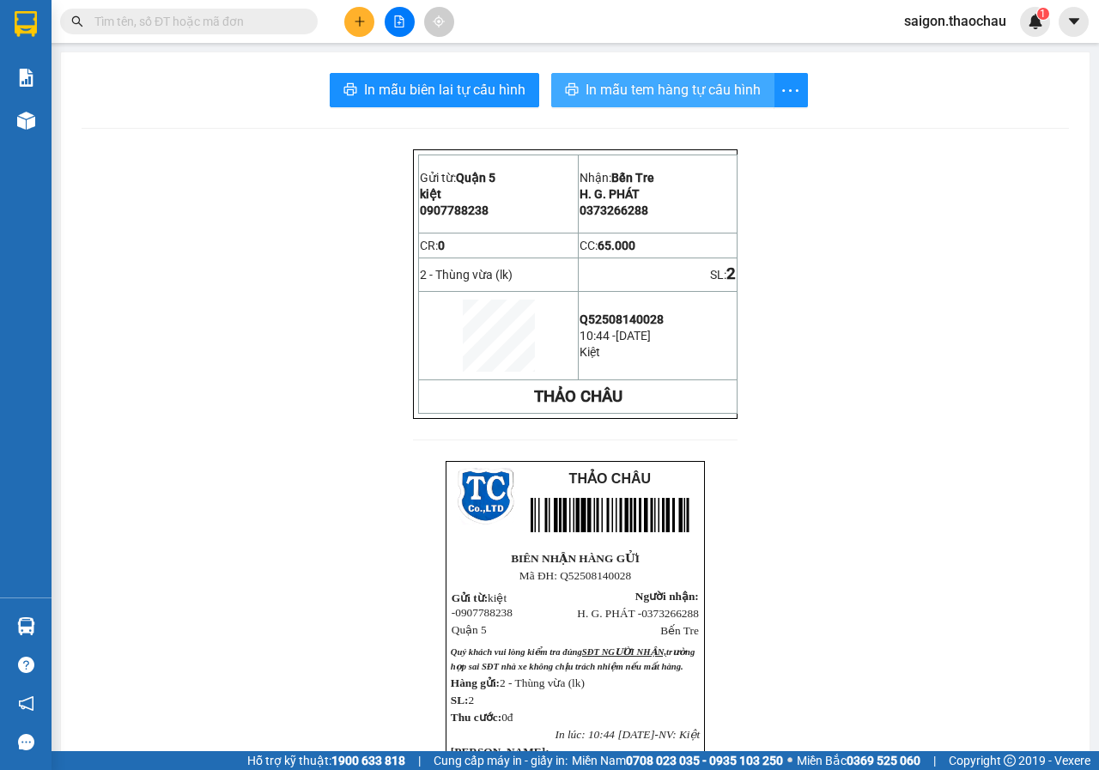
click at [613, 96] on span "In mẫu tem hàng tự cấu hình" at bounding box center [672, 89] width 175 height 21
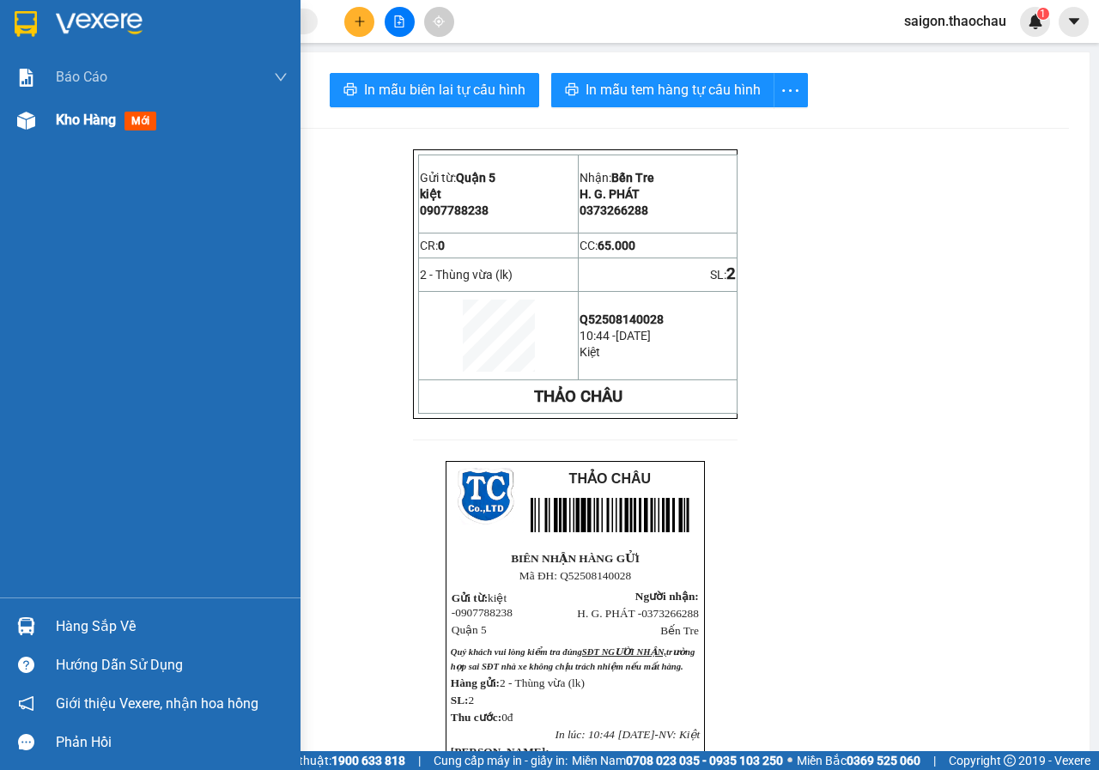
click at [67, 119] on span "Kho hàng" at bounding box center [86, 120] width 60 height 16
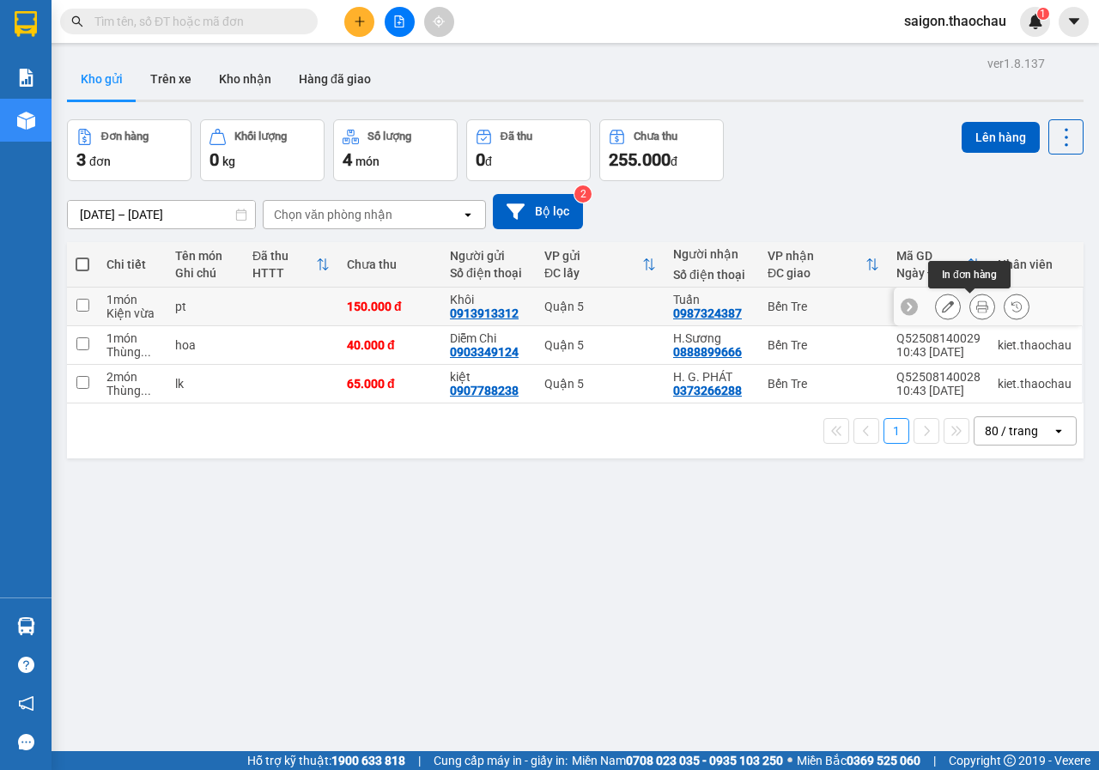
click at [976, 312] on icon at bounding box center [982, 306] width 12 height 12
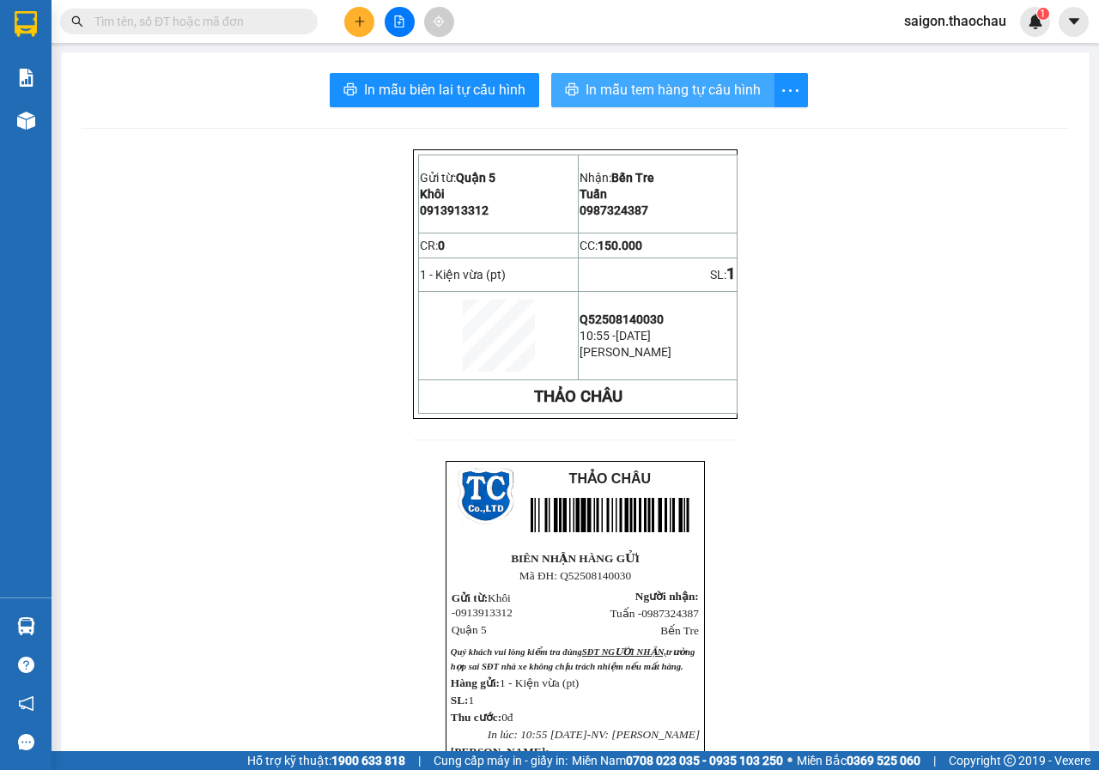
click at [627, 86] on span "In mẫu tem hàng tự cấu hình" at bounding box center [672, 89] width 175 height 21
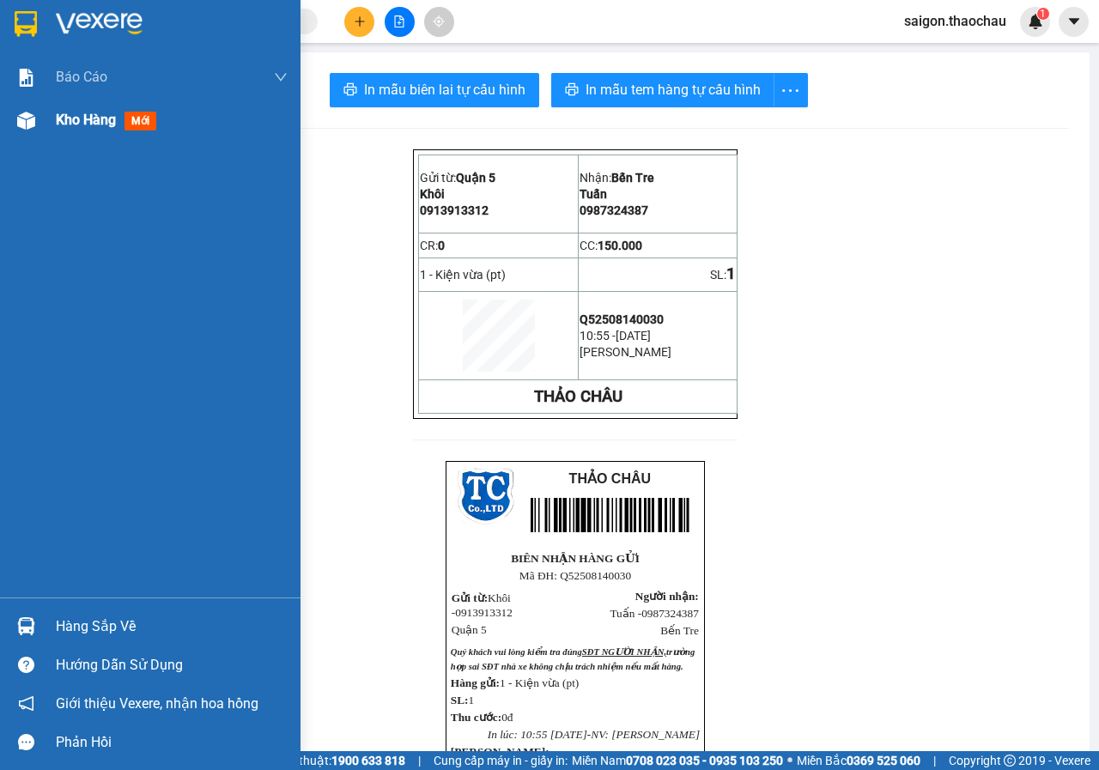
click at [84, 120] on span "Kho hàng" at bounding box center [86, 120] width 60 height 16
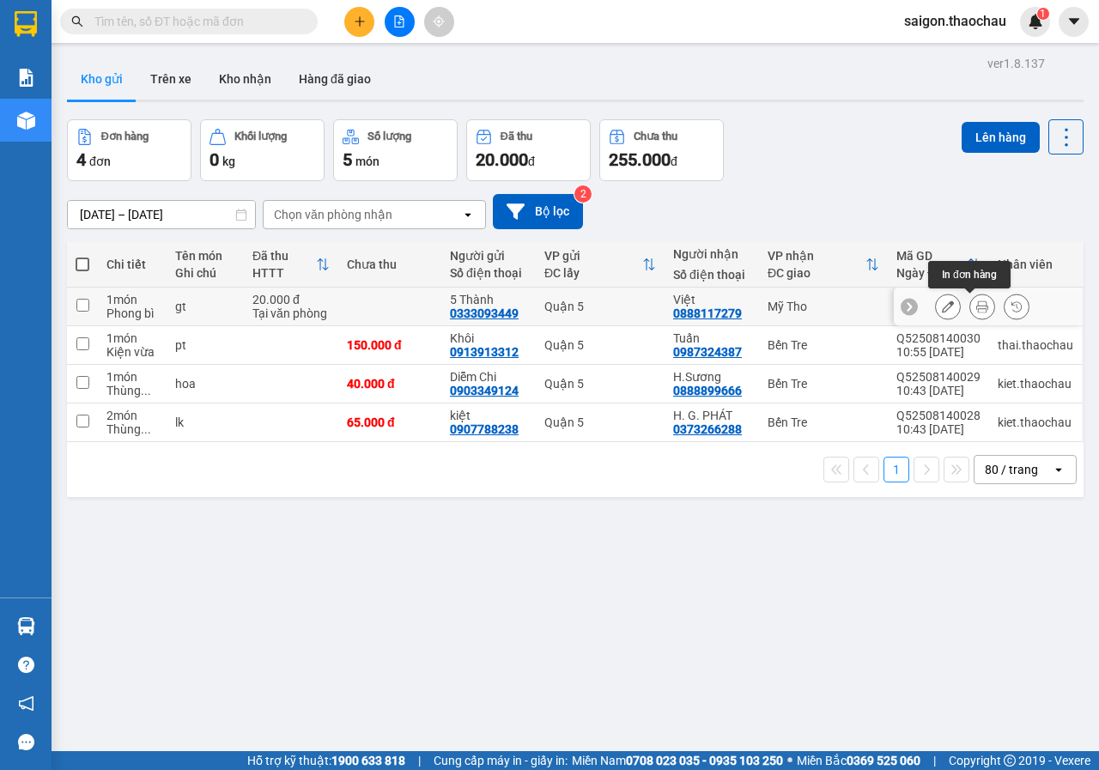
drag, startPoint x: 972, startPoint y: 309, endPoint x: 958, endPoint y: 309, distance: 13.7
click at [976, 309] on icon at bounding box center [982, 306] width 12 height 12
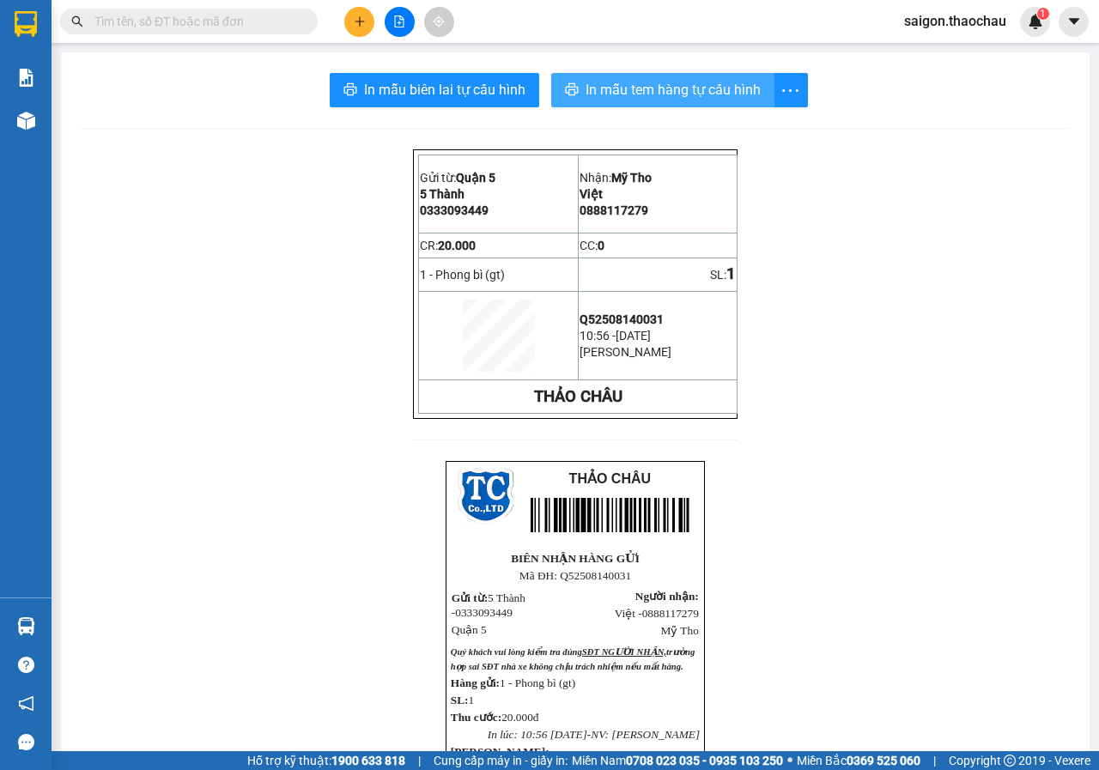
click at [650, 97] on span "In mẫu tem hàng tự cấu hình" at bounding box center [672, 89] width 175 height 21
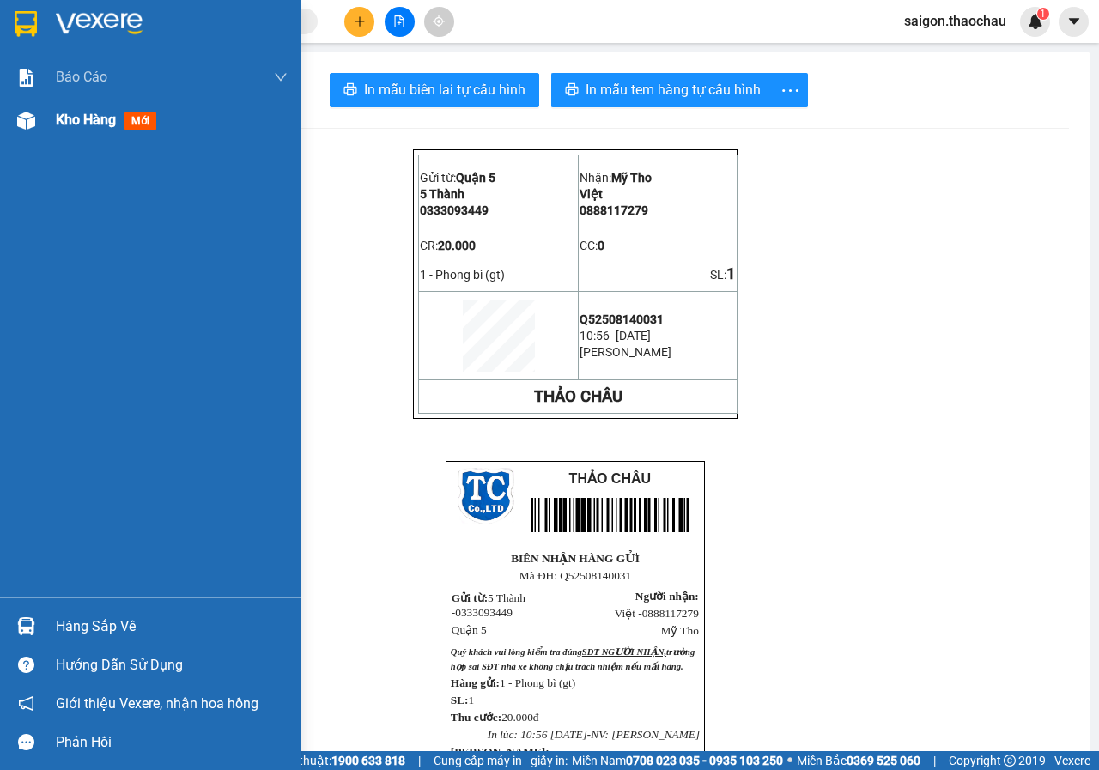
click at [98, 118] on span "Kho hàng" at bounding box center [86, 120] width 60 height 16
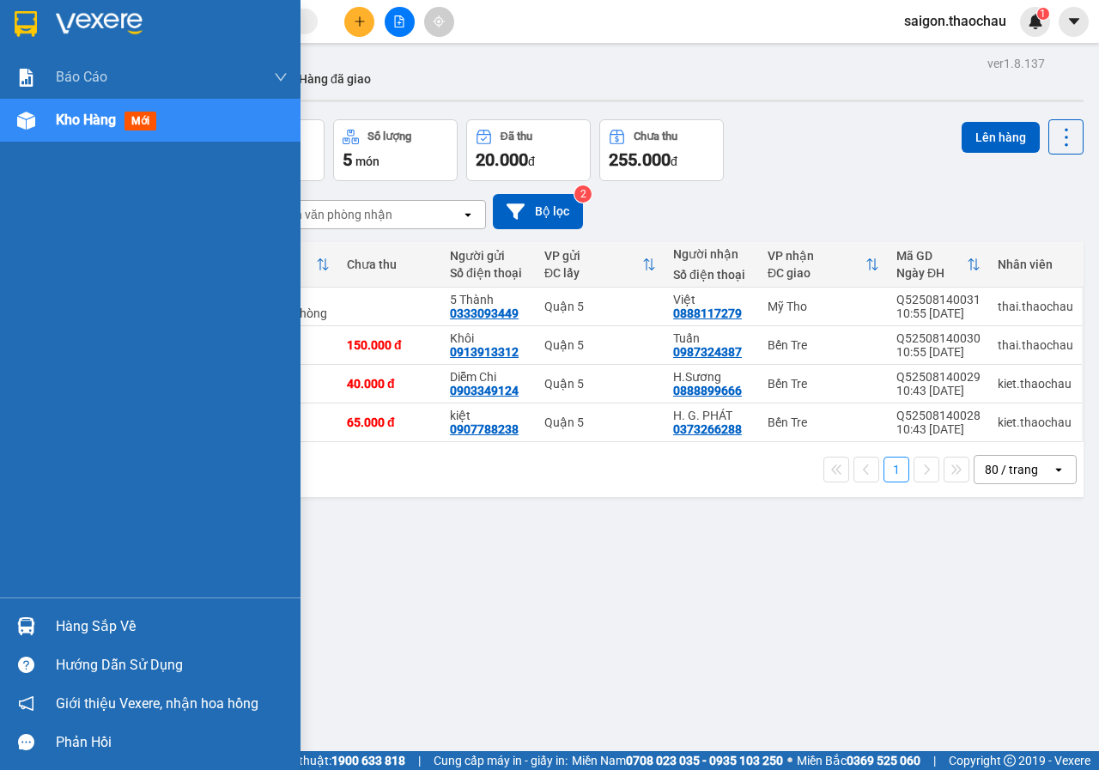
click at [25, 622] on img at bounding box center [26, 626] width 18 height 18
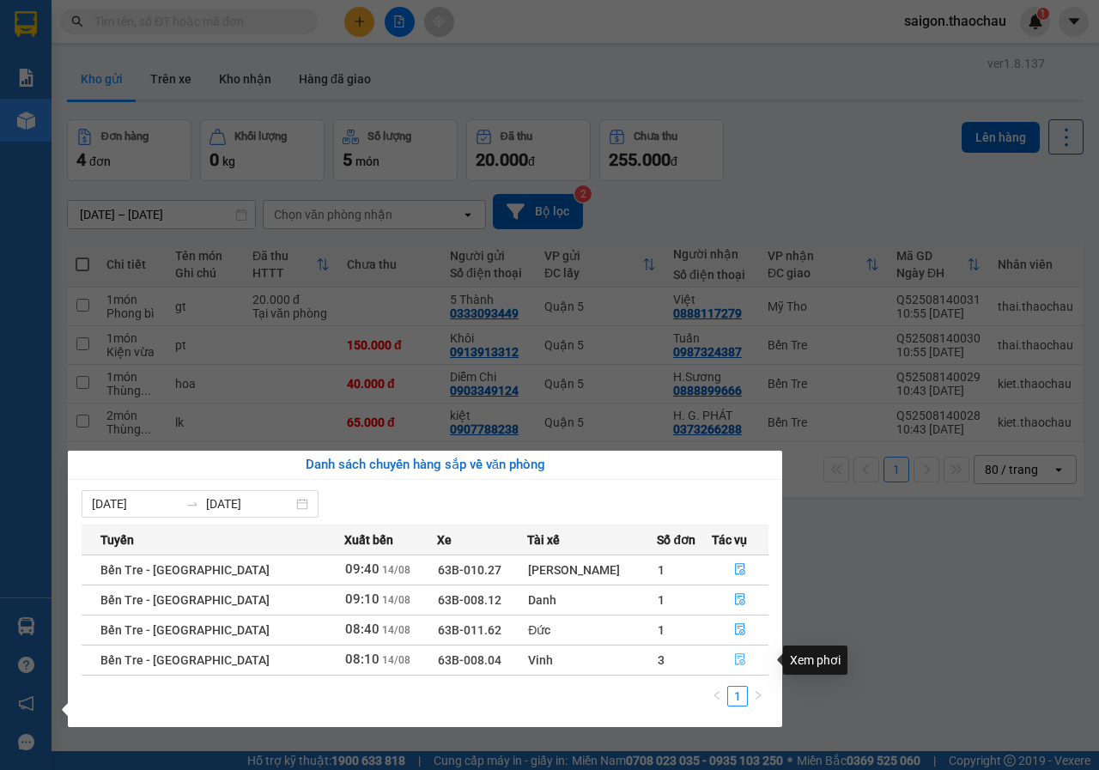
click at [735, 659] on button "button" at bounding box center [740, 659] width 56 height 27
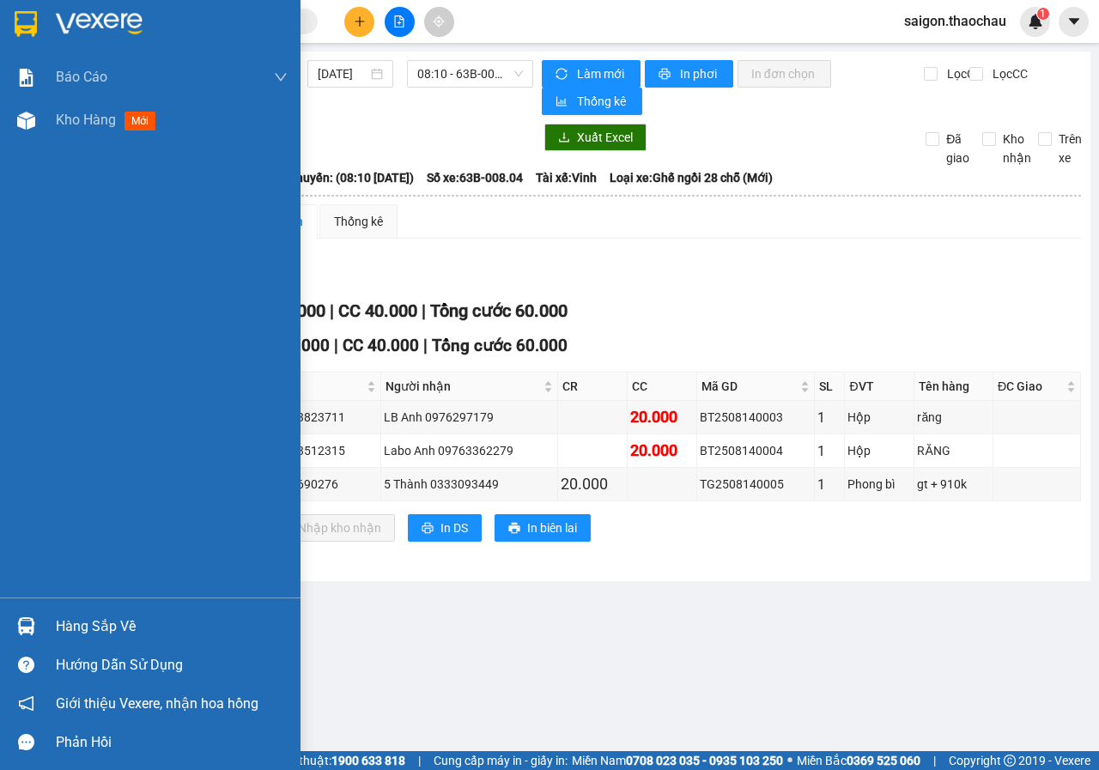
click at [29, 632] on img at bounding box center [26, 626] width 18 height 18
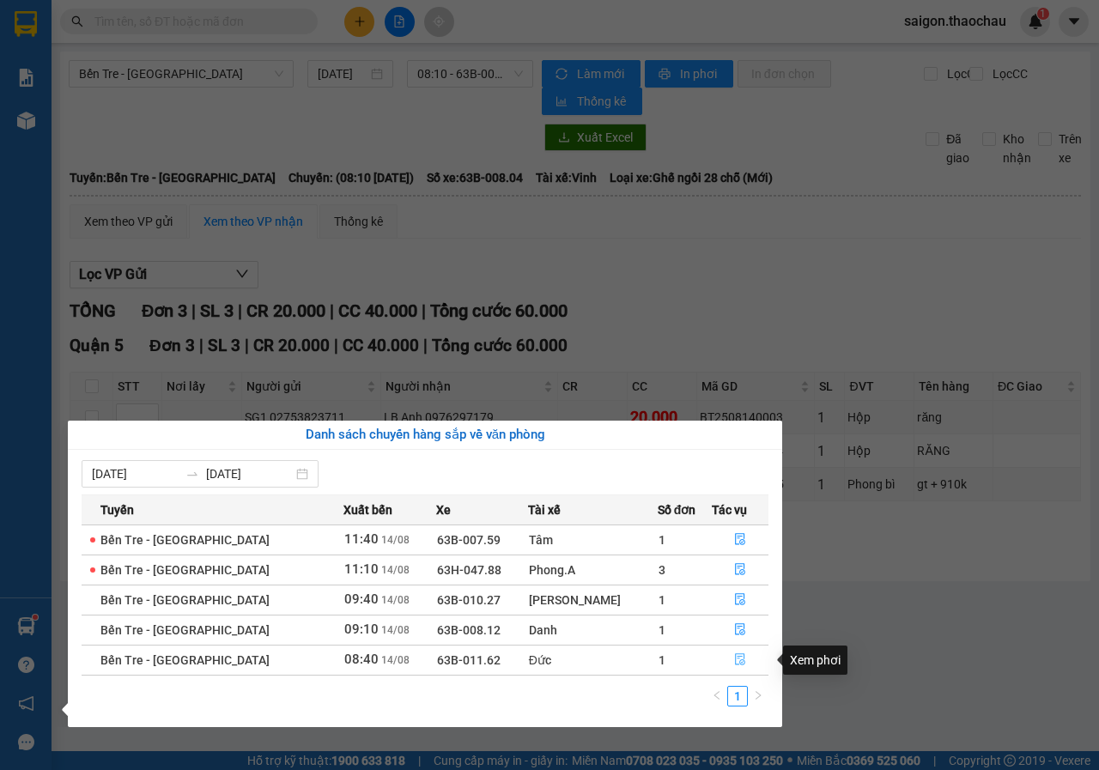
click at [734, 657] on icon "file-done" at bounding box center [740, 659] width 12 height 12
